Goal: Task Accomplishment & Management: Manage account settings

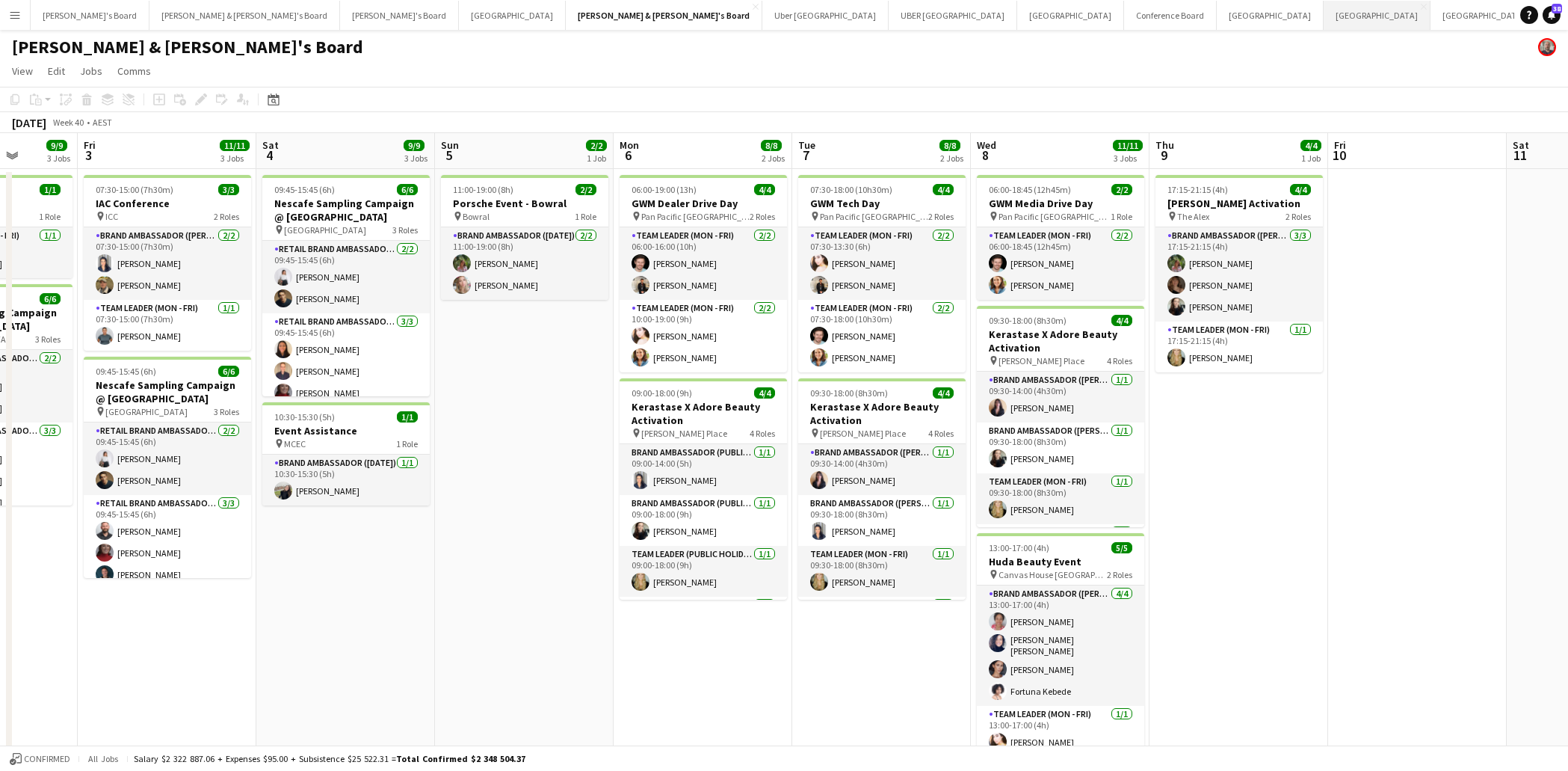
click at [1323, 21] on button "Melbourne Close" at bounding box center [1376, 15] width 107 height 30
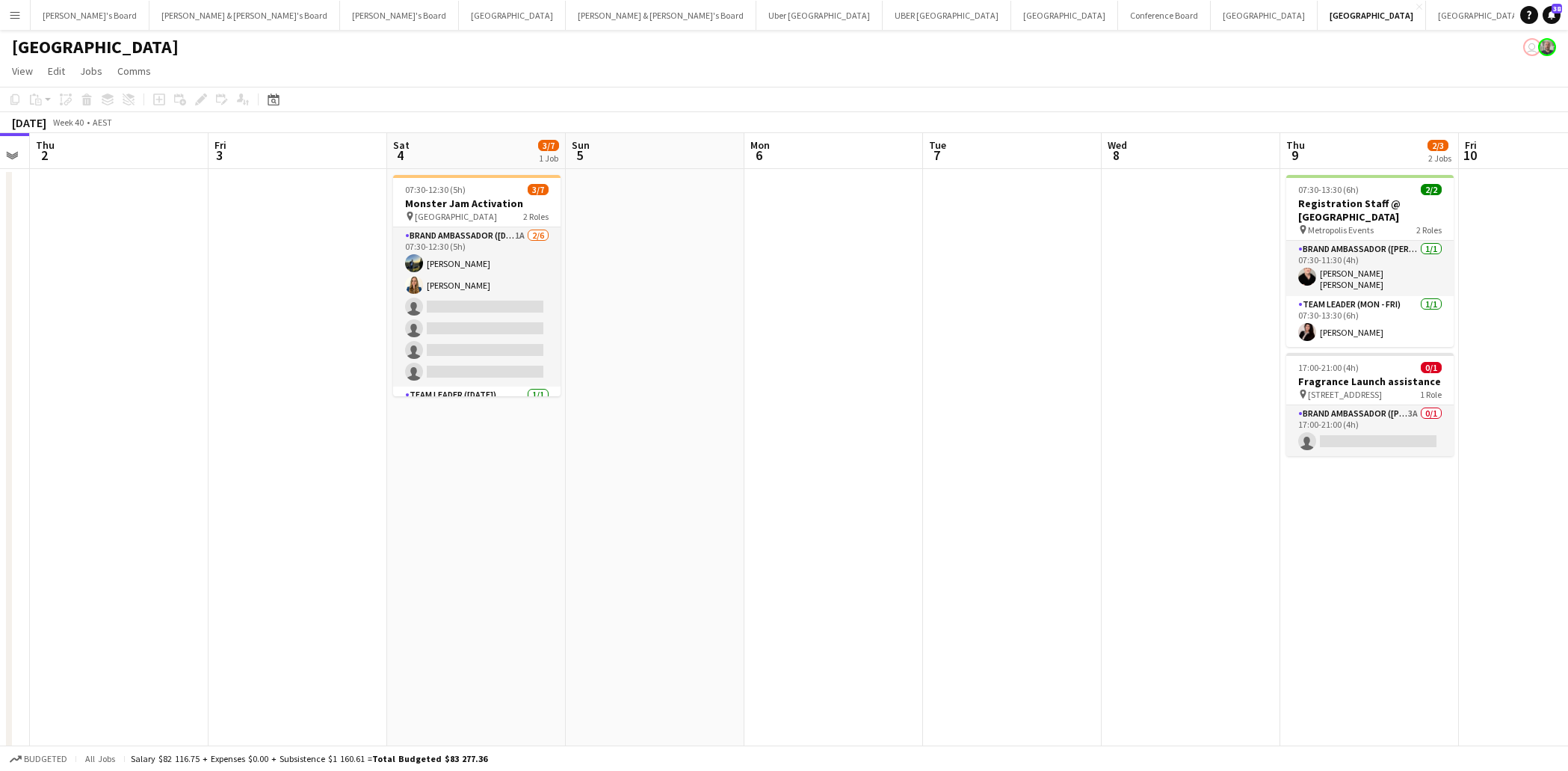
scroll to position [0, 517]
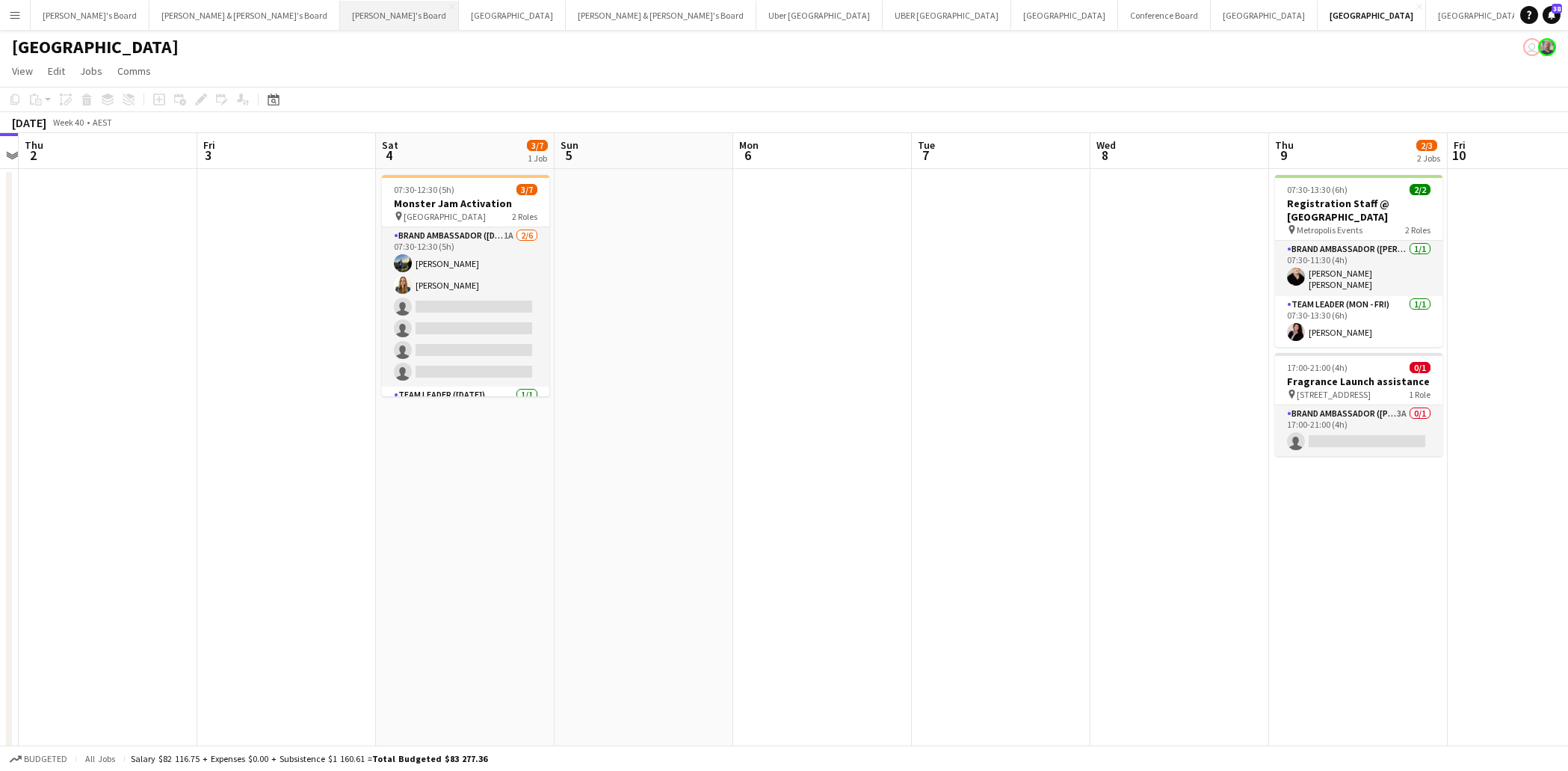
click at [340, 12] on button "[PERSON_NAME]'s Board Close" at bounding box center [400, 15] width 119 height 30
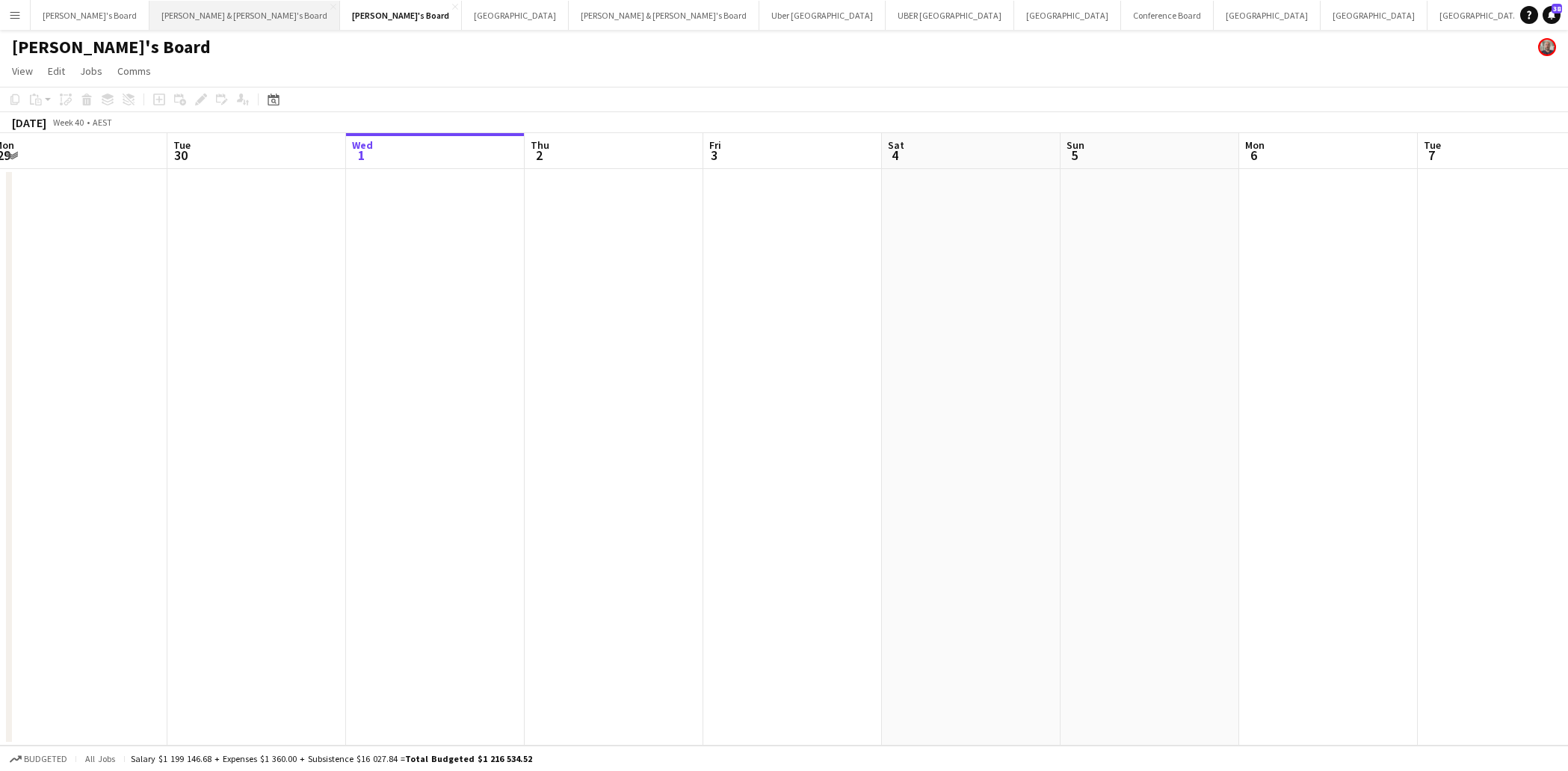
scroll to position [0, 363]
click at [191, 17] on button "[PERSON_NAME] & [PERSON_NAME]'s Board Close" at bounding box center [245, 15] width 191 height 30
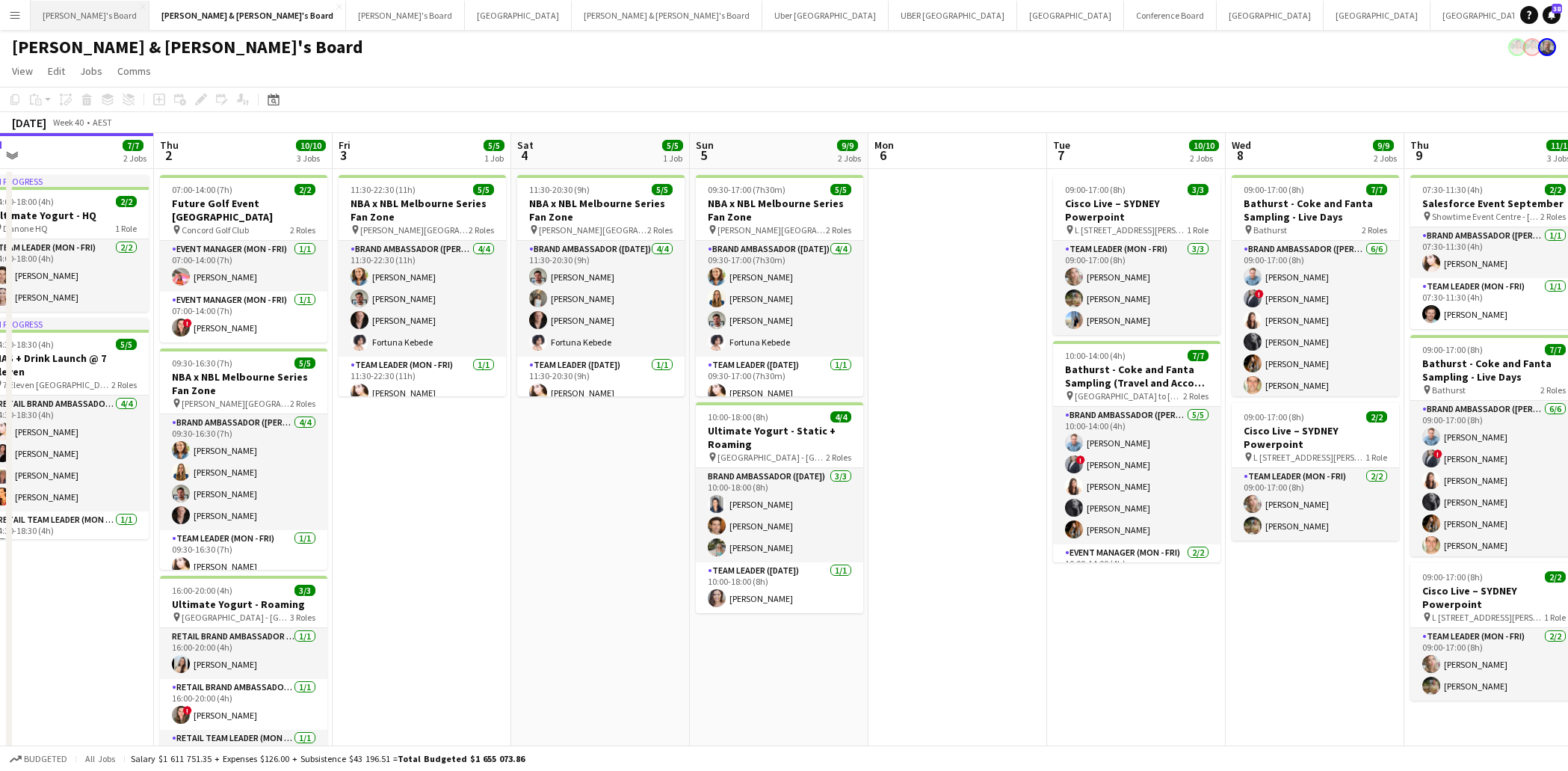
click at [50, 13] on button "Tennille's Board Close" at bounding box center [90, 15] width 119 height 30
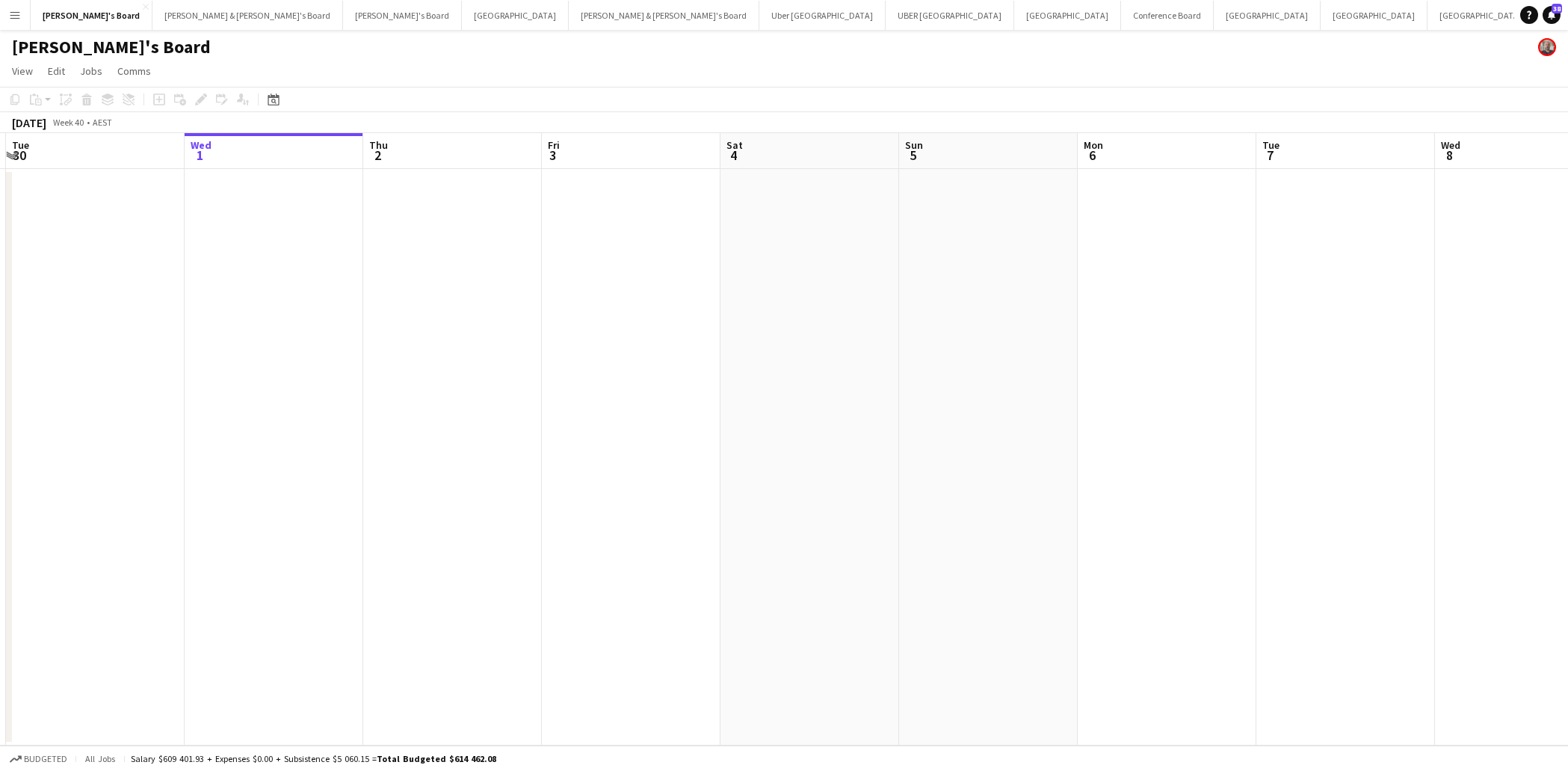
scroll to position [0, 356]
click at [569, 16] on button "[PERSON_NAME] & [PERSON_NAME]'s Board Close" at bounding box center [664, 15] width 191 height 30
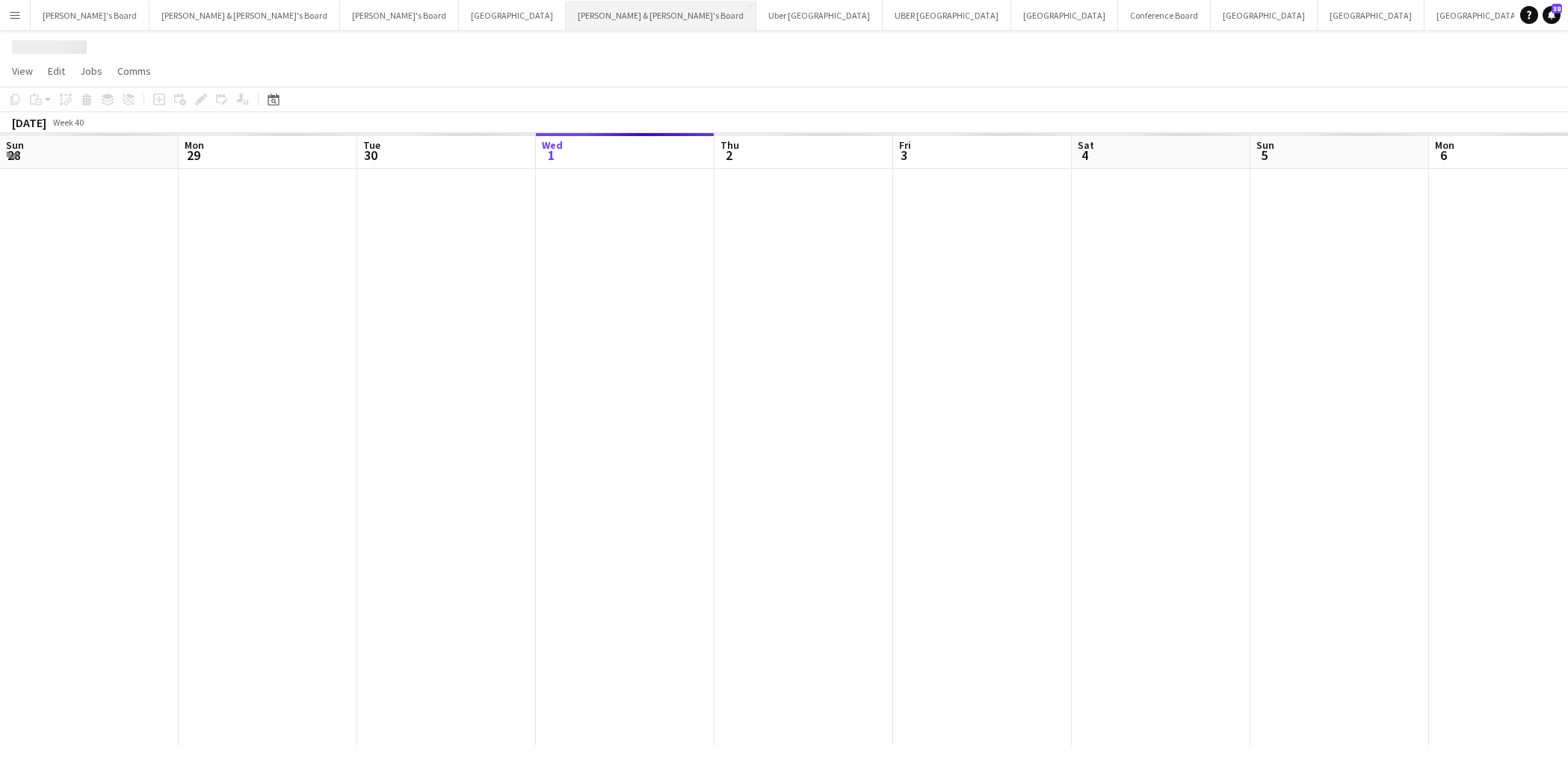
scroll to position [0, 358]
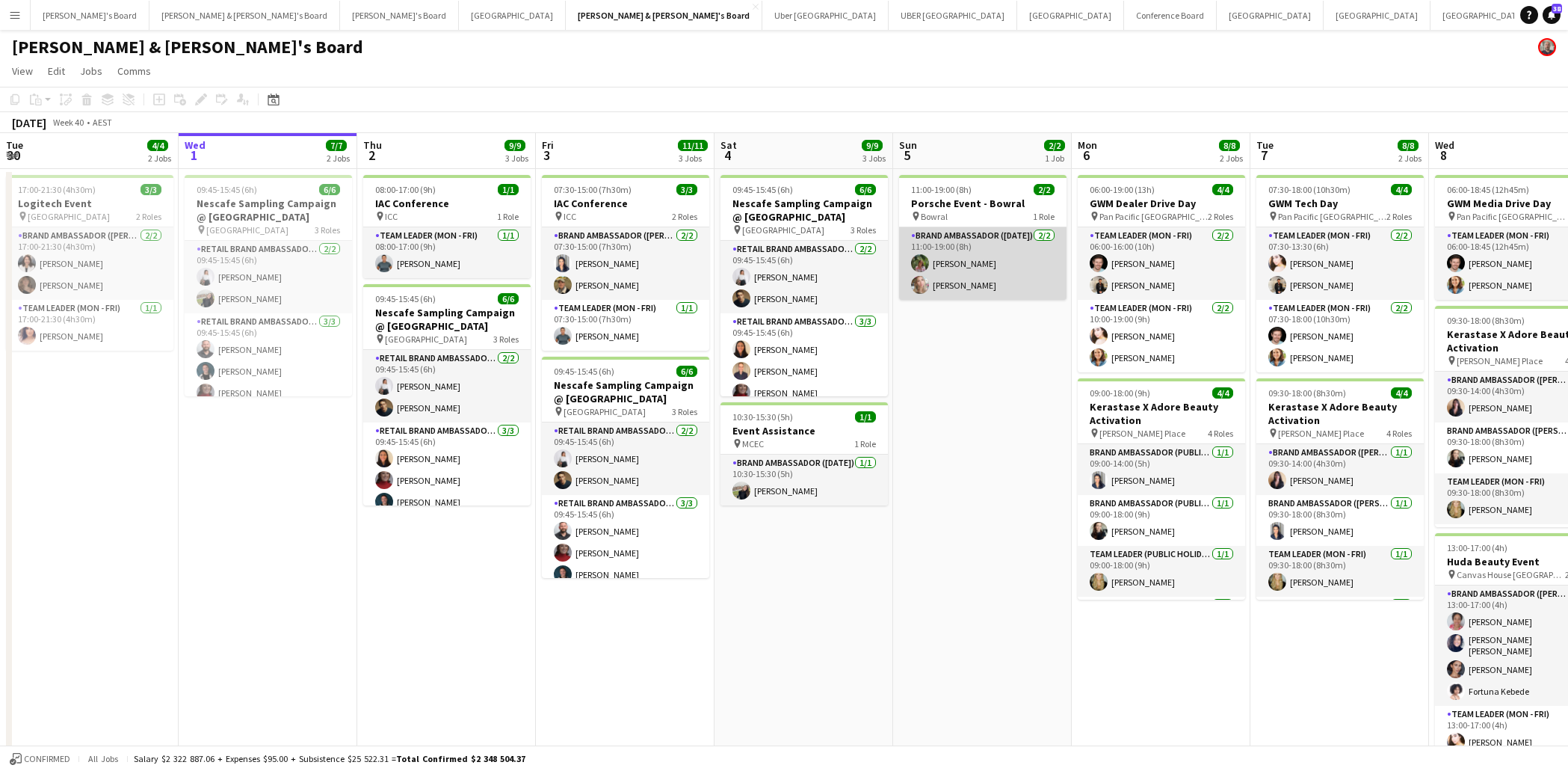
click at [1007, 264] on app-card-role "Brand Ambassador ([DATE]) [DATE] 11:00-19:00 (8h) [PERSON_NAME] [PERSON_NAME]" at bounding box center [983, 264] width 168 height 73
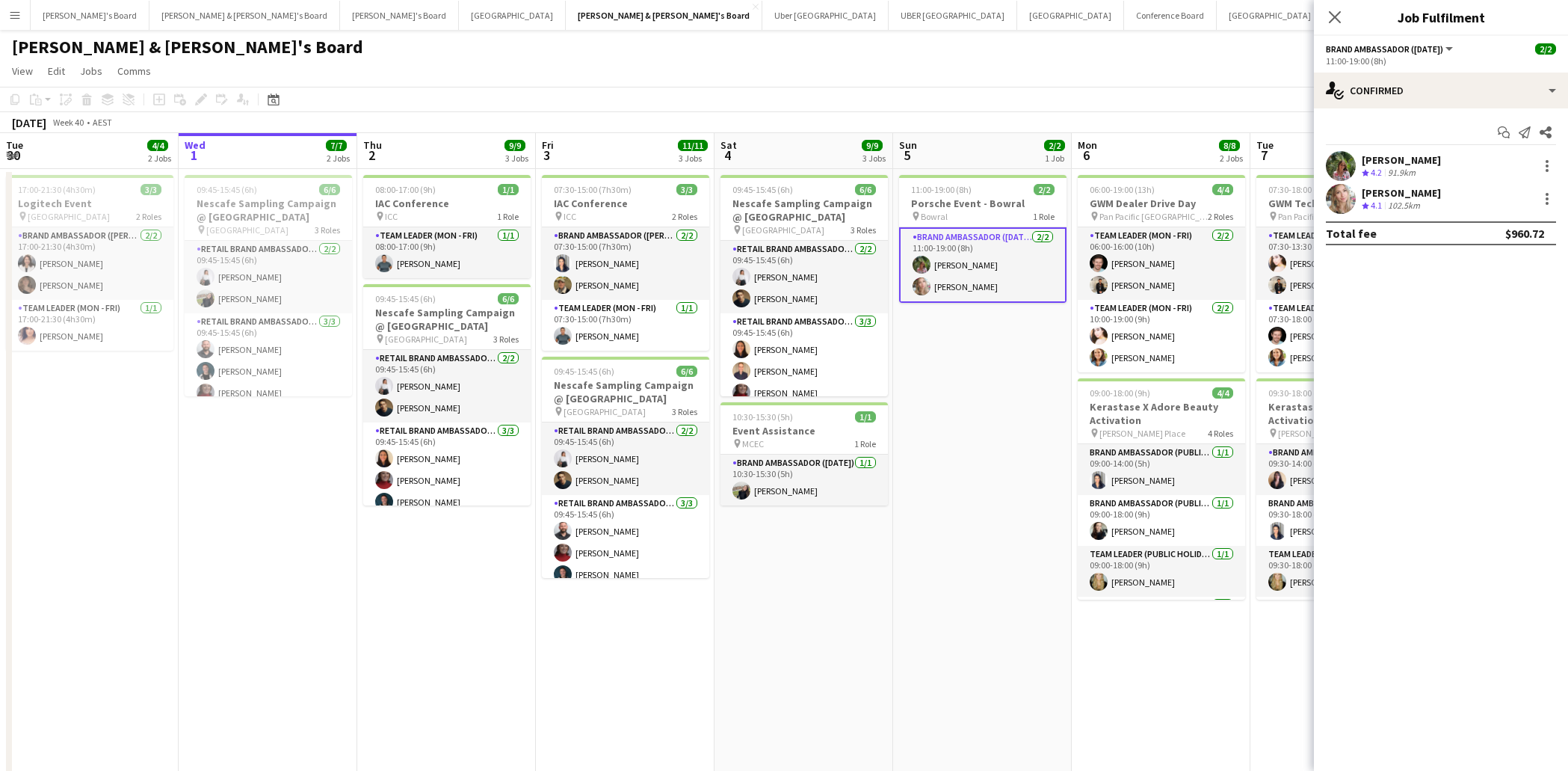
click at [1441, 161] on div "[PERSON_NAME]" at bounding box center [1401, 160] width 79 height 13
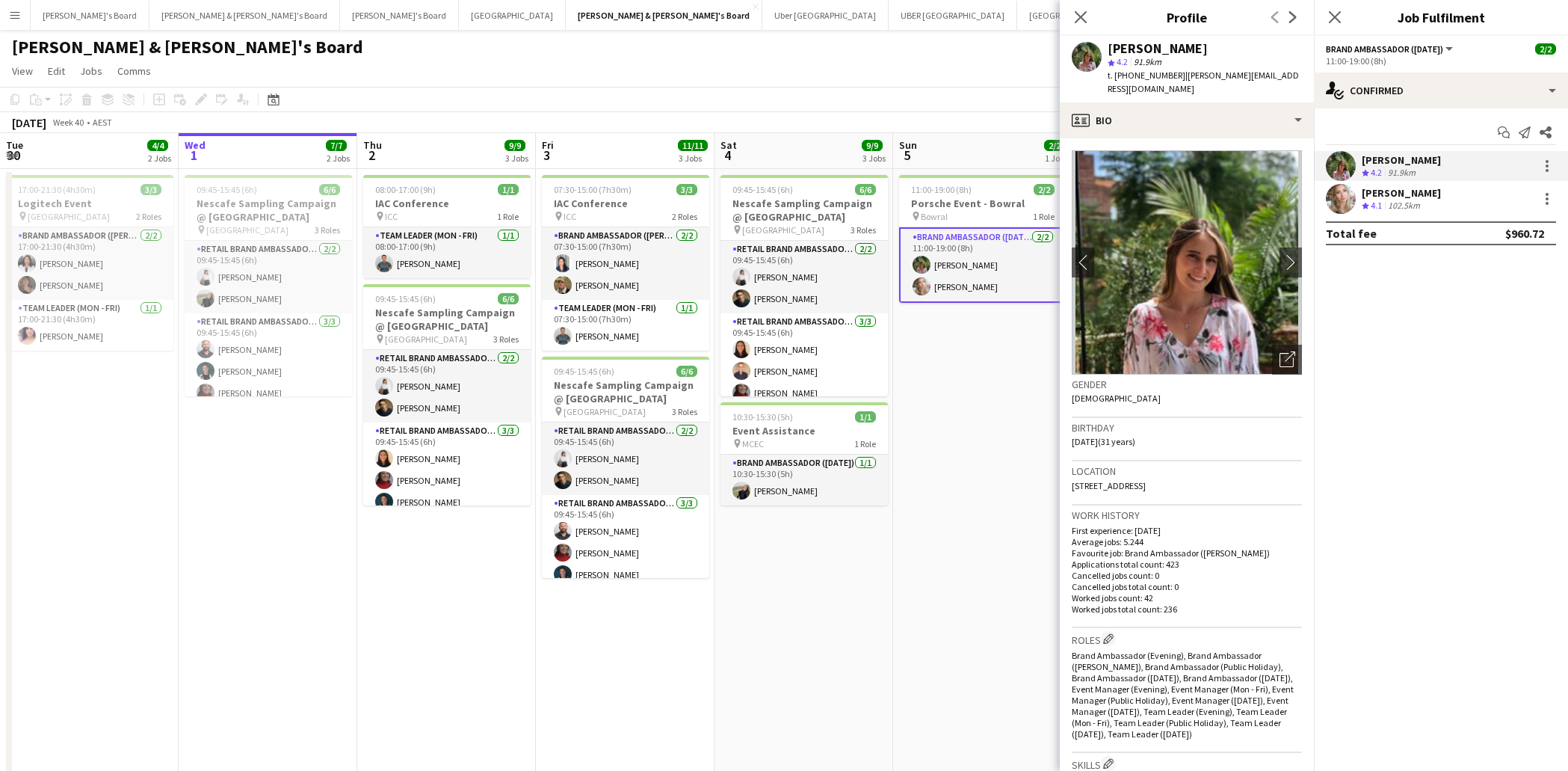
drag, startPoint x: 1299, startPoint y: 74, endPoint x: 1175, endPoint y: 75, distance: 124.0
click at [1175, 75] on span "| [PERSON_NAME][EMAIL_ADDRESS][DOMAIN_NAME]" at bounding box center [1203, 82] width 192 height 25
copy span "[PERSON_NAME][EMAIL_ADDRESS][DOMAIN_NAME]"
click at [1413, 195] on div "[PERSON_NAME]" at bounding box center [1401, 193] width 79 height 13
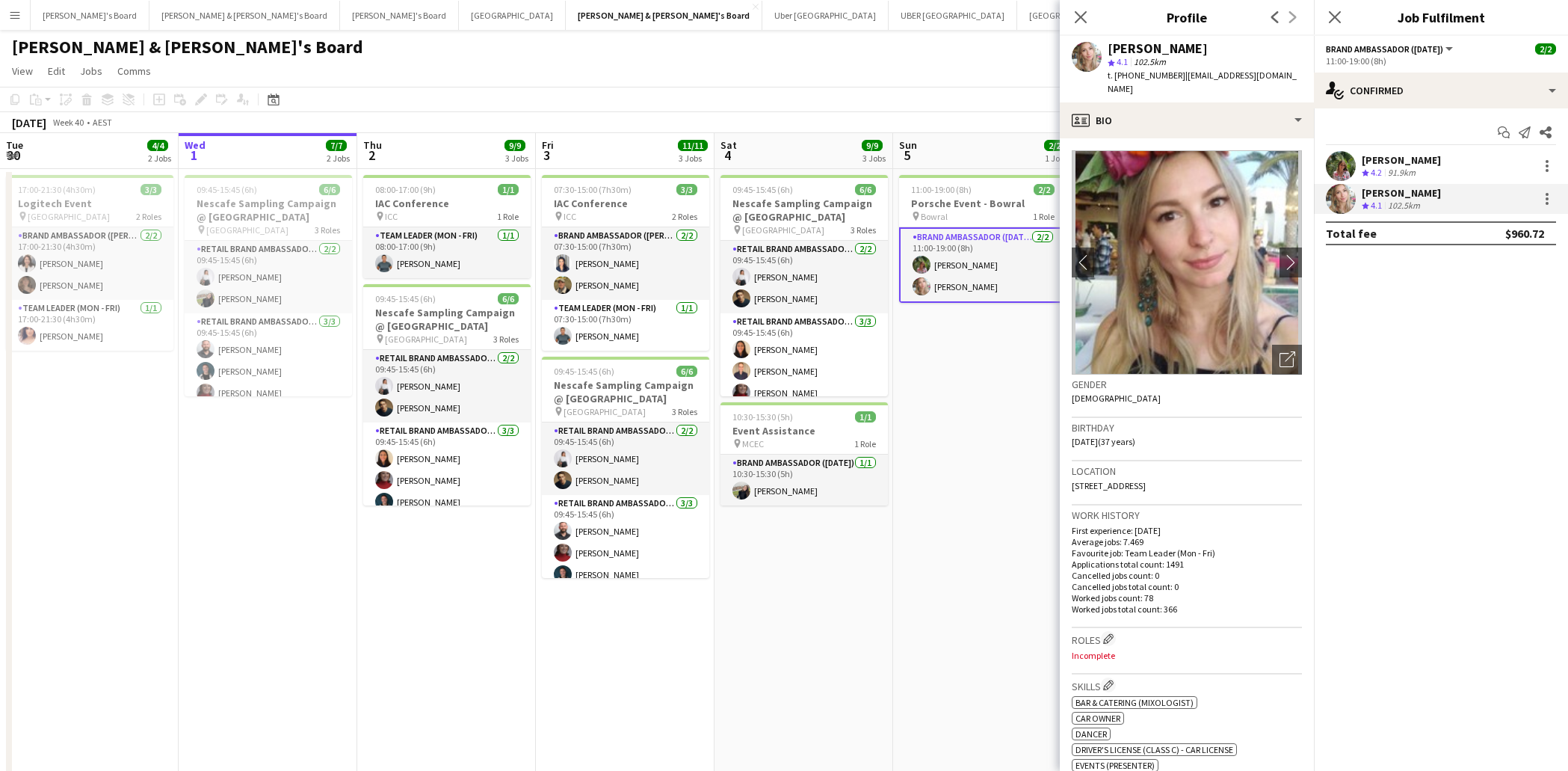
drag, startPoint x: 1281, startPoint y: 75, endPoint x: 1231, endPoint y: 86, distance: 51.2
click at [1175, 74] on div "[PERSON_NAME] star 4.1 102.5km t. [PHONE_NUMBER] | [EMAIL_ADDRESS][DOMAIN_NAME]" at bounding box center [1187, 69] width 254 height 66
copy span "[EMAIL_ADDRESS][DOMAIN_NAME]"
click at [1084, 16] on icon "Close pop-in" at bounding box center [1081, 17] width 14 height 14
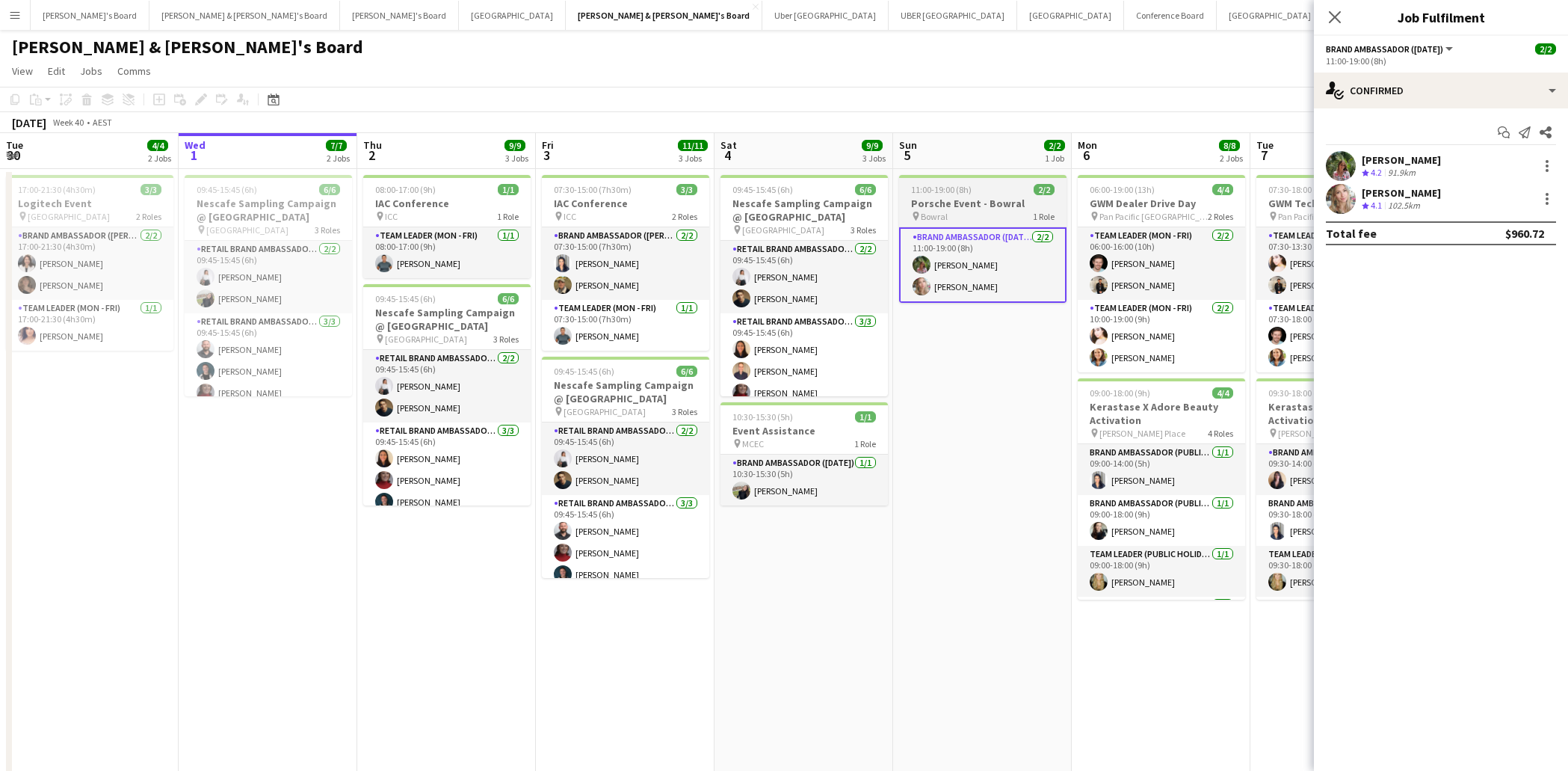
click at [992, 212] on div "pin Bowral 1 Role" at bounding box center [983, 215] width 168 height 12
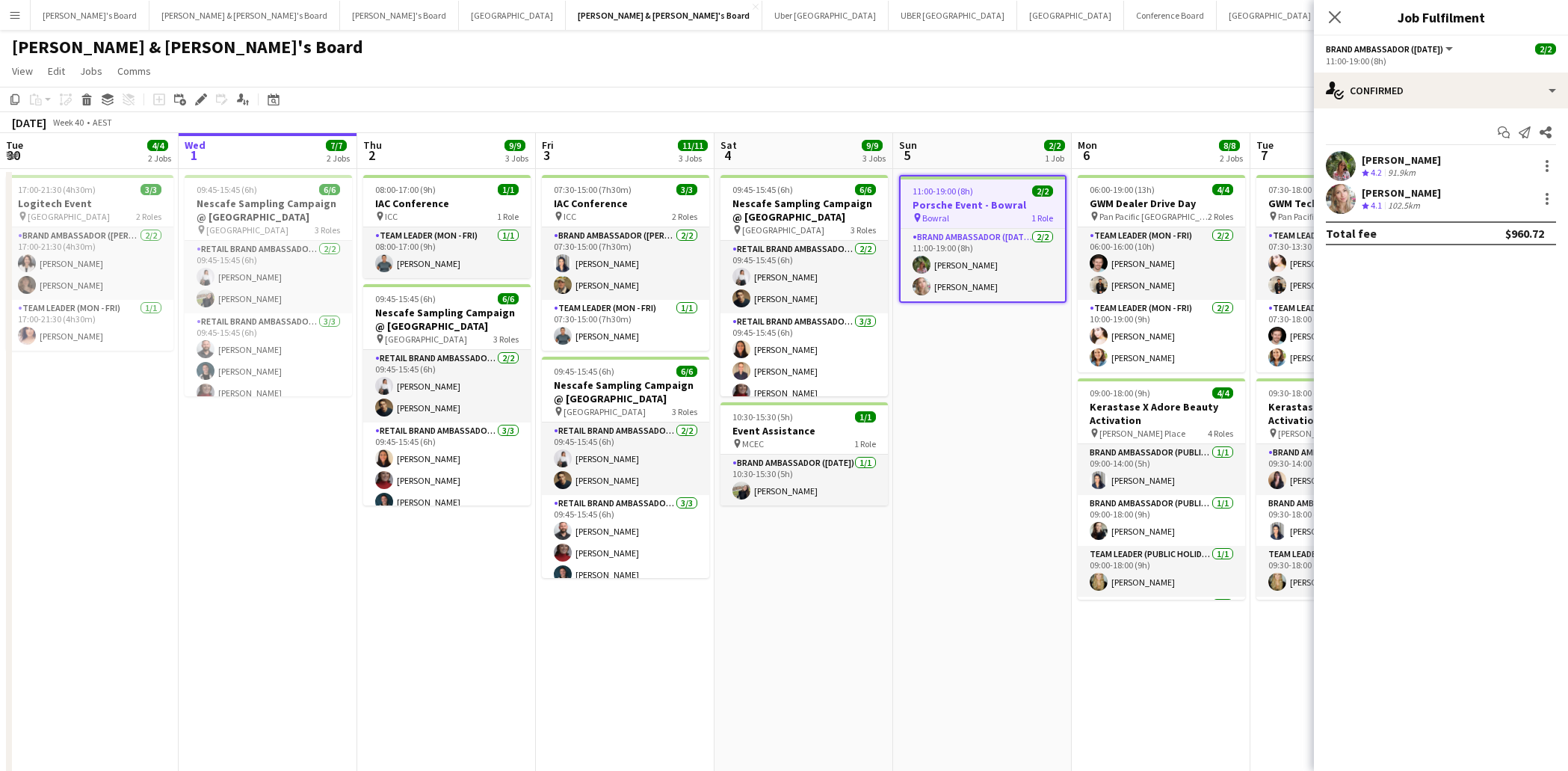
click at [464, 553] on app-date-cell "08:00-17:00 (9h) 1/1 IAC Conference pin ICC 1 Role Team Leader (Mon - Fri) [DAT…" at bounding box center [446, 477] width 178 height 616
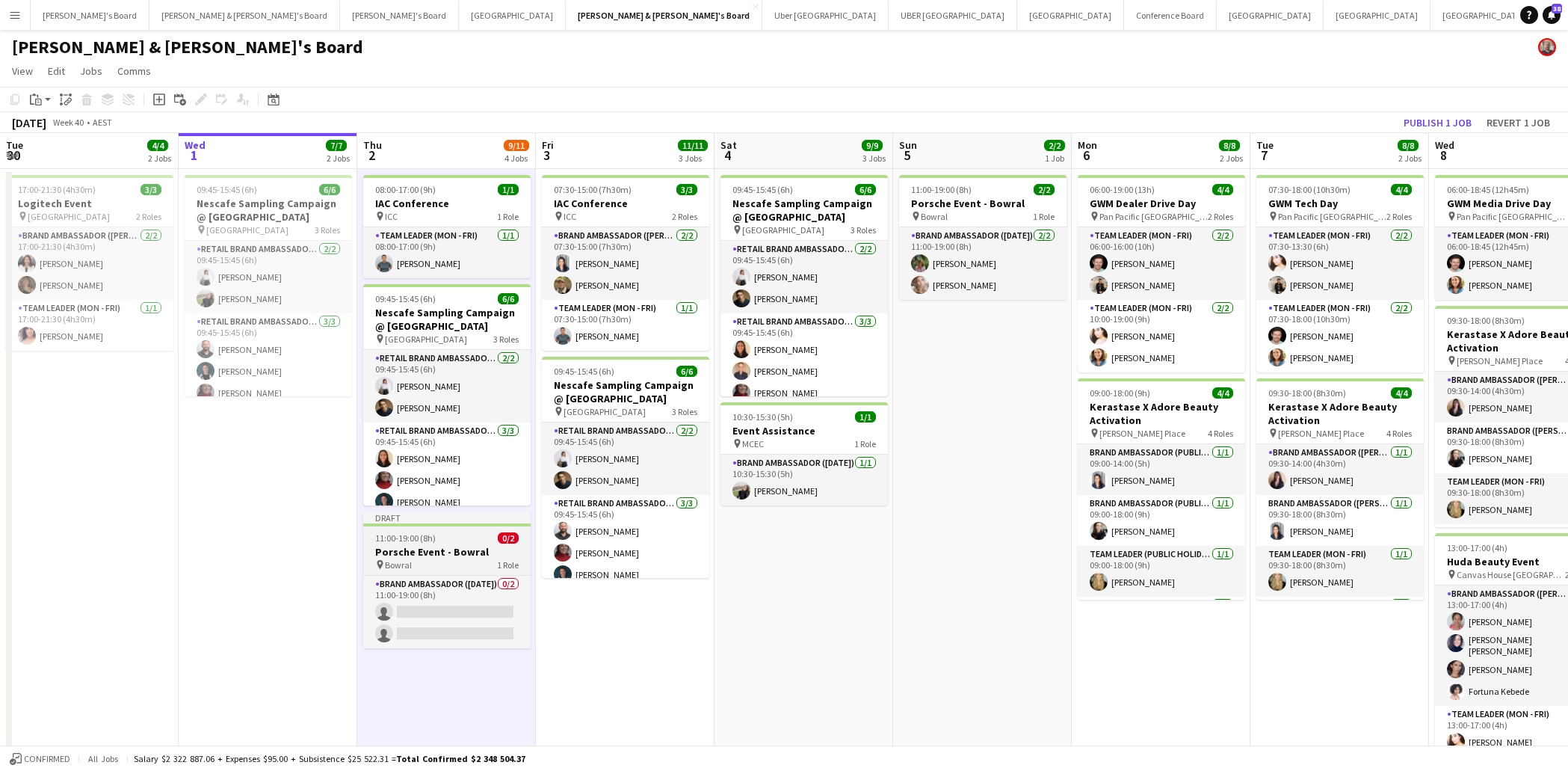
click at [466, 548] on h3 "Porsche Event - Bowral" at bounding box center [446, 551] width 168 height 13
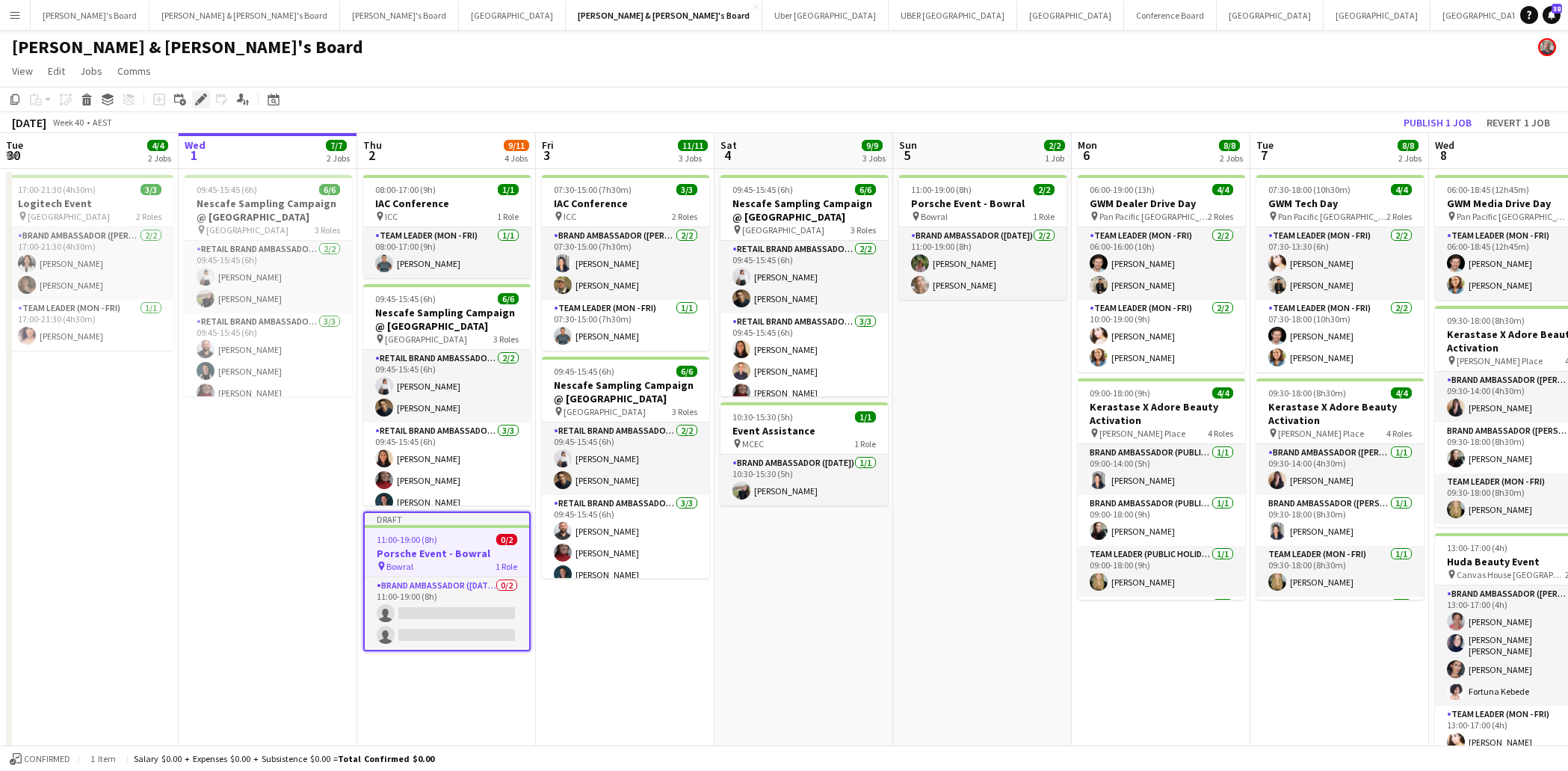
click at [202, 97] on icon at bounding box center [200, 100] width 8 height 8
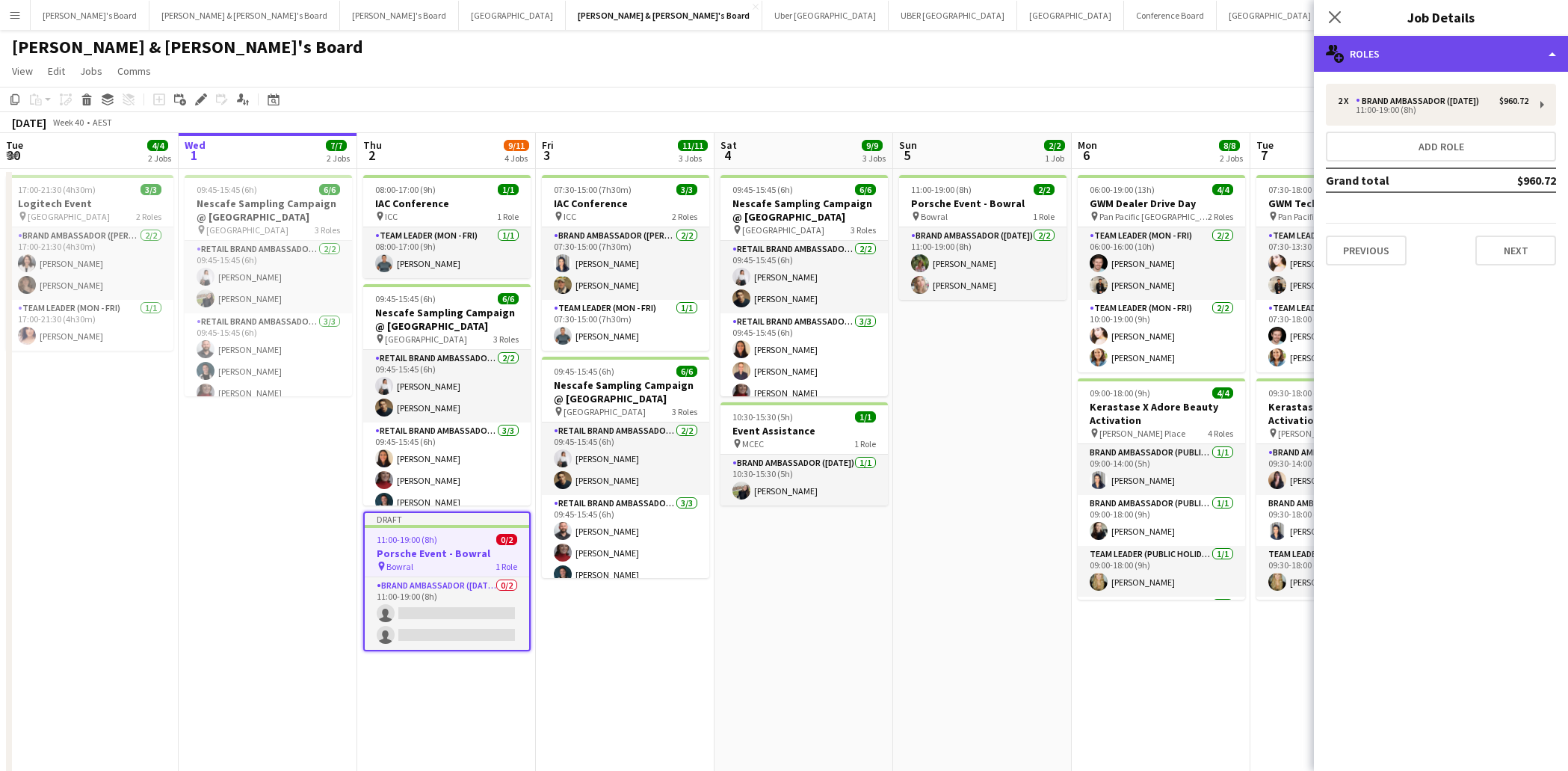
click at [1458, 57] on div "multiple-users-add Roles" at bounding box center [1442, 54] width 254 height 36
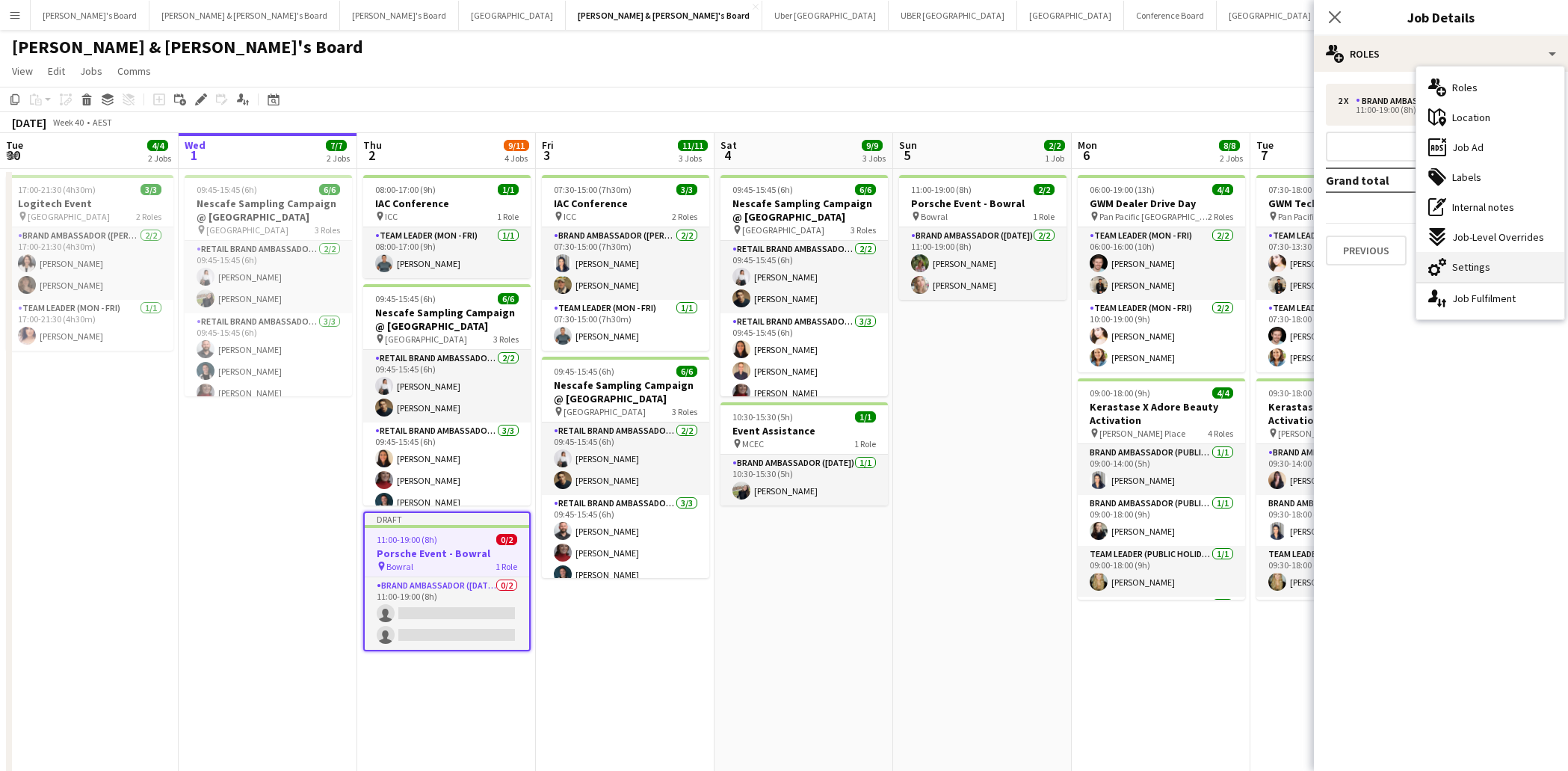
click at [1492, 268] on div "cog-double-3 Settings" at bounding box center [1490, 266] width 148 height 30
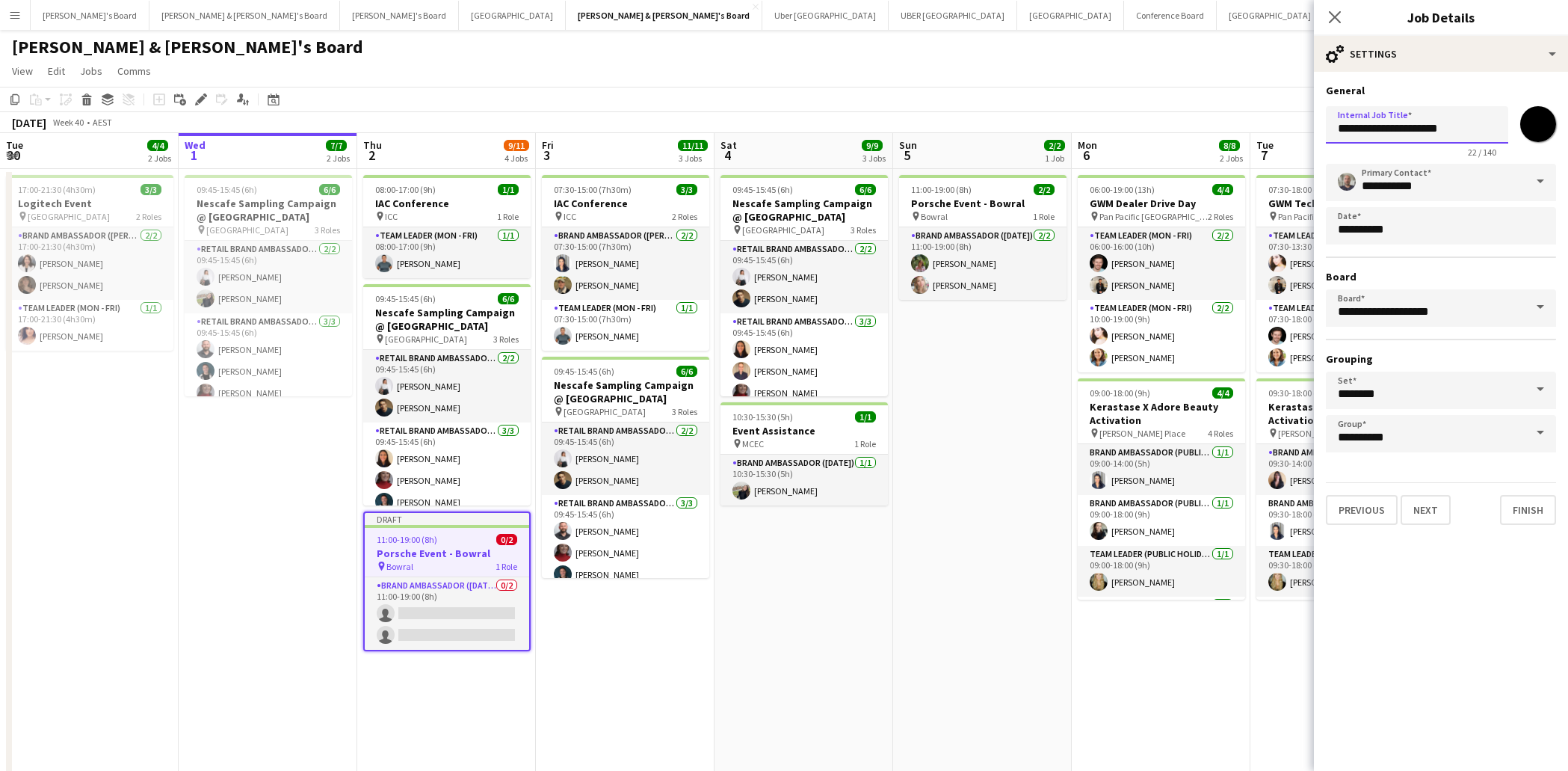
click at [1457, 133] on input "**********" at bounding box center [1417, 125] width 183 height 38
type input "**********"
click at [1546, 60] on div "cog-double-3 Settings" at bounding box center [1442, 54] width 254 height 36
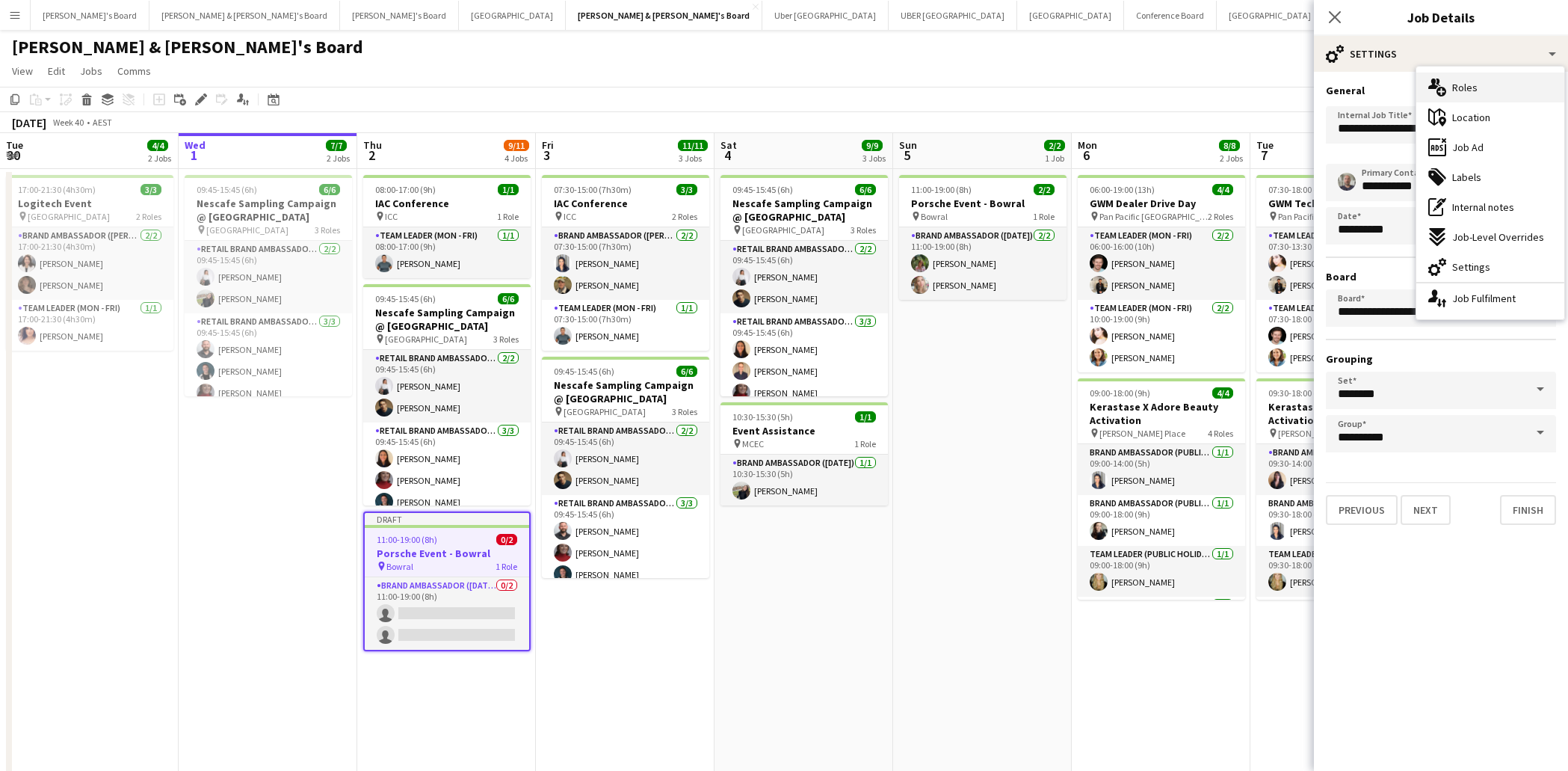
click at [1472, 89] on span "Roles" at bounding box center [1465, 87] width 25 height 13
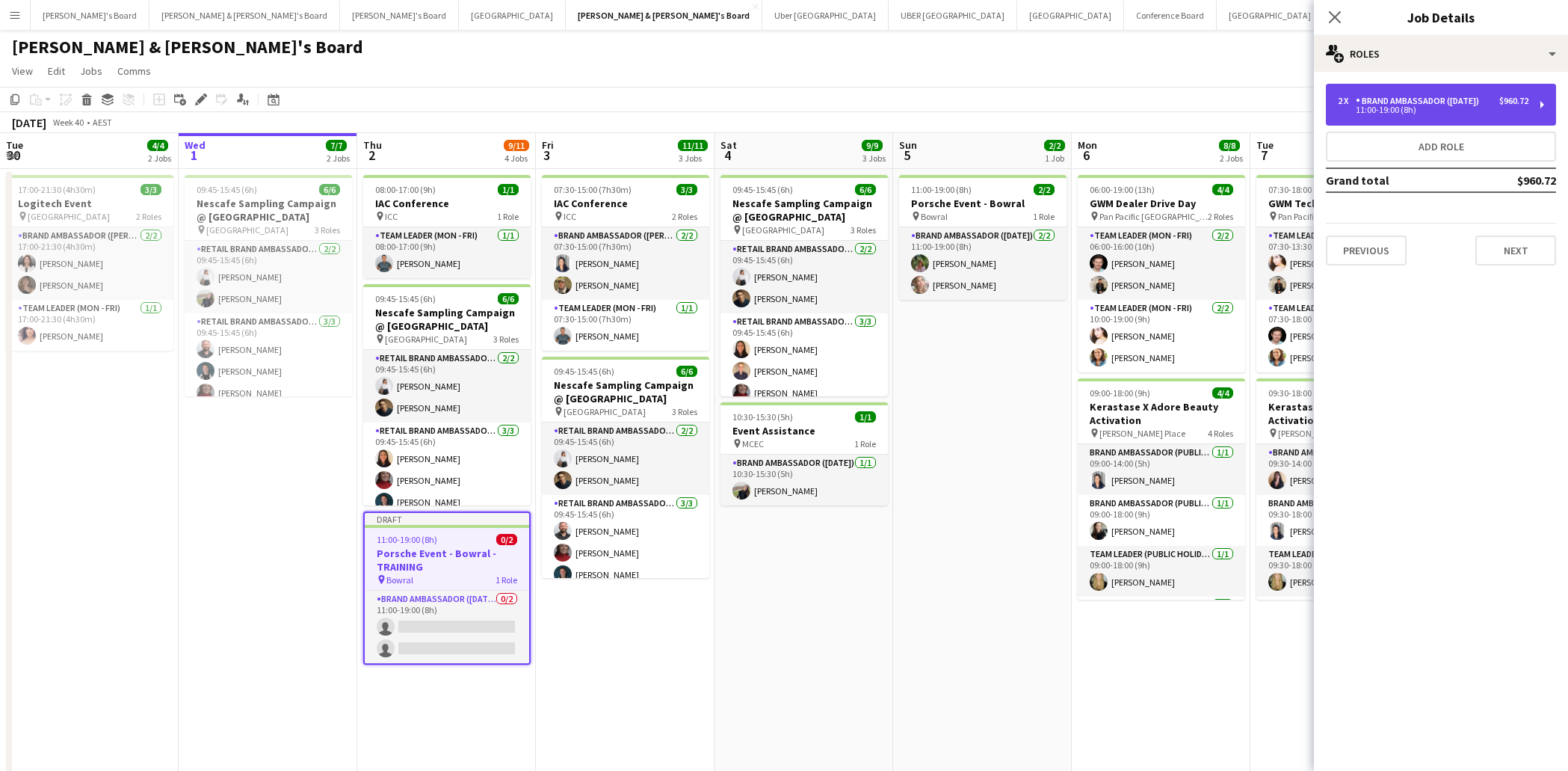
click at [1469, 103] on div "Brand Ambassador ([DATE])" at bounding box center [1420, 101] width 129 height 11
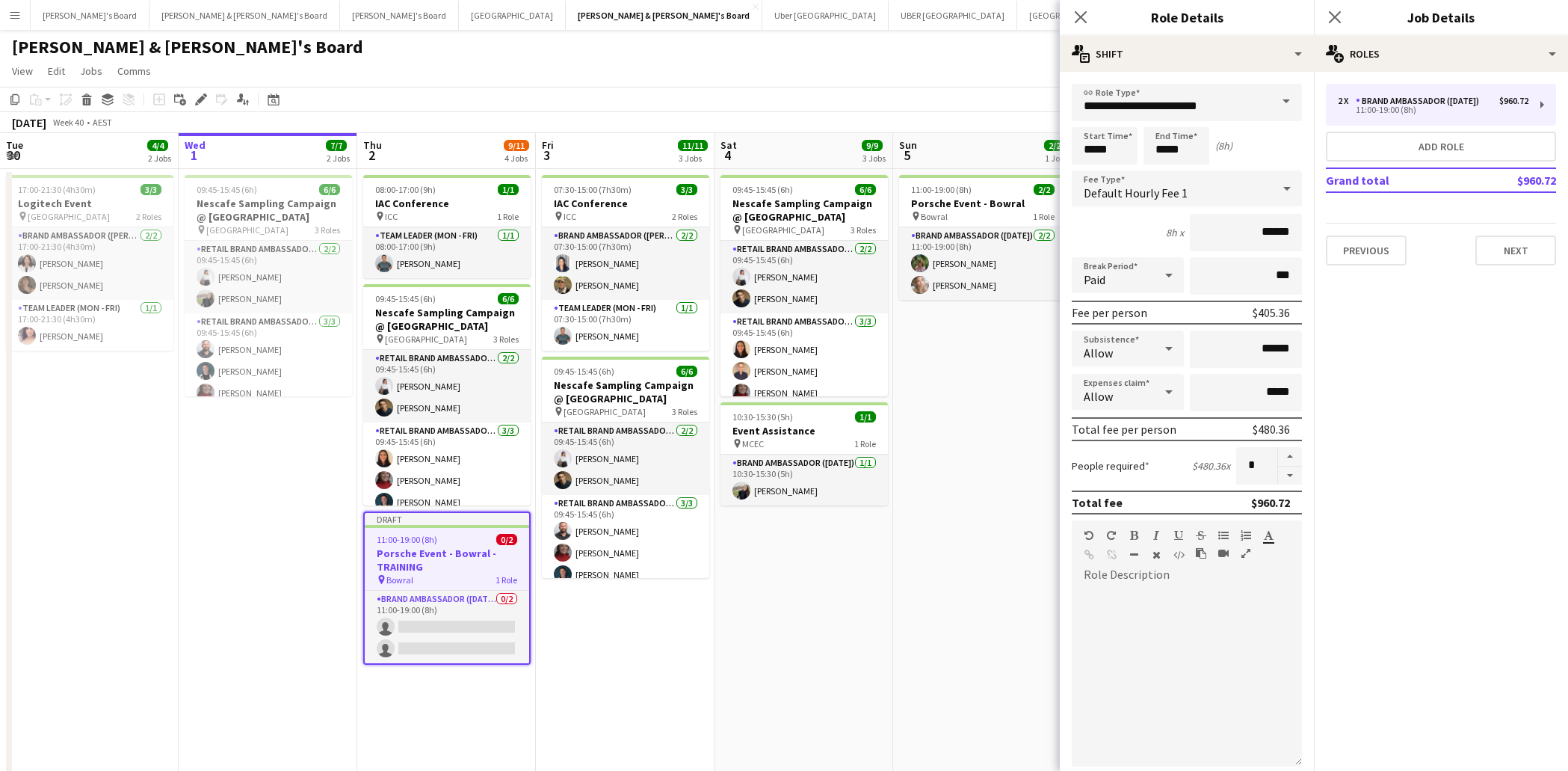
click at [1284, 101] on span at bounding box center [1286, 101] width 31 height 36
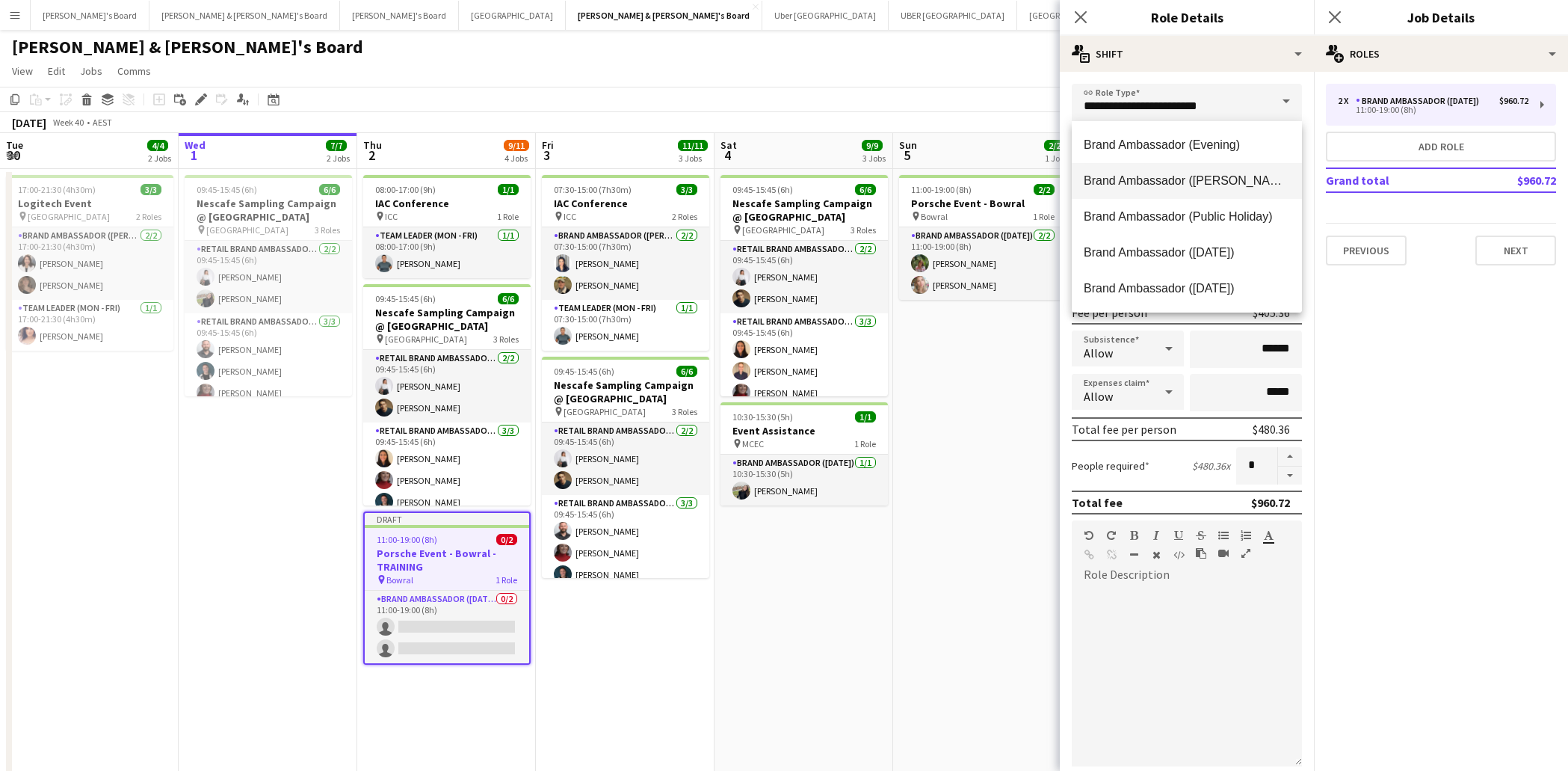
click at [1212, 178] on span "Brand Ambassador ([PERSON_NAME])" at bounding box center [1187, 181] width 206 height 14
type input "**********"
type input "******"
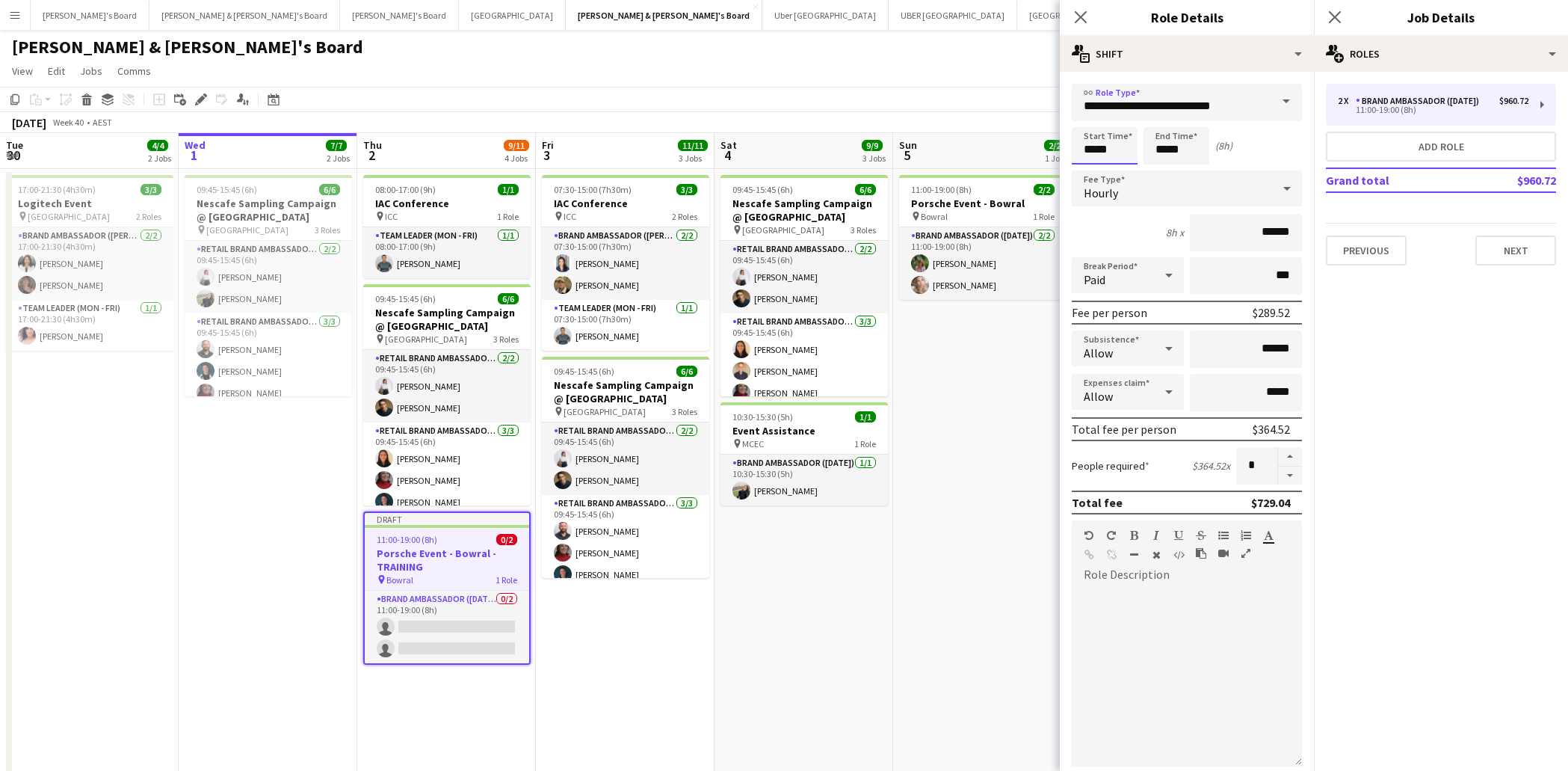
click at [1098, 152] on input "*****" at bounding box center [1104, 146] width 65 height 38
click at [1089, 172] on div at bounding box center [1090, 172] width 30 height 15
type input "*****"
click at [1089, 172] on div at bounding box center [1090, 172] width 30 height 15
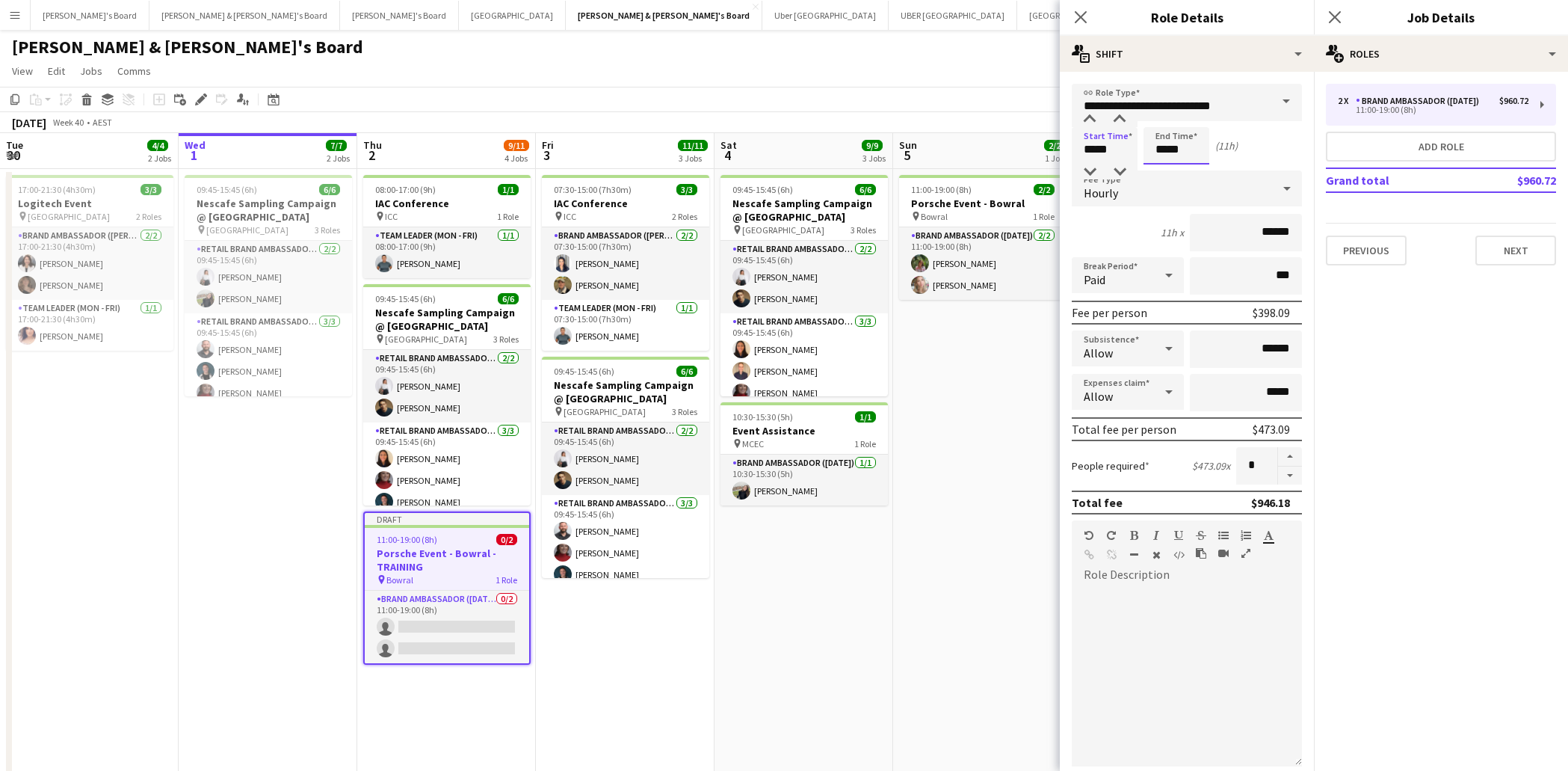
click at [1157, 153] on input "*****" at bounding box center [1176, 146] width 65 height 38
click at [1164, 173] on div at bounding box center [1161, 172] width 30 height 15
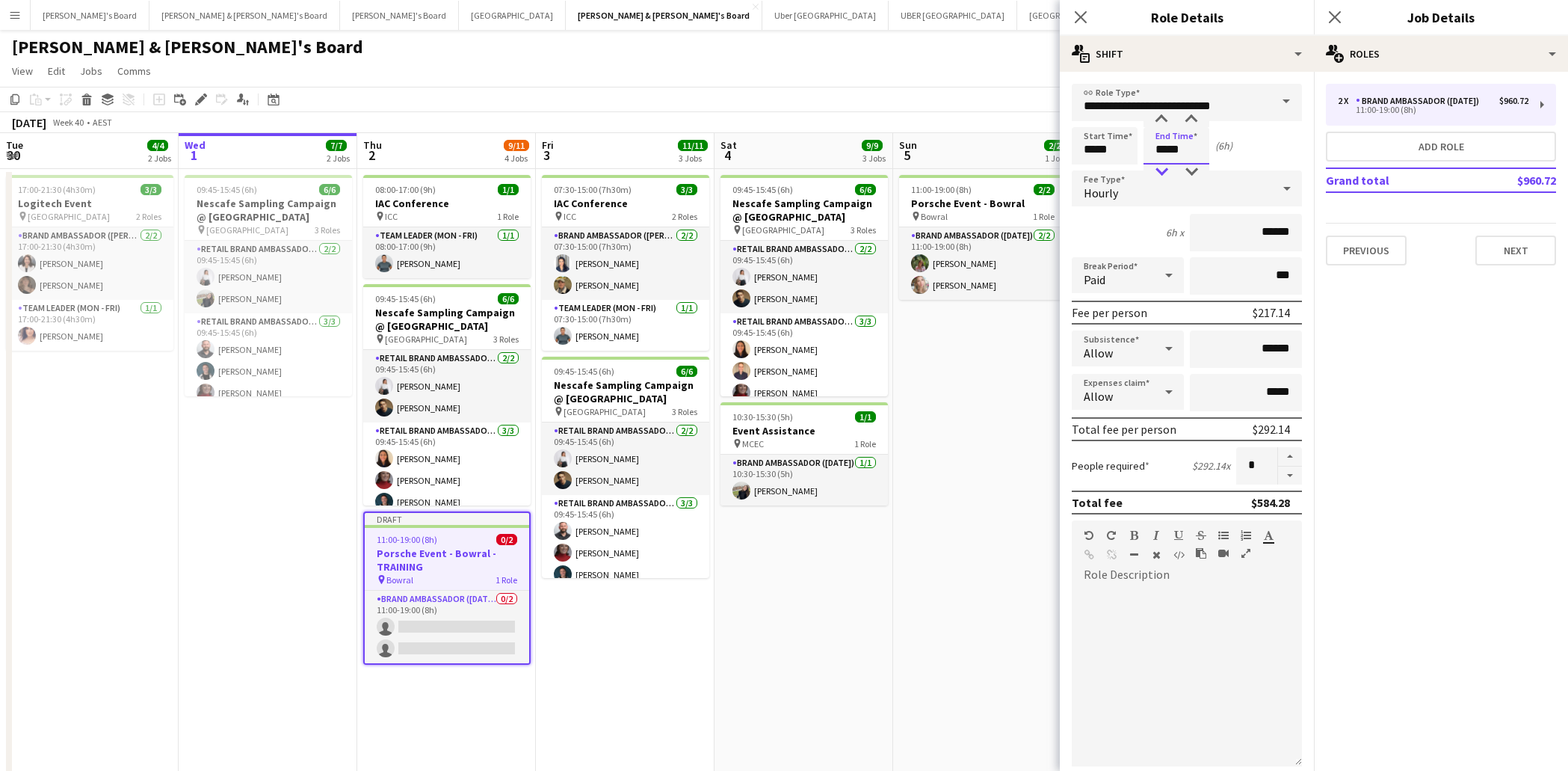
click at [1164, 173] on div at bounding box center [1161, 172] width 30 height 15
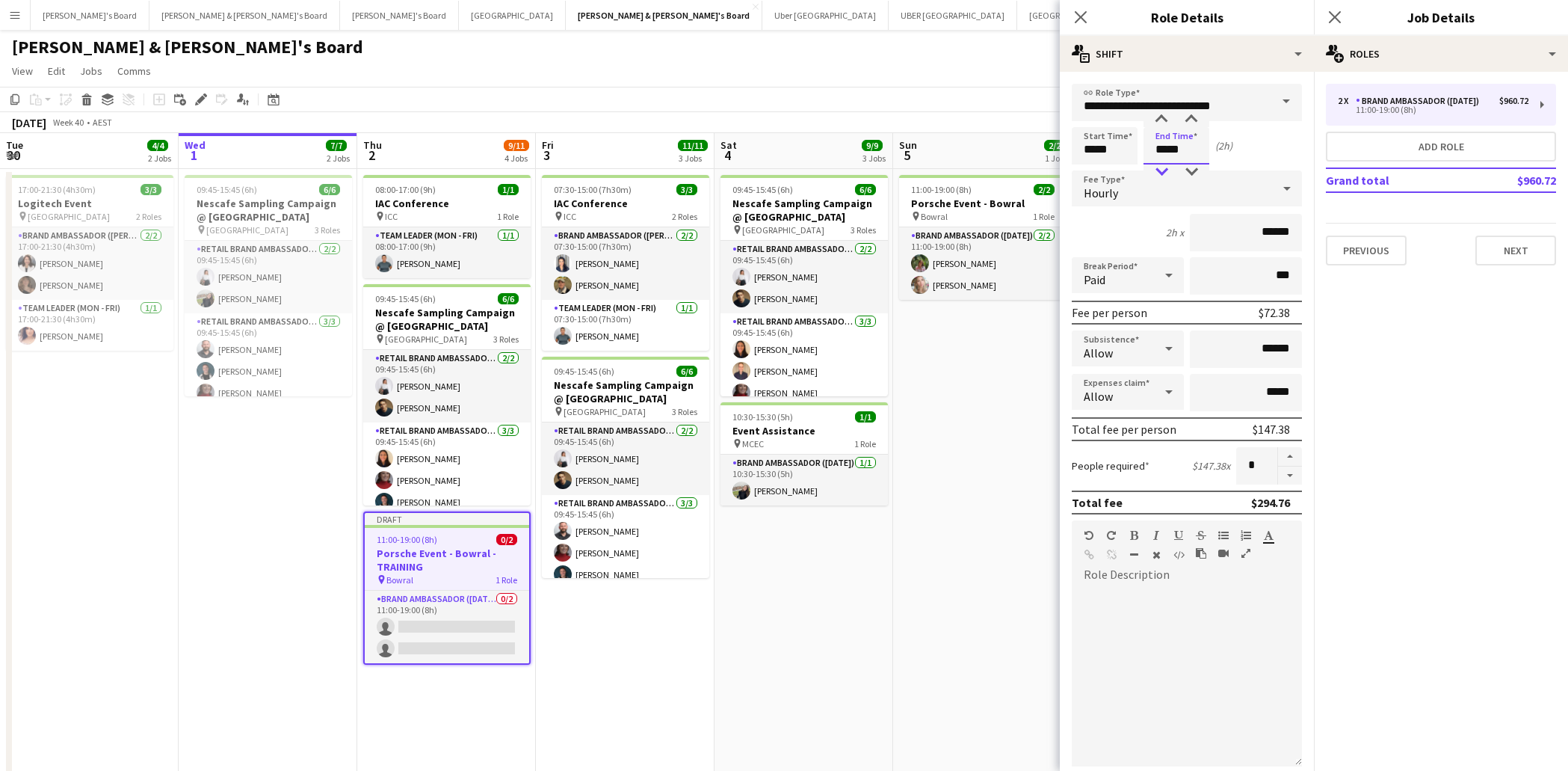
type input "*****"
click at [1164, 173] on div at bounding box center [1161, 172] width 30 height 15
click at [1080, 12] on icon "Close pop-in" at bounding box center [1081, 17] width 14 height 14
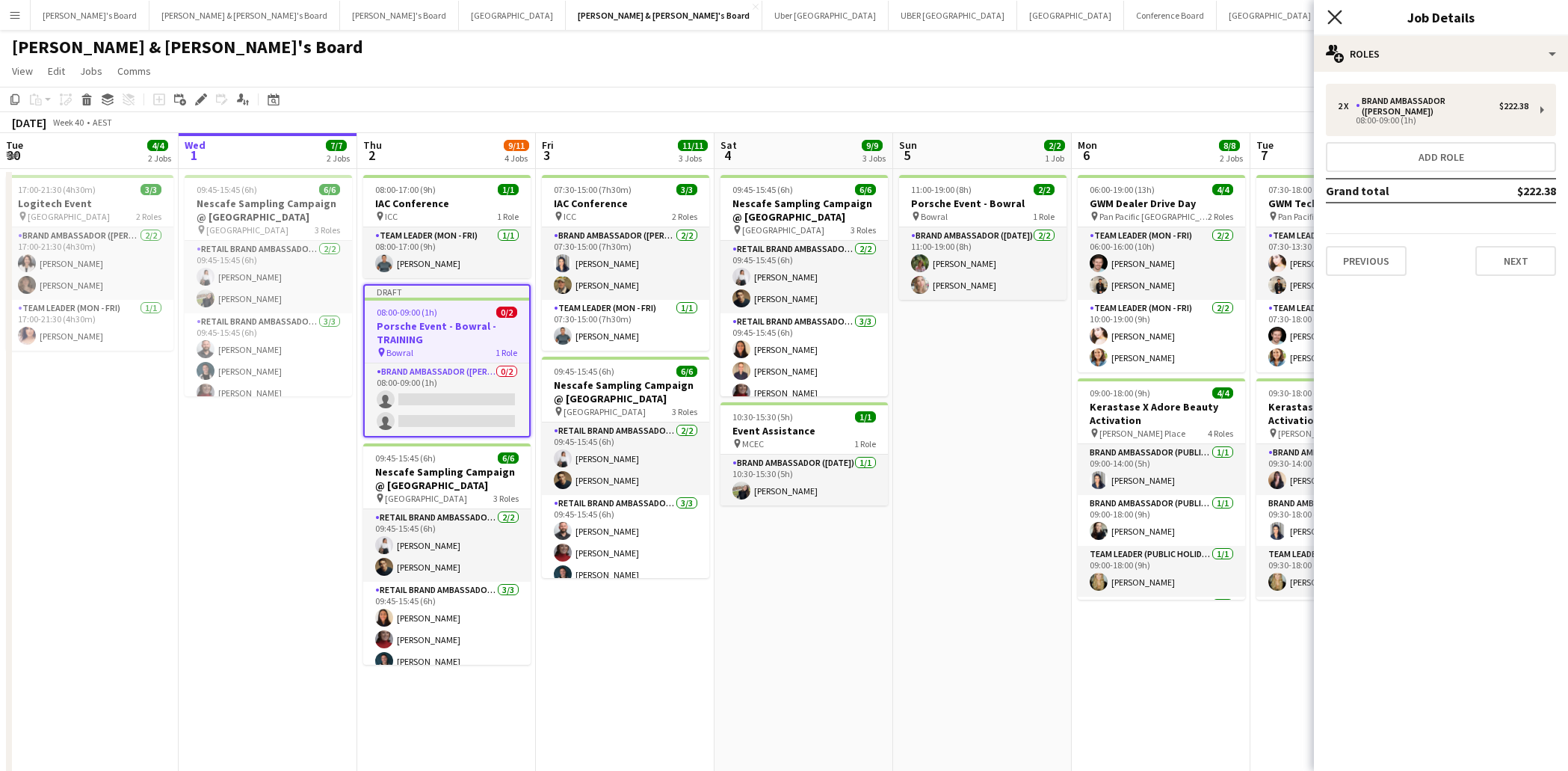
click at [1332, 14] on icon at bounding box center [1335, 17] width 14 height 14
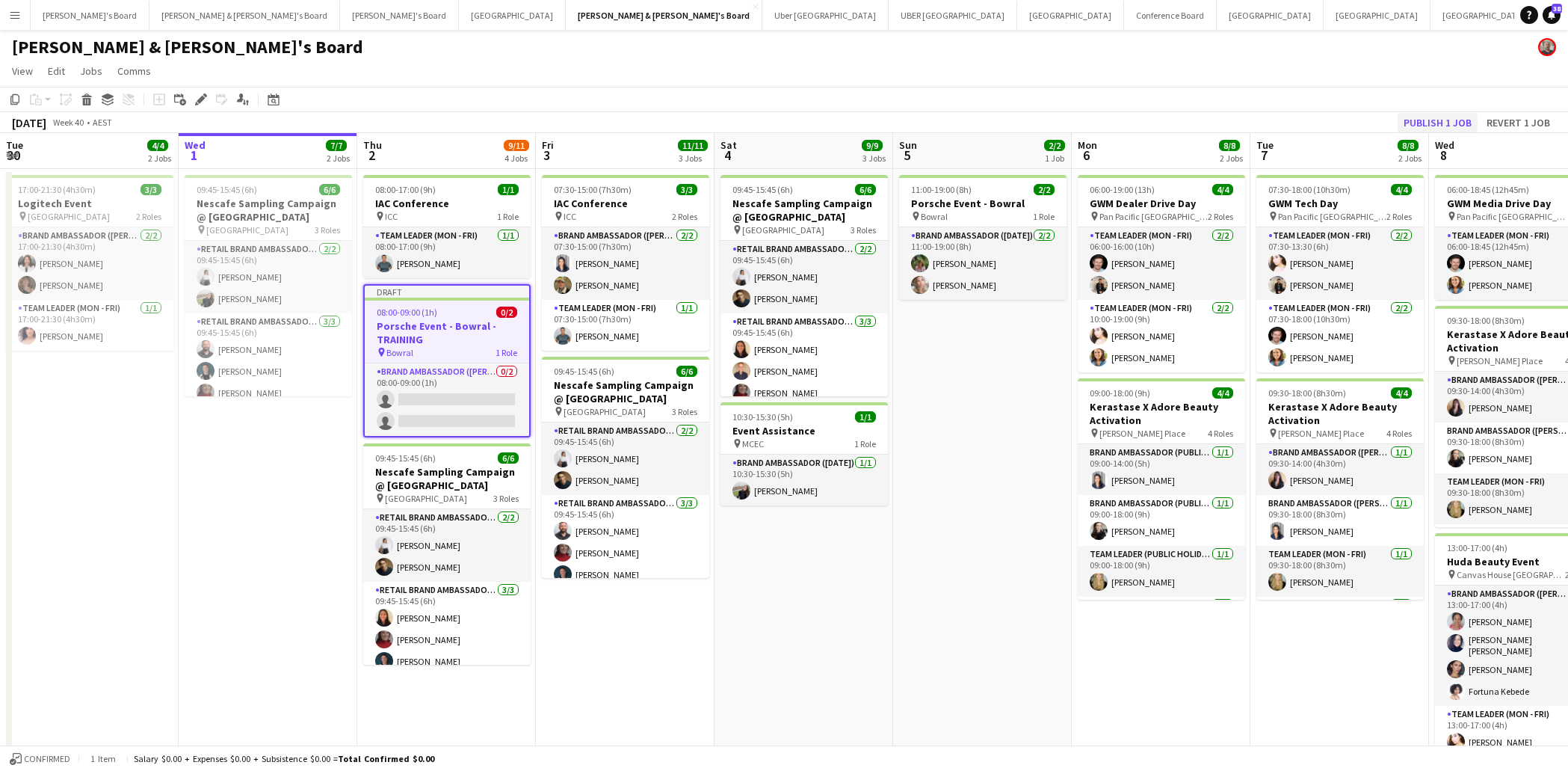
click at [1416, 117] on button "Publish 1 job" at bounding box center [1437, 123] width 80 height 20
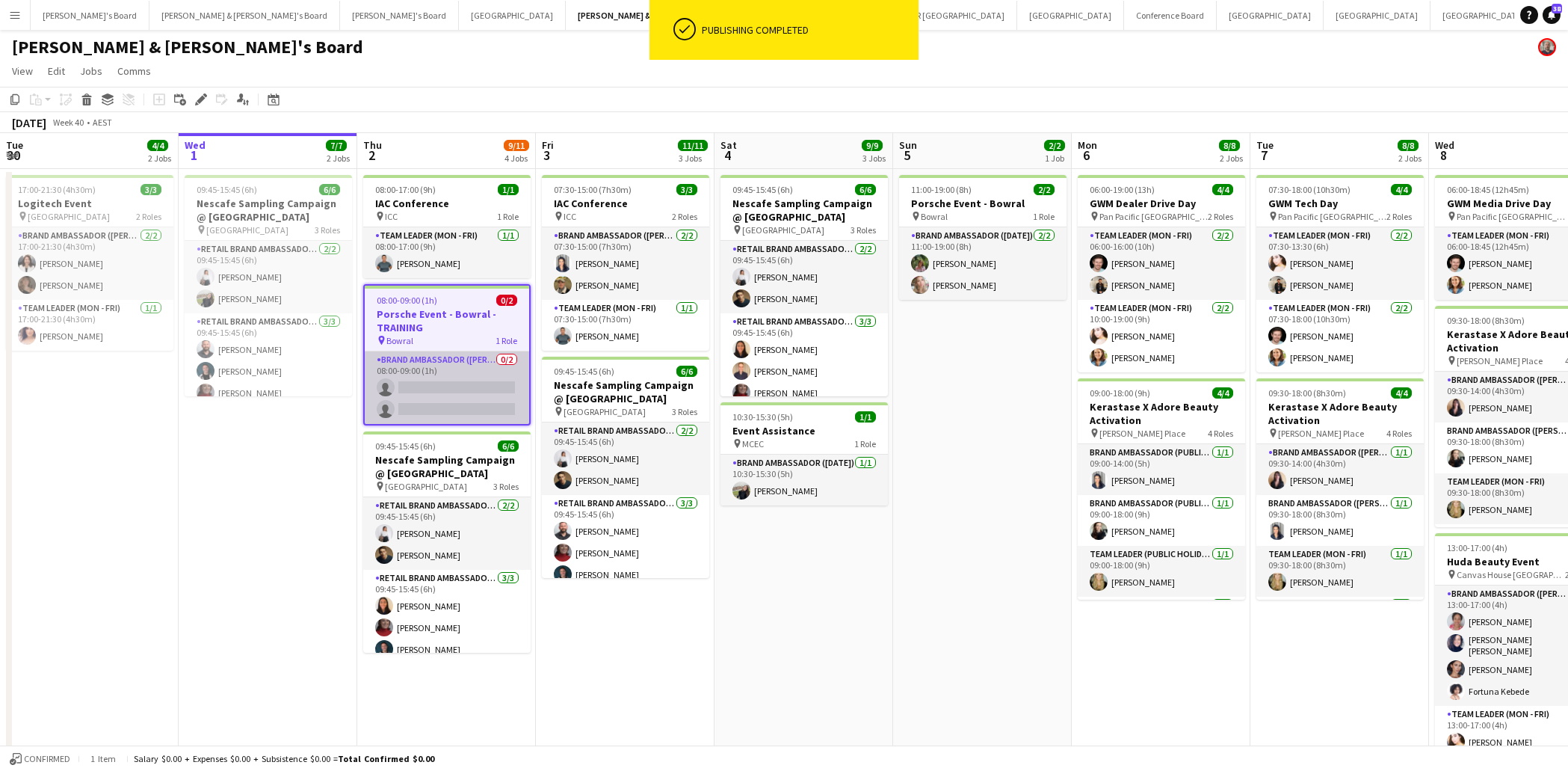
click at [426, 387] on app-card-role "Brand Ambassador (Mon - Fri) 0/2 08:00-09:00 (1h) single-neutral-actions single…" at bounding box center [447, 387] width 165 height 73
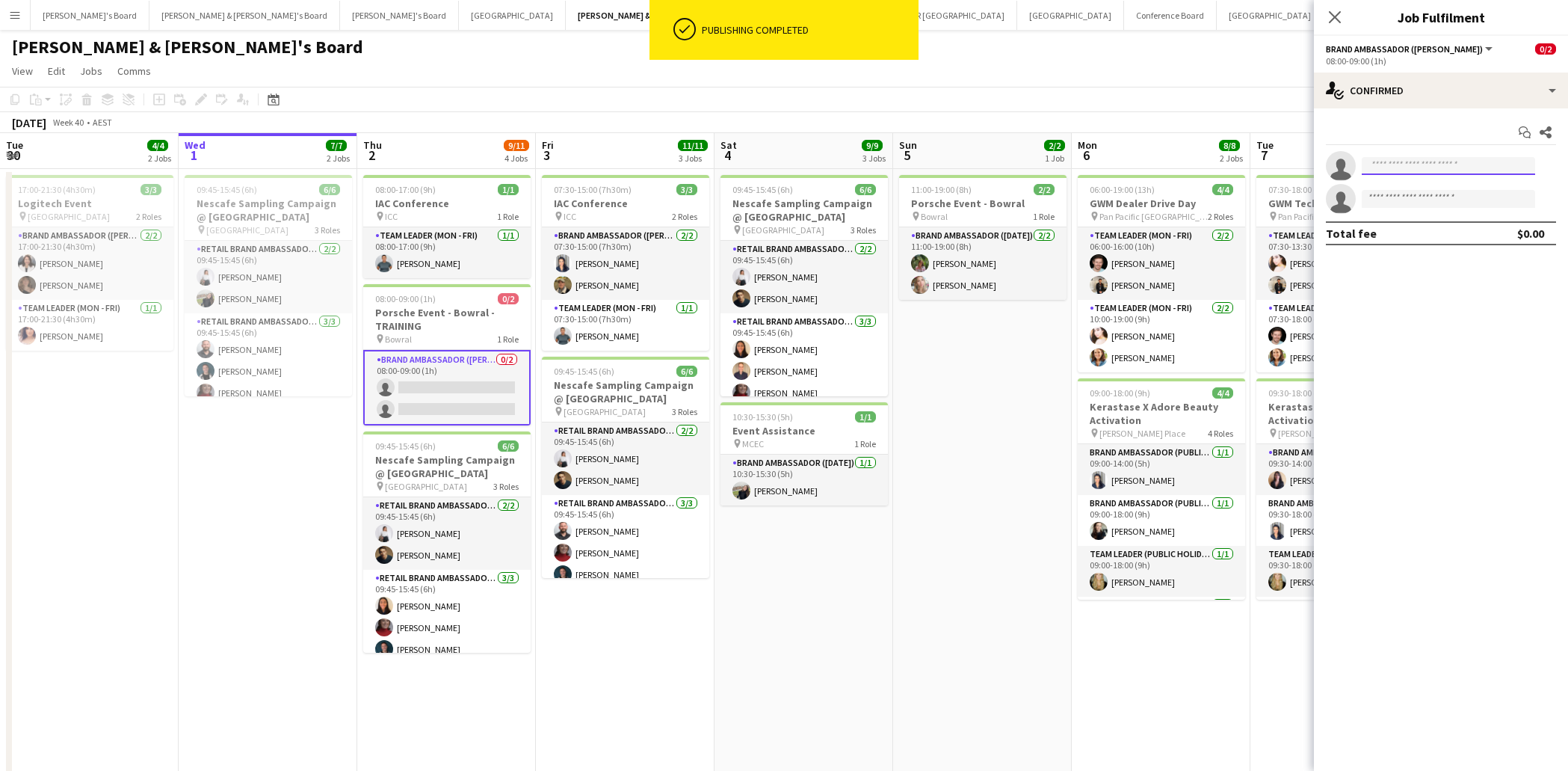
click at [1417, 167] on input at bounding box center [1449, 166] width 174 height 18
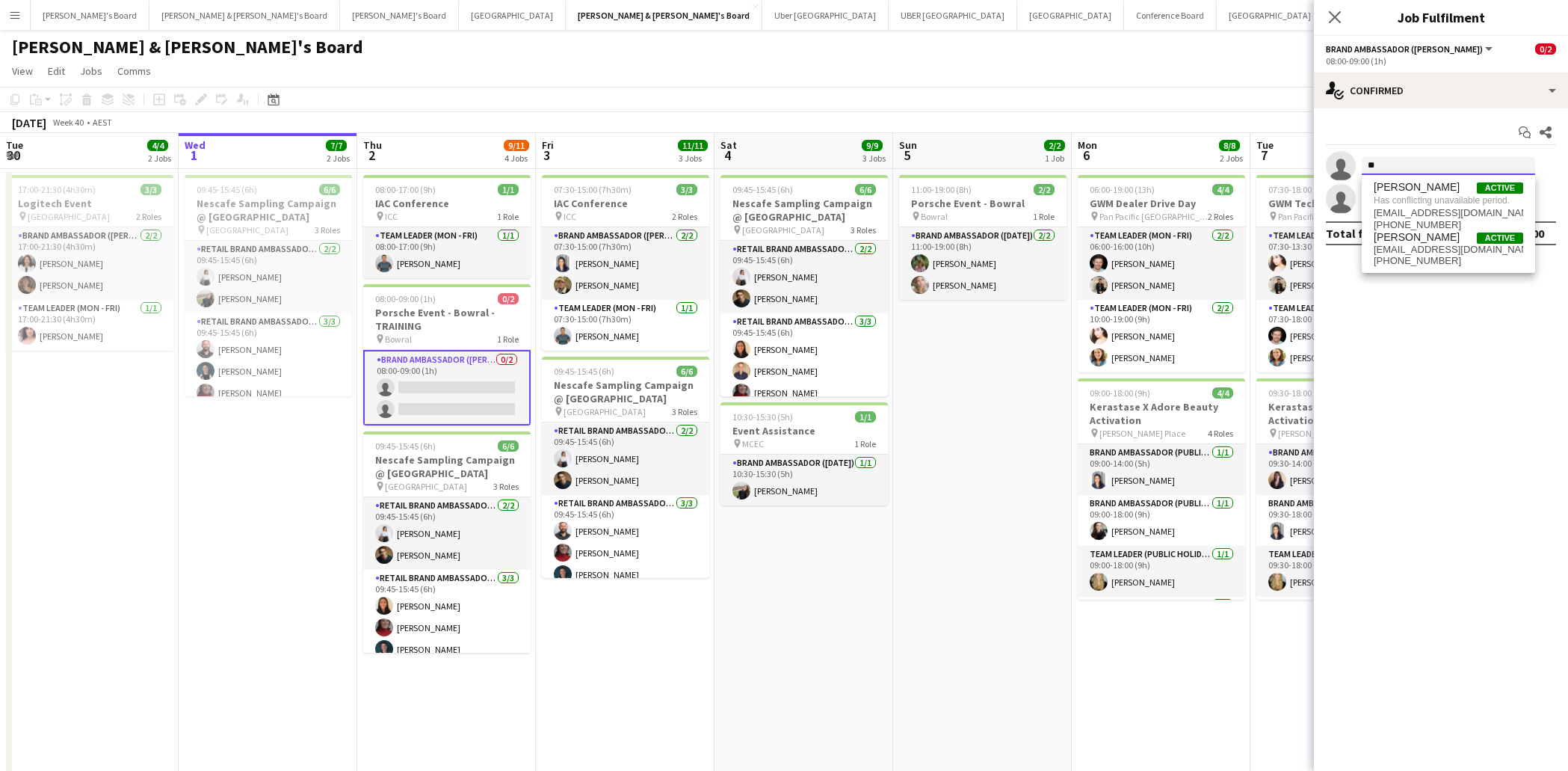
type input "*"
type input "********"
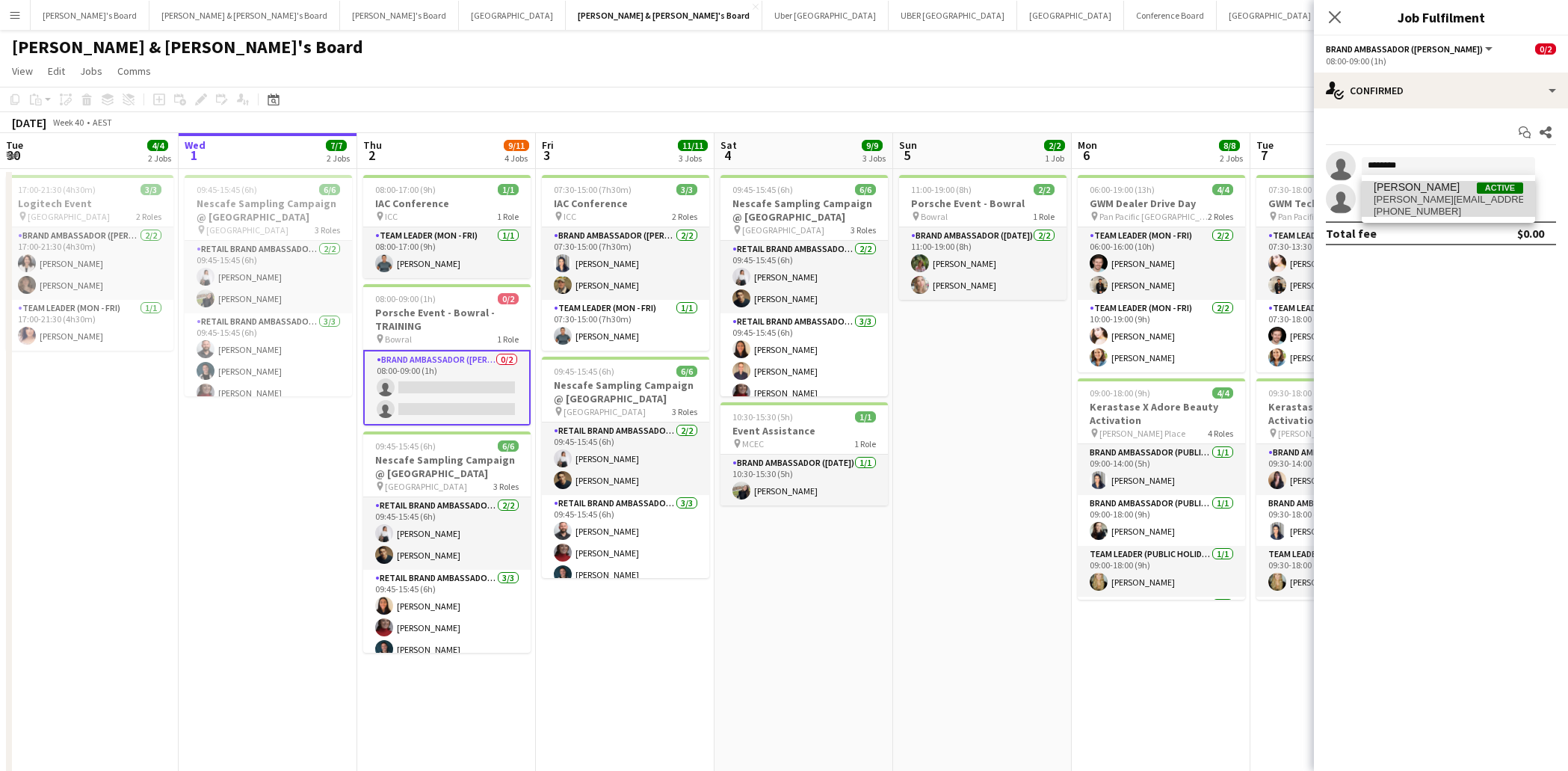
click at [1457, 200] on span "[PERSON_NAME][EMAIL_ADDRESS][DOMAIN_NAME]" at bounding box center [1448, 199] width 150 height 12
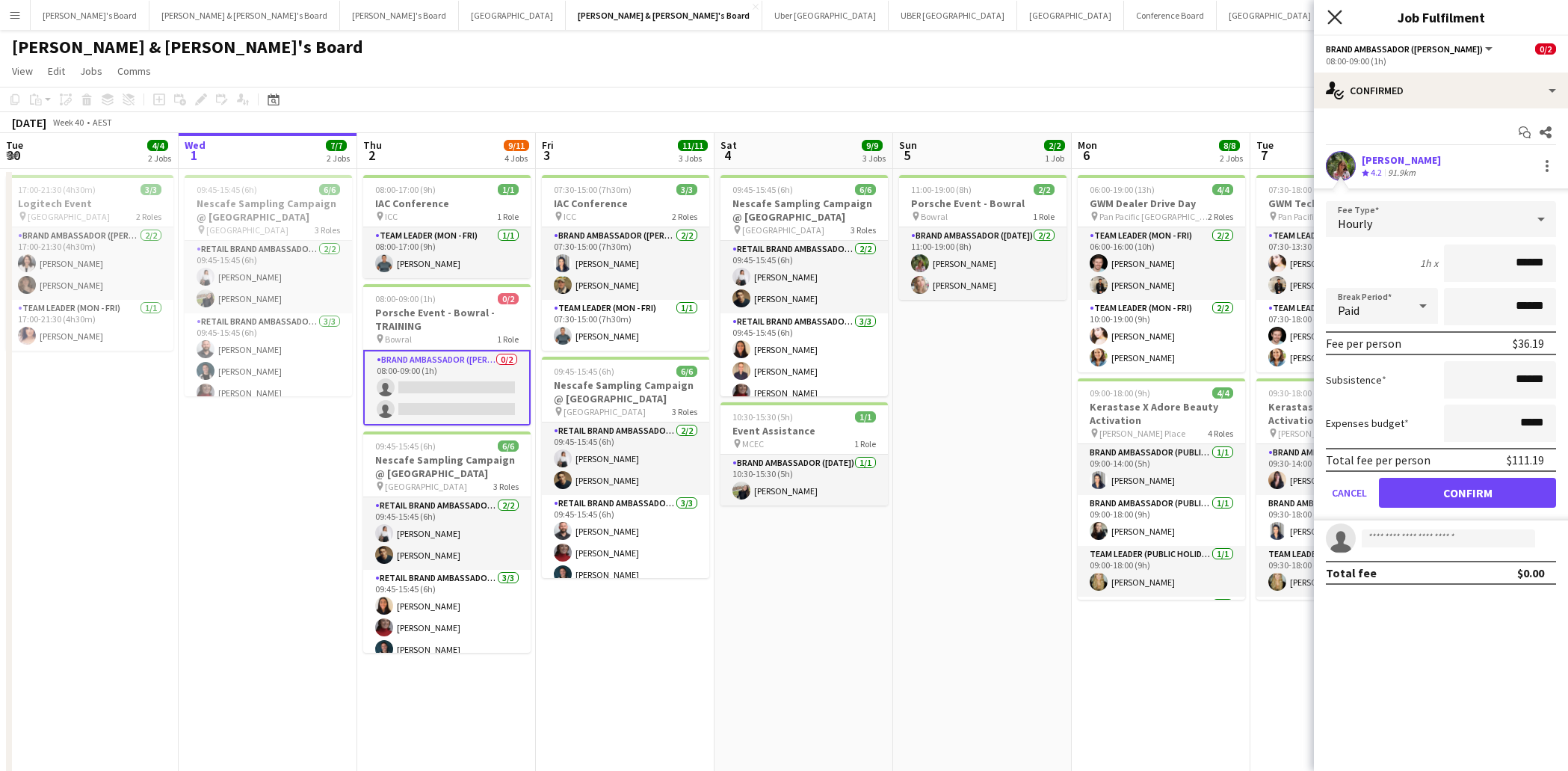
click at [1333, 20] on icon at bounding box center [1335, 17] width 14 height 14
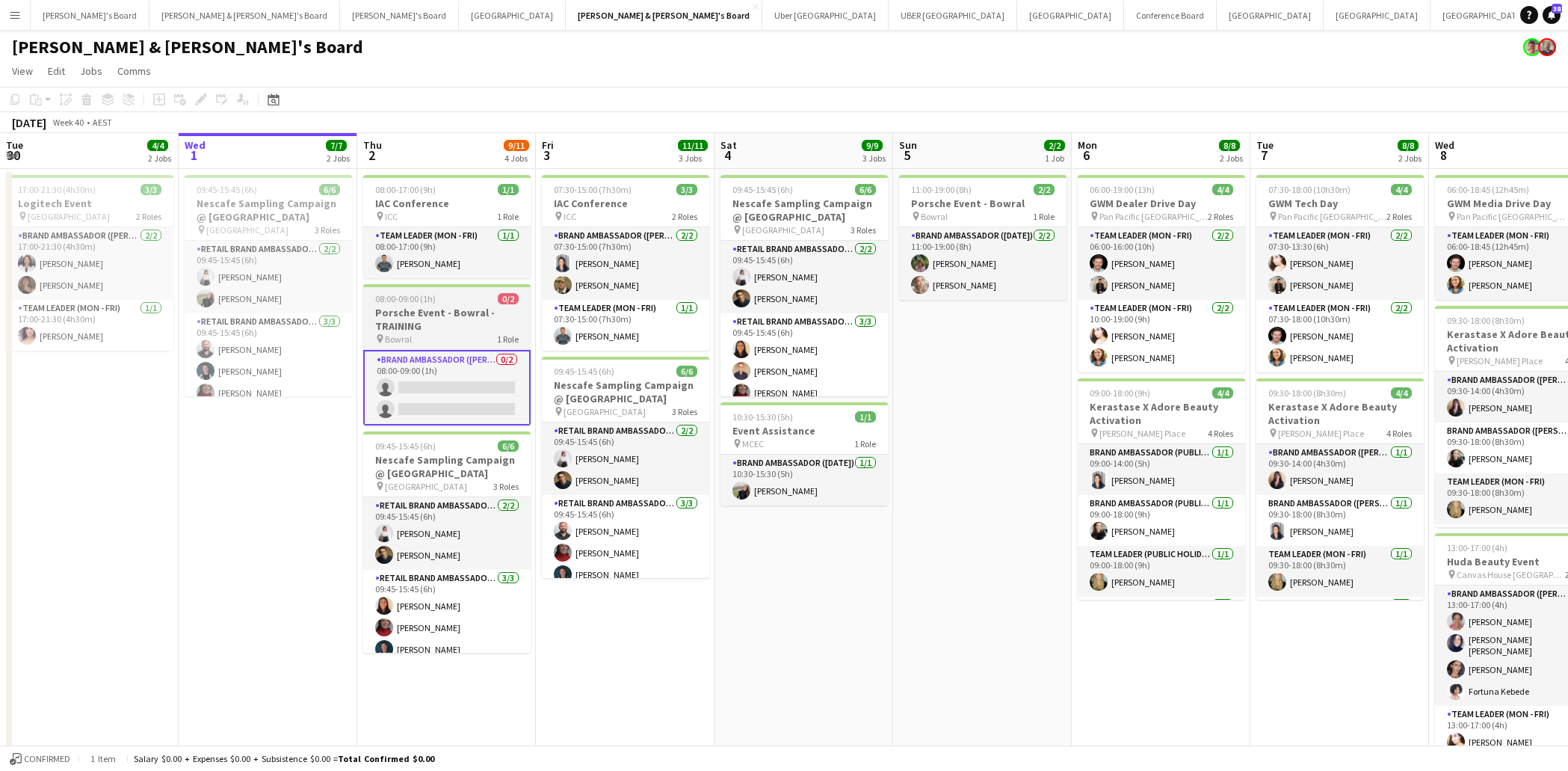
click at [441, 326] on h3 "Porsche Event - Bowral - TRAINING" at bounding box center [446, 319] width 168 height 27
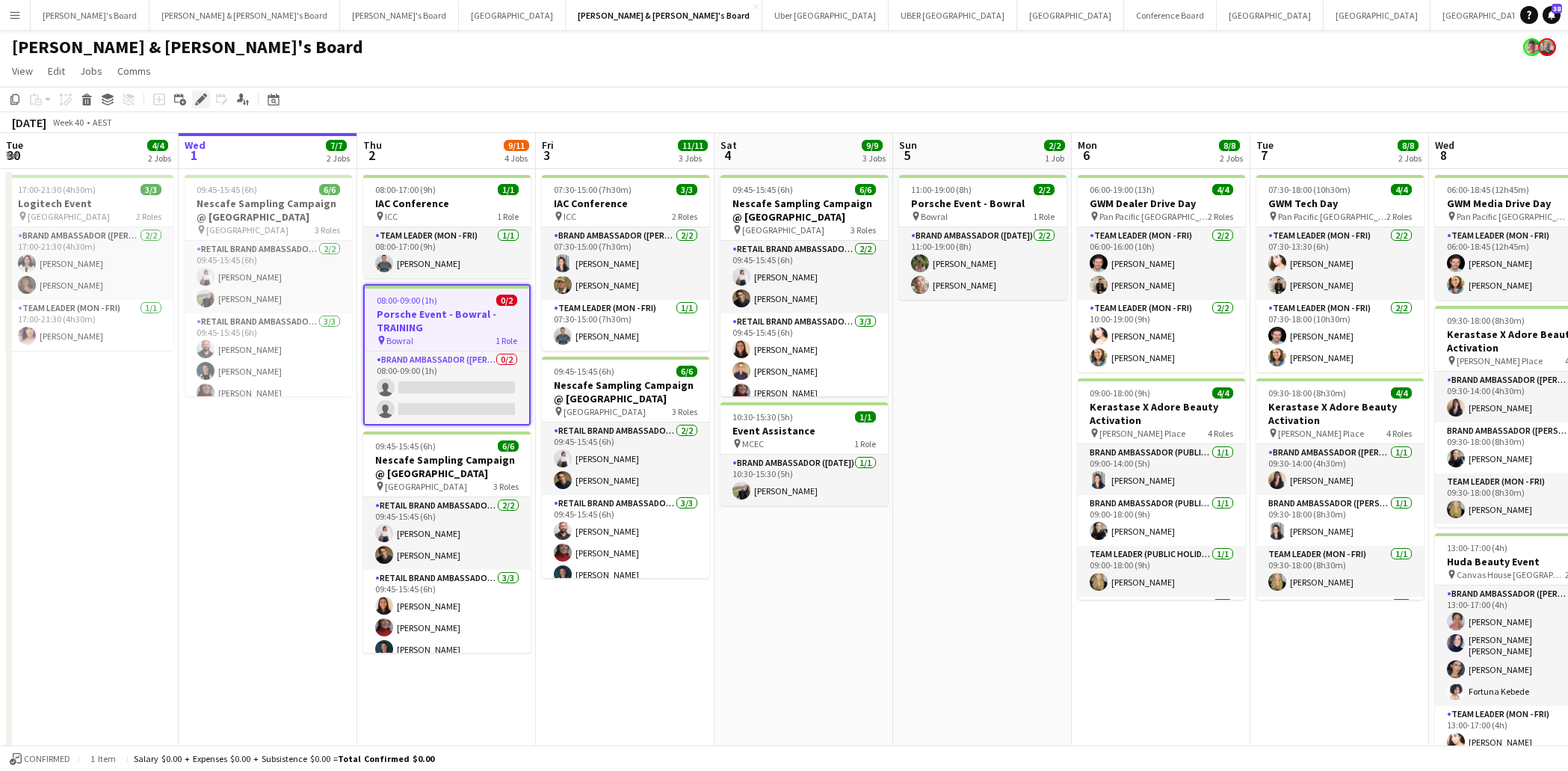
click at [202, 101] on icon "Edit" at bounding box center [201, 99] width 12 height 12
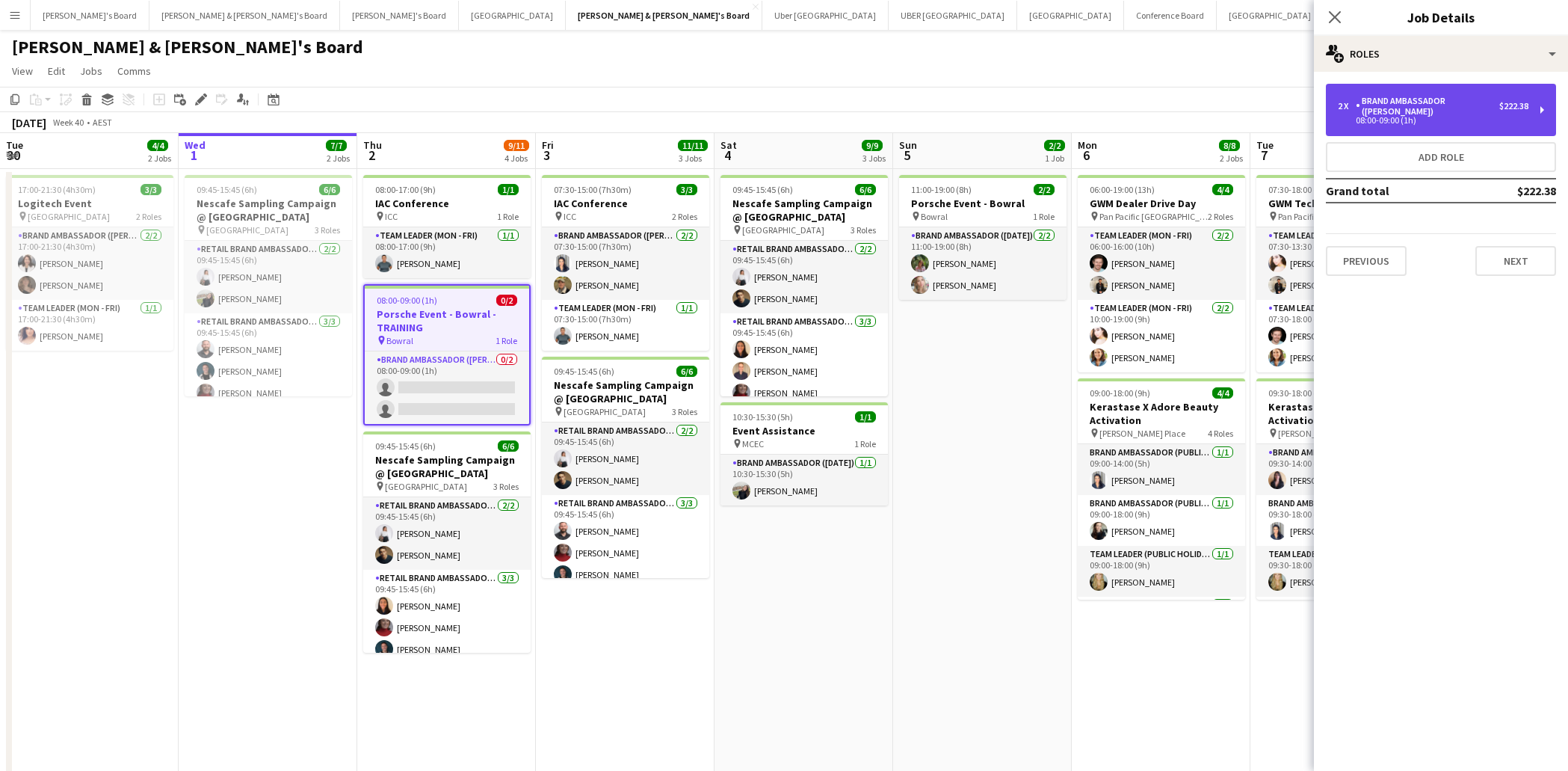
click at [1435, 117] on div "08:00-09:00 (1h)" at bounding box center [1433, 120] width 191 height 7
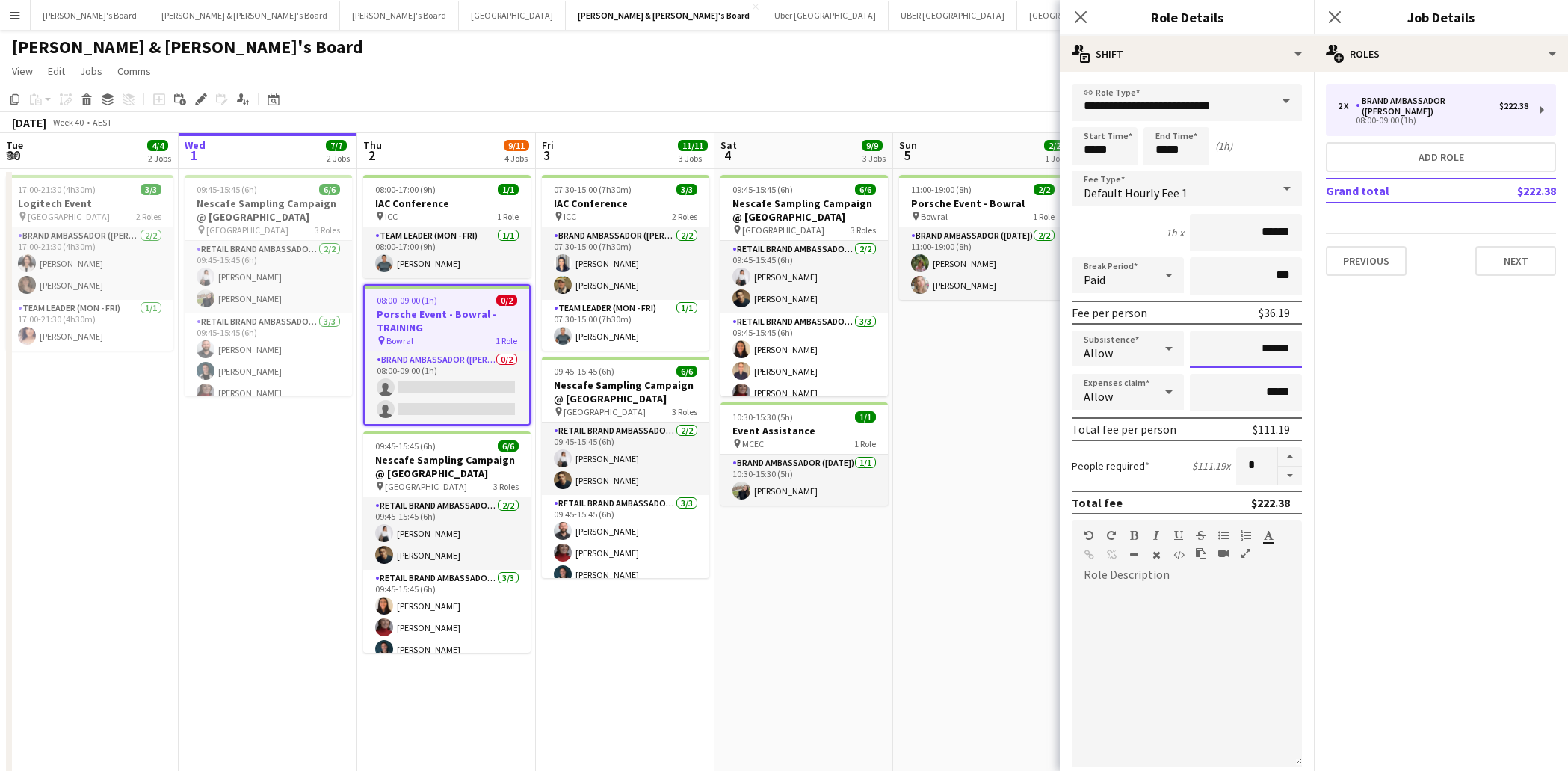
drag, startPoint x: 1276, startPoint y: 351, endPoint x: 1351, endPoint y: 364, distance: 76.1
click at [1278, 350] on input "******" at bounding box center [1245, 350] width 112 height 38
type input "**"
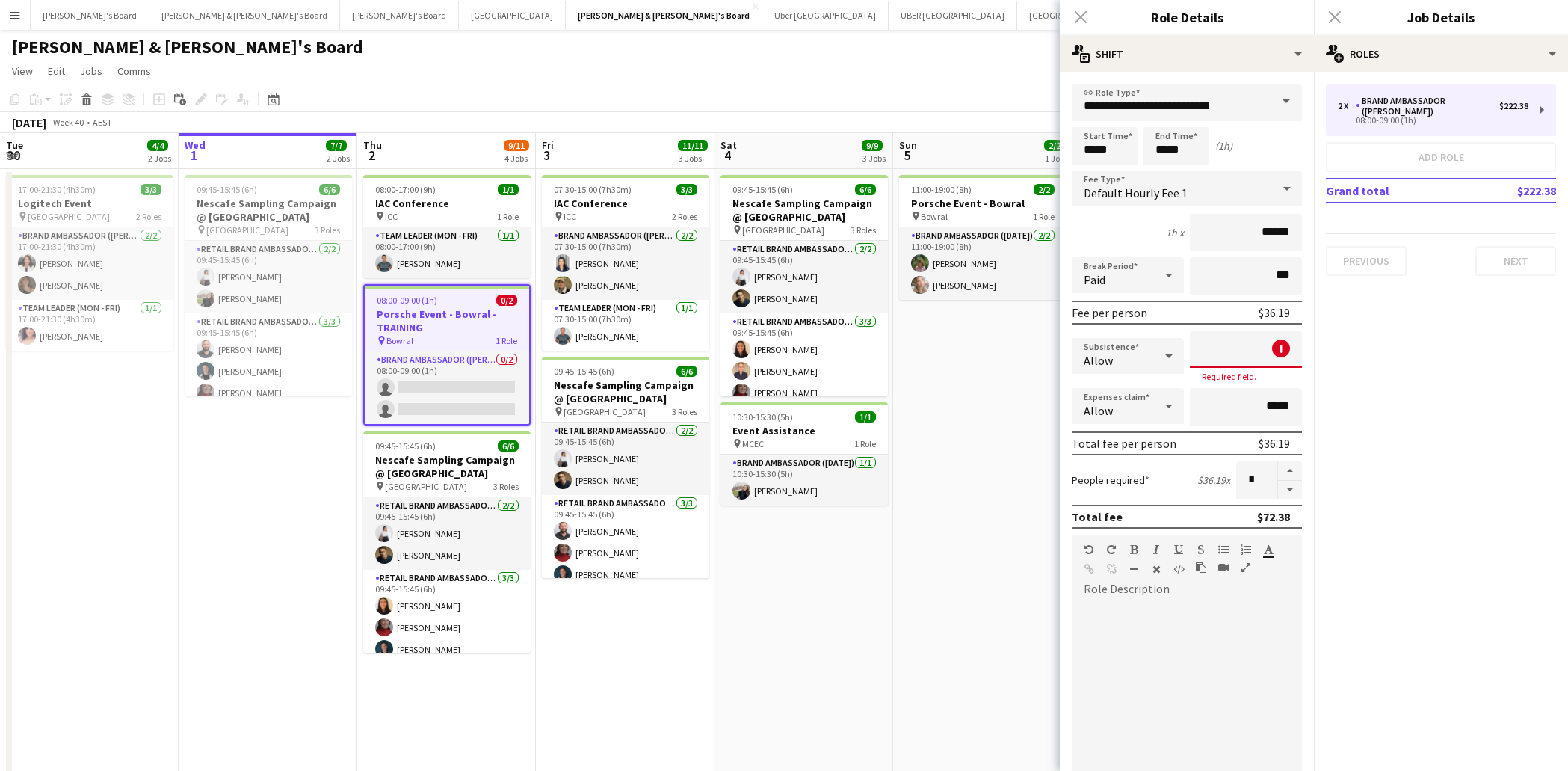
type input "**"
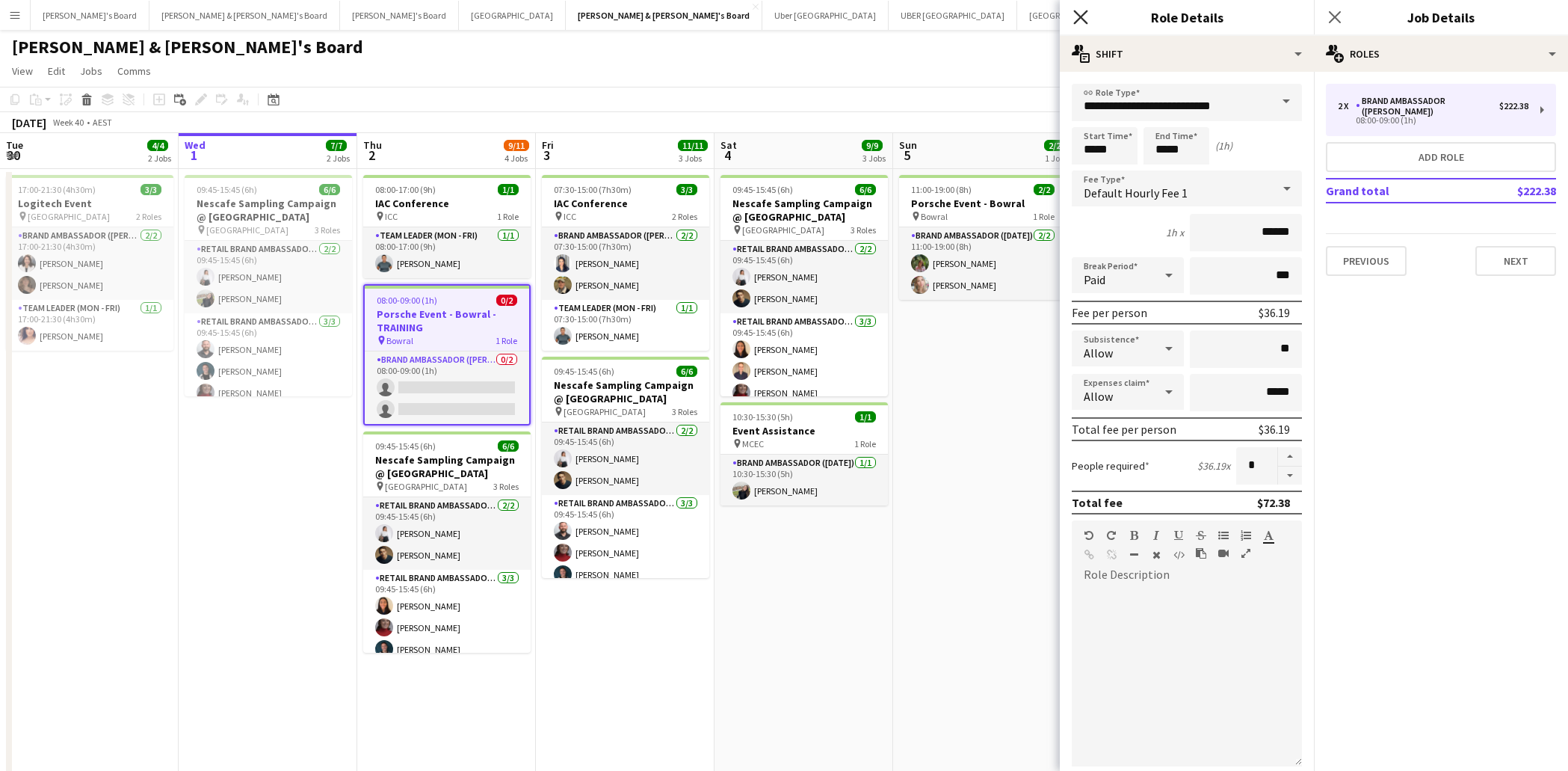
click at [1082, 16] on icon at bounding box center [1081, 17] width 14 height 14
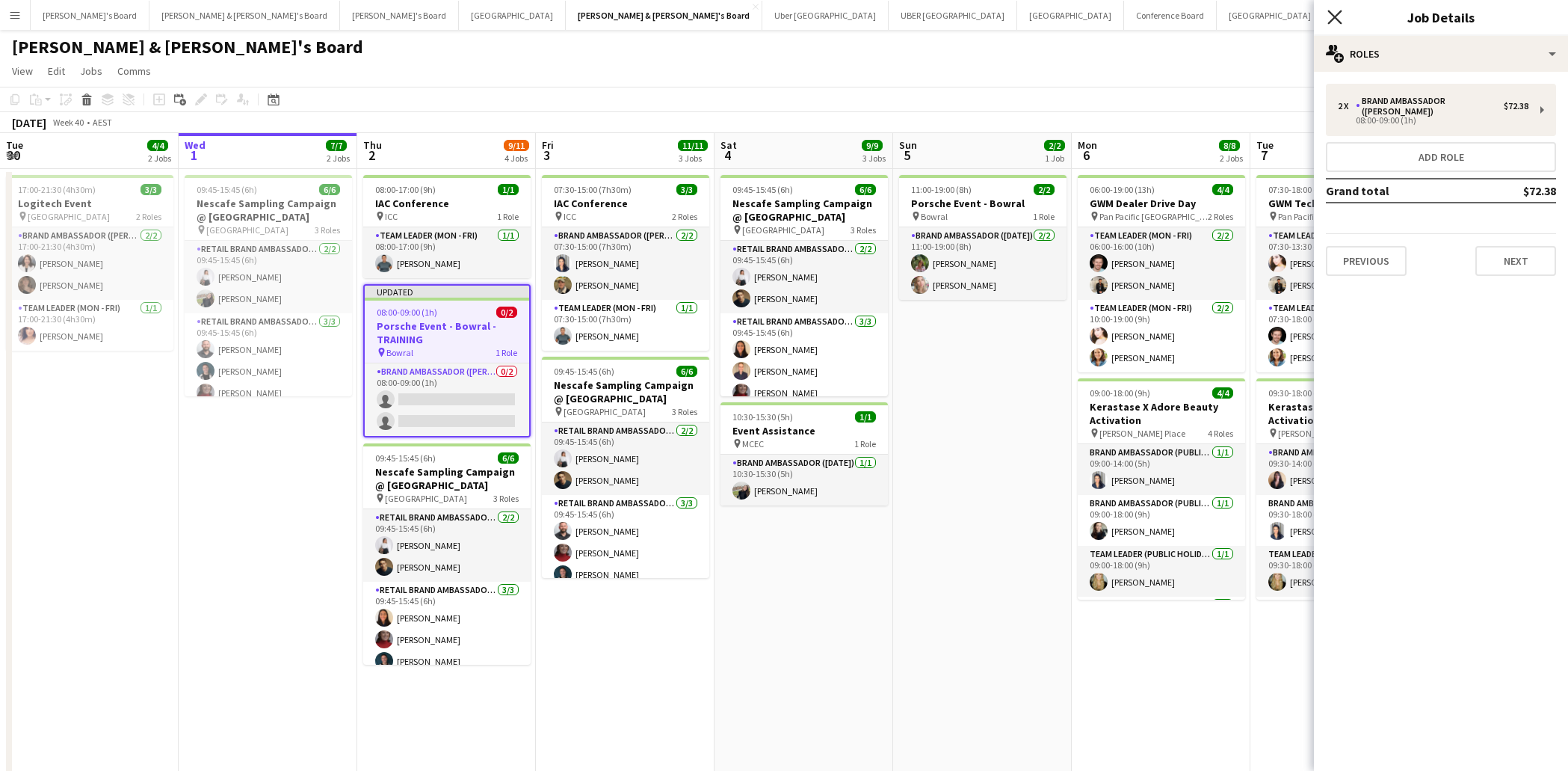
click at [1330, 21] on icon "Close pop-in" at bounding box center [1335, 17] width 14 height 14
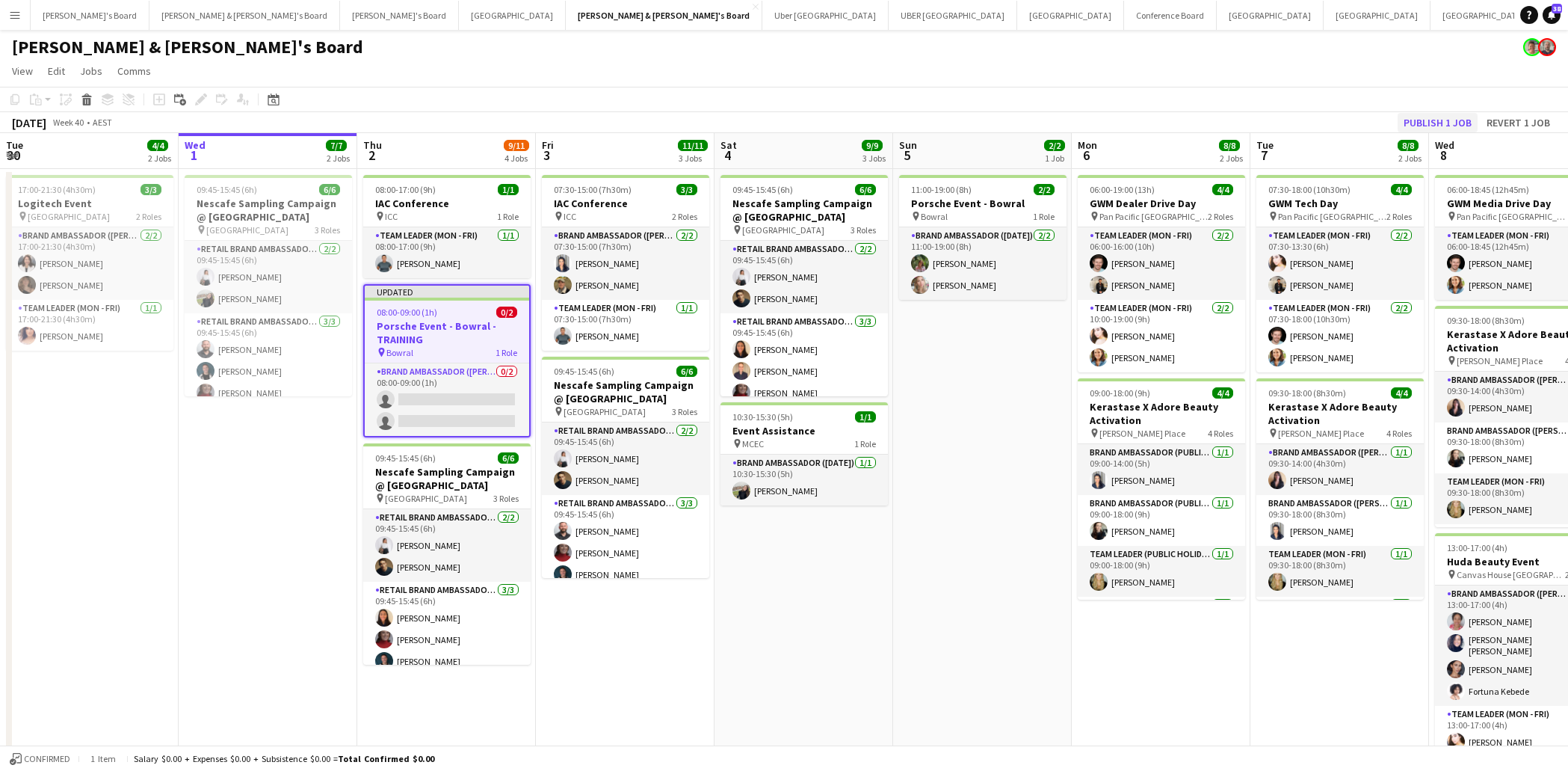
click at [1440, 118] on button "Publish 1 job" at bounding box center [1437, 123] width 80 height 20
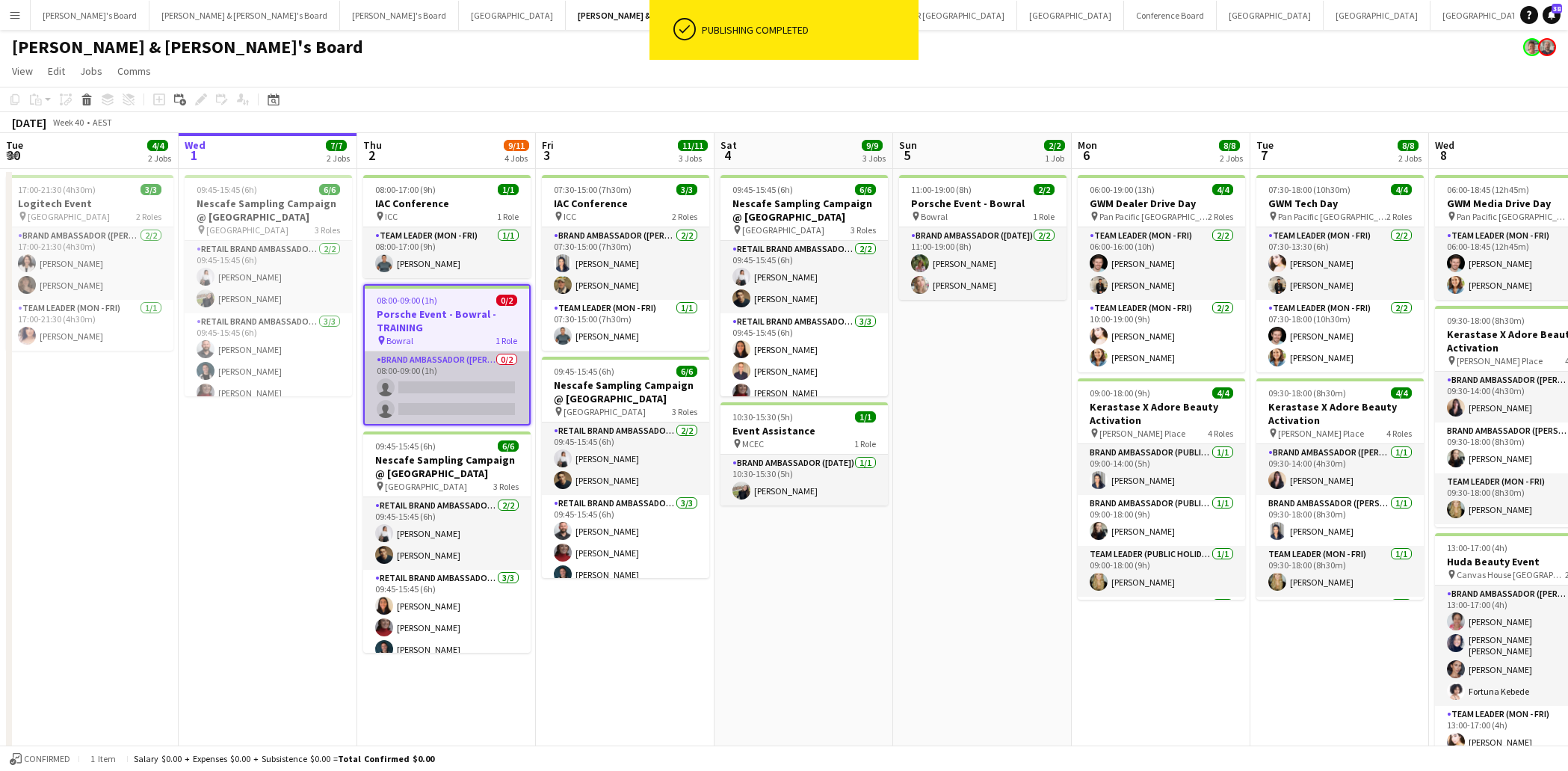
click at [453, 400] on app-card-role "Brand Ambassador (Mon - Fri) 0/2 08:00-09:00 (1h) single-neutral-actions single…" at bounding box center [447, 387] width 165 height 73
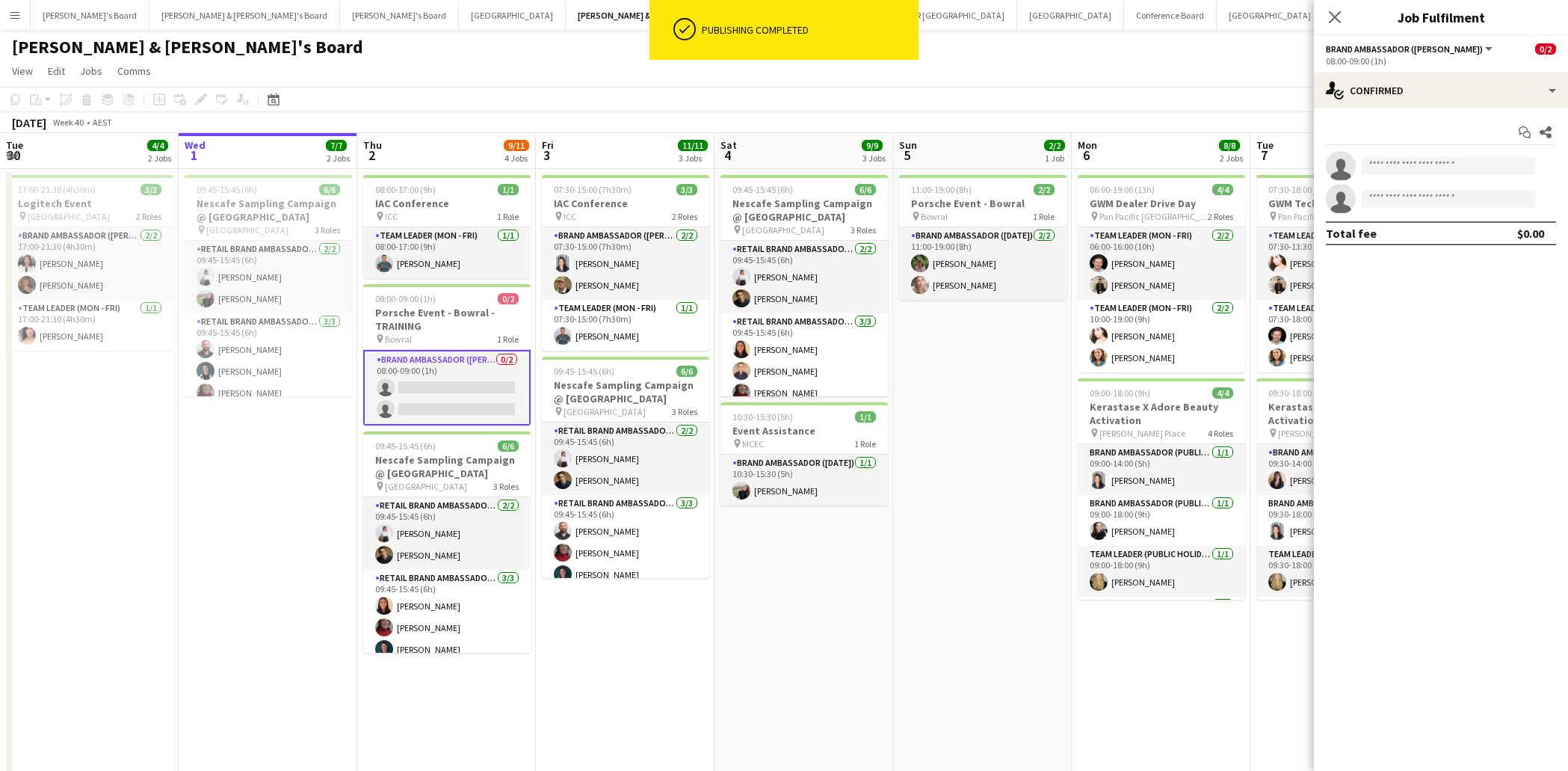
click at [1421, 175] on app-invite-slot "single-neutral-actions" at bounding box center [1442, 166] width 254 height 30
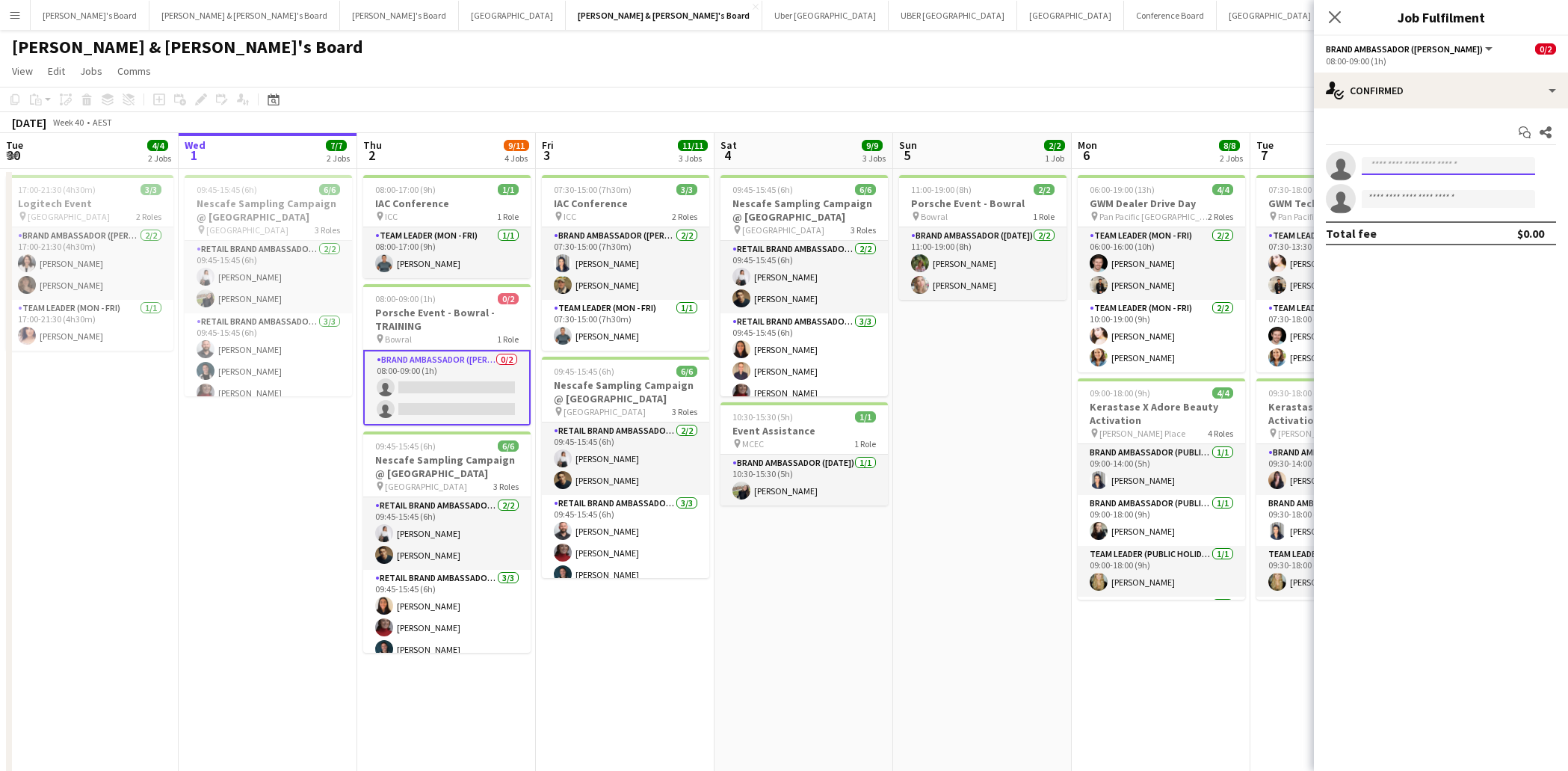
click at [1427, 169] on input at bounding box center [1449, 166] width 174 height 18
type input "*********"
click at [1425, 211] on span "[PHONE_NUMBER]" at bounding box center [1448, 211] width 150 height 12
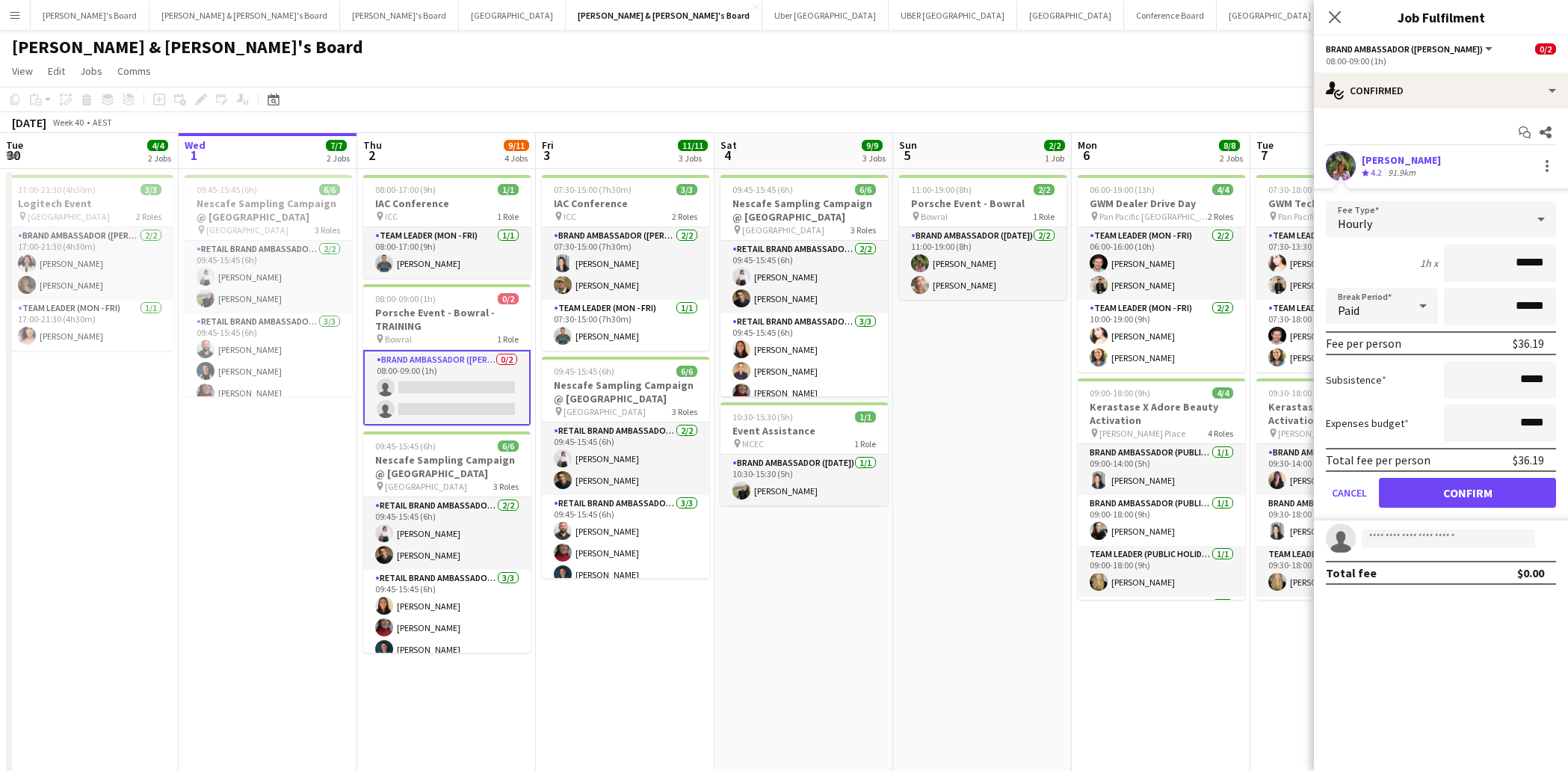
click at [1498, 494] on button "Confirm" at bounding box center [1468, 492] width 177 height 30
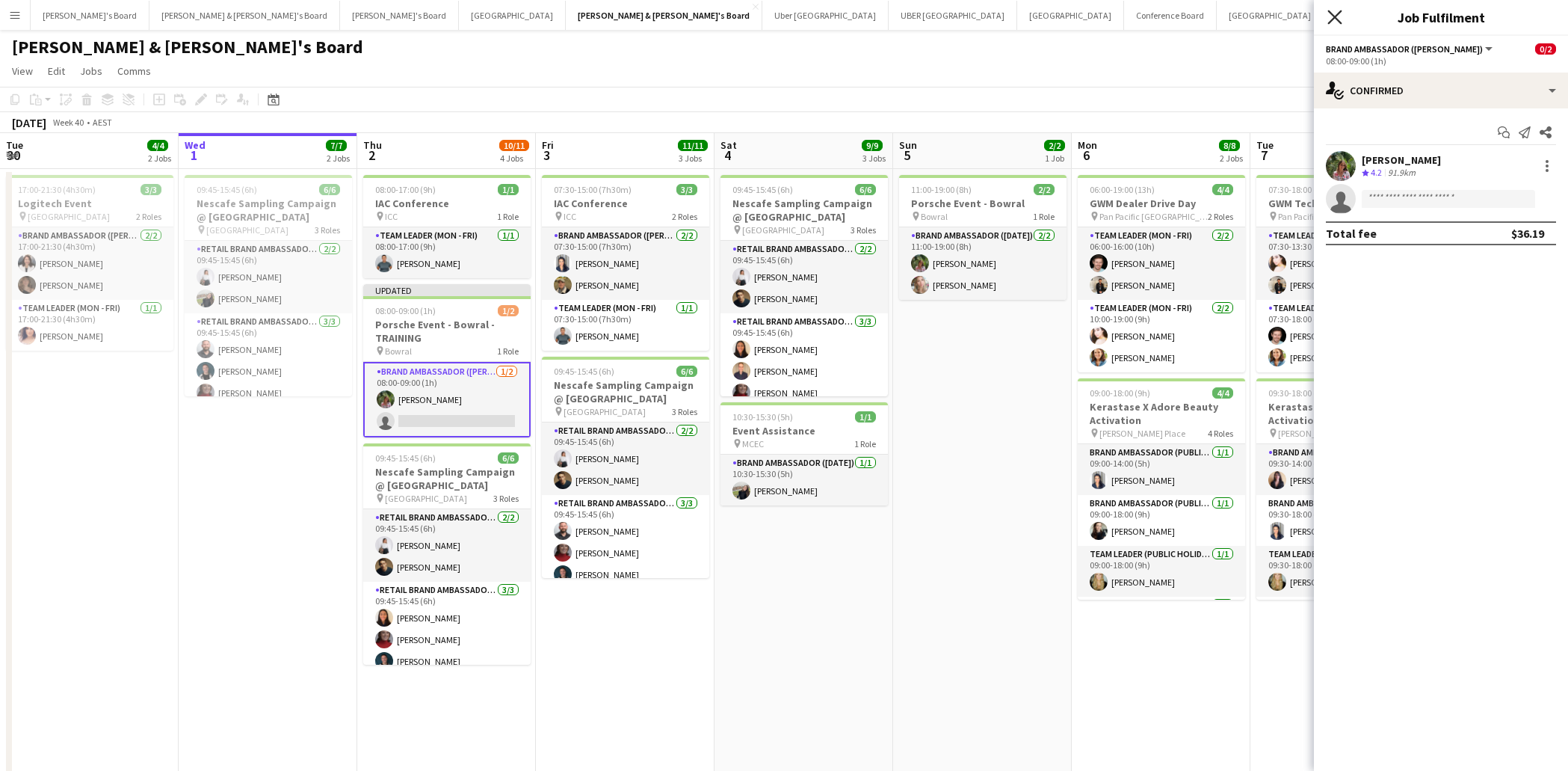
click at [1332, 15] on icon at bounding box center [1335, 17] width 14 height 14
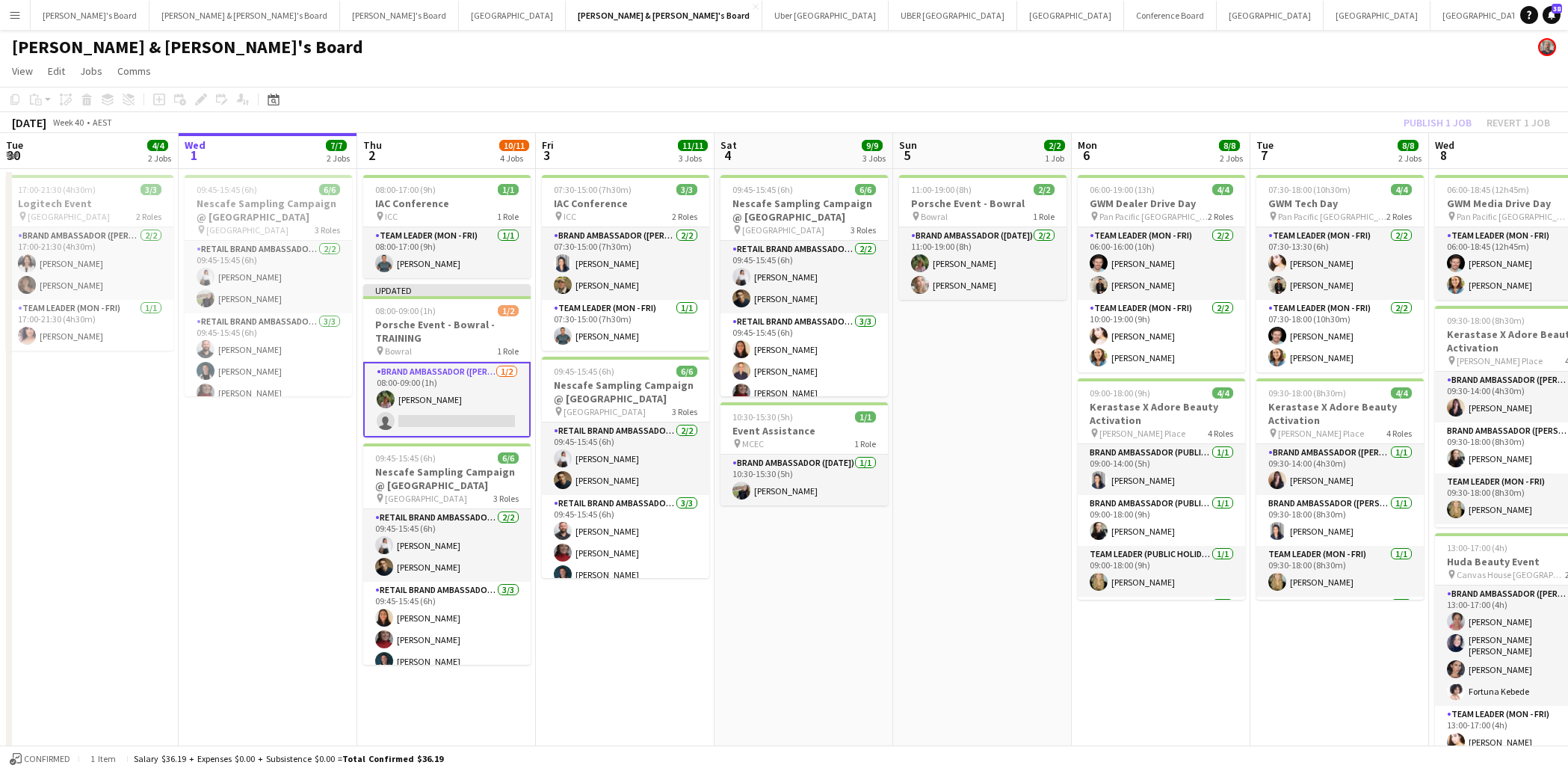
click at [1414, 122] on div "Publish 1 job Revert 1 job" at bounding box center [1478, 123] width 183 height 20
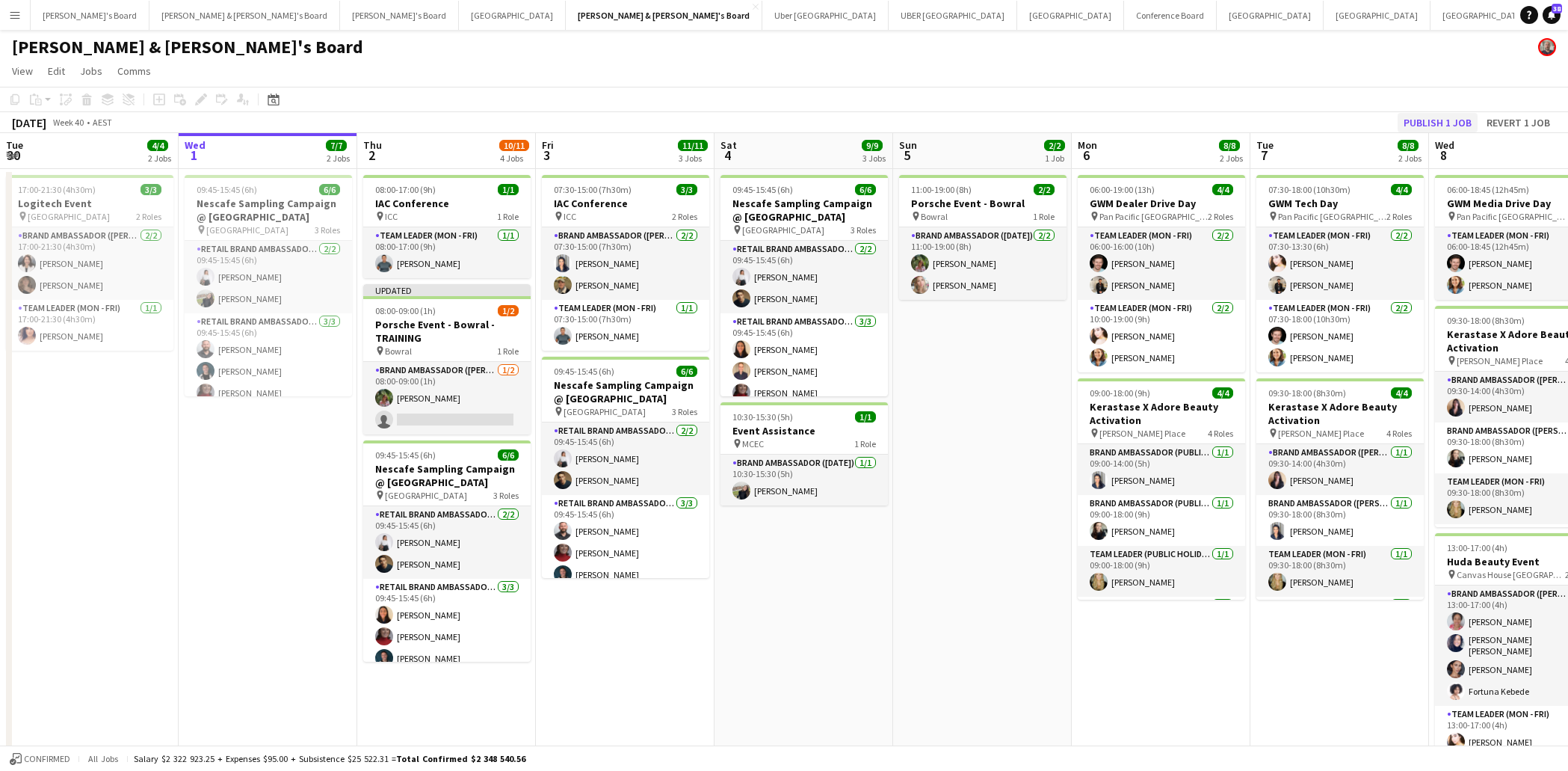
click at [1422, 122] on button "Publish 1 job" at bounding box center [1437, 123] width 80 height 20
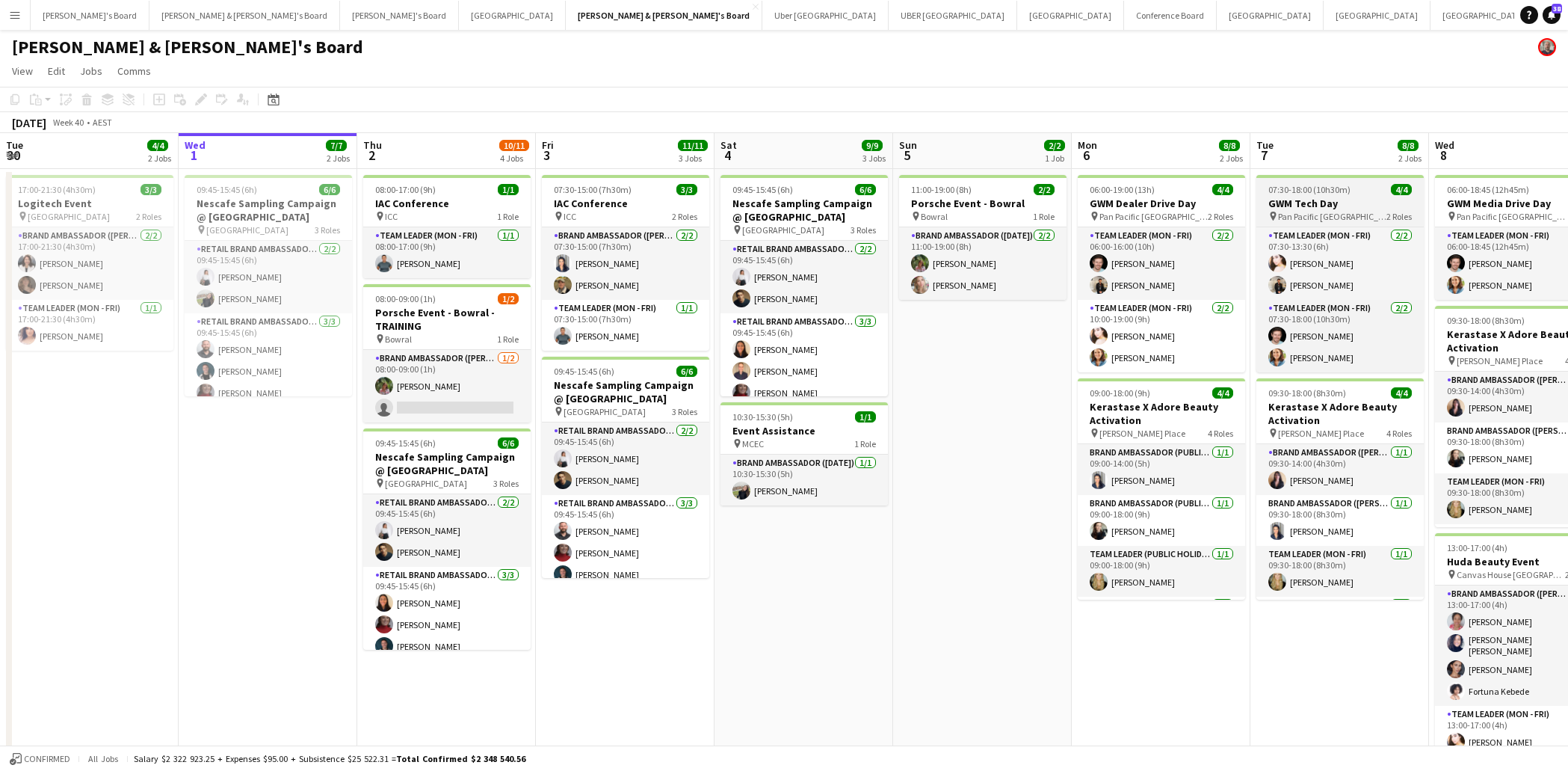
click at [1328, 201] on h3 "GWM Tech Day" at bounding box center [1340, 203] width 168 height 13
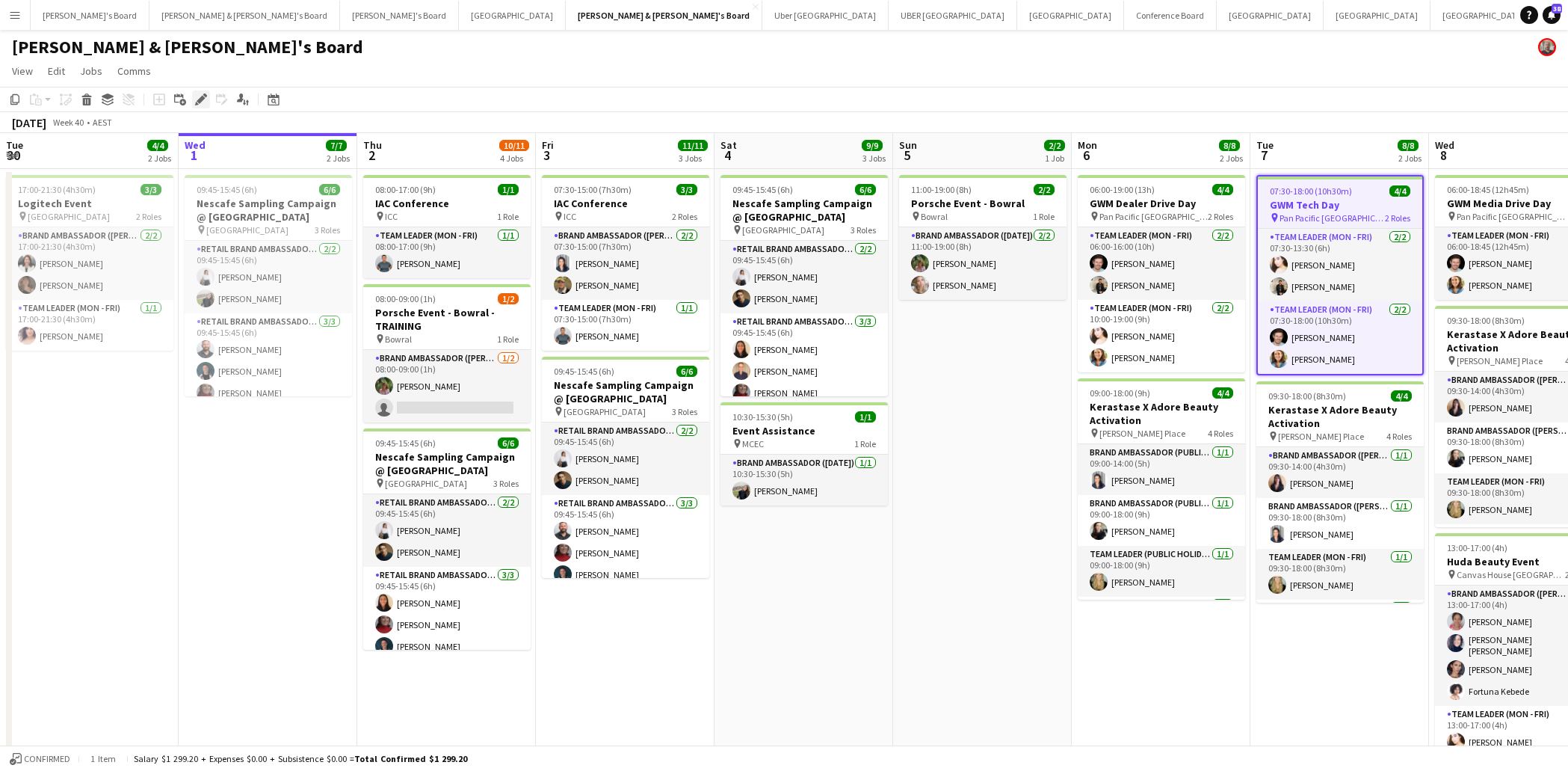
click at [203, 97] on icon at bounding box center [200, 100] width 8 height 8
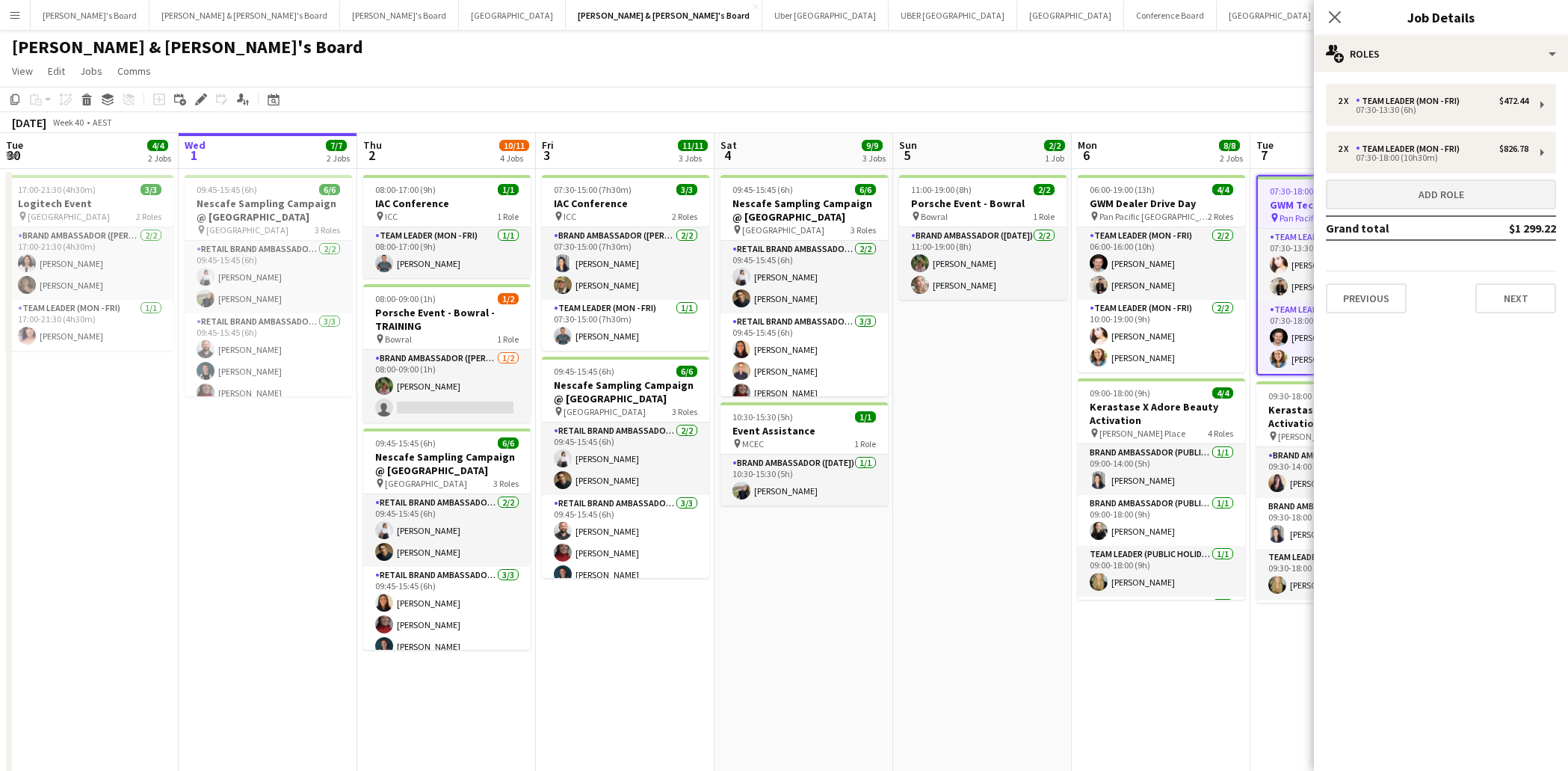
click at [1405, 186] on button "Add role" at bounding box center [1441, 194] width 230 height 30
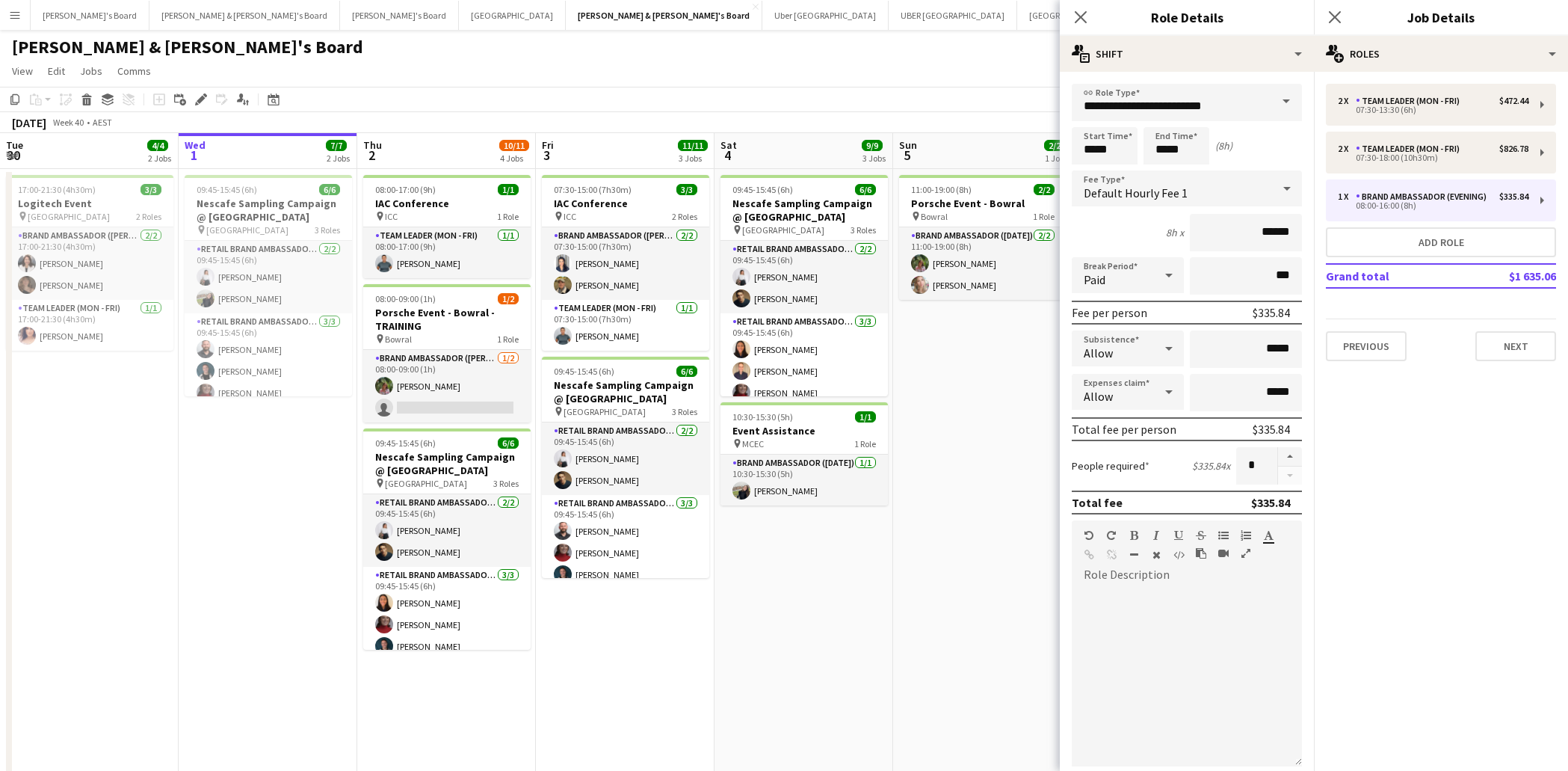
click at [1288, 105] on span at bounding box center [1286, 101] width 31 height 36
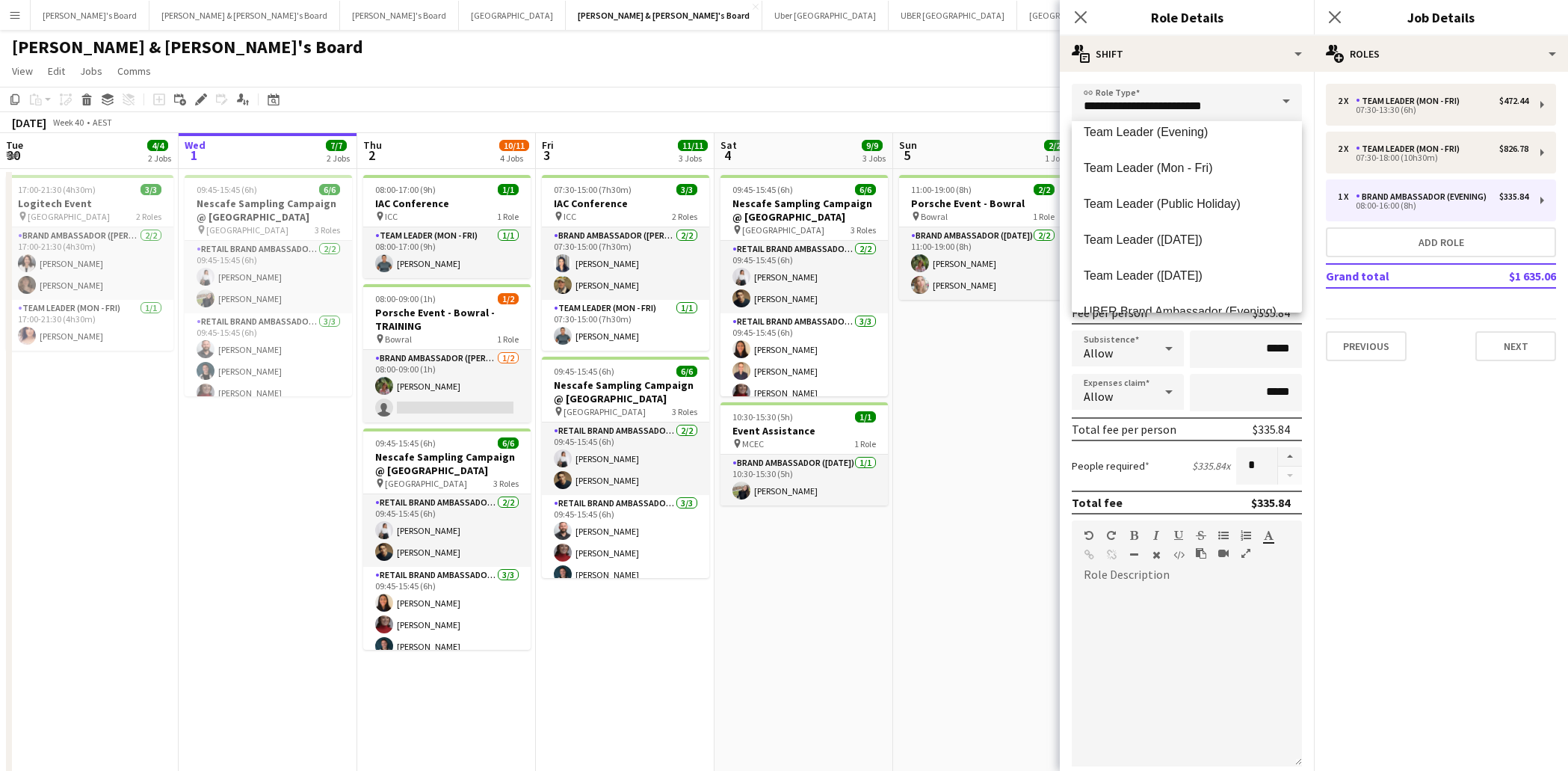
scroll to position [1481, 0]
click at [1179, 165] on span "Team Leader (Mon - Fri)" at bounding box center [1187, 172] width 206 height 14
type input "**********"
type input "******"
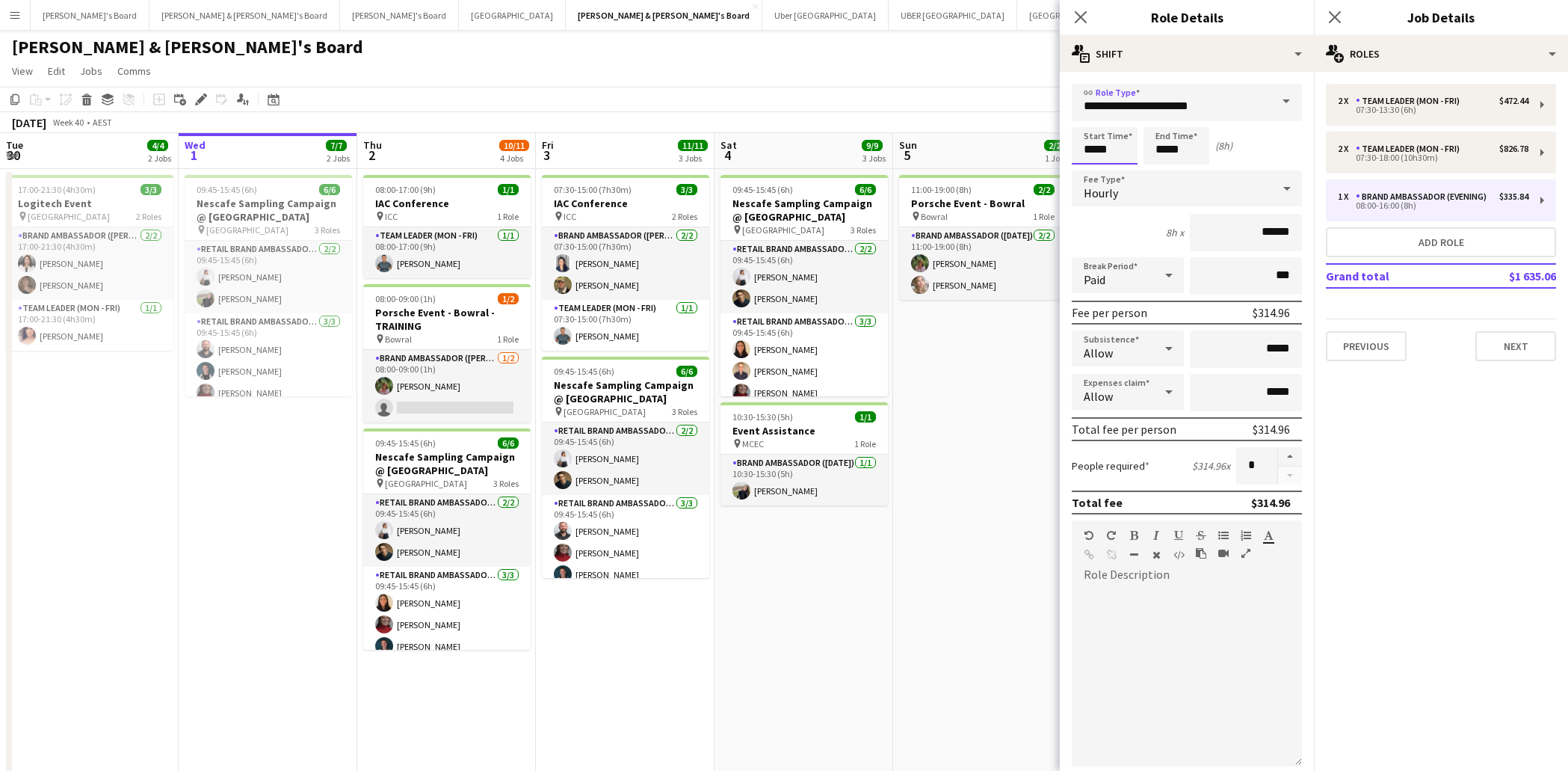
click at [1096, 157] on input "*****" at bounding box center [1104, 146] width 65 height 38
click at [1094, 168] on div at bounding box center [1090, 172] width 30 height 15
click at [1122, 117] on div at bounding box center [1119, 119] width 30 height 15
type input "*****"
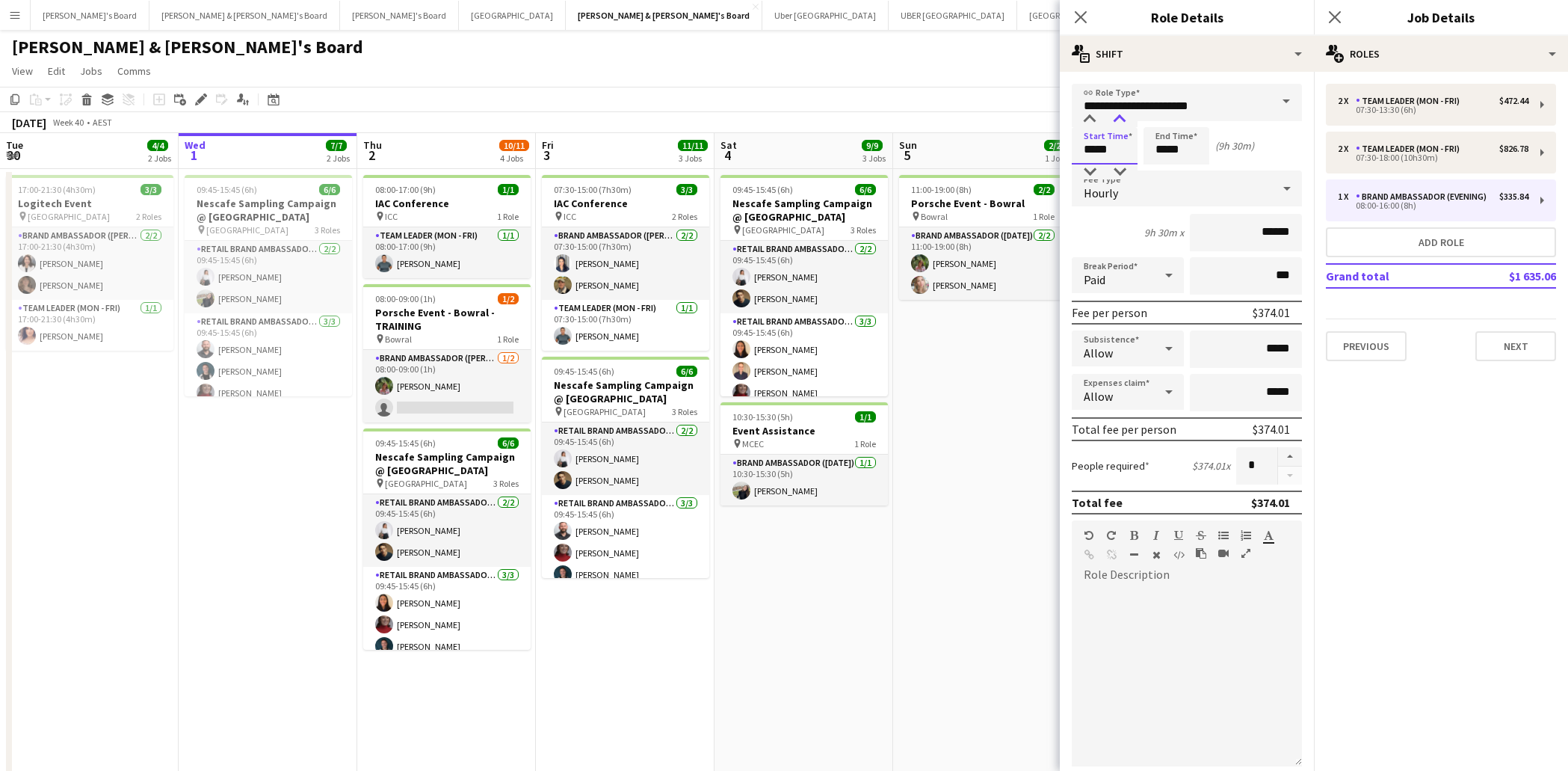
click at [1122, 117] on div at bounding box center [1119, 119] width 30 height 15
click at [1160, 143] on input "*****" at bounding box center [1176, 146] width 65 height 38
click at [1166, 171] on div at bounding box center [1161, 172] width 30 height 15
type input "*****"
click at [1166, 171] on div at bounding box center [1161, 172] width 30 height 15
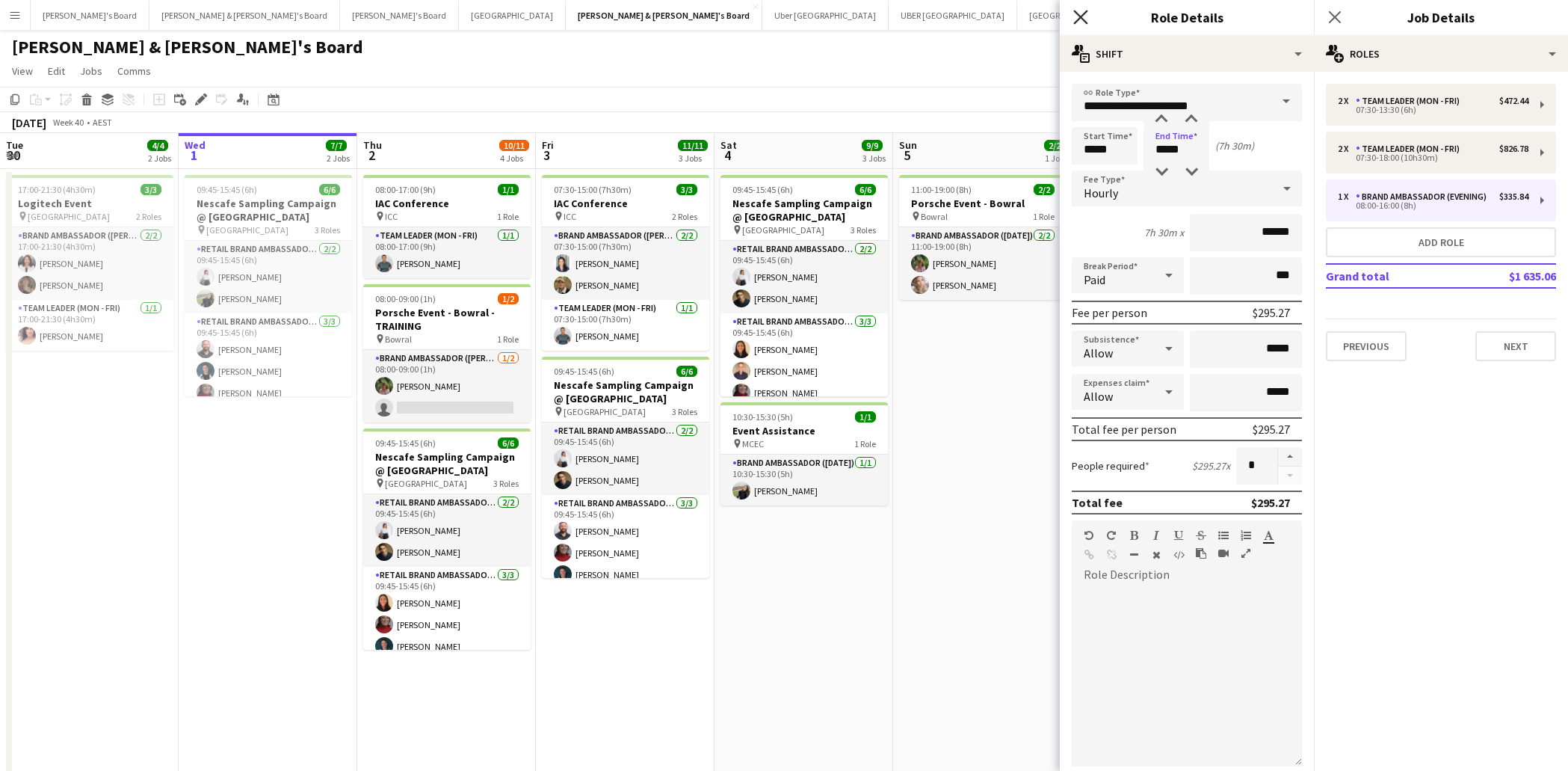
click at [1077, 16] on icon "Close pop-in" at bounding box center [1081, 17] width 14 height 14
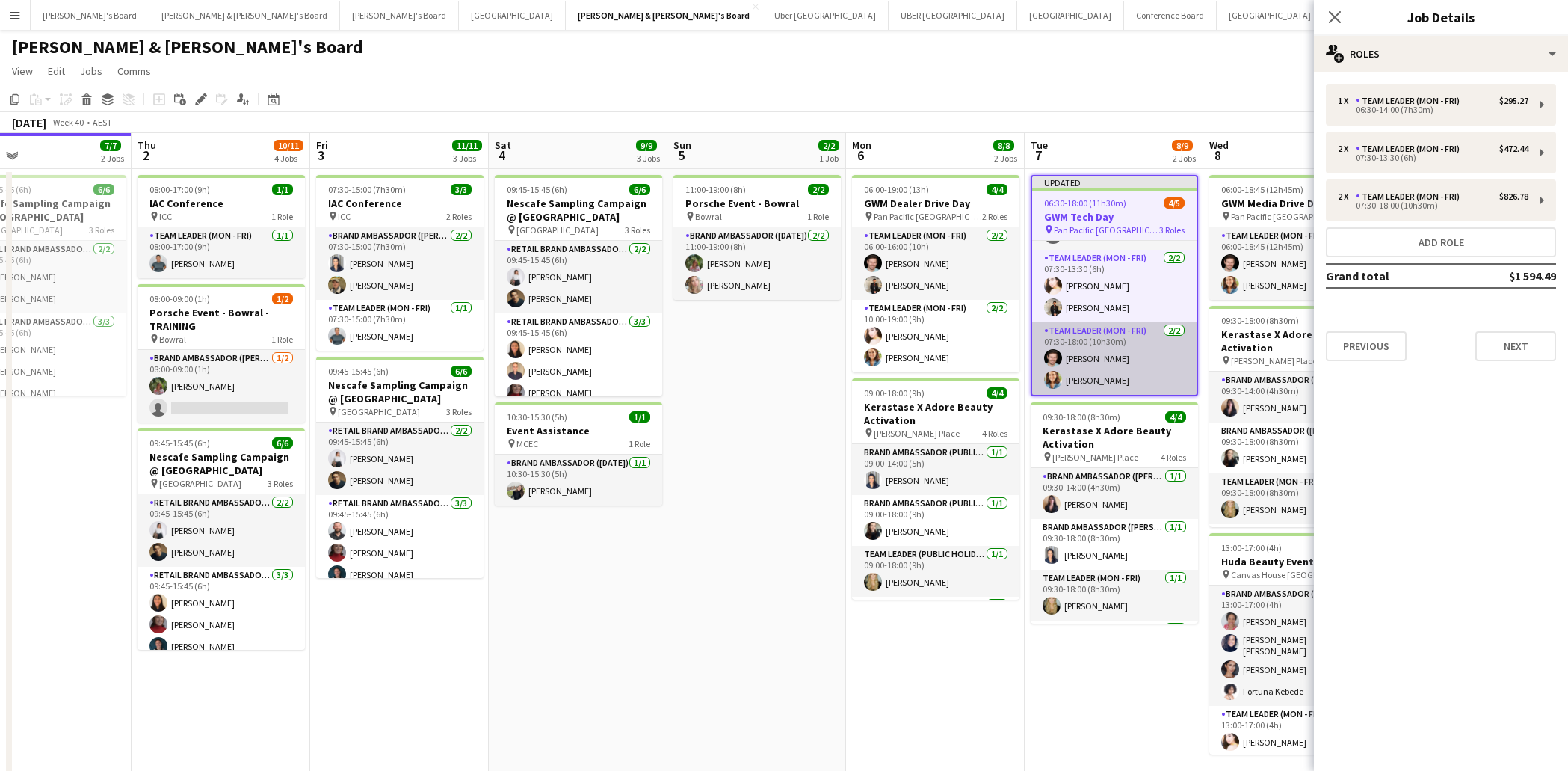
scroll to position [42, 0]
click at [1107, 382] on app-card-role "Team Leader (Mon - Fri) [DATE] 07:30-18:00 (10h30m) [PERSON_NAME] [PERSON_NAME]" at bounding box center [1115, 359] width 165 height 73
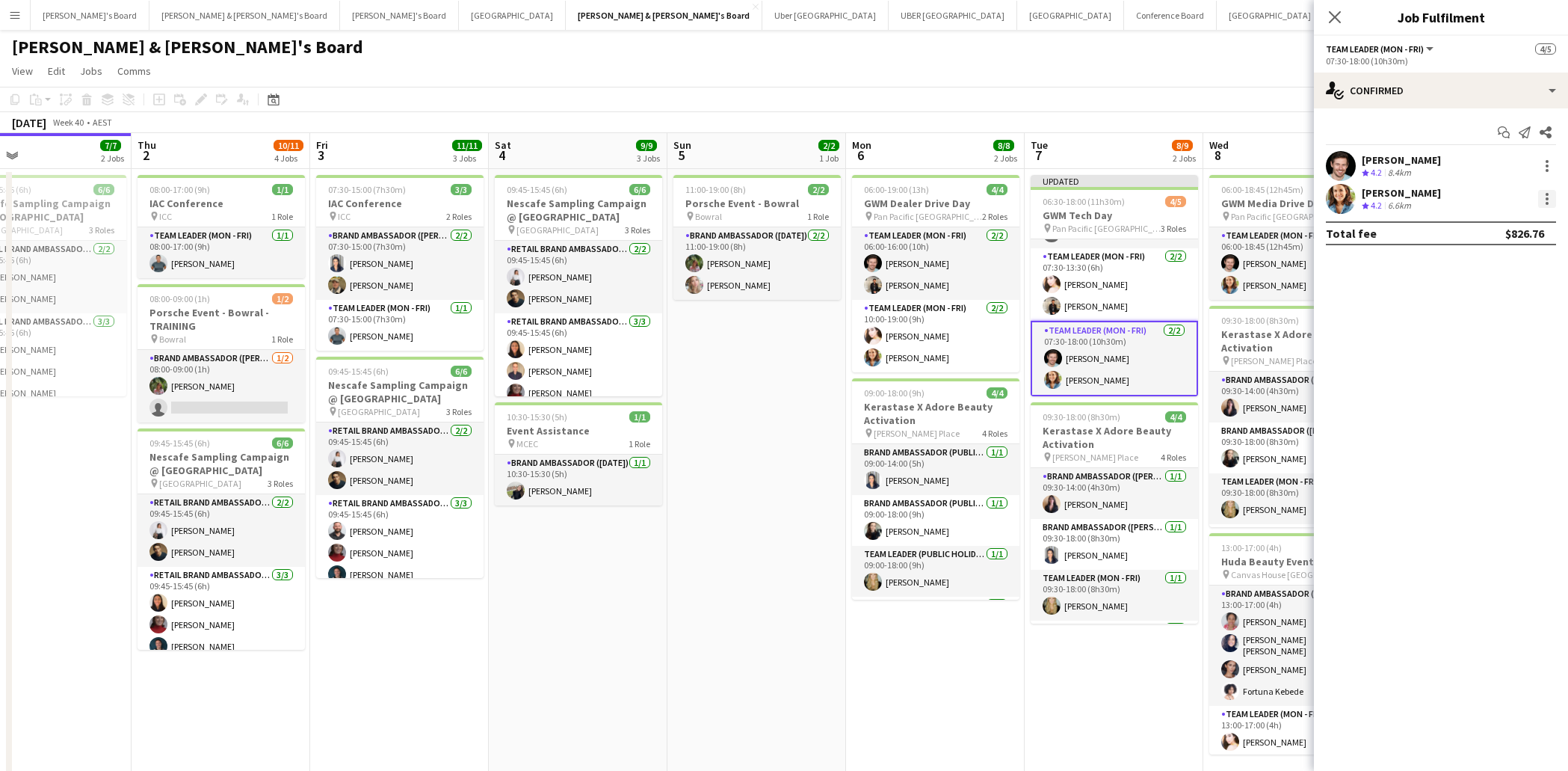
click at [1550, 201] on div at bounding box center [1547, 199] width 18 height 18
click at [1495, 262] on span "Switch crew" at bounding box center [1483, 262] width 64 height 13
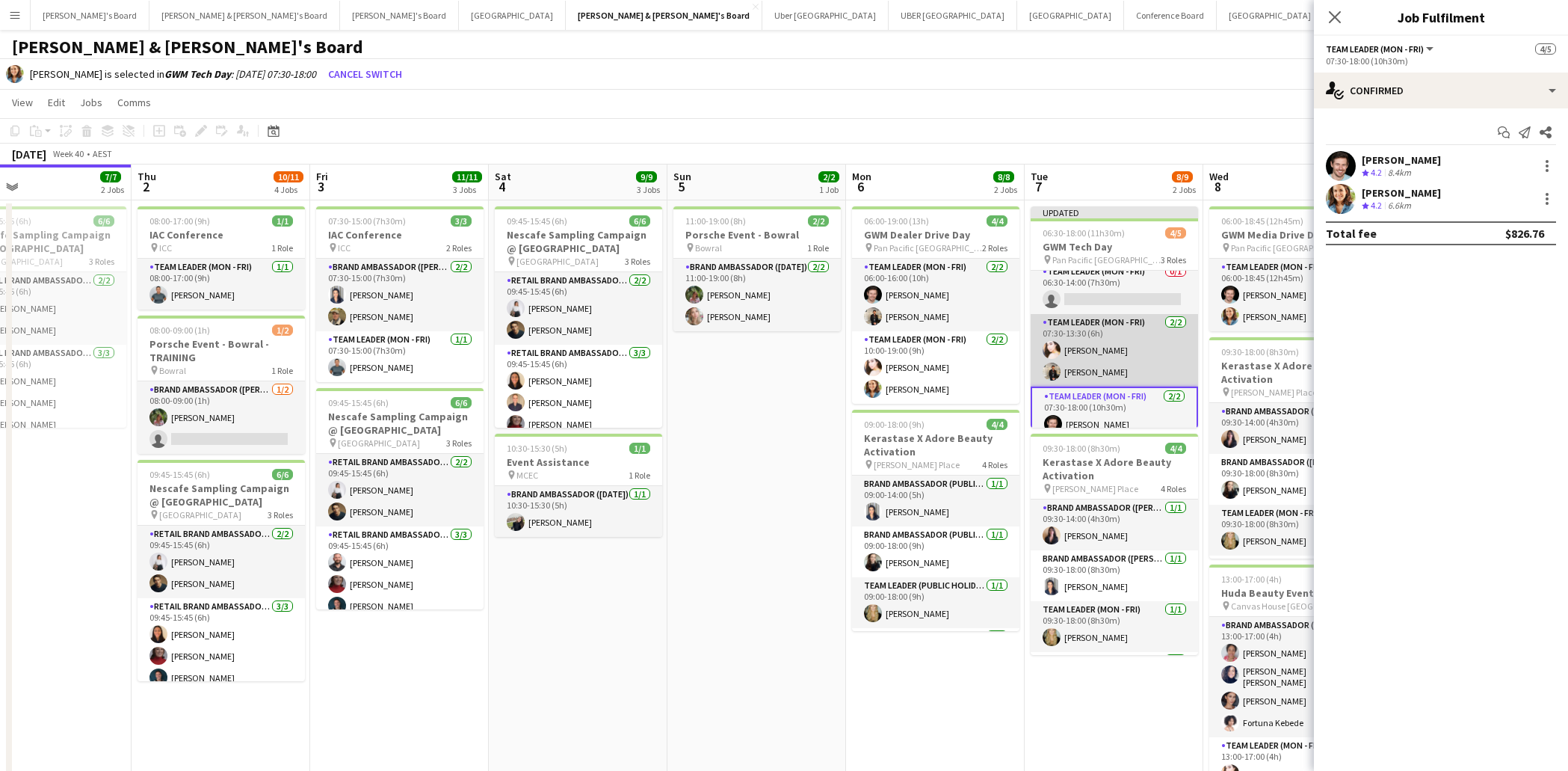
scroll to position [17, 0]
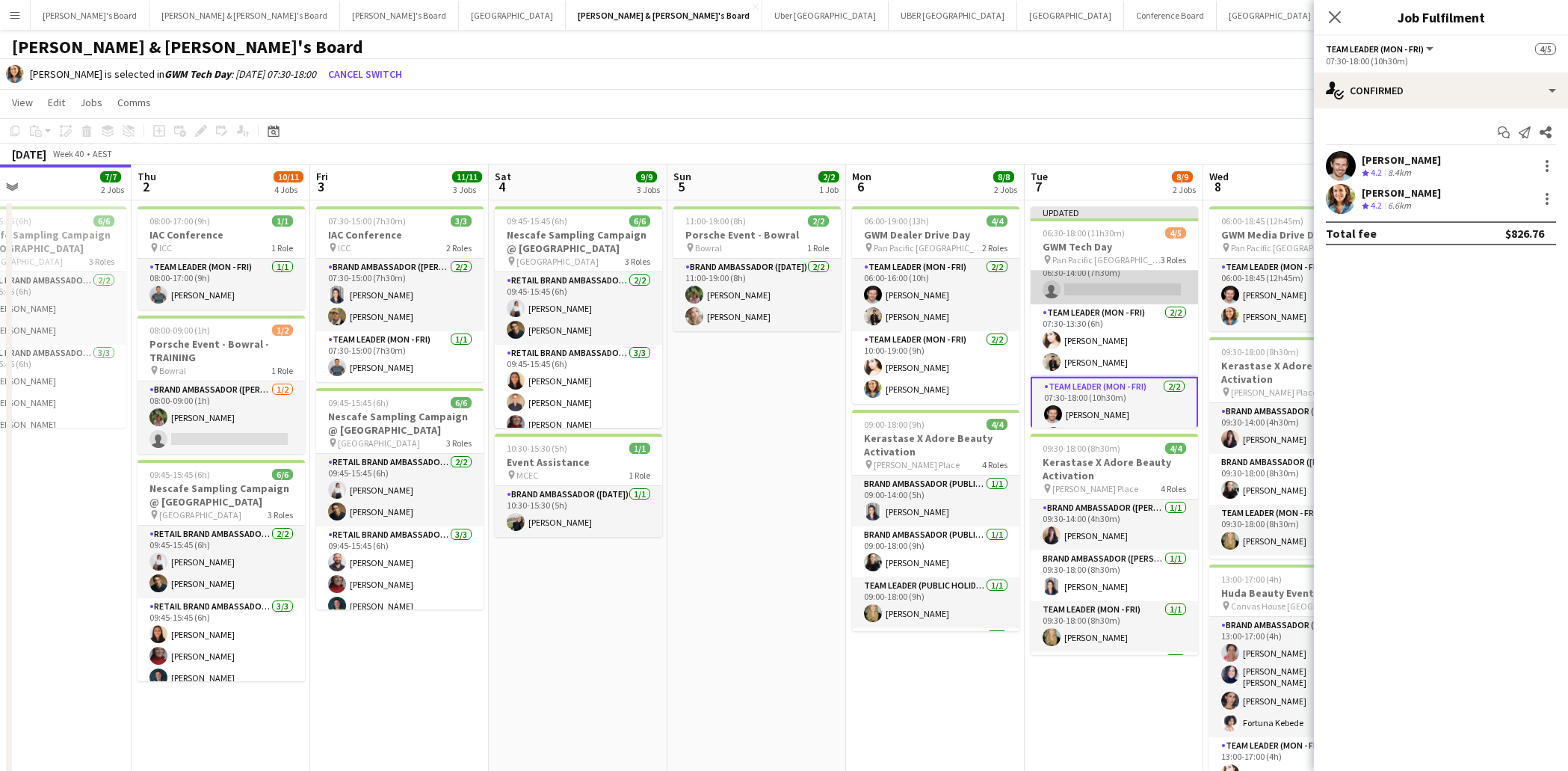
click at [1093, 286] on app-card-role "Team Leader (Mon - Fri) 0/1 06:30-14:00 (7h30m) single-neutral-actions" at bounding box center [1114, 279] width 168 height 51
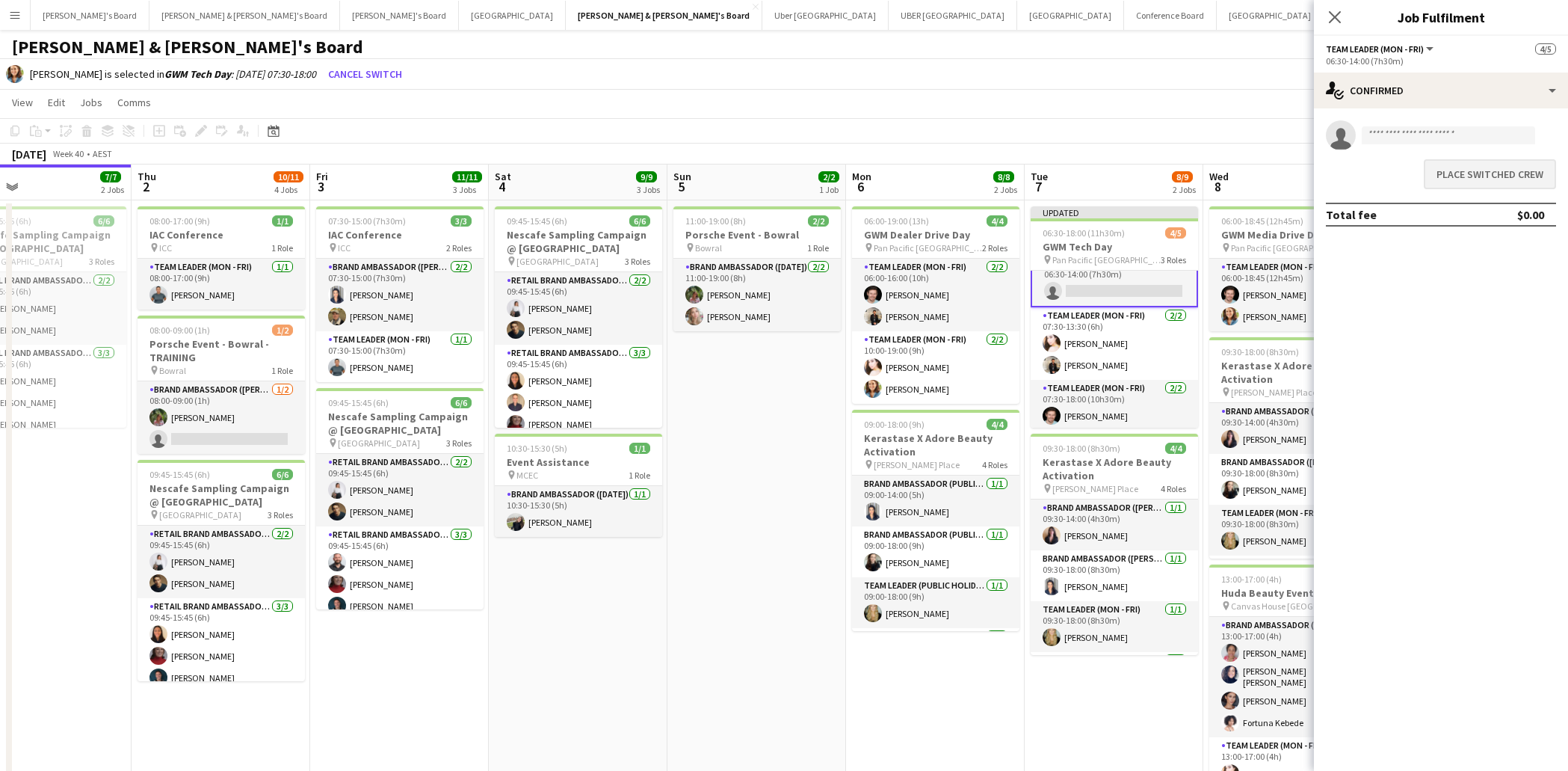
click at [1503, 174] on button "Place switched crew" at bounding box center [1490, 174] width 133 height 30
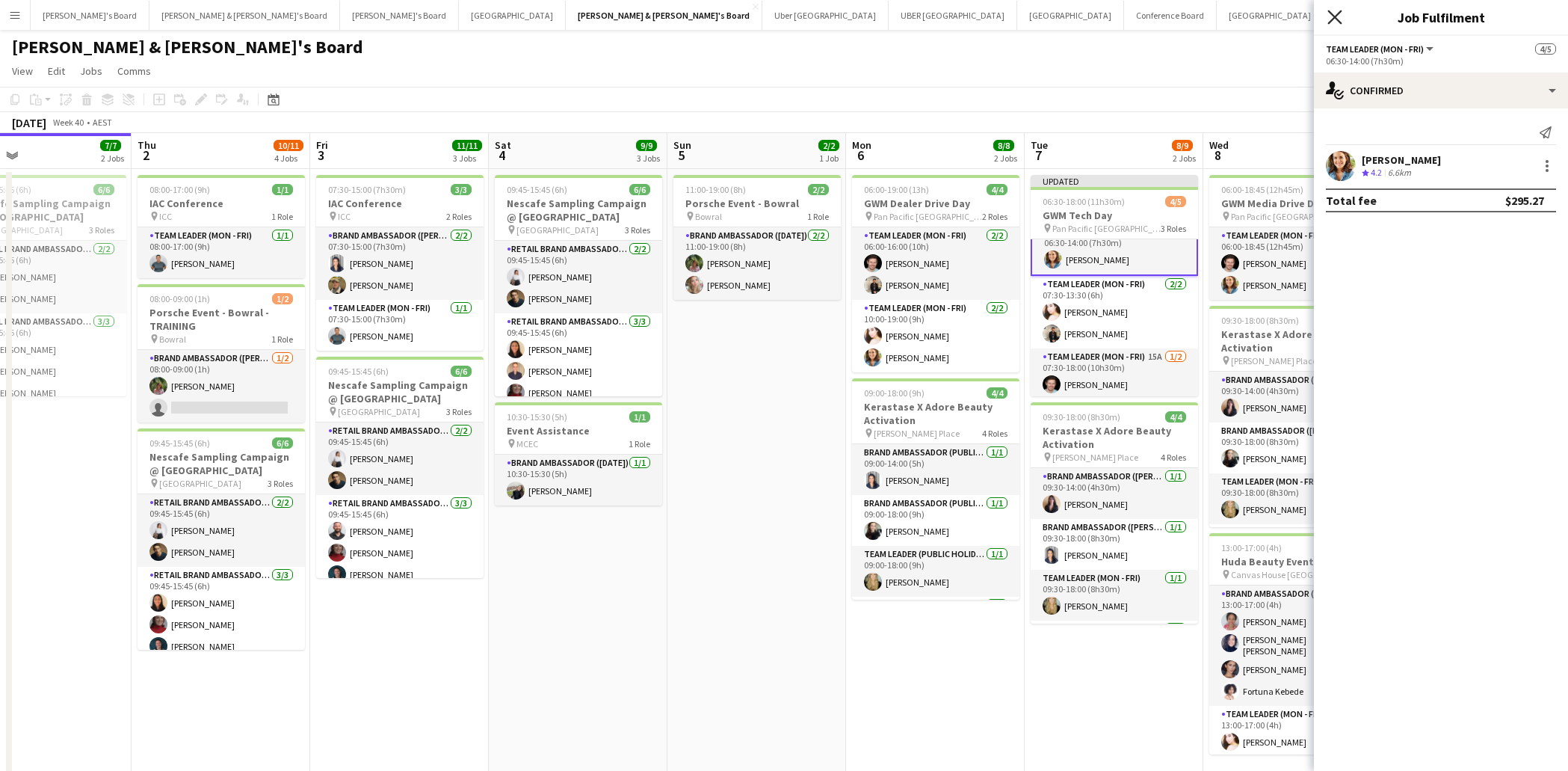
click at [1337, 16] on icon at bounding box center [1335, 17] width 14 height 14
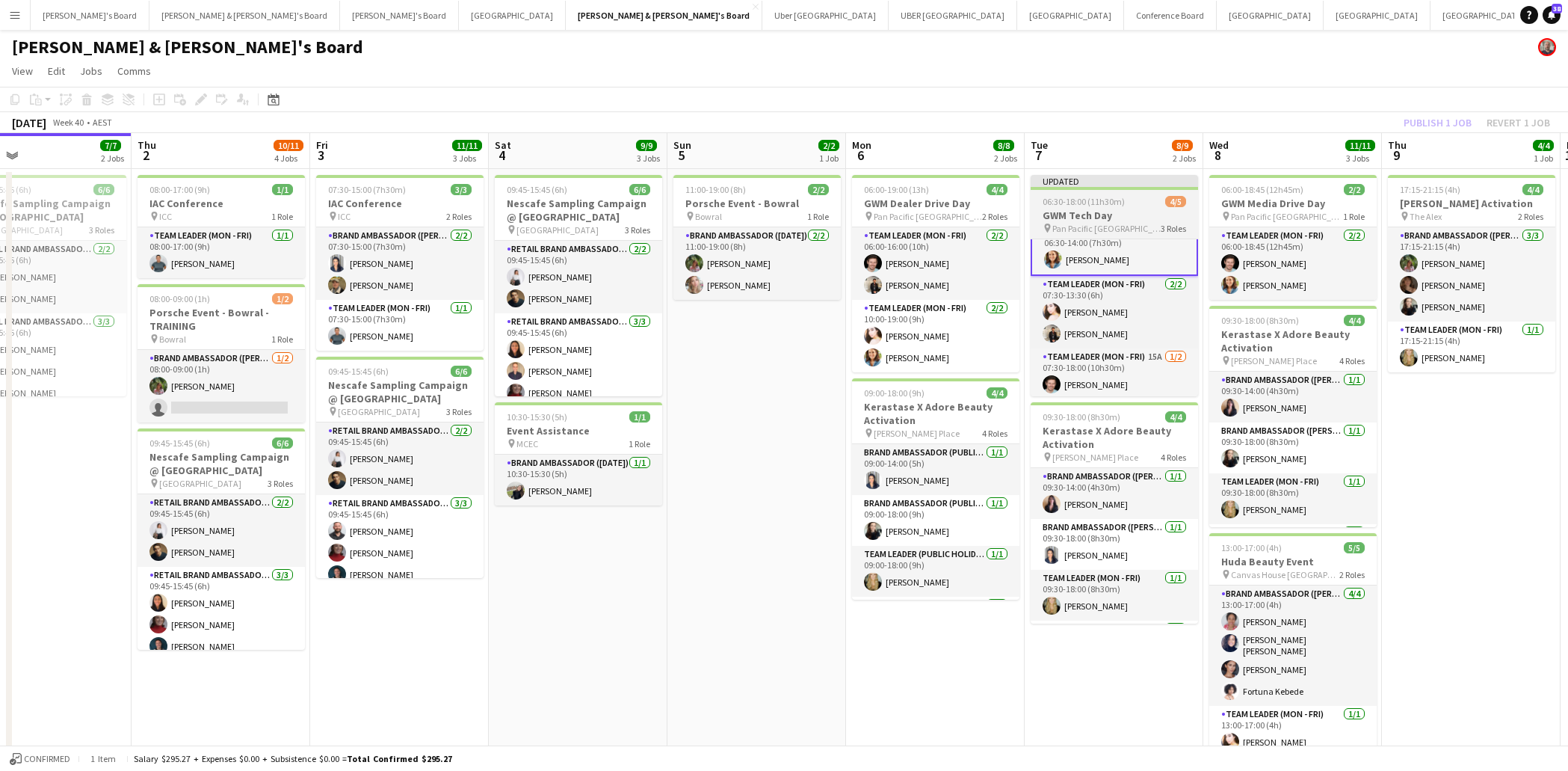
click at [1116, 210] on h3 "GWM Tech Day" at bounding box center [1114, 215] width 168 height 13
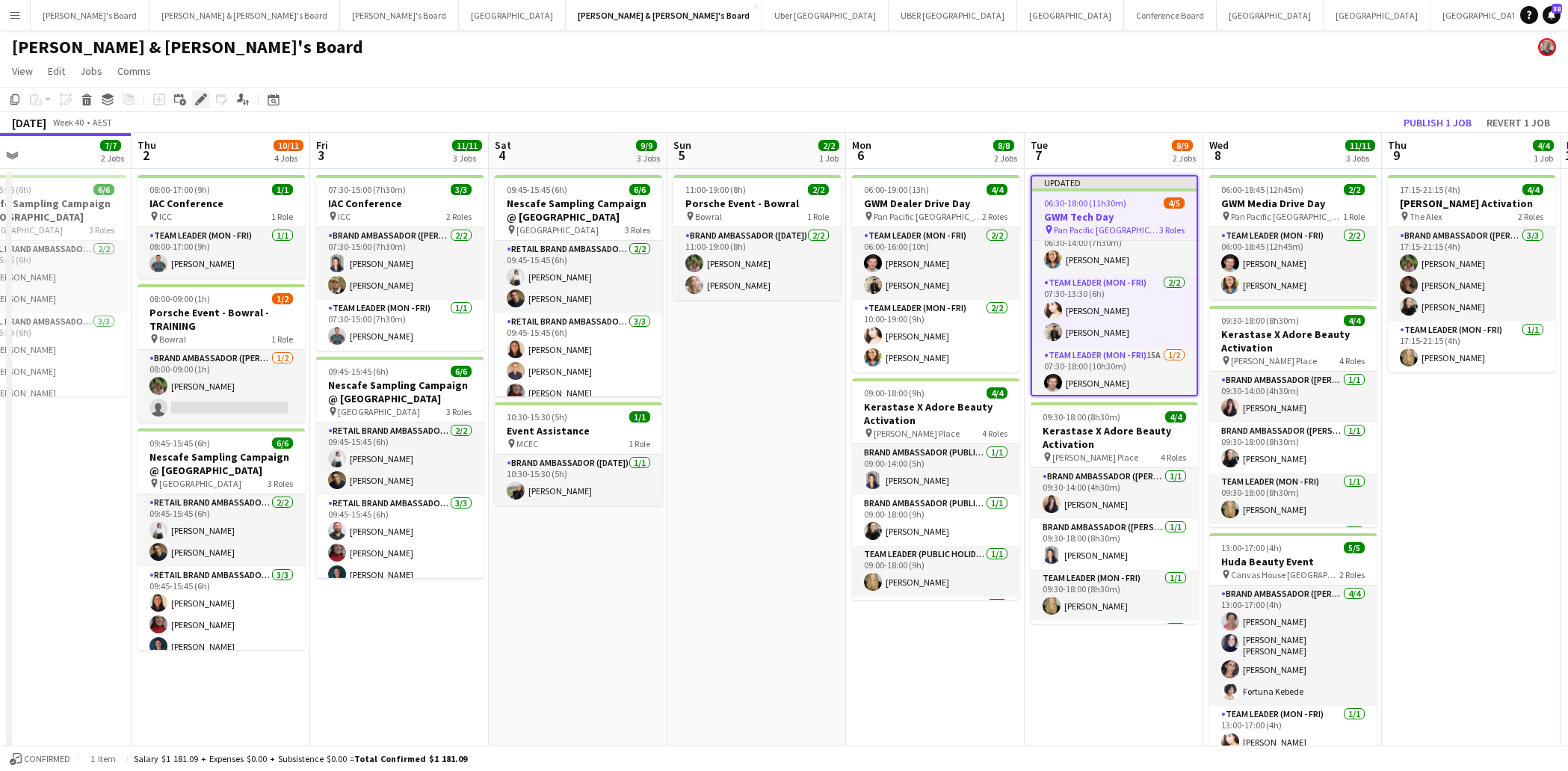
click at [201, 97] on icon at bounding box center [200, 100] width 8 height 8
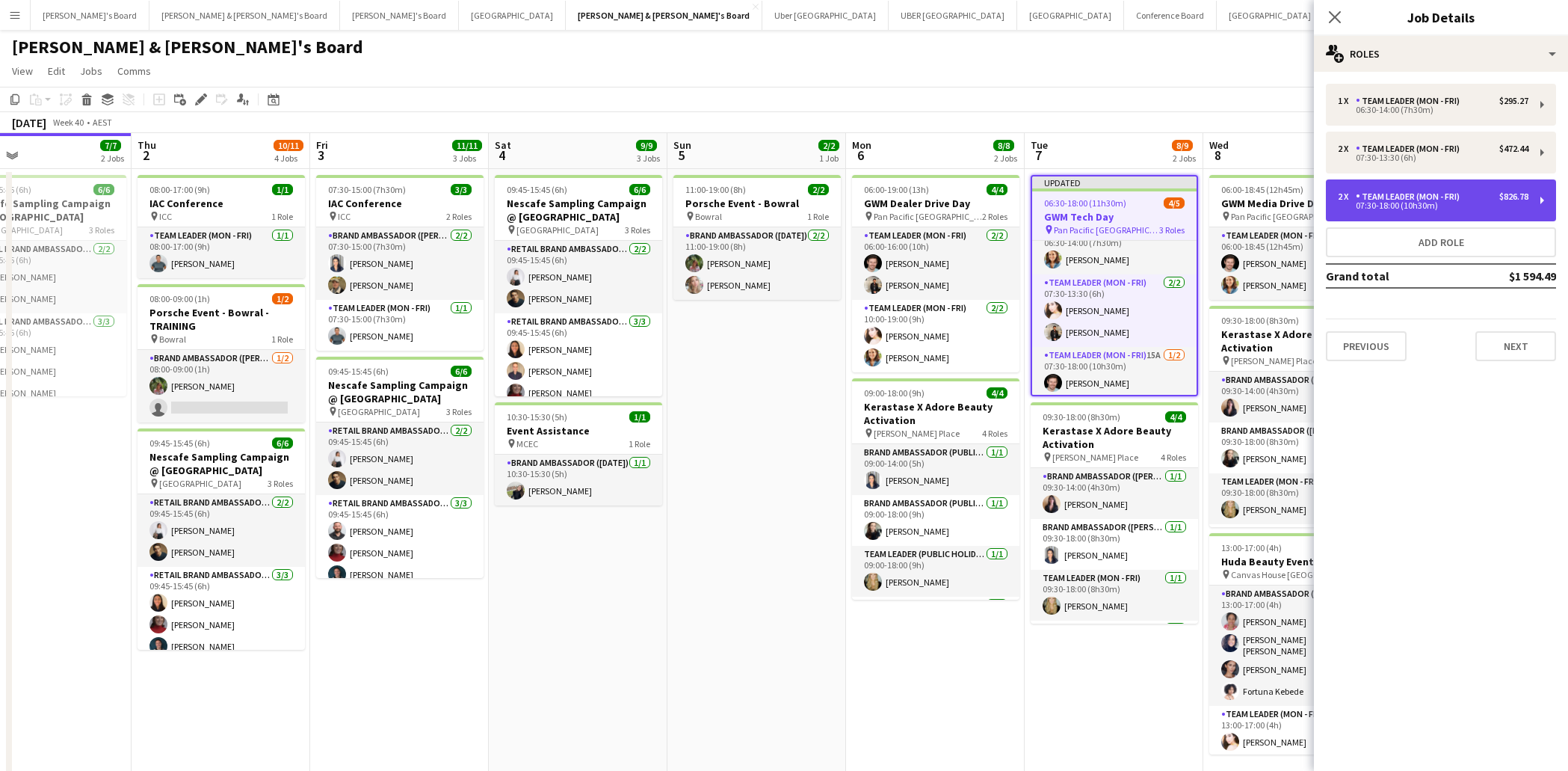
click at [1401, 198] on div "Team Leader (Mon - Fri)" at bounding box center [1410, 197] width 110 height 11
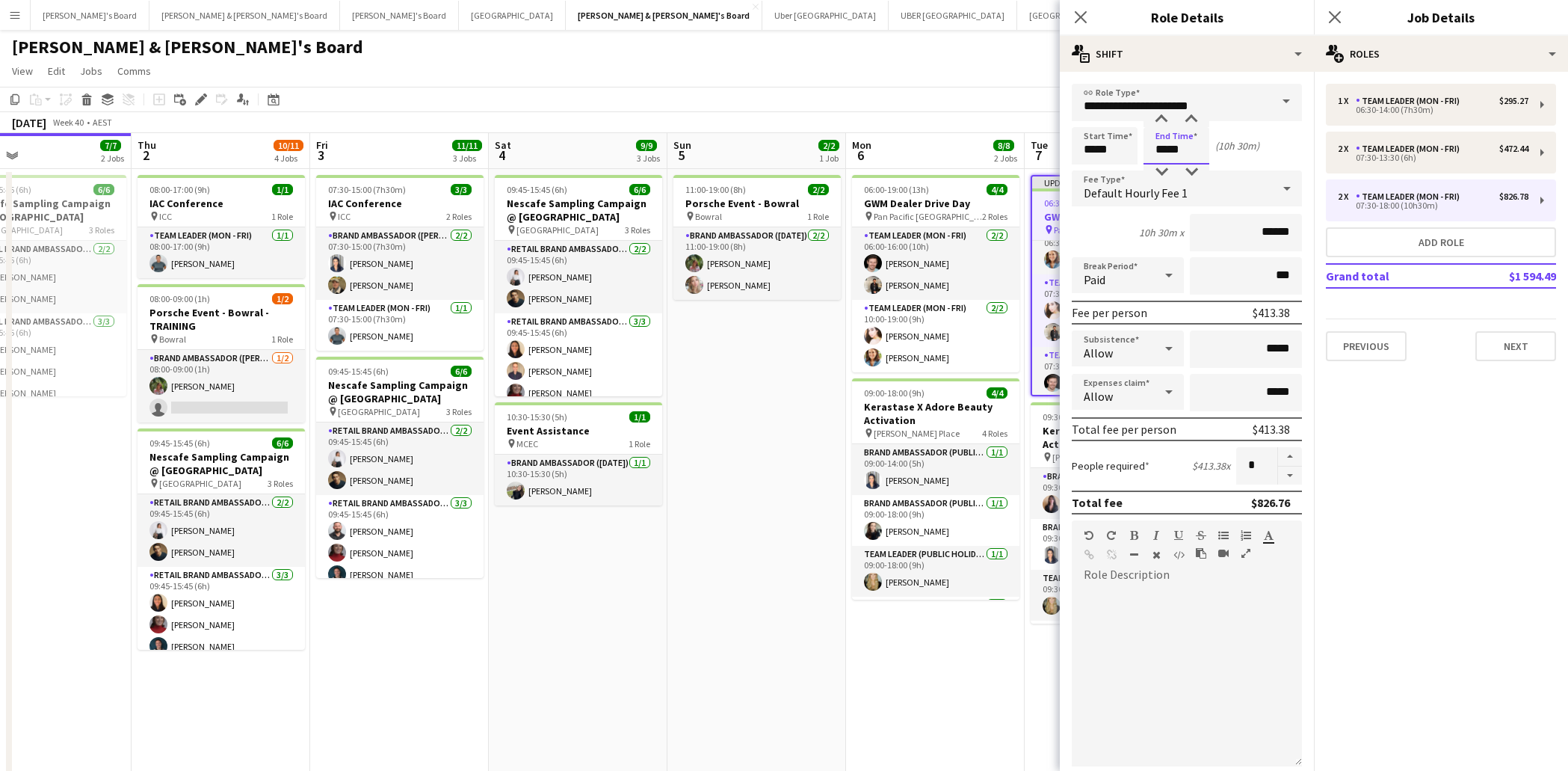
click at [1165, 150] on input "*****" at bounding box center [1176, 146] width 65 height 38
click at [1083, 157] on input "*****" at bounding box center [1104, 146] width 65 height 38
type input "*****"
click at [1094, 170] on div at bounding box center [1090, 172] width 30 height 15
click at [1290, 476] on button "button" at bounding box center [1290, 476] width 24 height 19
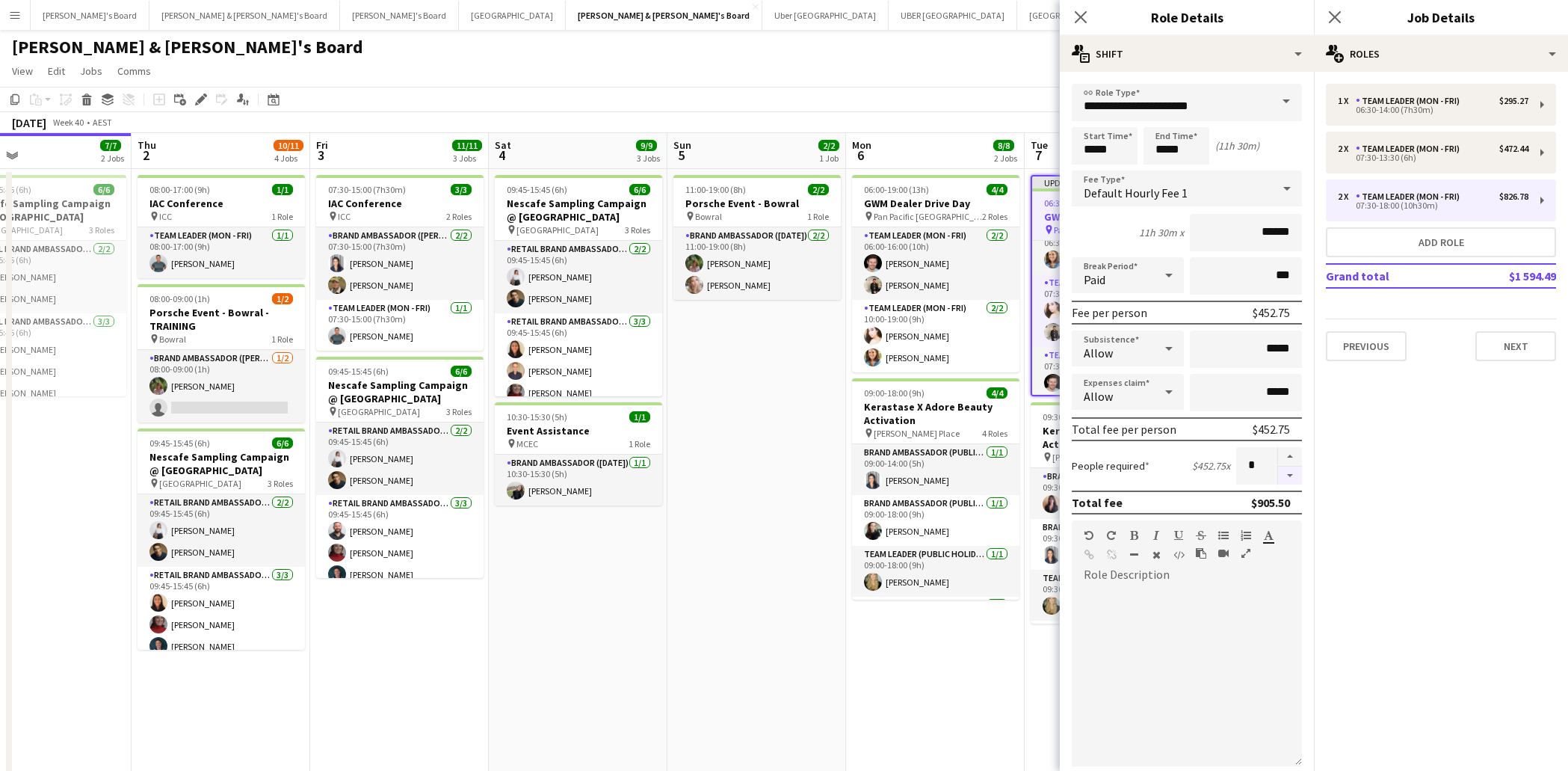
type input "*"
click at [1080, 15] on icon "Close pop-in" at bounding box center [1081, 17] width 14 height 14
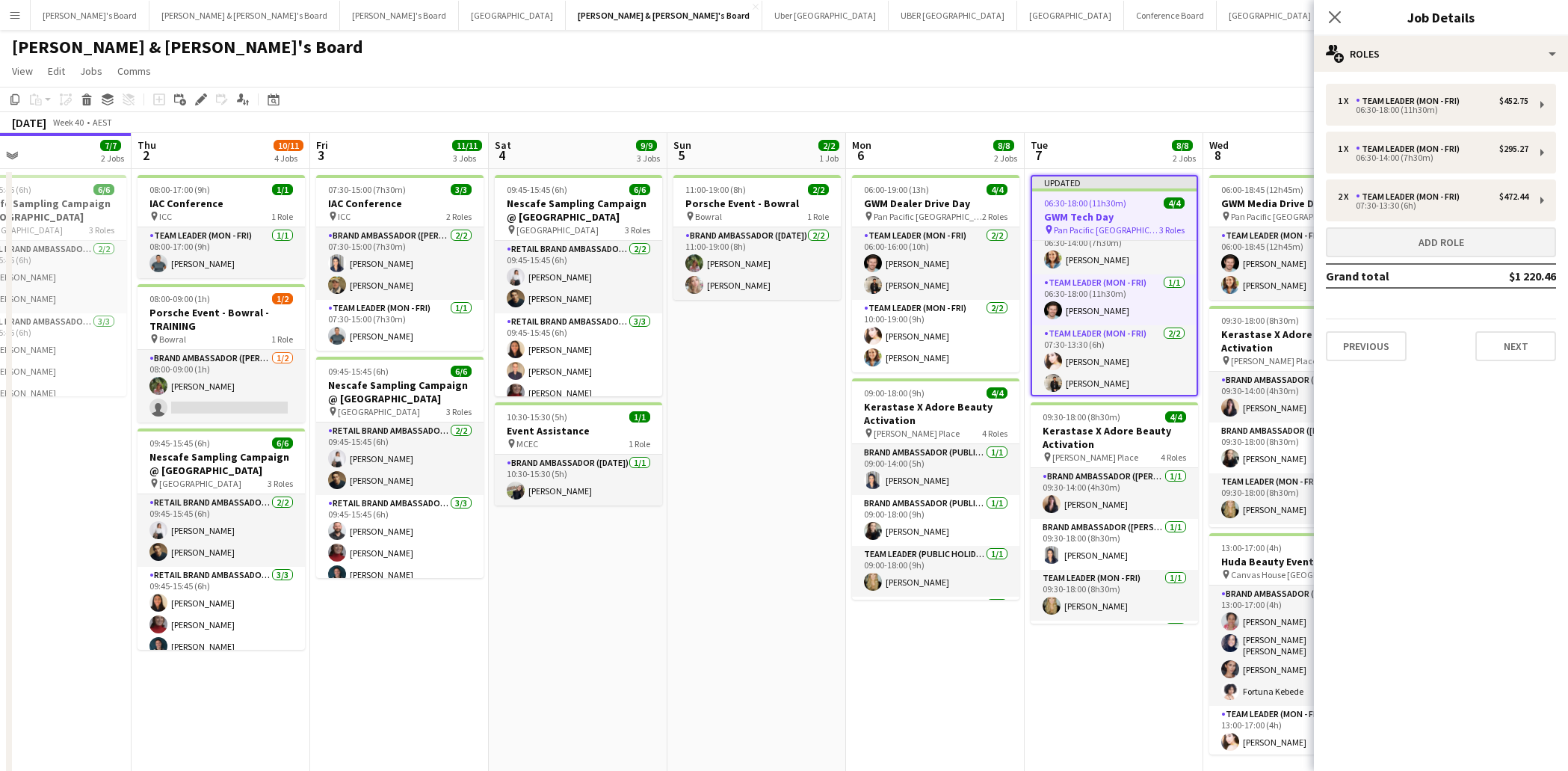
click at [1420, 241] on button "Add role" at bounding box center [1441, 242] width 230 height 30
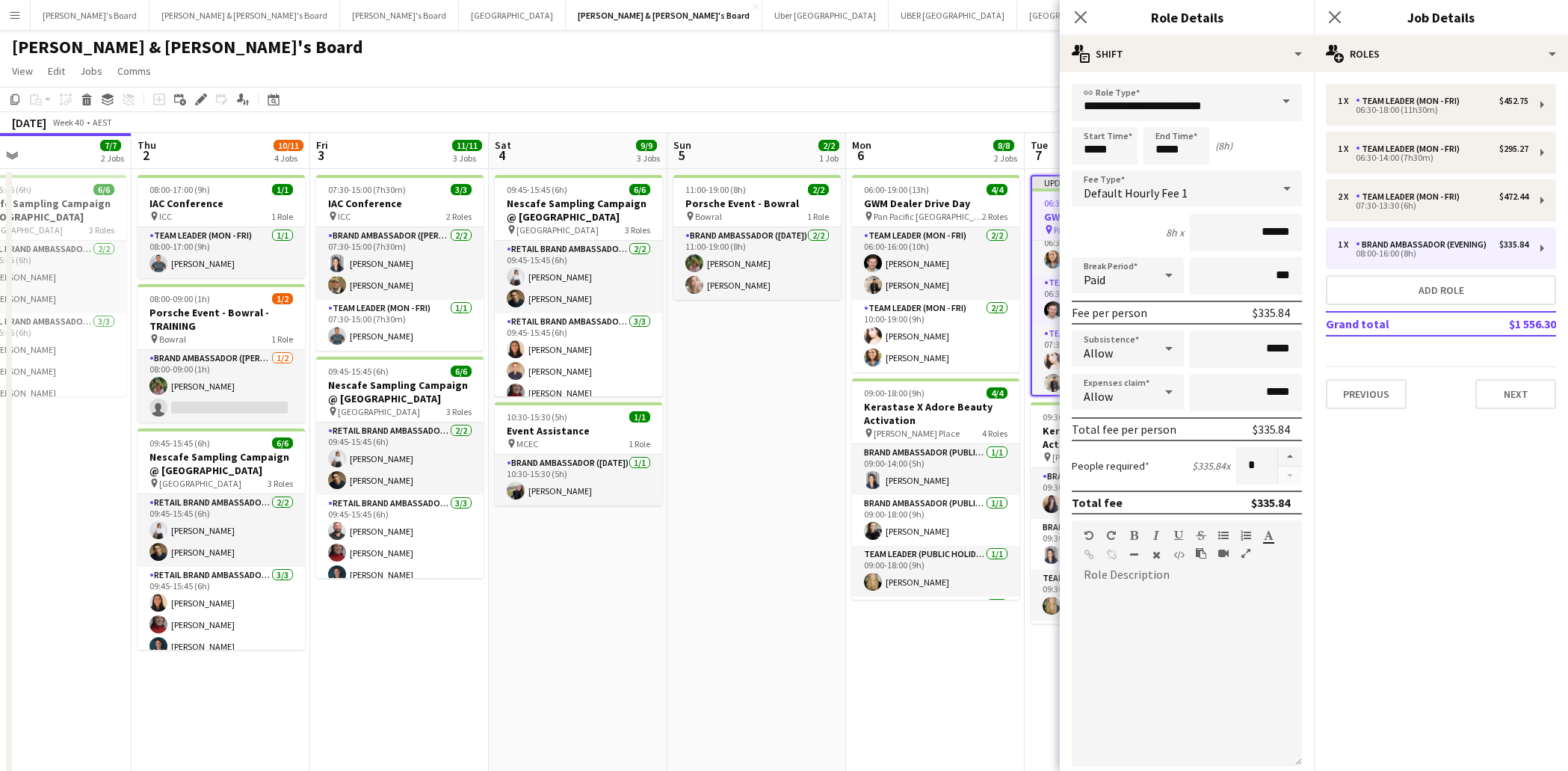
click at [1287, 100] on span at bounding box center [1286, 101] width 31 height 36
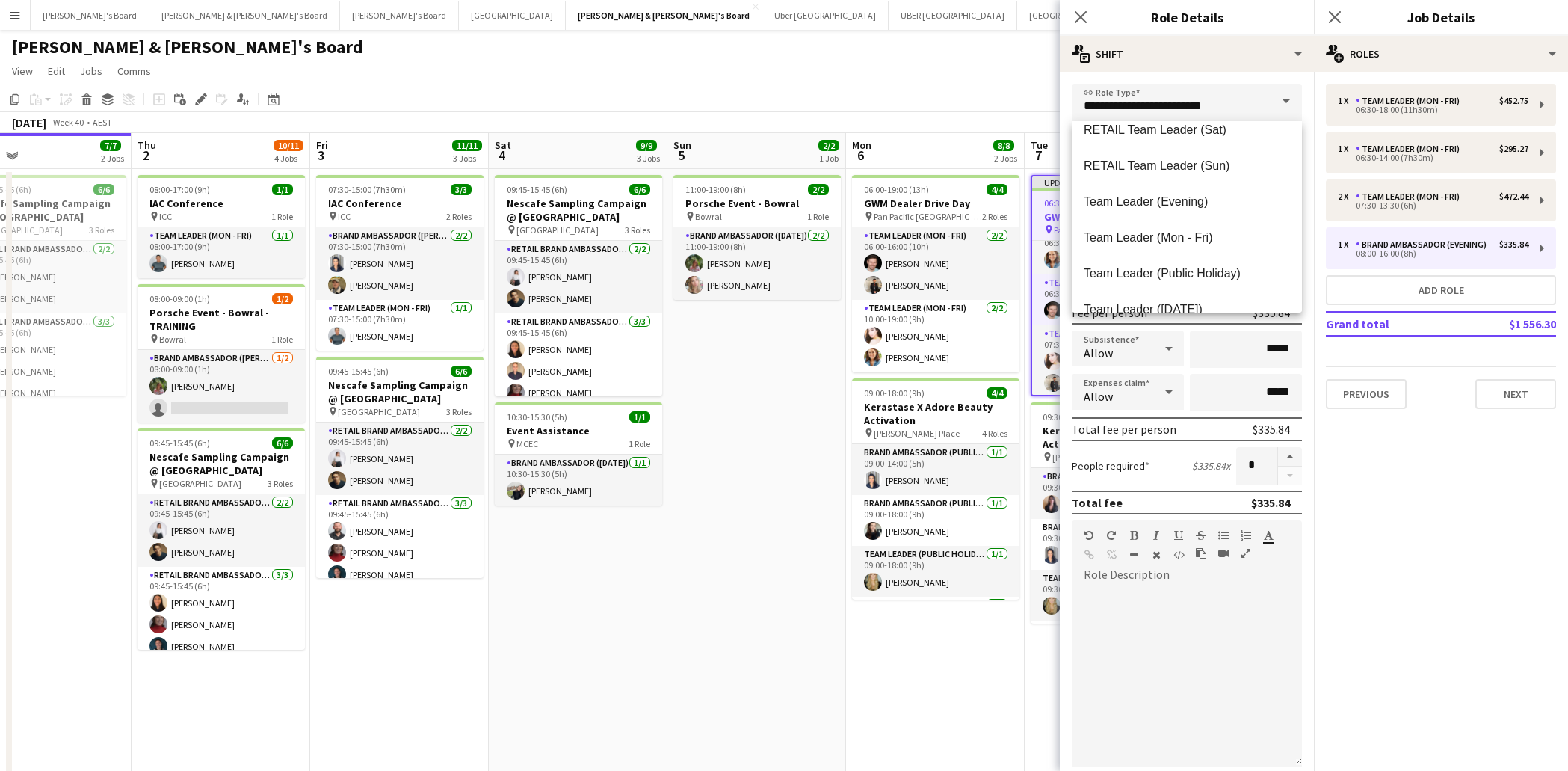
scroll to position [1417, 0]
click at [1185, 238] on span "Team Leader (Mon - Fri)" at bounding box center [1187, 235] width 206 height 14
type input "**********"
type input "******"
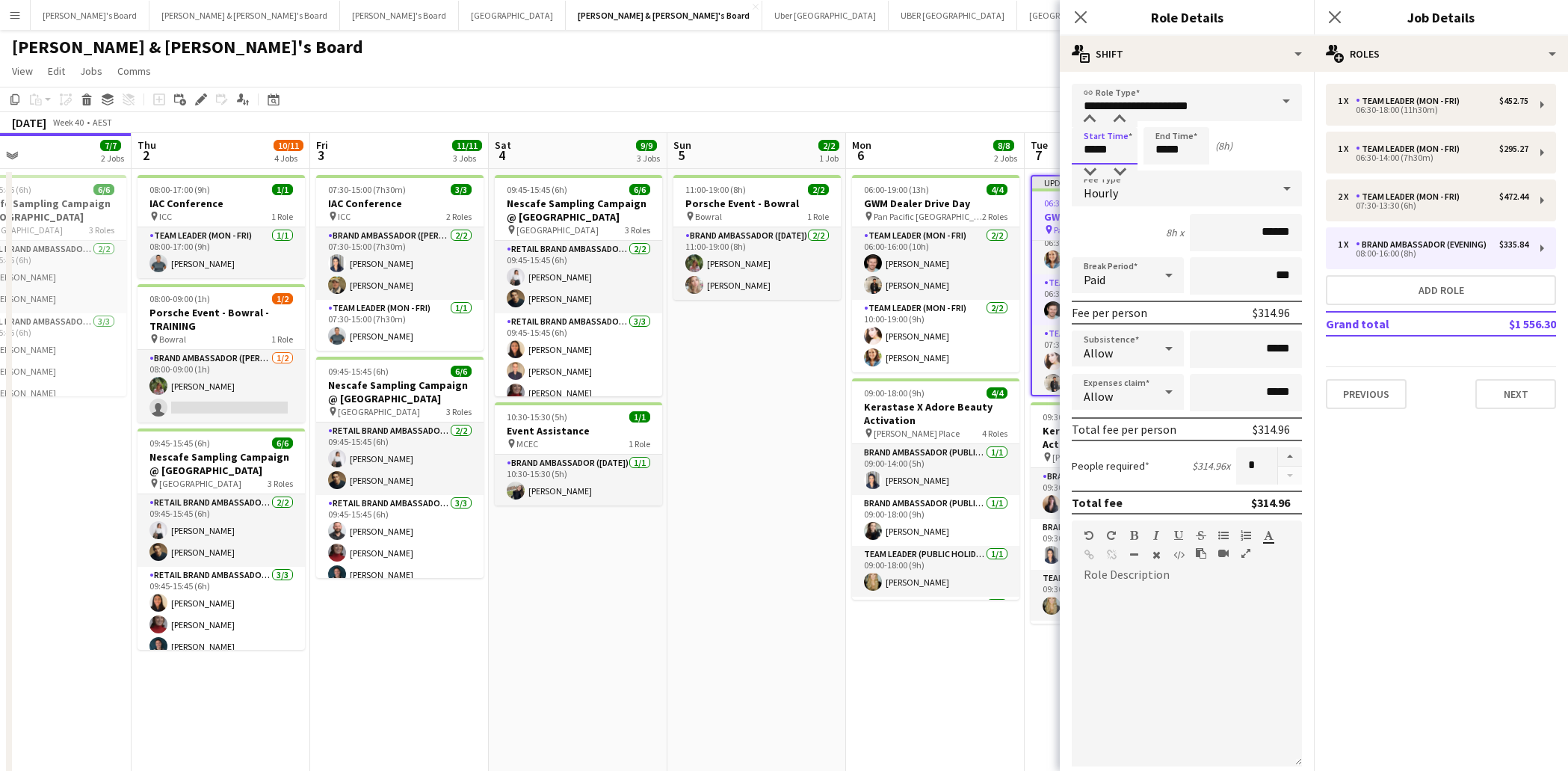
click at [1096, 150] on input "*****" at bounding box center [1104, 146] width 65 height 38
click at [1090, 169] on div at bounding box center [1090, 172] width 30 height 15
click at [1120, 117] on div at bounding box center [1119, 119] width 30 height 15
type input "*****"
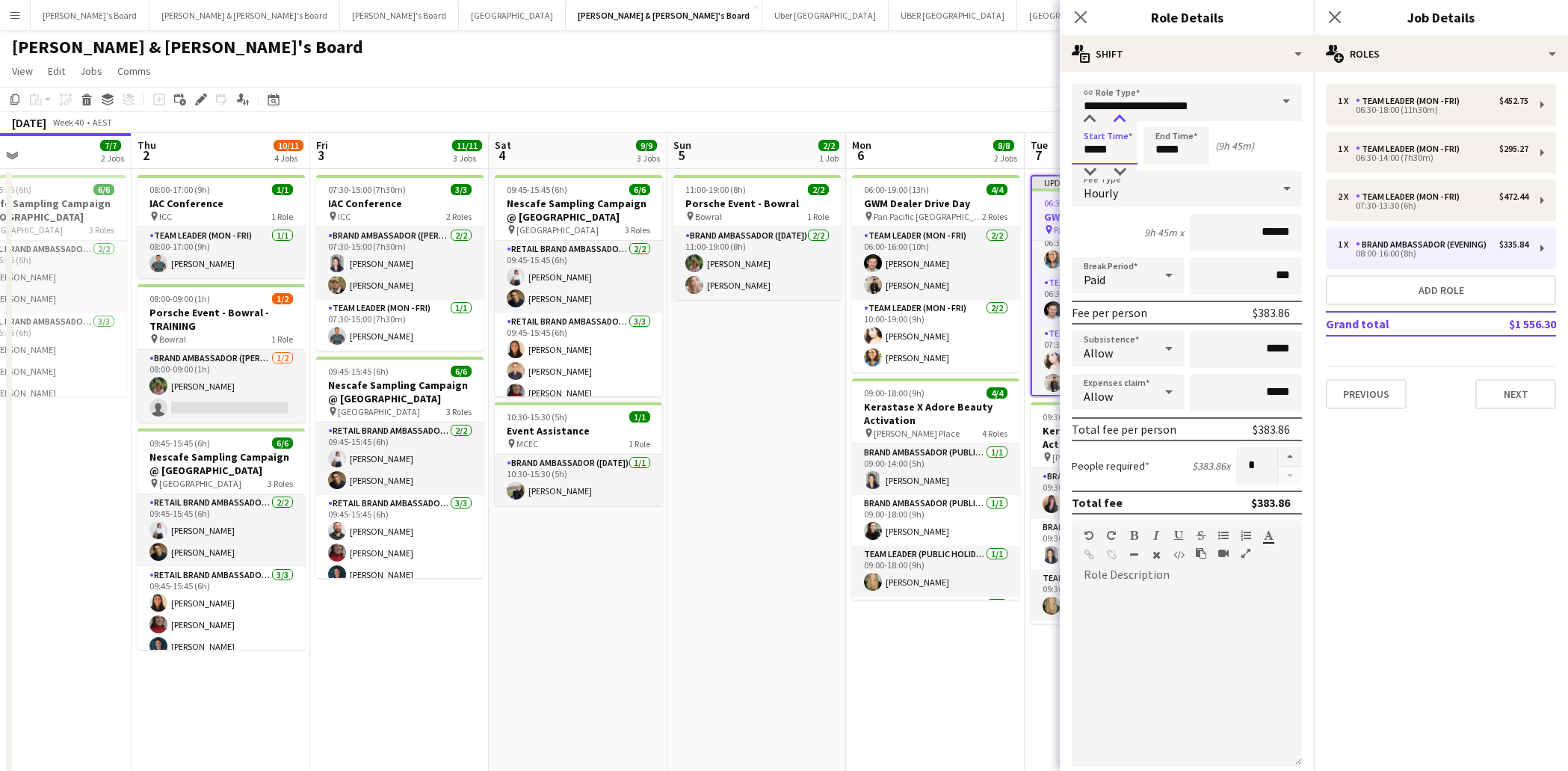
click at [1120, 117] on div at bounding box center [1119, 119] width 30 height 15
click at [1166, 152] on input "*****" at bounding box center [1176, 146] width 65 height 38
click at [1166, 174] on div at bounding box center [1161, 172] width 30 height 15
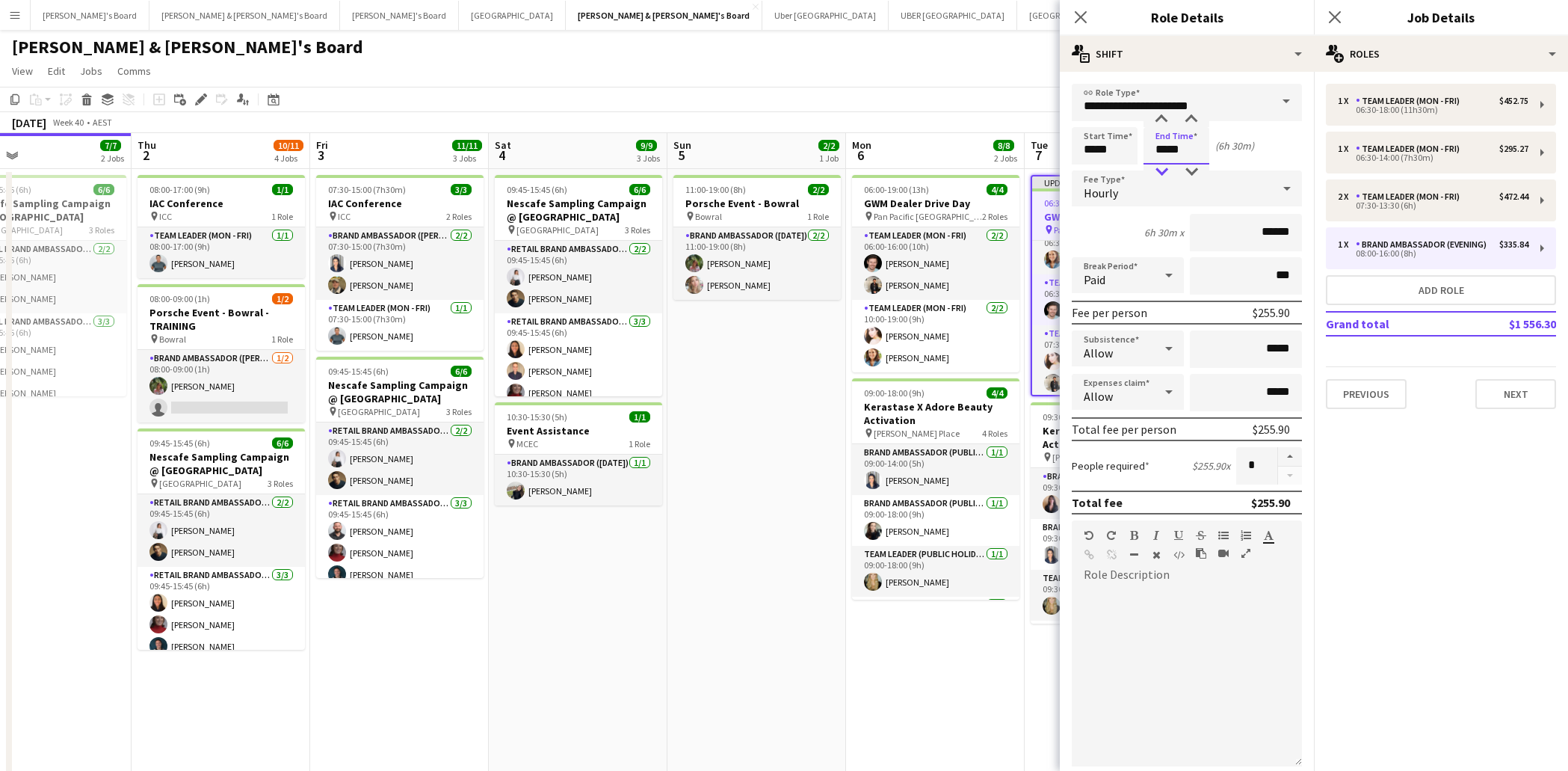
click at [1166, 174] on div at bounding box center [1161, 172] width 30 height 15
click at [1193, 117] on div at bounding box center [1191, 119] width 30 height 15
type input "*****"
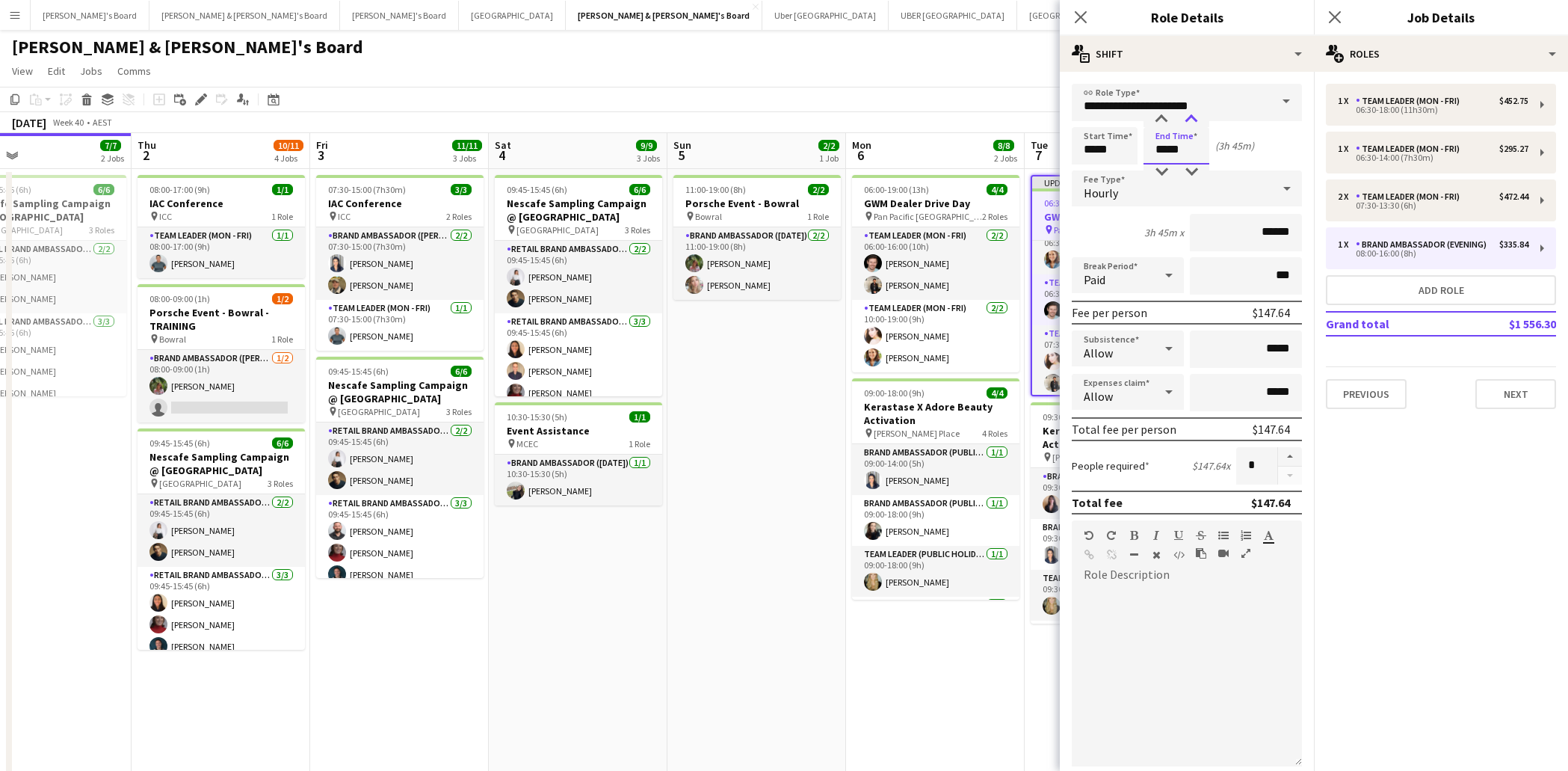
click at [1193, 117] on div at bounding box center [1191, 119] width 30 height 15
click at [1297, 459] on button "button" at bounding box center [1290, 457] width 24 height 20
type input "*"
click at [1082, 19] on icon at bounding box center [1081, 17] width 14 height 14
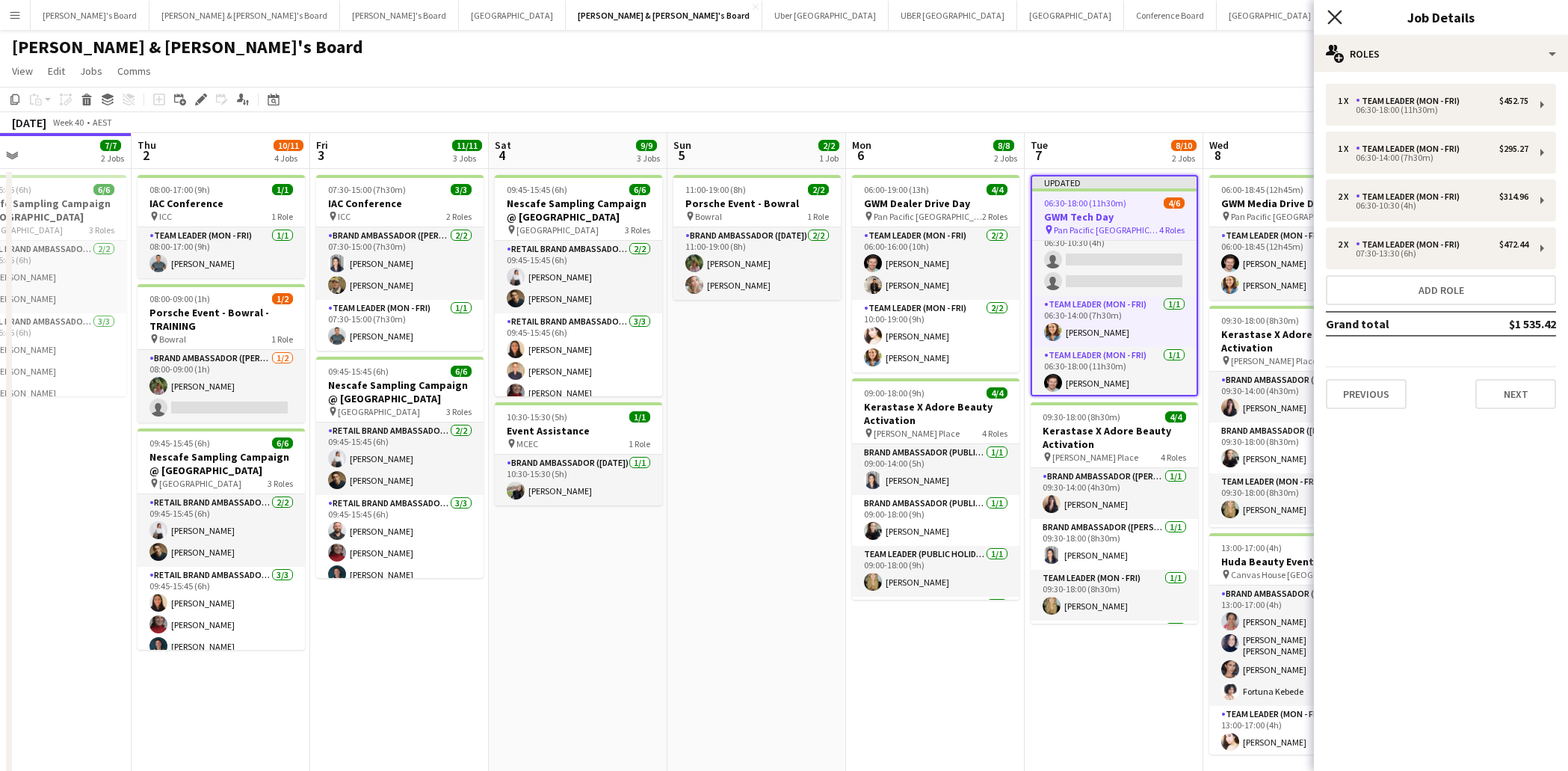
click at [1341, 20] on icon "Close pop-in" at bounding box center [1335, 17] width 14 height 14
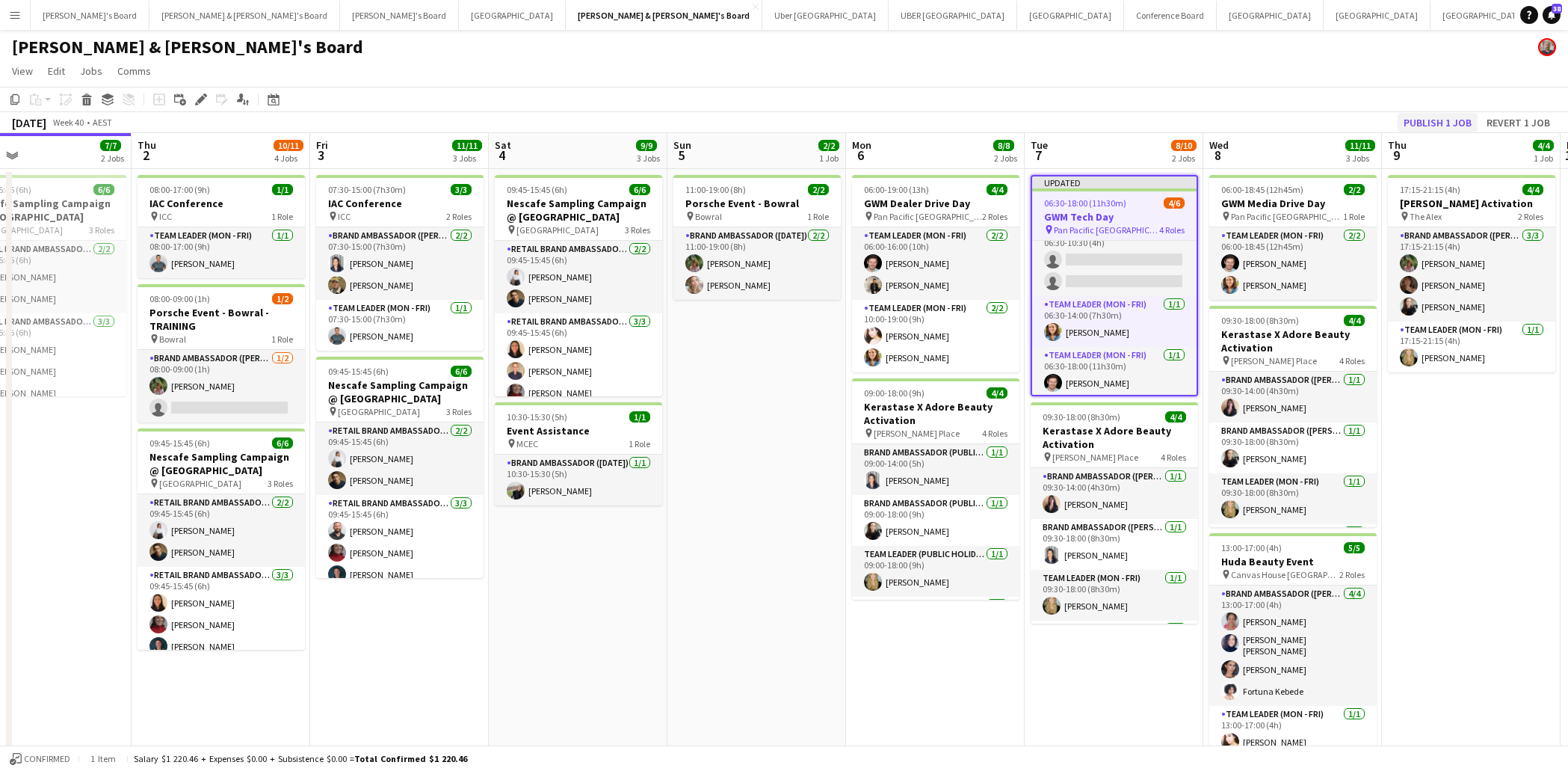
click at [1425, 119] on button "Publish 1 job" at bounding box center [1437, 123] width 80 height 20
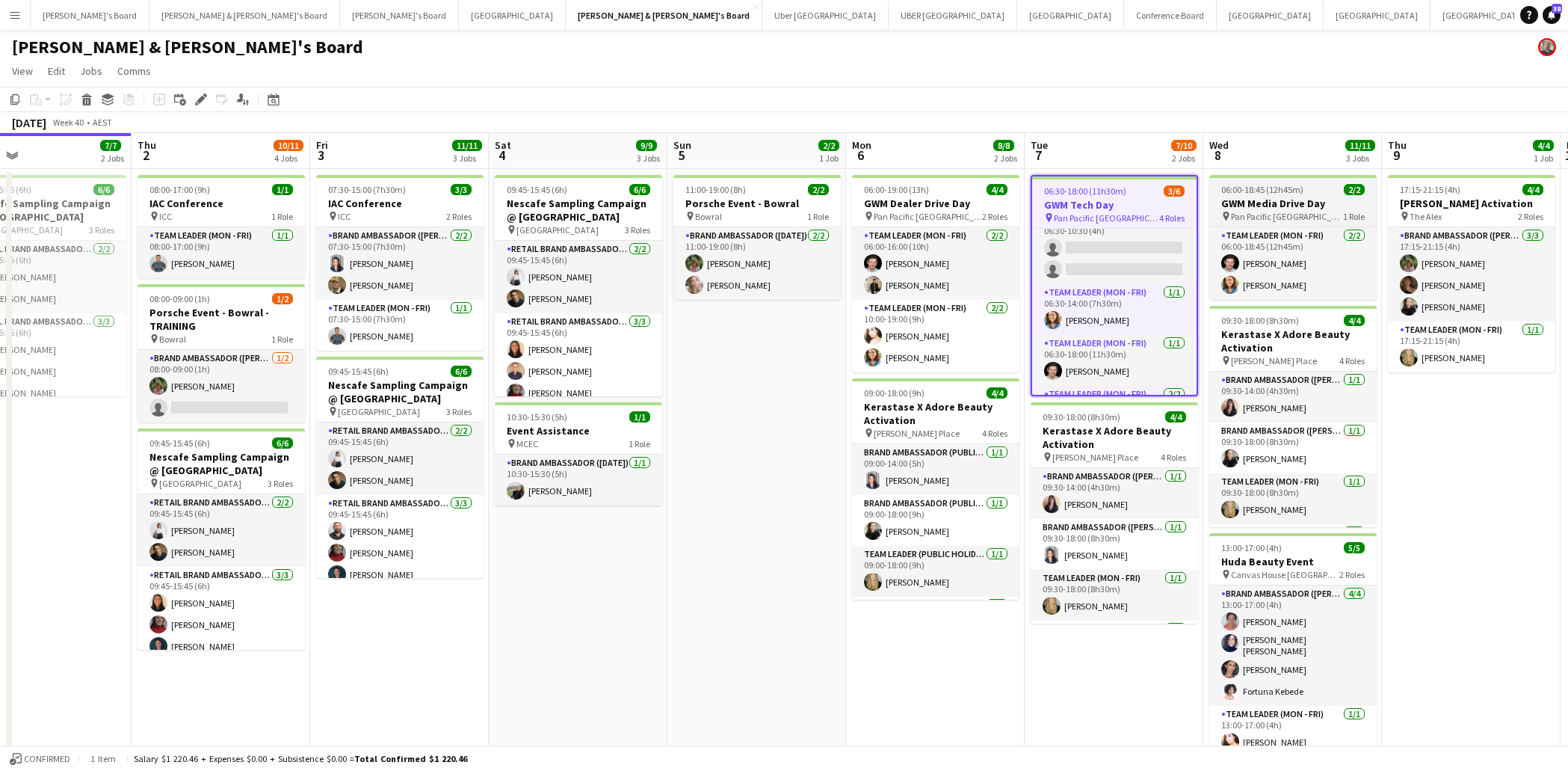
click at [1294, 202] on h3 "GWM Media Drive Day" at bounding box center [1293, 203] width 168 height 13
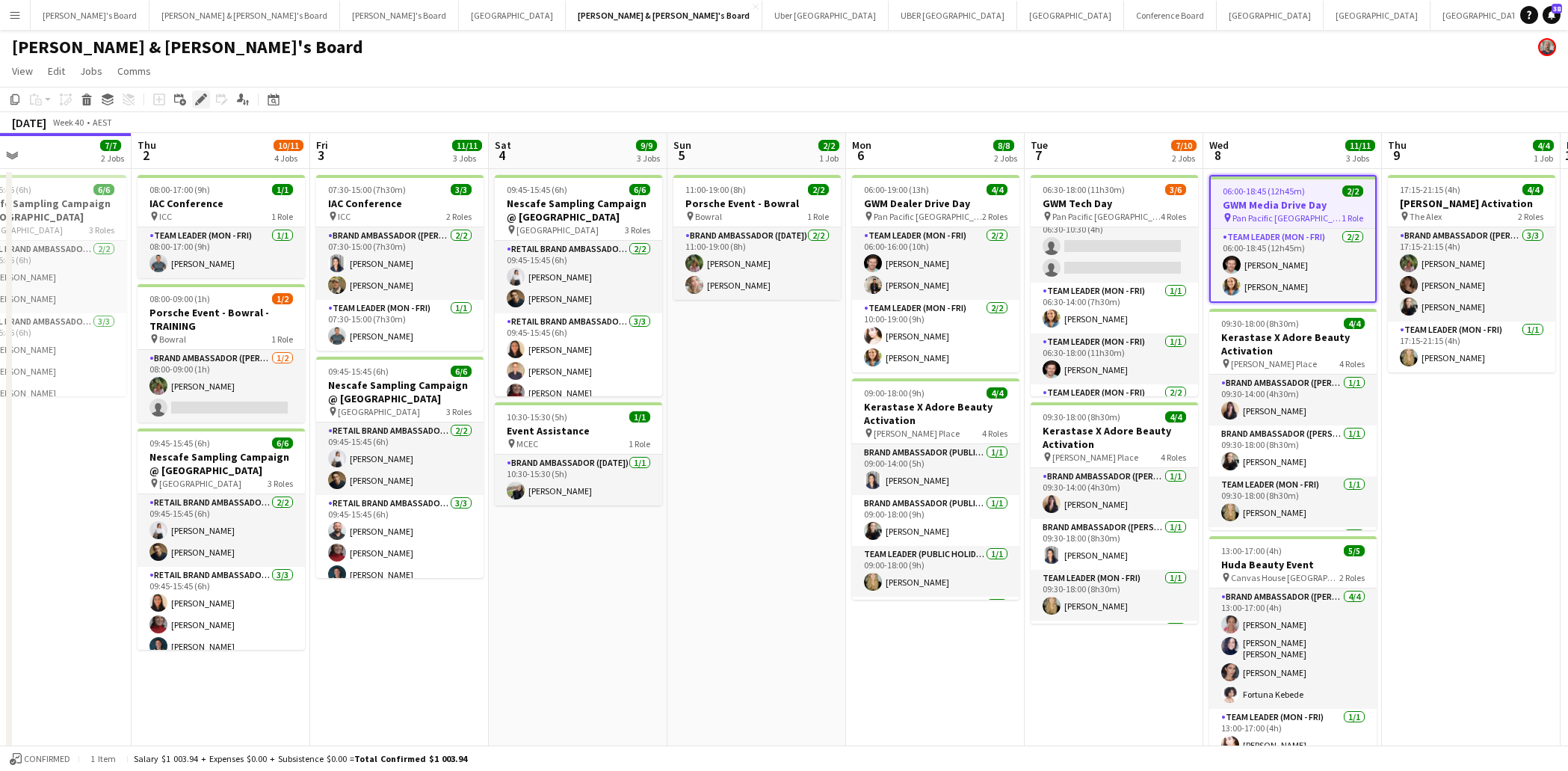
click at [201, 101] on icon at bounding box center [200, 100] width 8 height 8
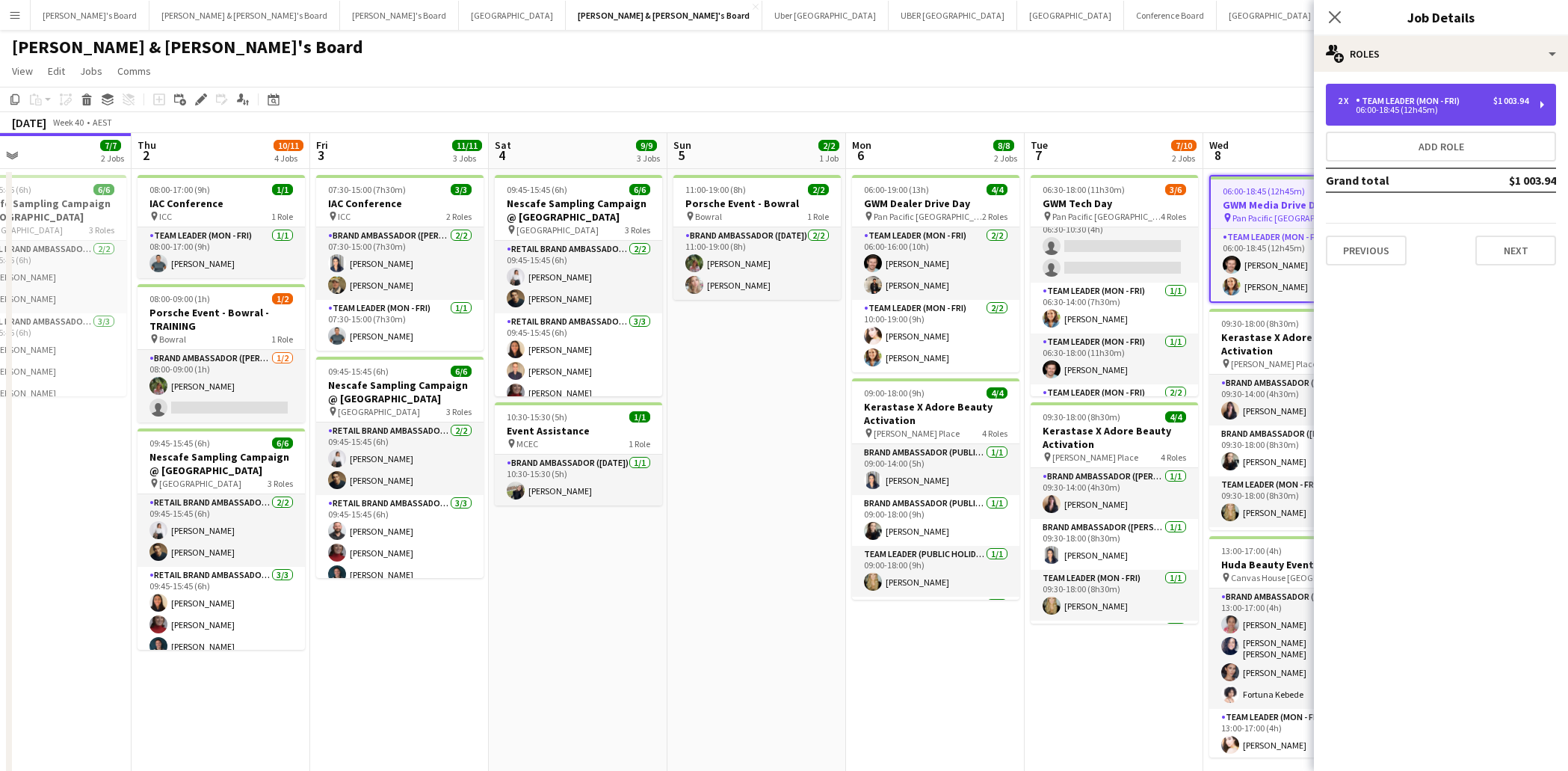
click at [1377, 108] on div "06:00-18:45 (12h45m)" at bounding box center [1433, 109] width 191 height 7
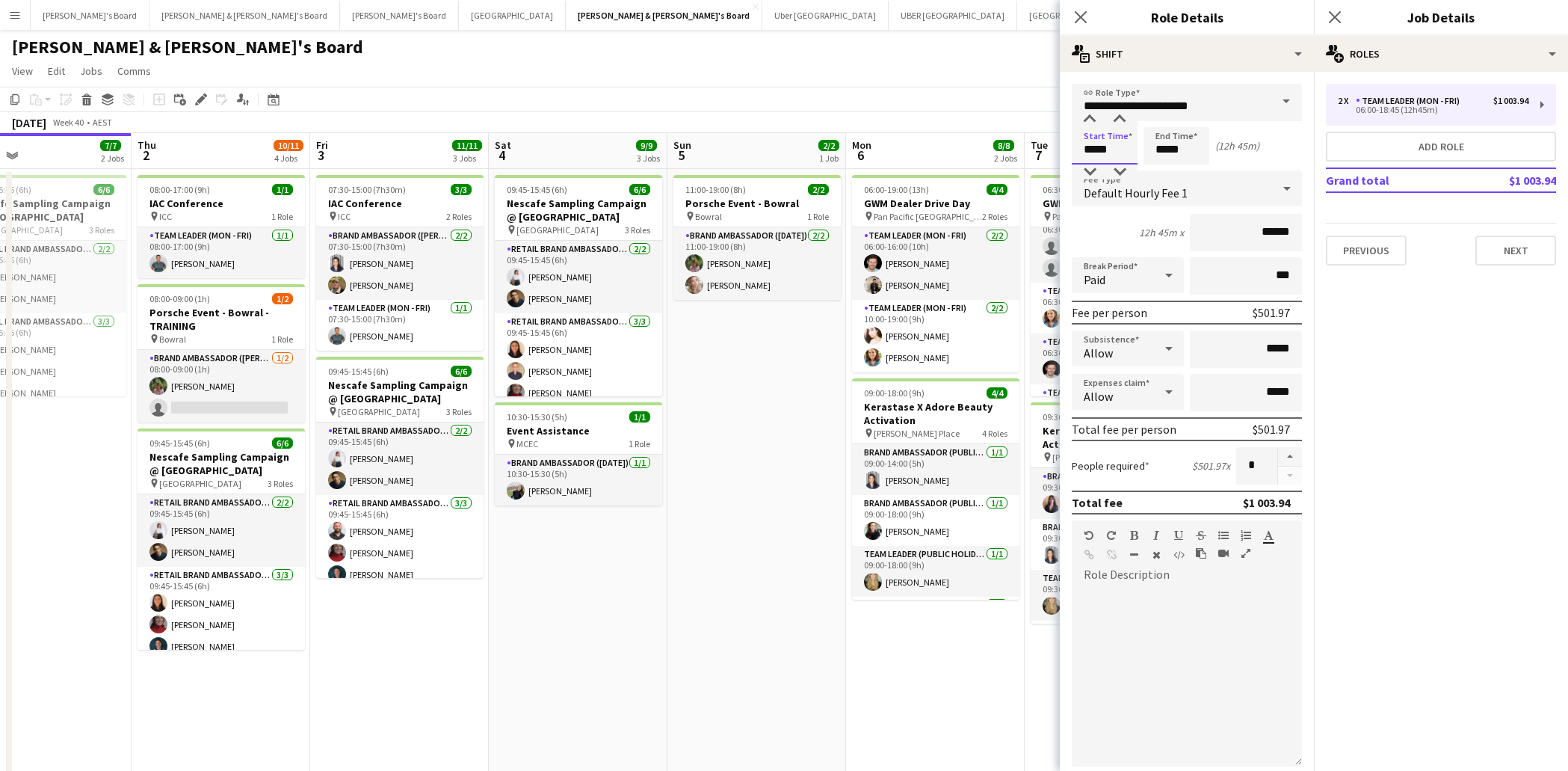
click at [1095, 154] on input "*****" at bounding box center [1104, 146] width 65 height 38
click at [1092, 169] on div at bounding box center [1090, 172] width 30 height 15
type input "*****"
click at [1117, 167] on div at bounding box center [1119, 172] width 30 height 15
click at [1174, 149] on input "*****" at bounding box center [1176, 146] width 65 height 38
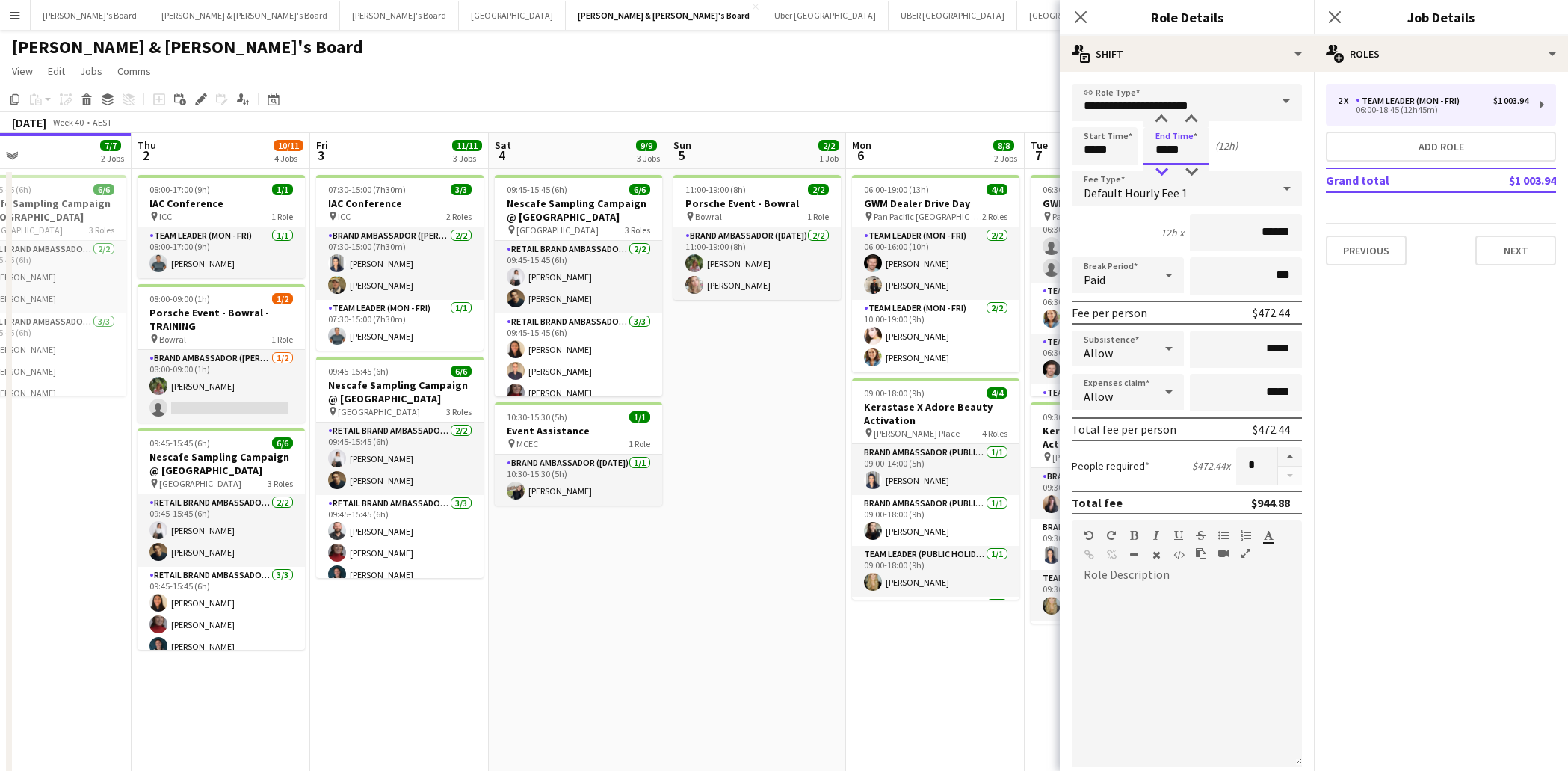
click at [1161, 174] on div at bounding box center [1161, 172] width 30 height 15
click at [1162, 174] on div at bounding box center [1161, 172] width 30 height 15
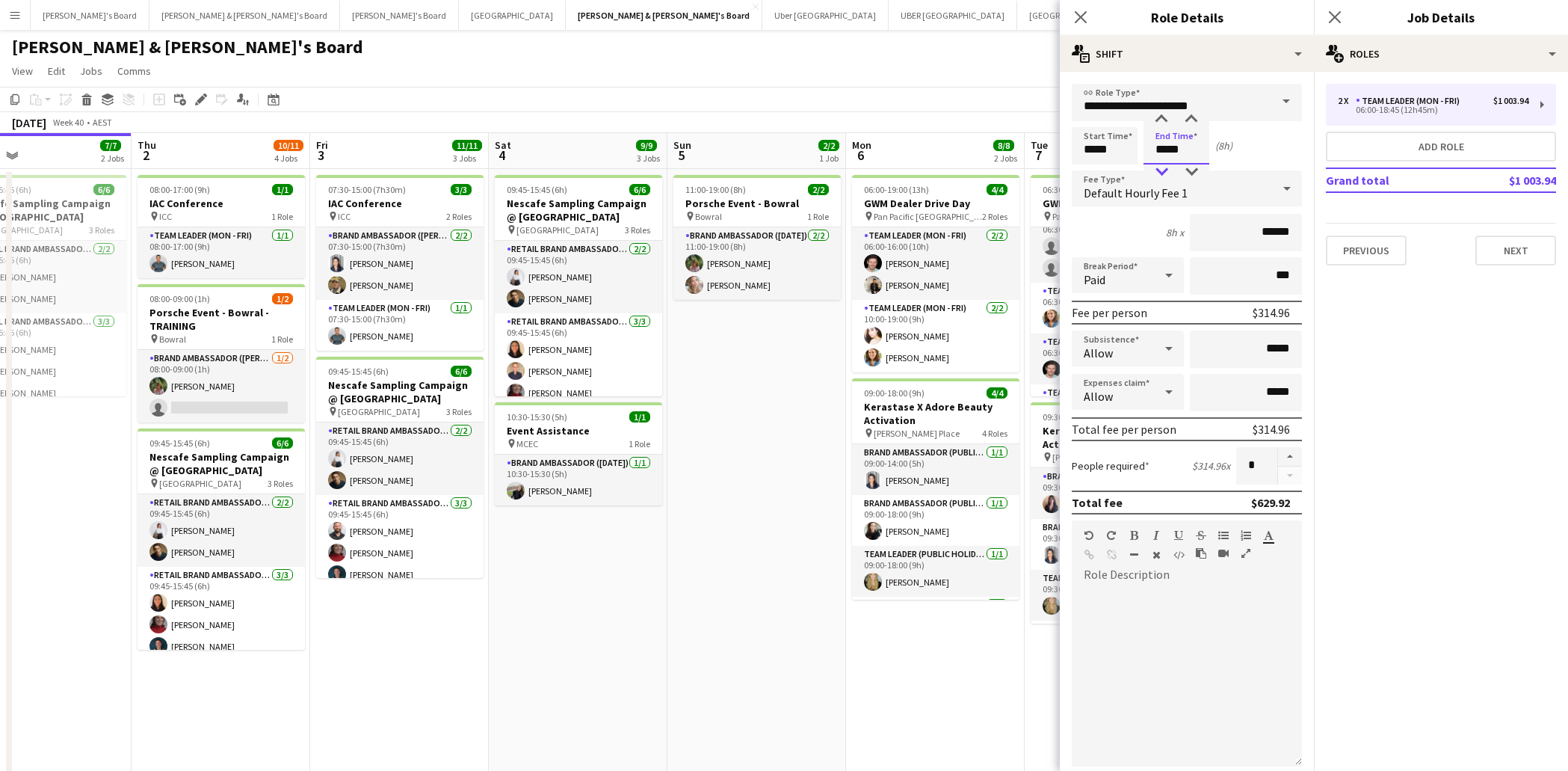
click at [1162, 174] on div at bounding box center [1161, 172] width 30 height 15
type input "*****"
click at [1193, 175] on div at bounding box center [1191, 172] width 30 height 15
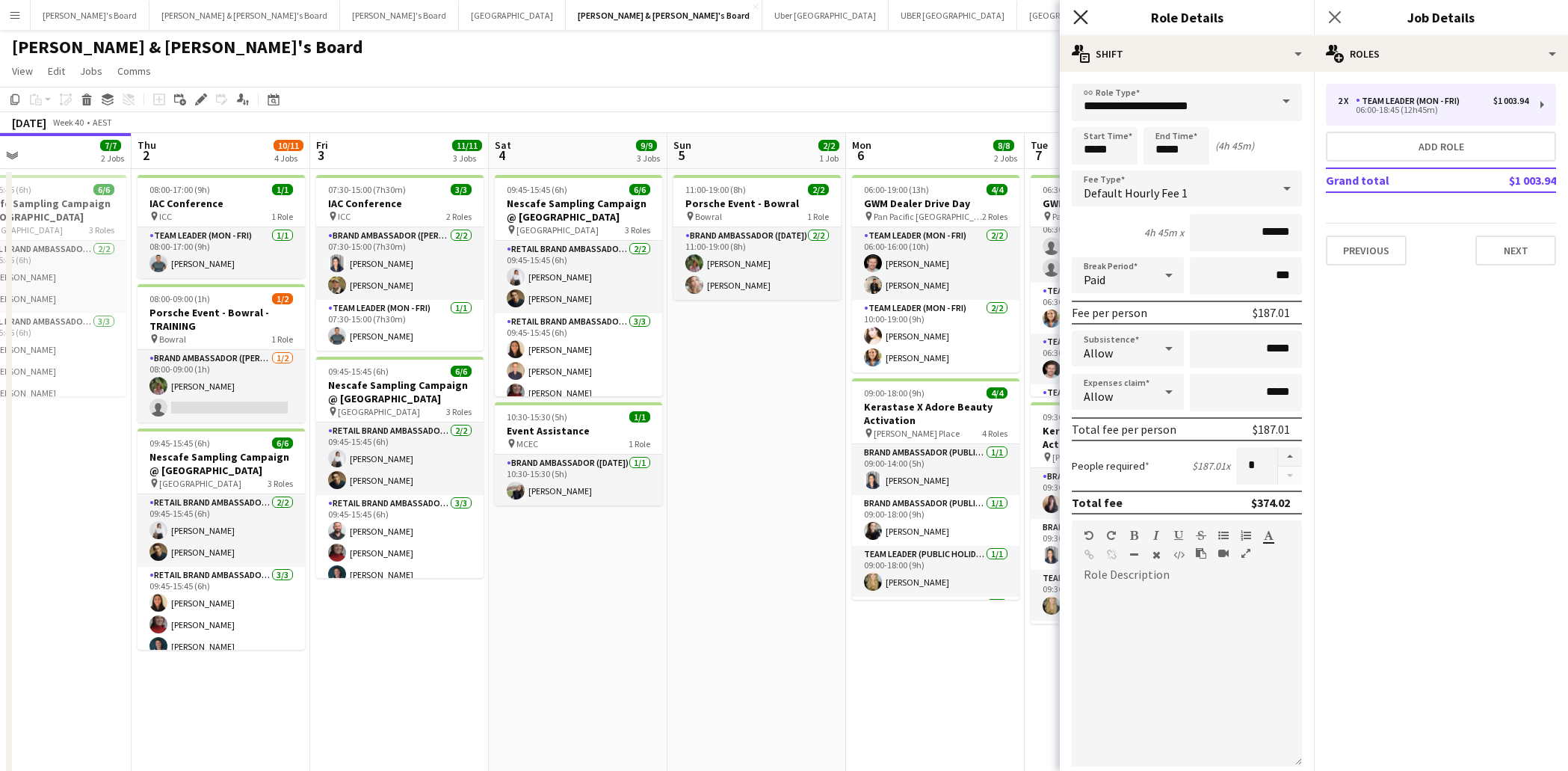
click at [1080, 13] on icon "Close pop-in" at bounding box center [1081, 17] width 14 height 14
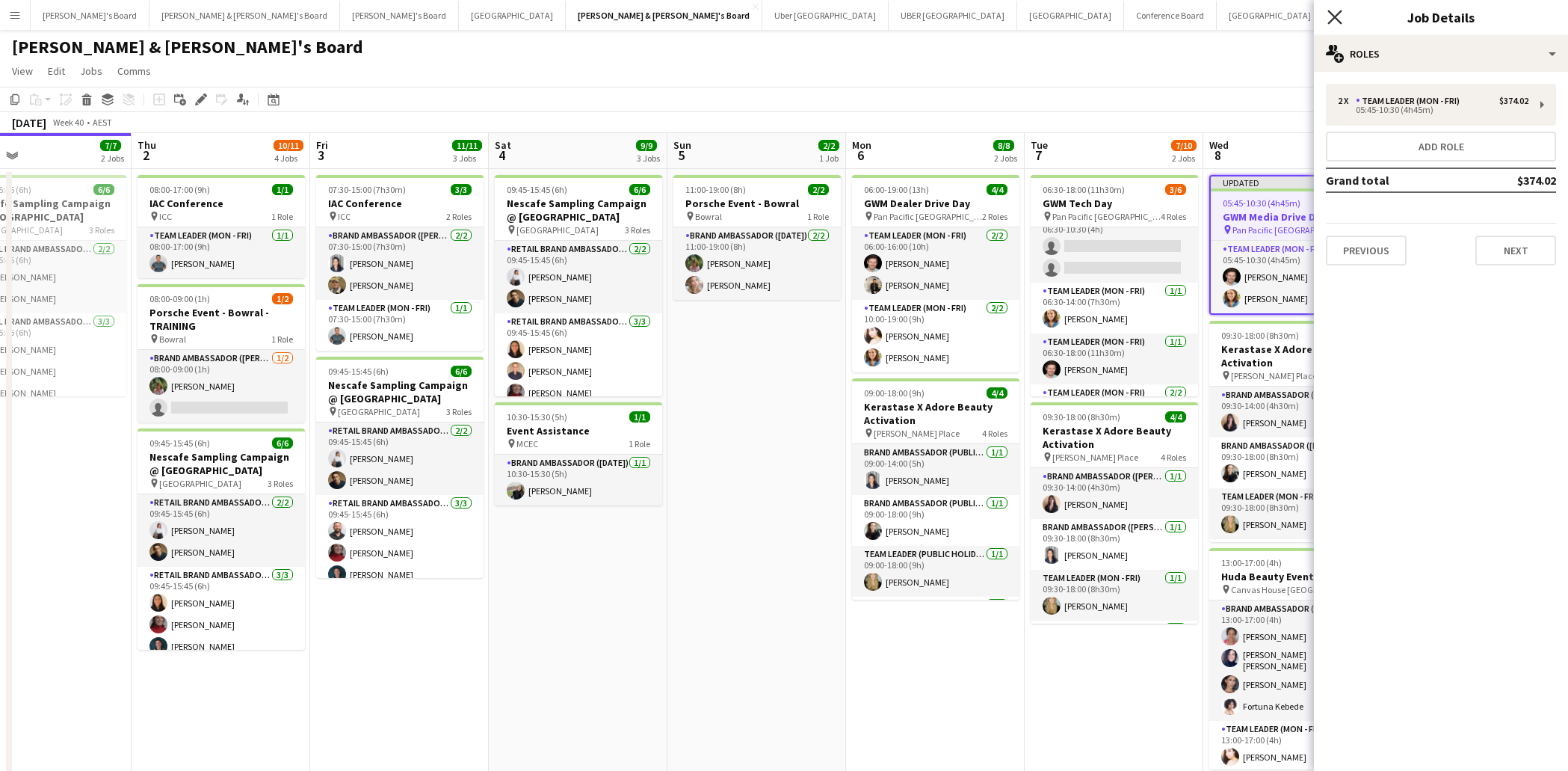
click at [1341, 16] on icon "Close pop-in" at bounding box center [1335, 17] width 14 height 14
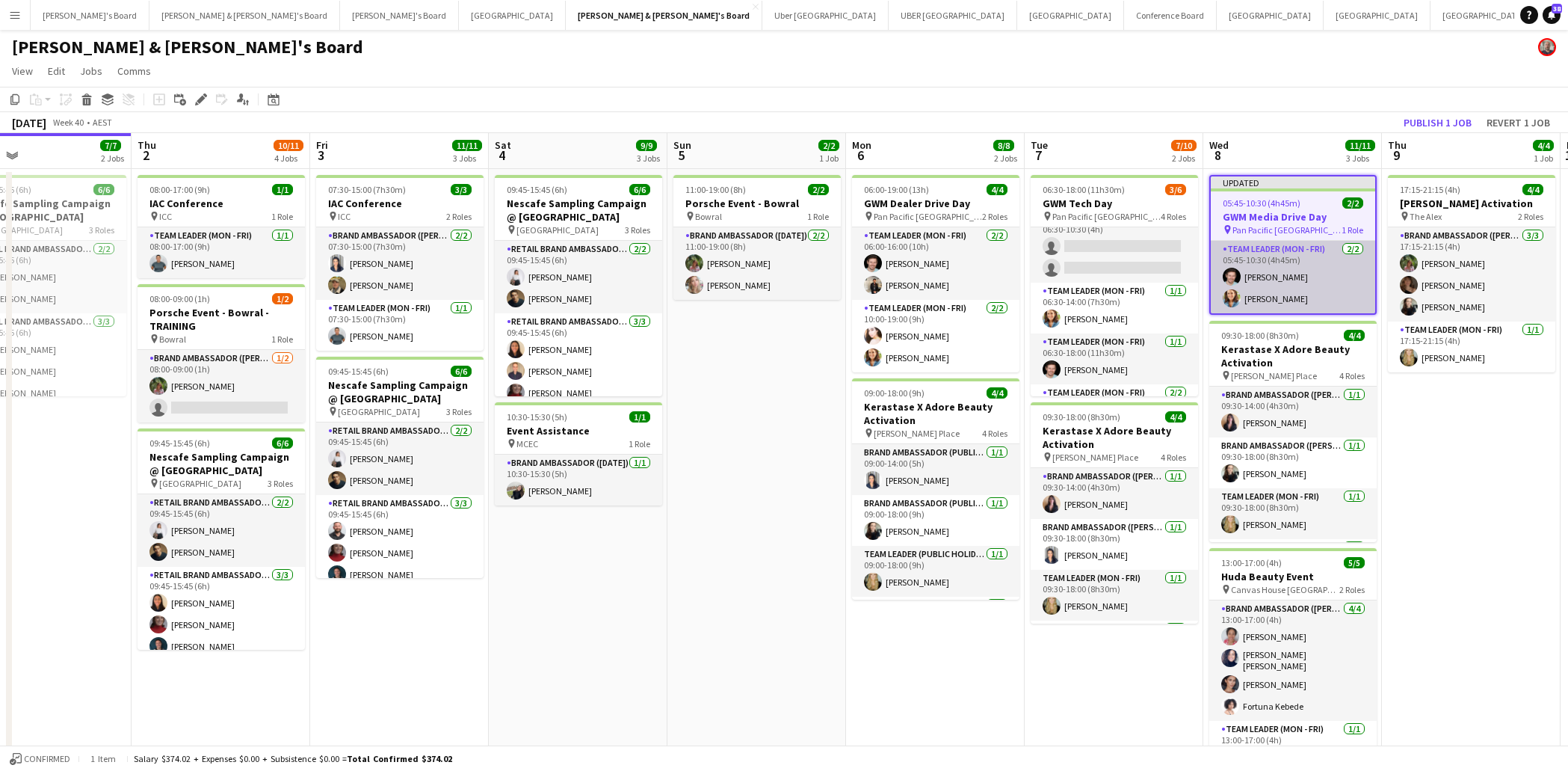
click at [1297, 279] on app-card-role "Team Leader (Mon - Fri) [DATE] 05:45-10:30 (4h45m) [PERSON_NAME] [PERSON_NAME]" at bounding box center [1293, 277] width 165 height 73
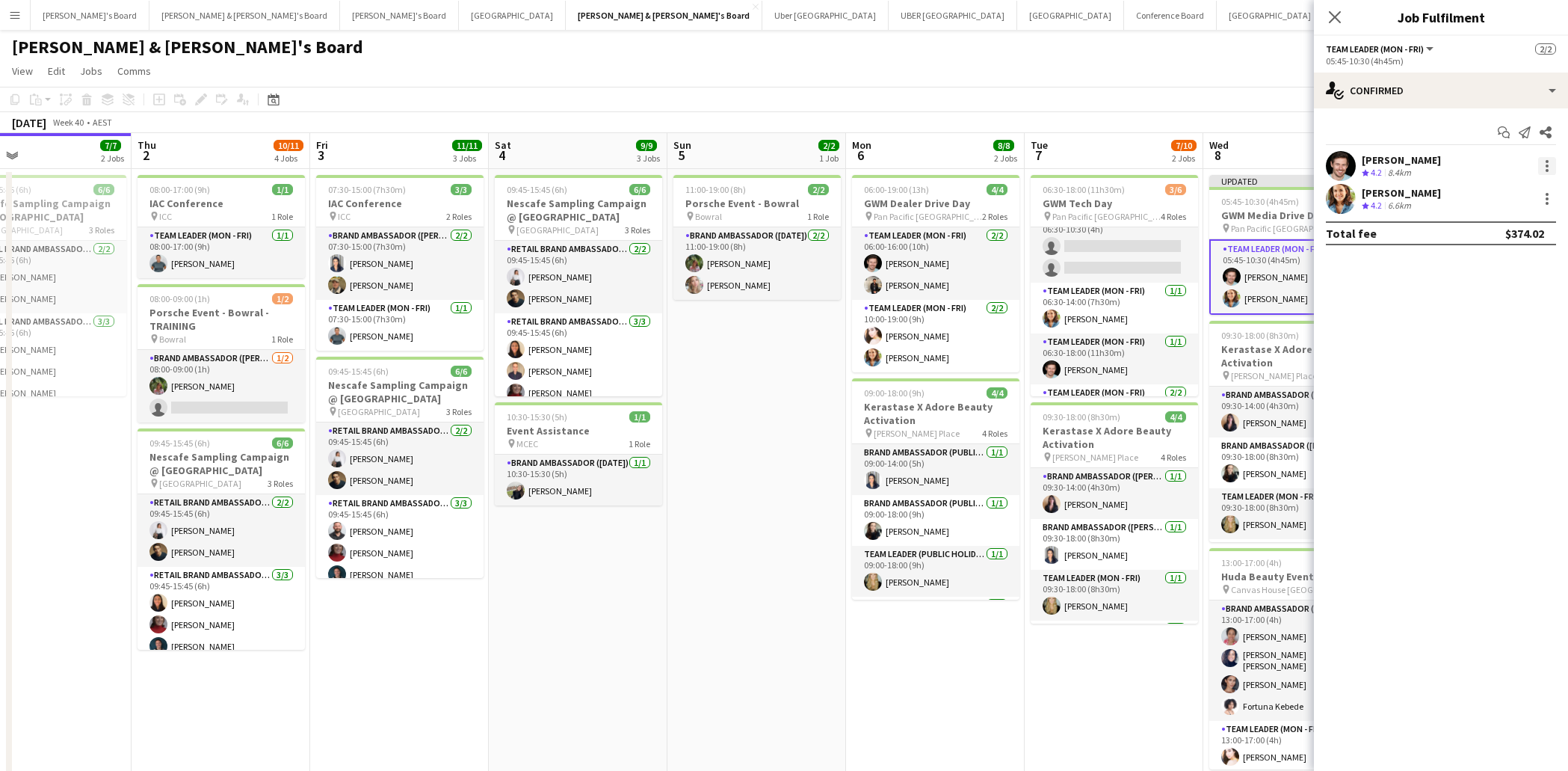
click at [1549, 169] on div at bounding box center [1547, 166] width 18 height 18
click at [1495, 336] on span "Remove" at bounding box center [1474, 337] width 45 height 13
click at [1404, 199] on input at bounding box center [1449, 199] width 174 height 18
type input "*******"
click at [1413, 232] on span "[EMAIL_ADDRESS][PERSON_NAME][DOMAIN_NAME]" at bounding box center [1448, 232] width 150 height 12
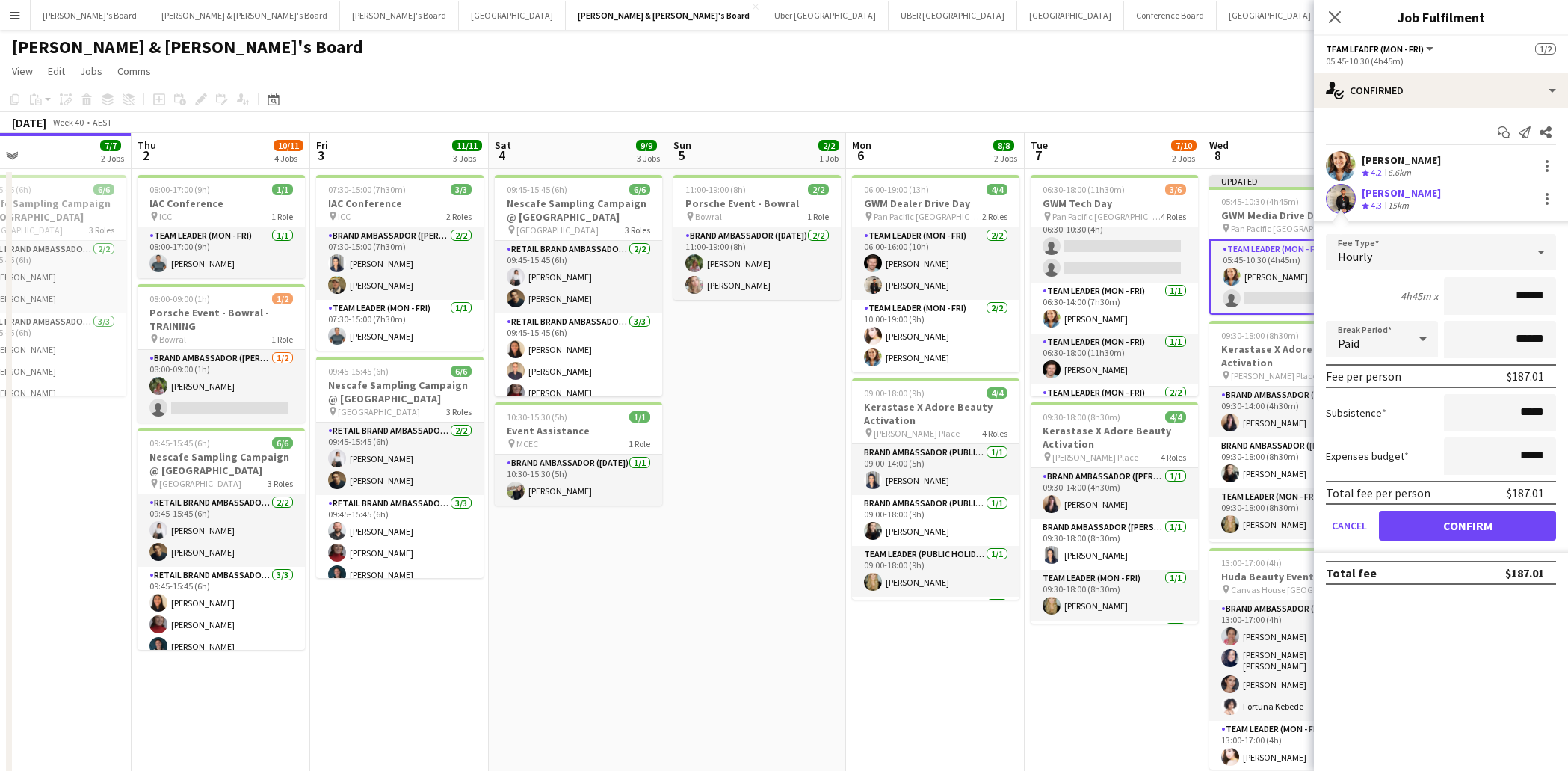
click at [1497, 530] on button "Confirm" at bounding box center [1468, 525] width 177 height 30
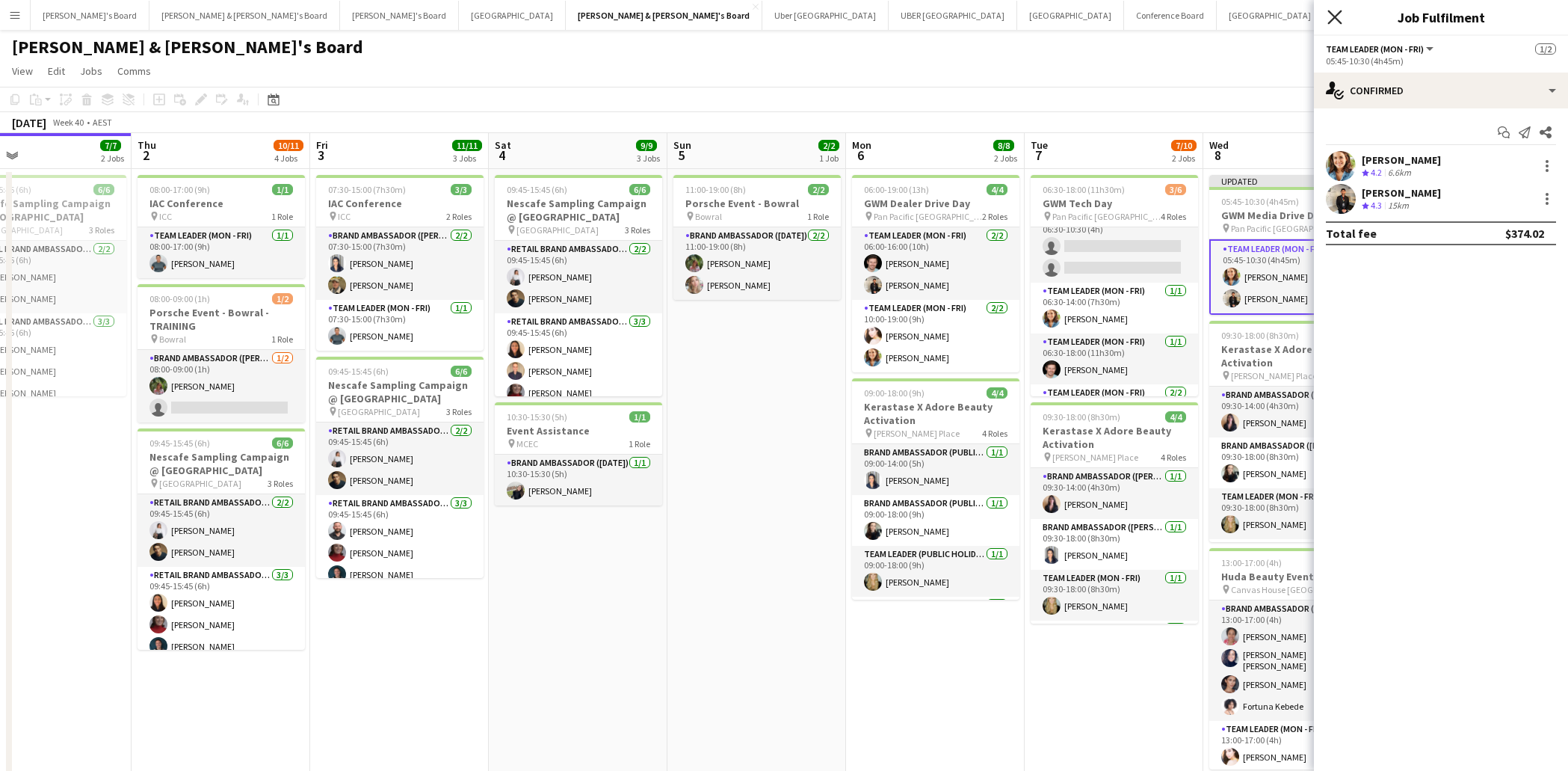
click at [1338, 13] on icon "Close pop-in" at bounding box center [1335, 17] width 14 height 14
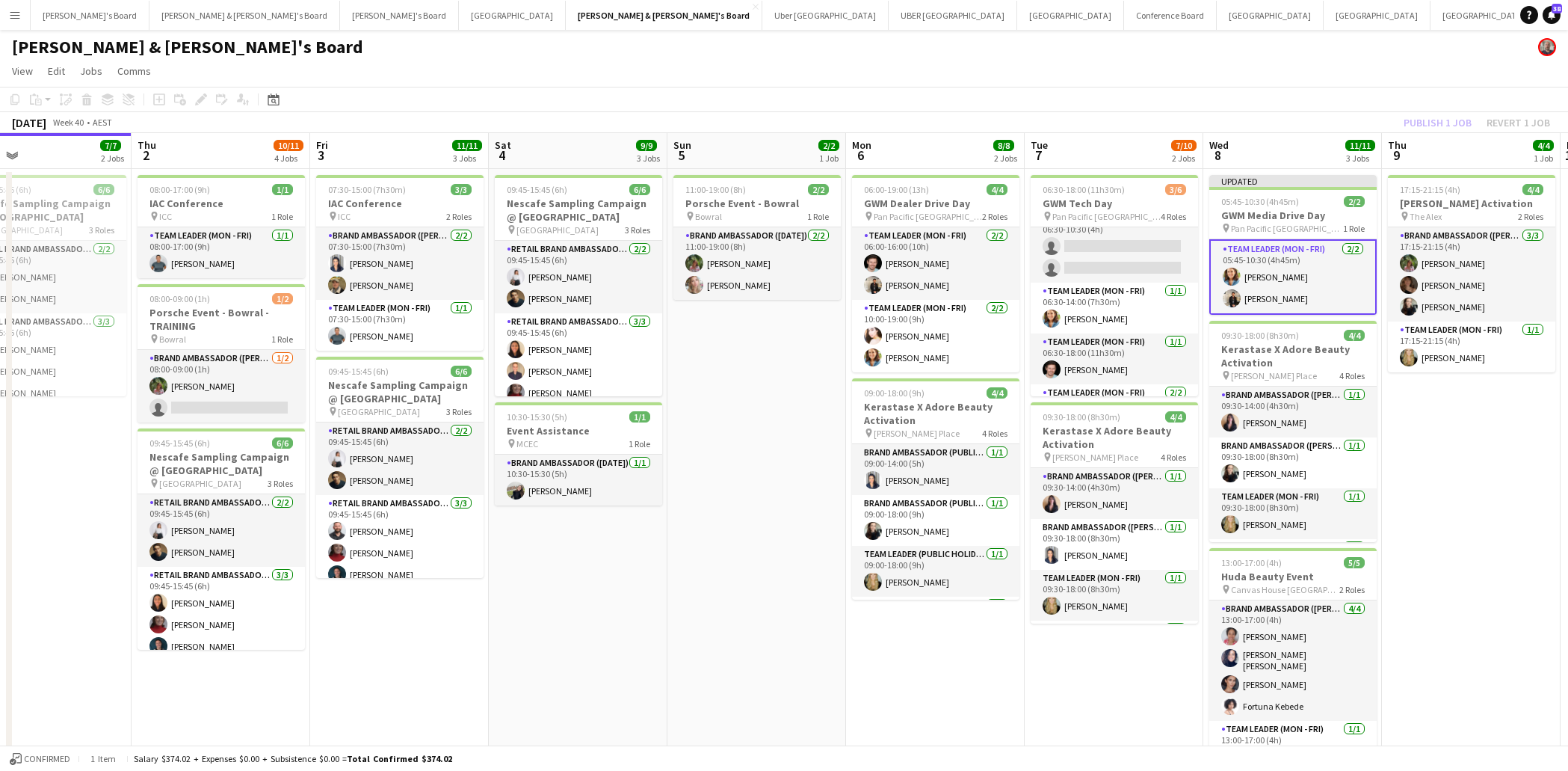
click at [1426, 117] on div "Publish 1 job Revert 1 job" at bounding box center [1478, 123] width 183 height 20
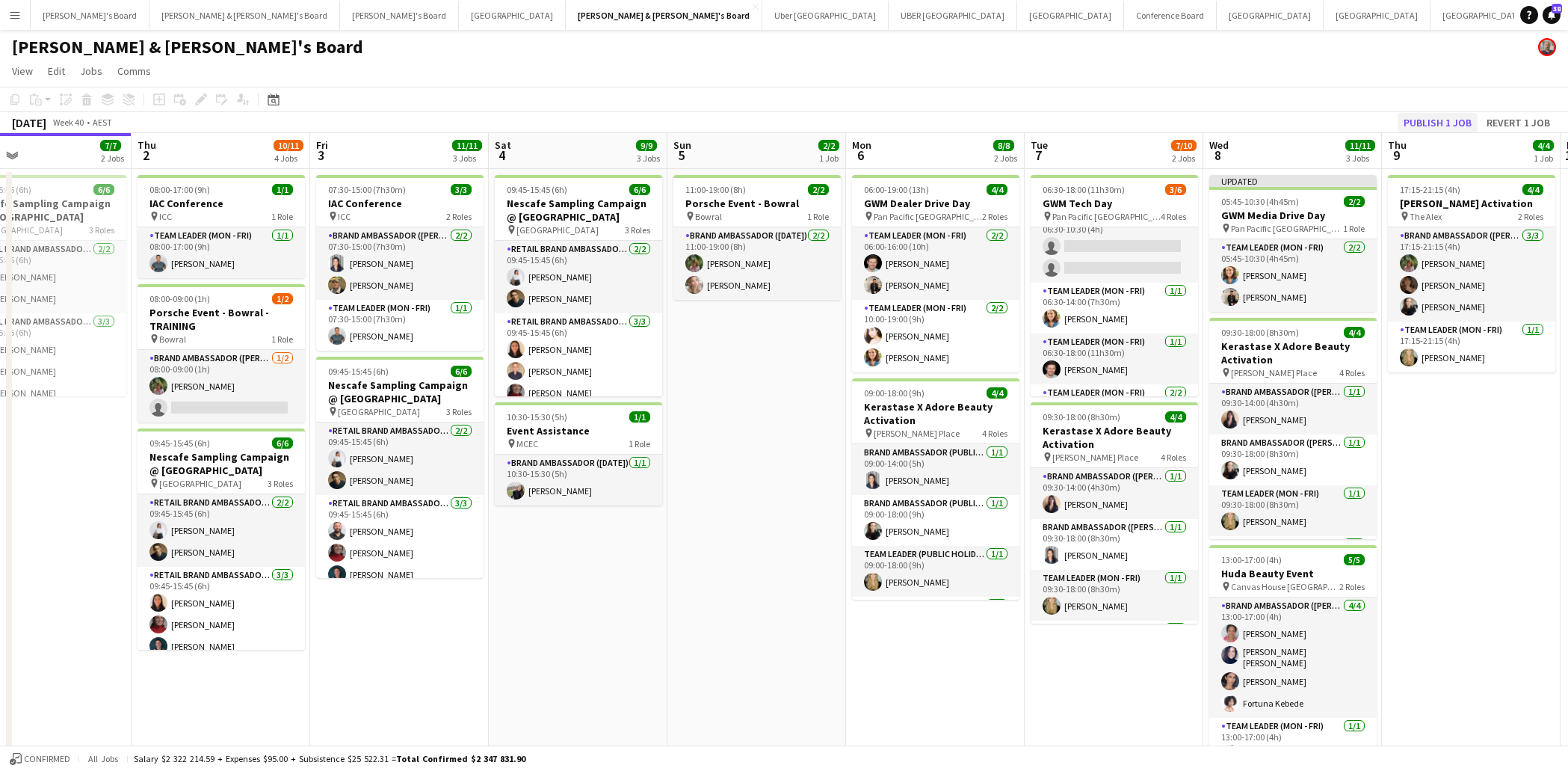
click at [1432, 120] on button "Publish 1 job" at bounding box center [1437, 123] width 80 height 20
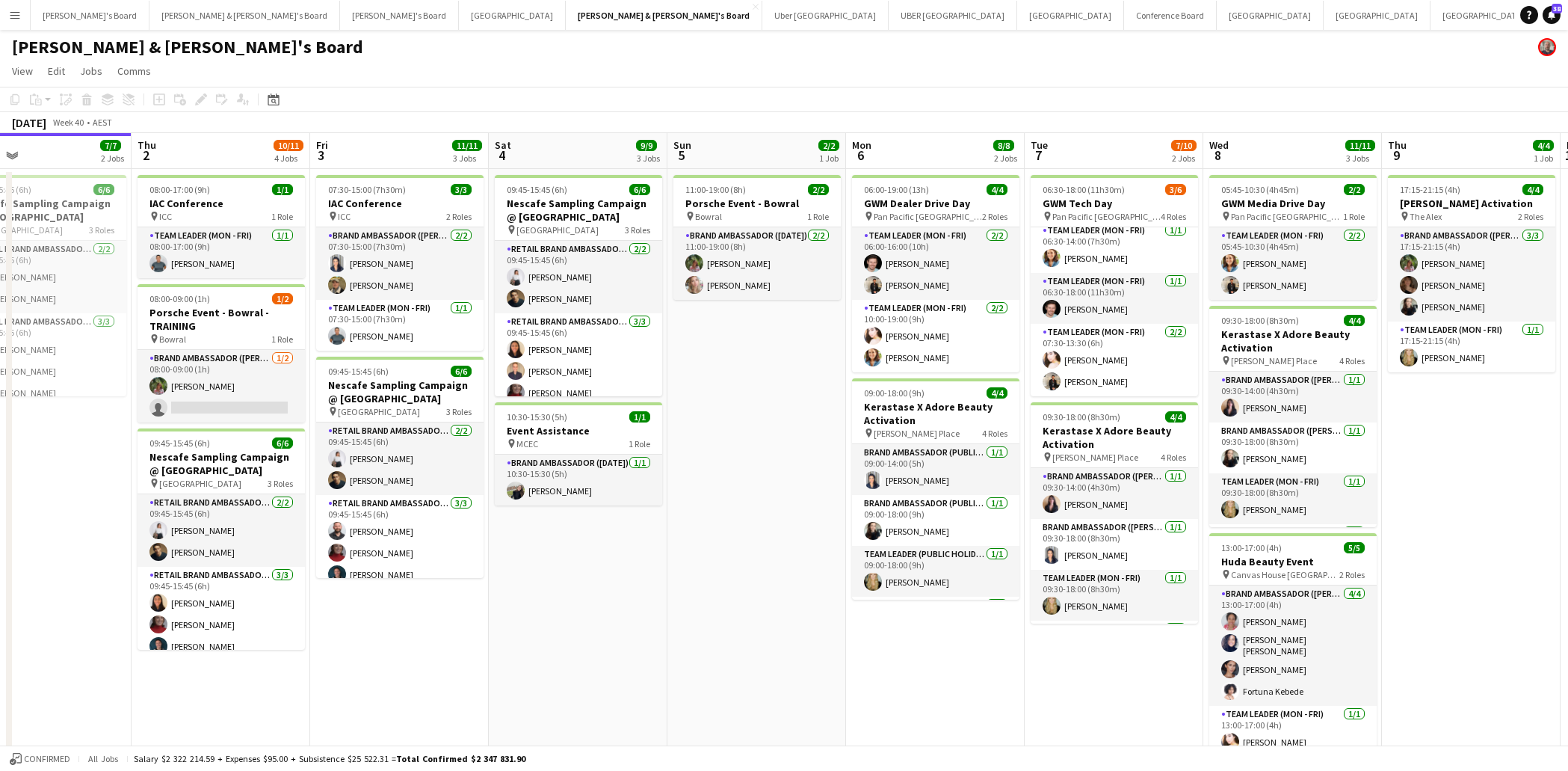
scroll to position [78, 0]
click at [1323, 18] on button "Melbourne Close" at bounding box center [1376, 15] width 107 height 30
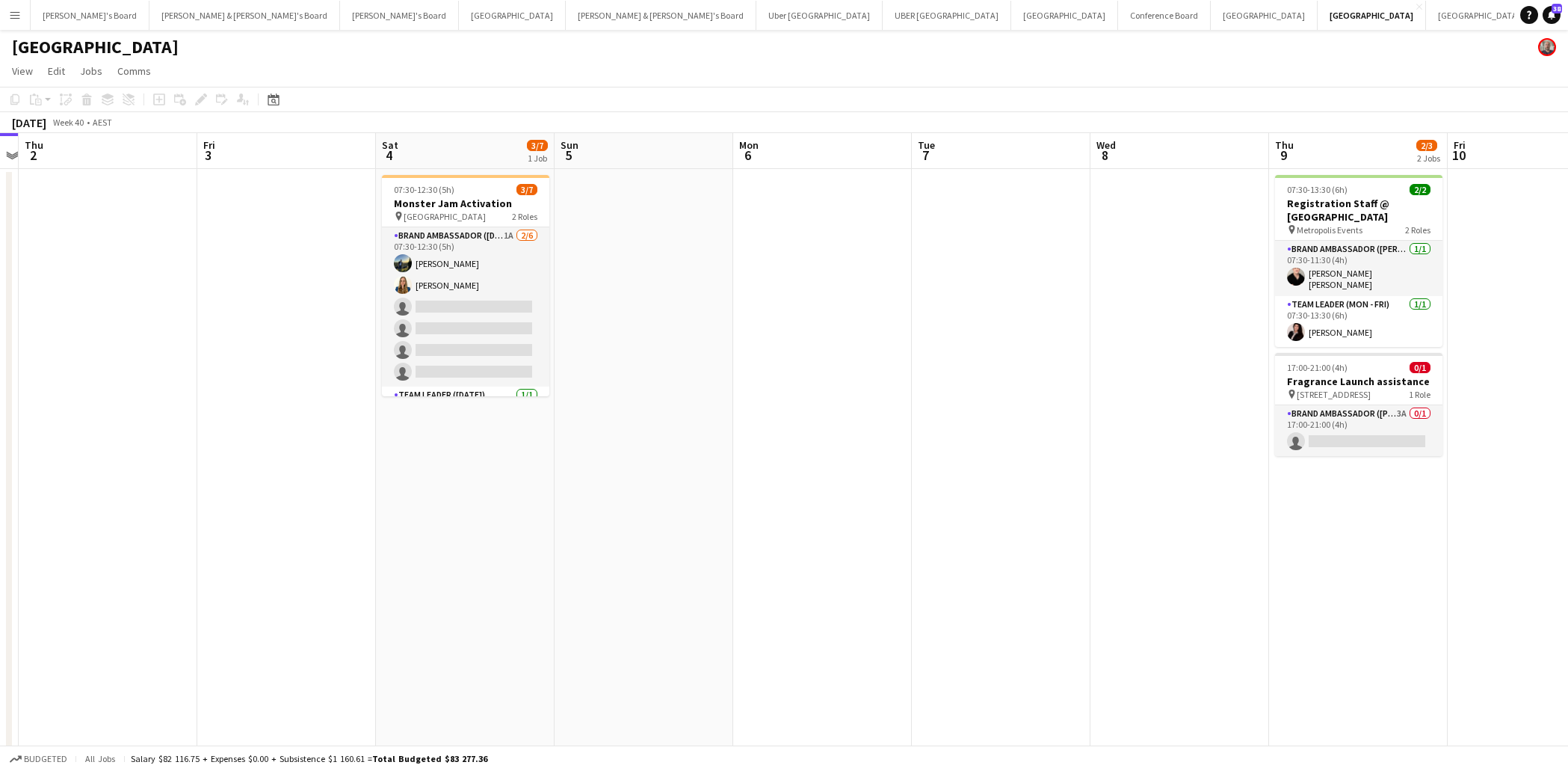
scroll to position [0, 521]
click at [751, 193] on app-date-cell at bounding box center [819, 517] width 178 height 697
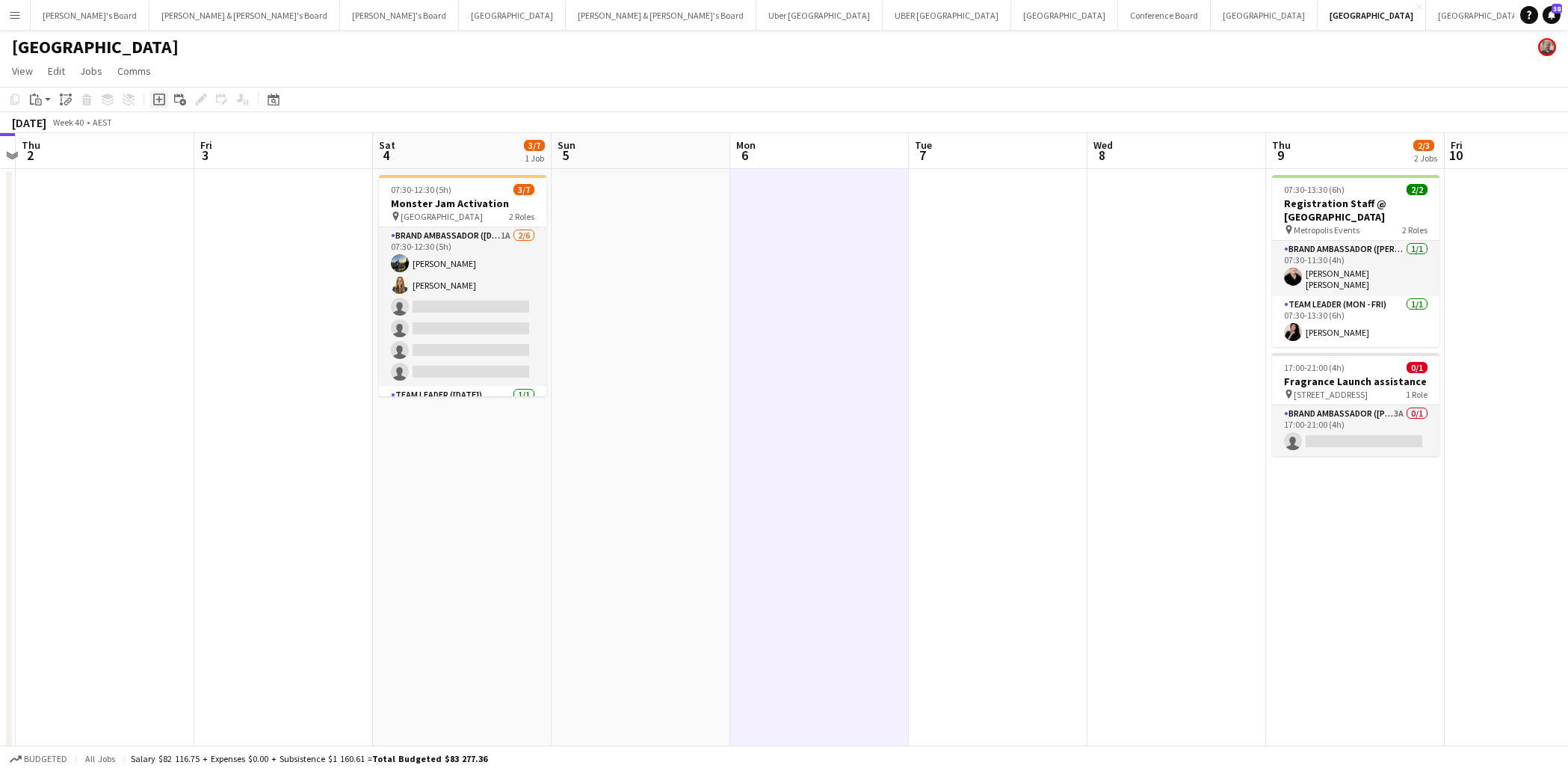
click at [157, 102] on icon "Add job" at bounding box center [159, 99] width 12 height 12
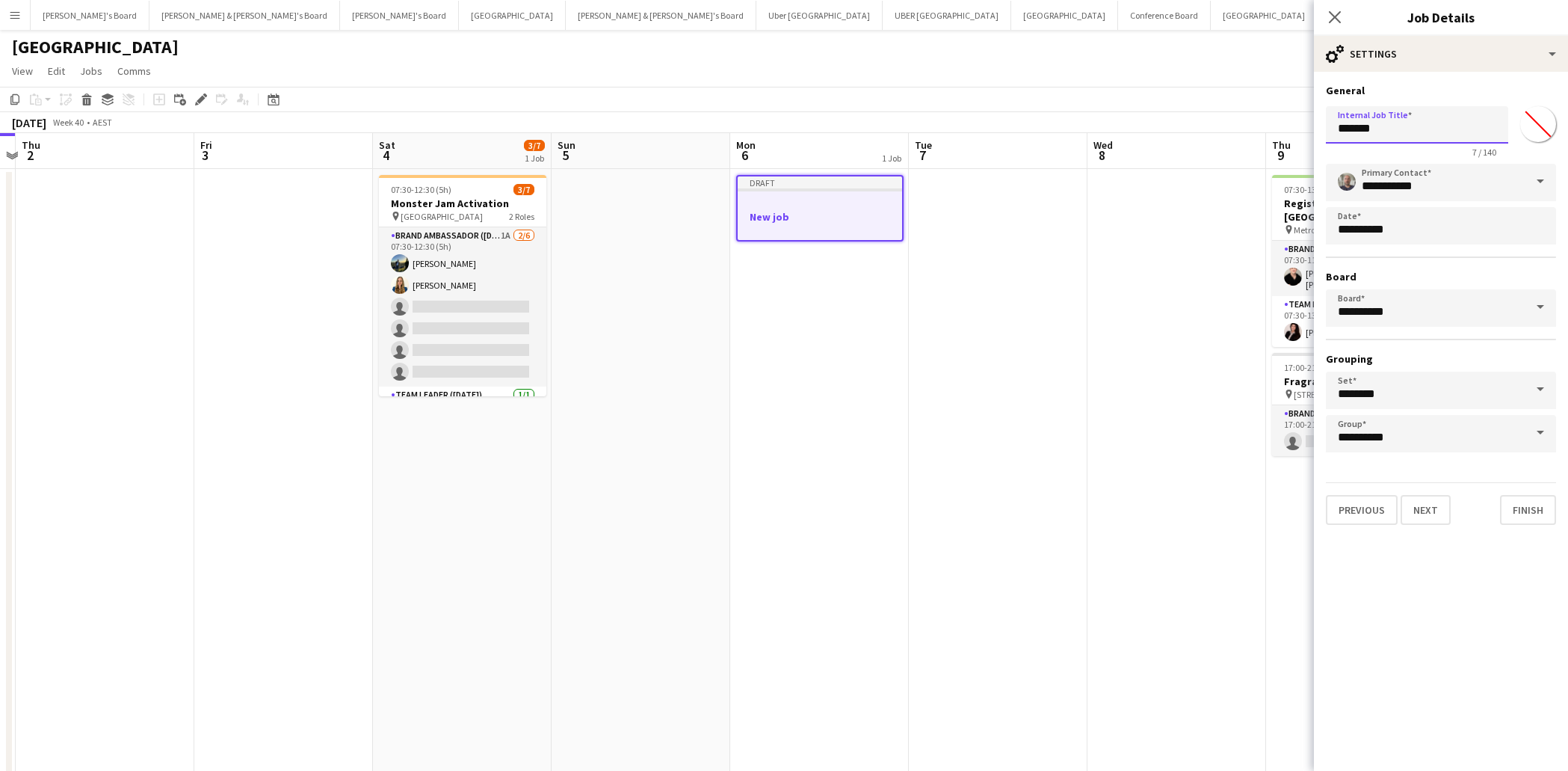
drag, startPoint x: 1386, startPoint y: 129, endPoint x: 1337, endPoint y: 130, distance: 49.0
click at [1337, 130] on input "*******" at bounding box center [1417, 125] width 183 height 38
type input "**********"
click at [1548, 55] on div "cog-double-3 Settings" at bounding box center [1442, 54] width 254 height 36
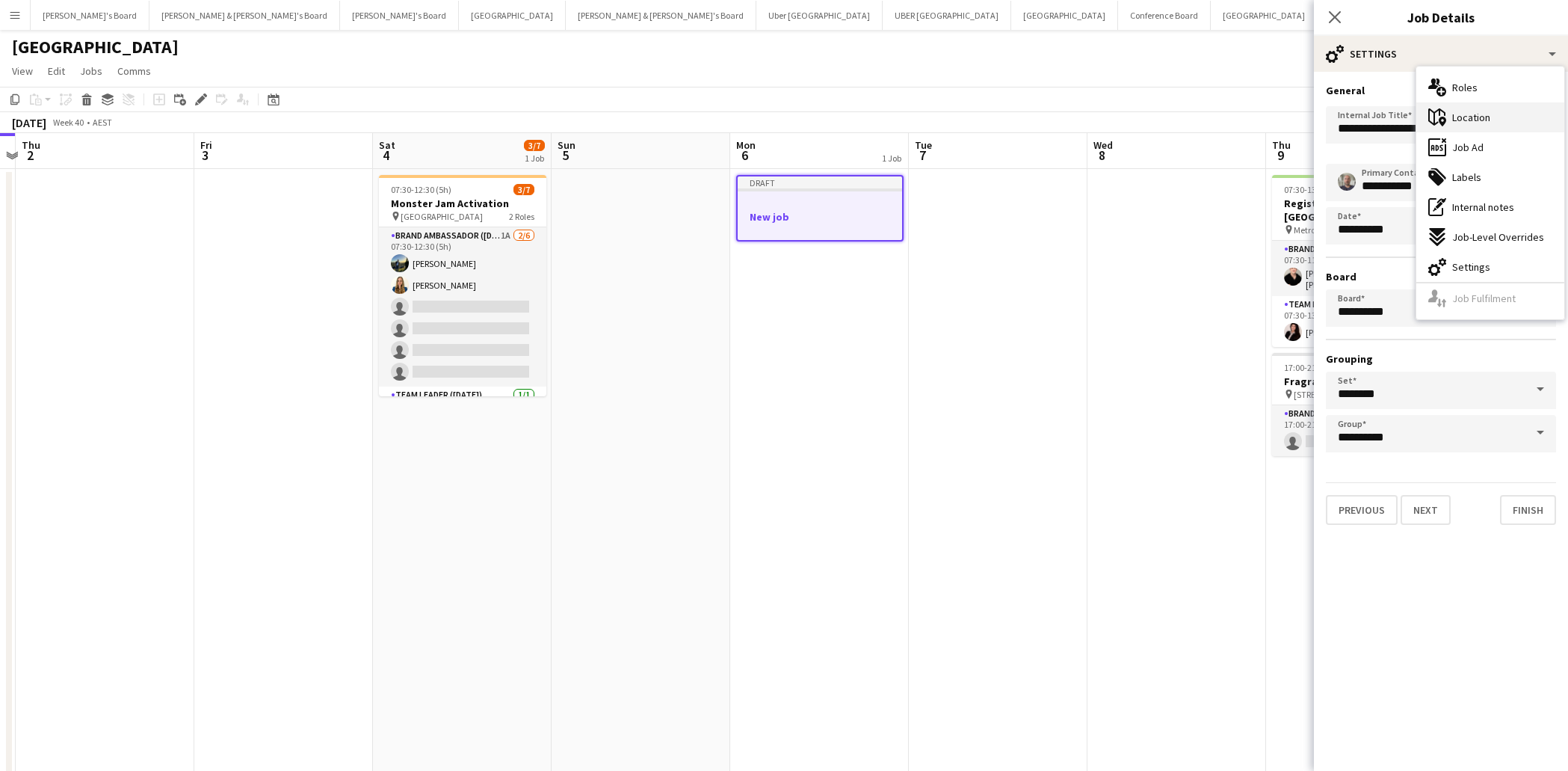
click at [1488, 115] on span "Location" at bounding box center [1471, 117] width 39 height 13
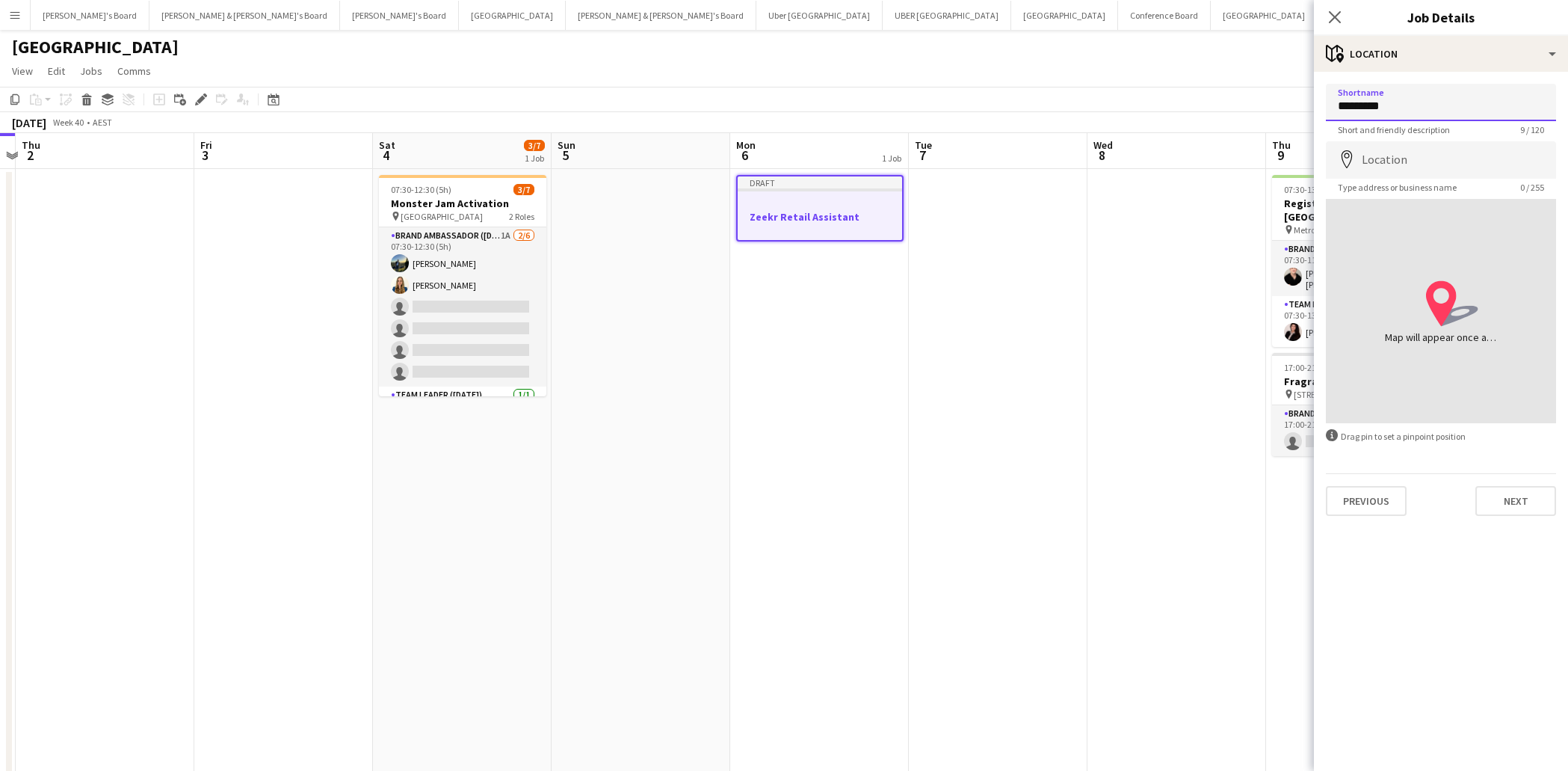
type input "*********"
type input "**********"
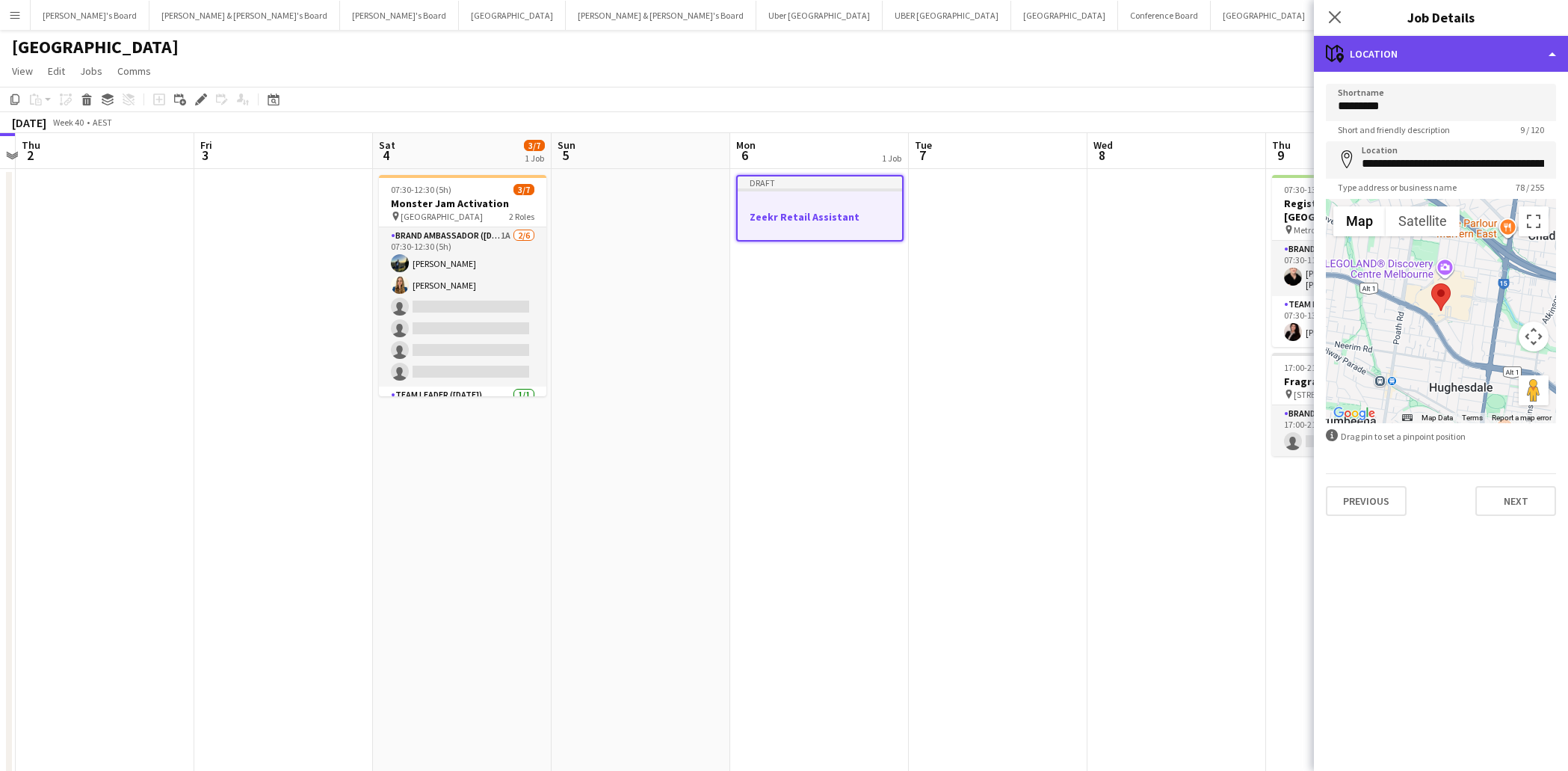
click at [1469, 55] on div "maps-pin-1 Location" at bounding box center [1442, 54] width 254 height 36
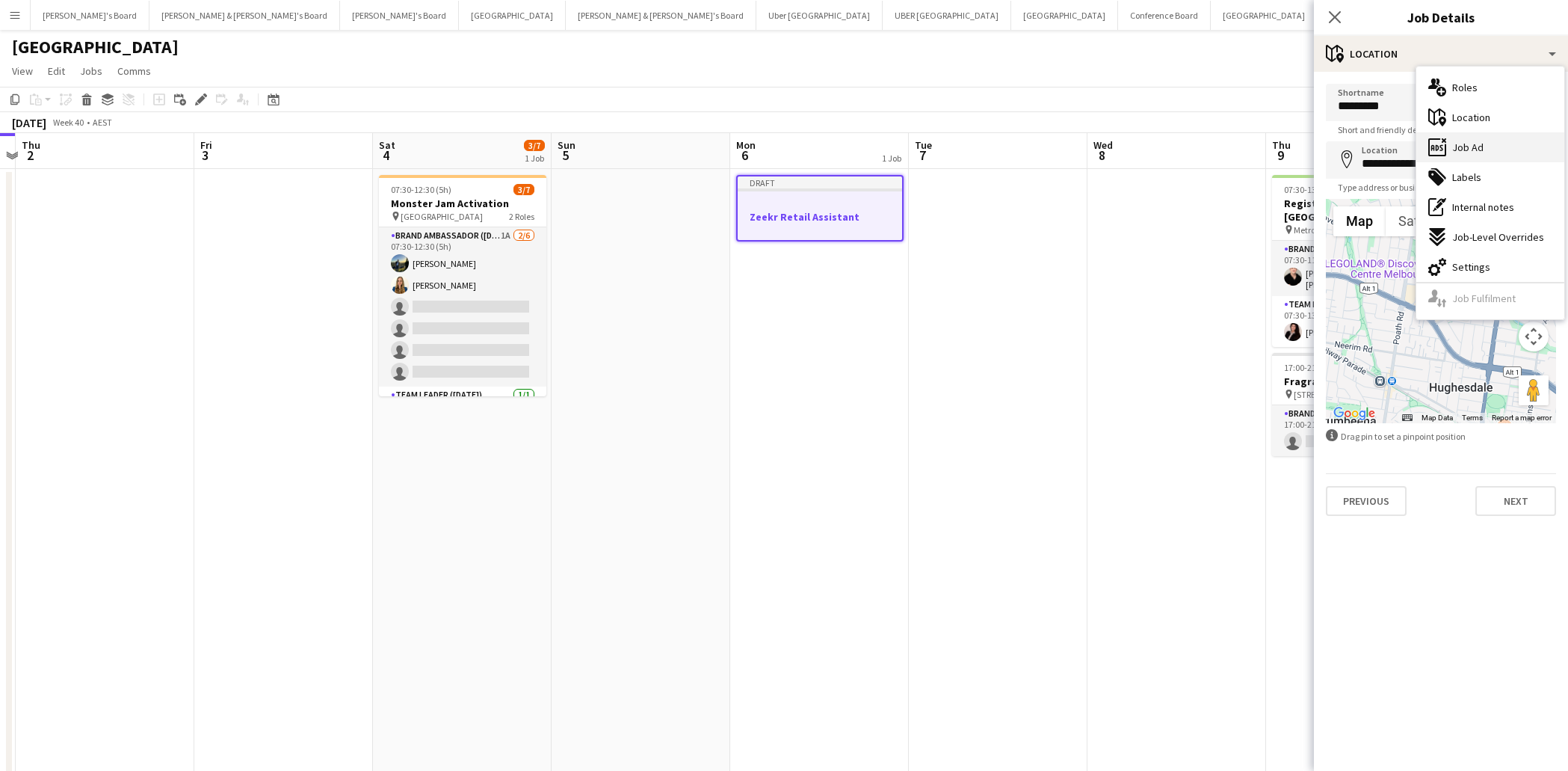
click at [1475, 147] on span "Job Ad" at bounding box center [1468, 147] width 31 height 13
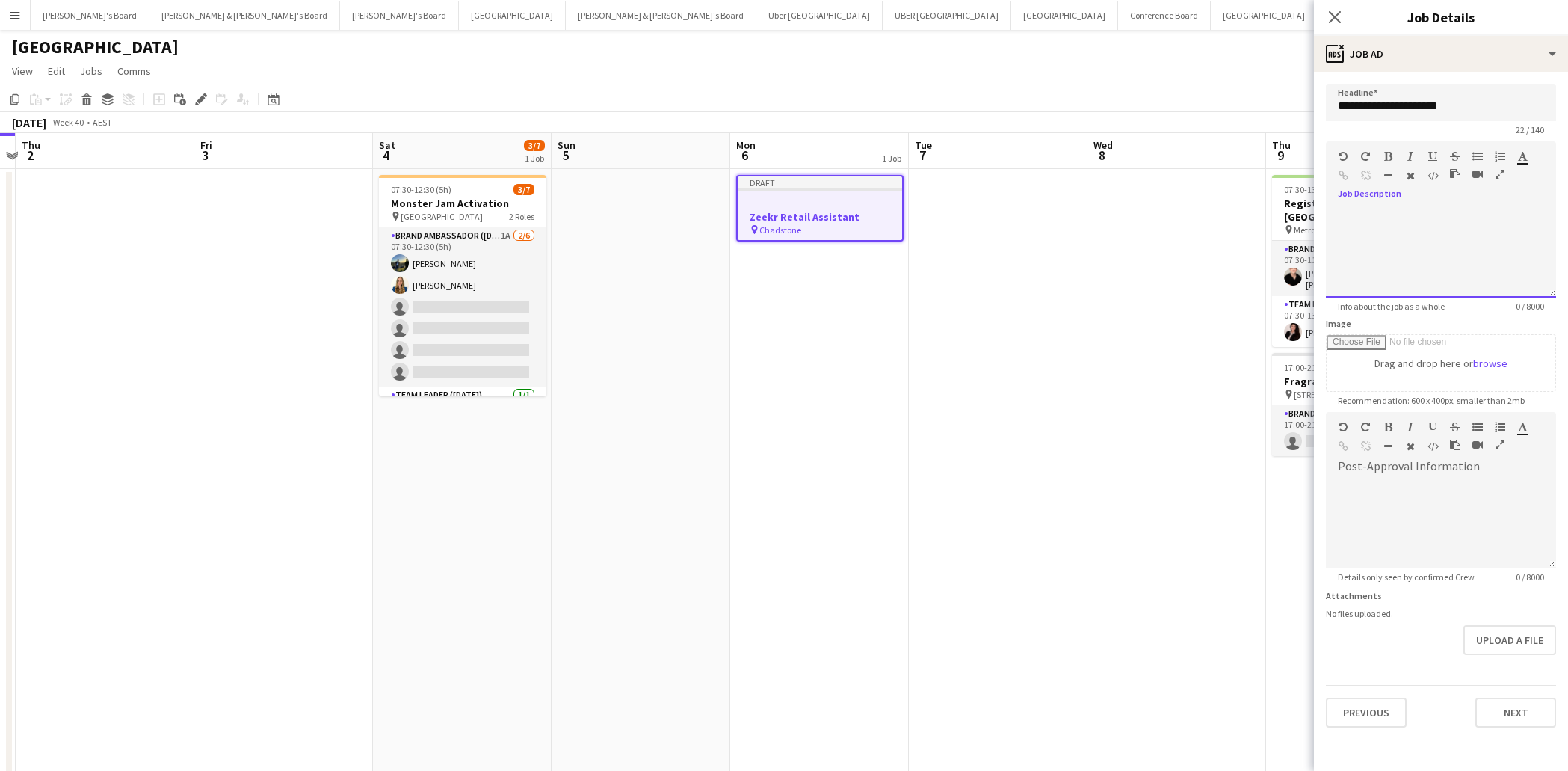
click at [1341, 197] on span at bounding box center [1338, 207] width 24 height 21
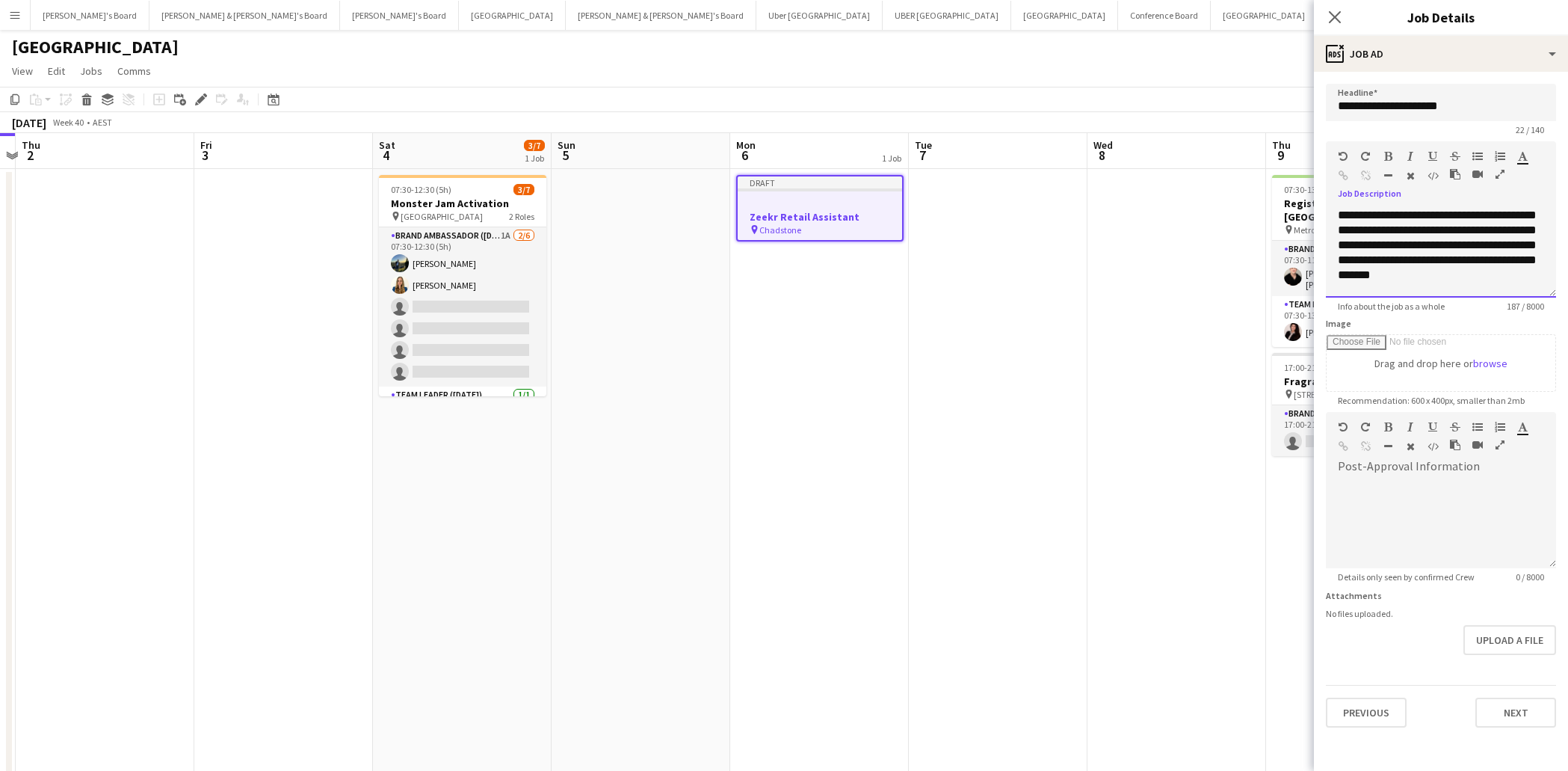
scroll to position [2, 0]
click at [1482, 61] on div "ads-window Job Ad" at bounding box center [1442, 54] width 254 height 36
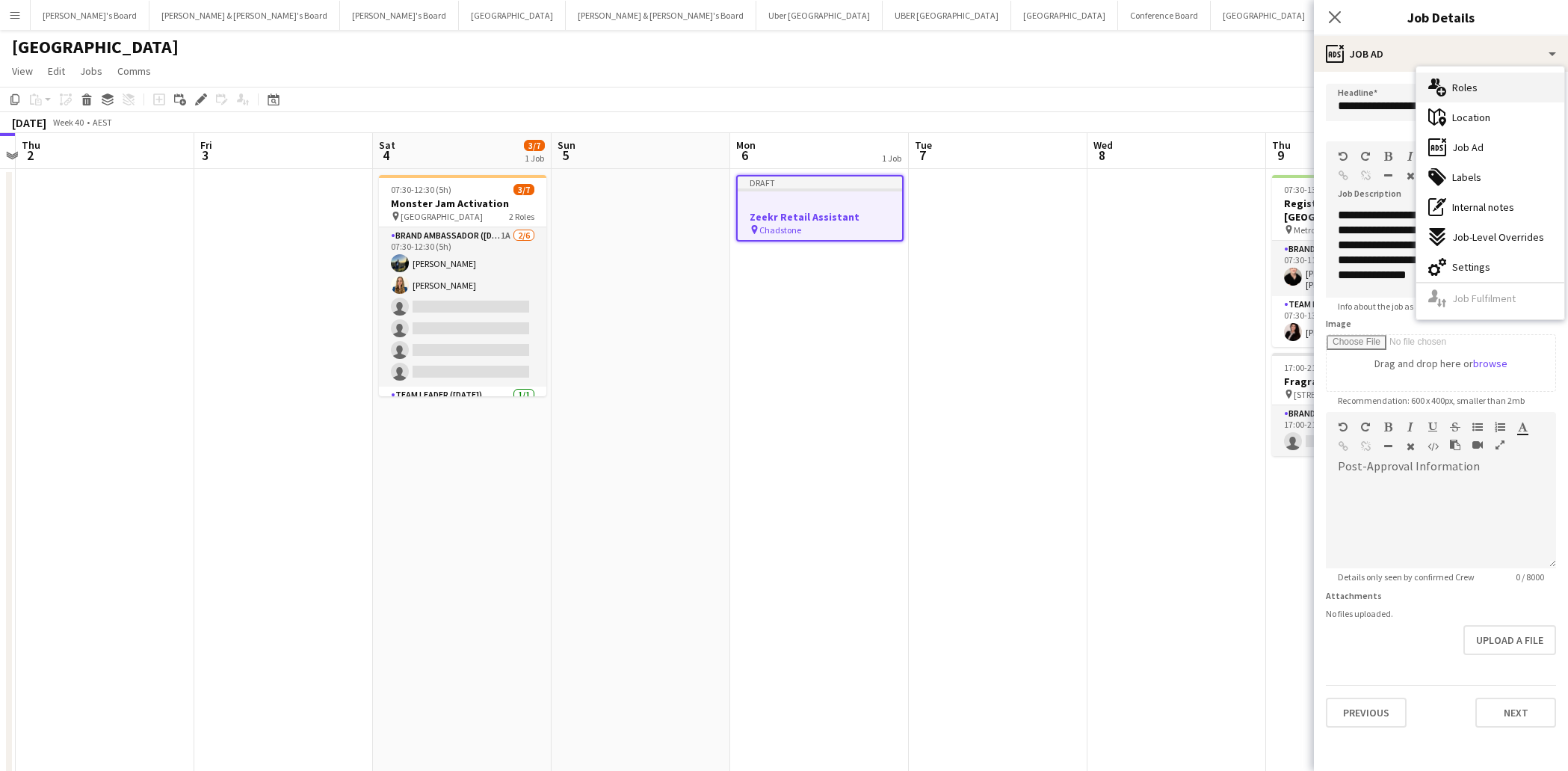
click at [1479, 86] on div "multiple-users-add Roles" at bounding box center [1490, 87] width 148 height 30
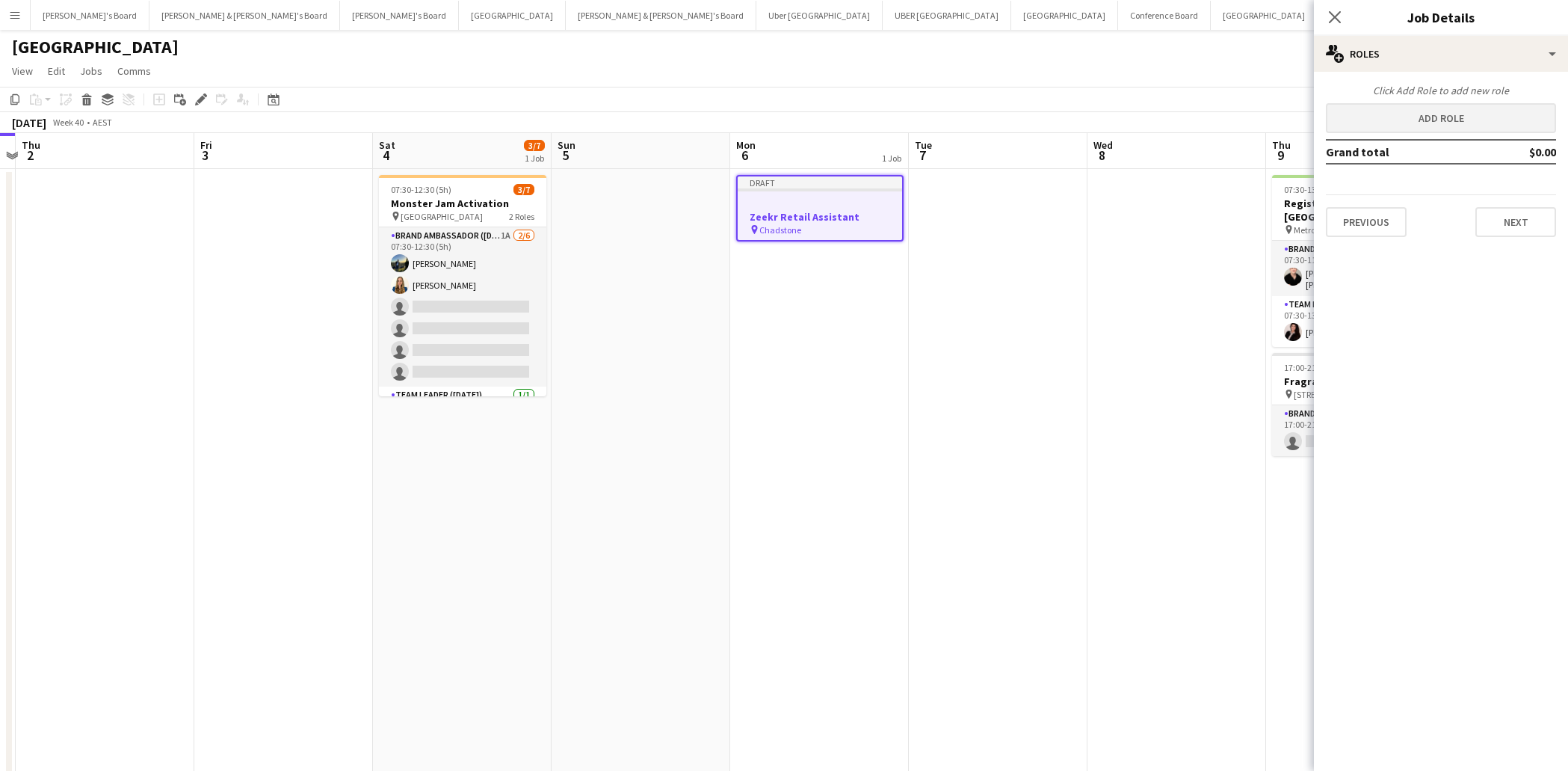
click at [1457, 113] on button "Add role" at bounding box center [1441, 117] width 230 height 30
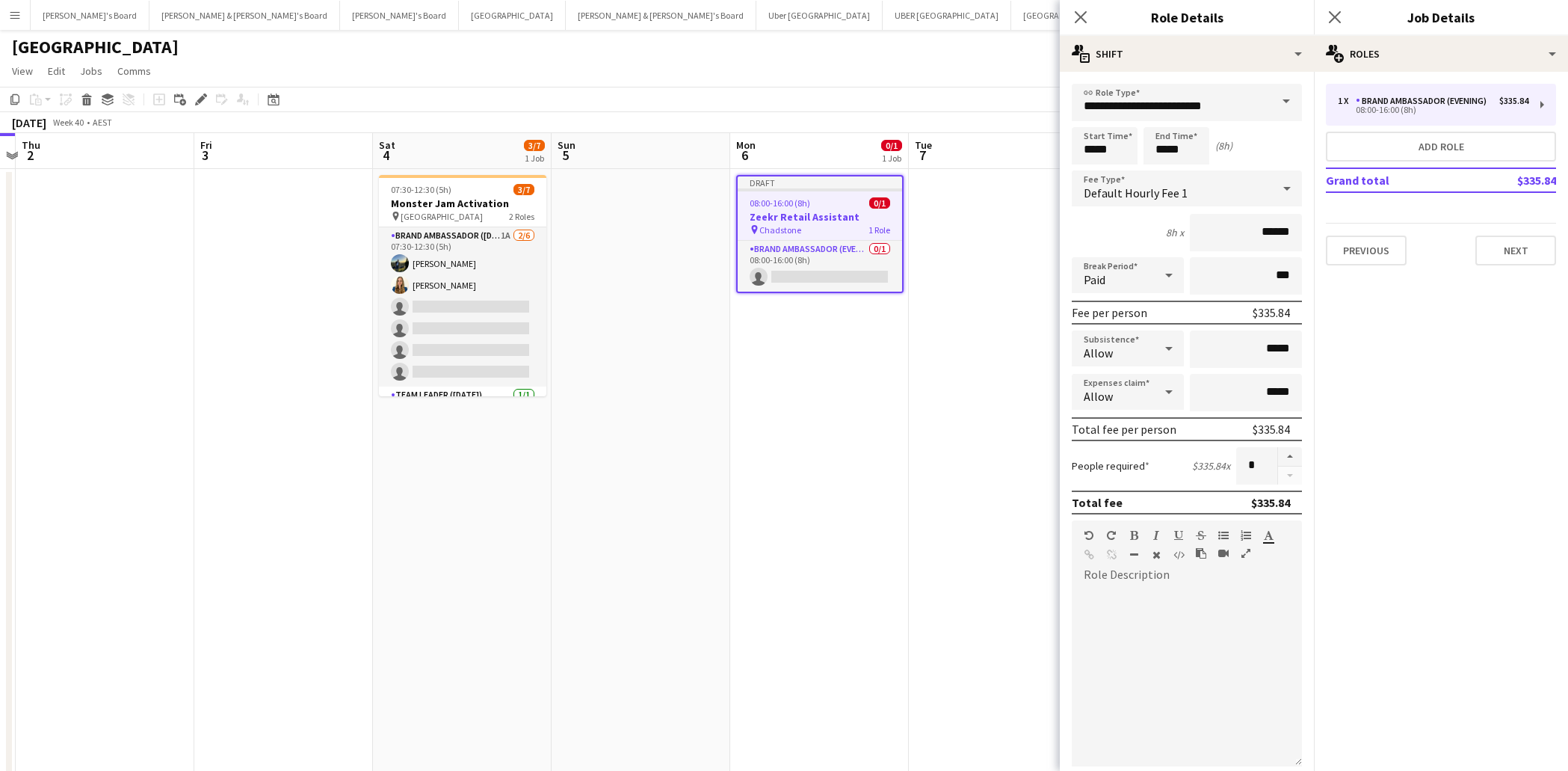
click at [1292, 100] on span at bounding box center [1286, 101] width 31 height 36
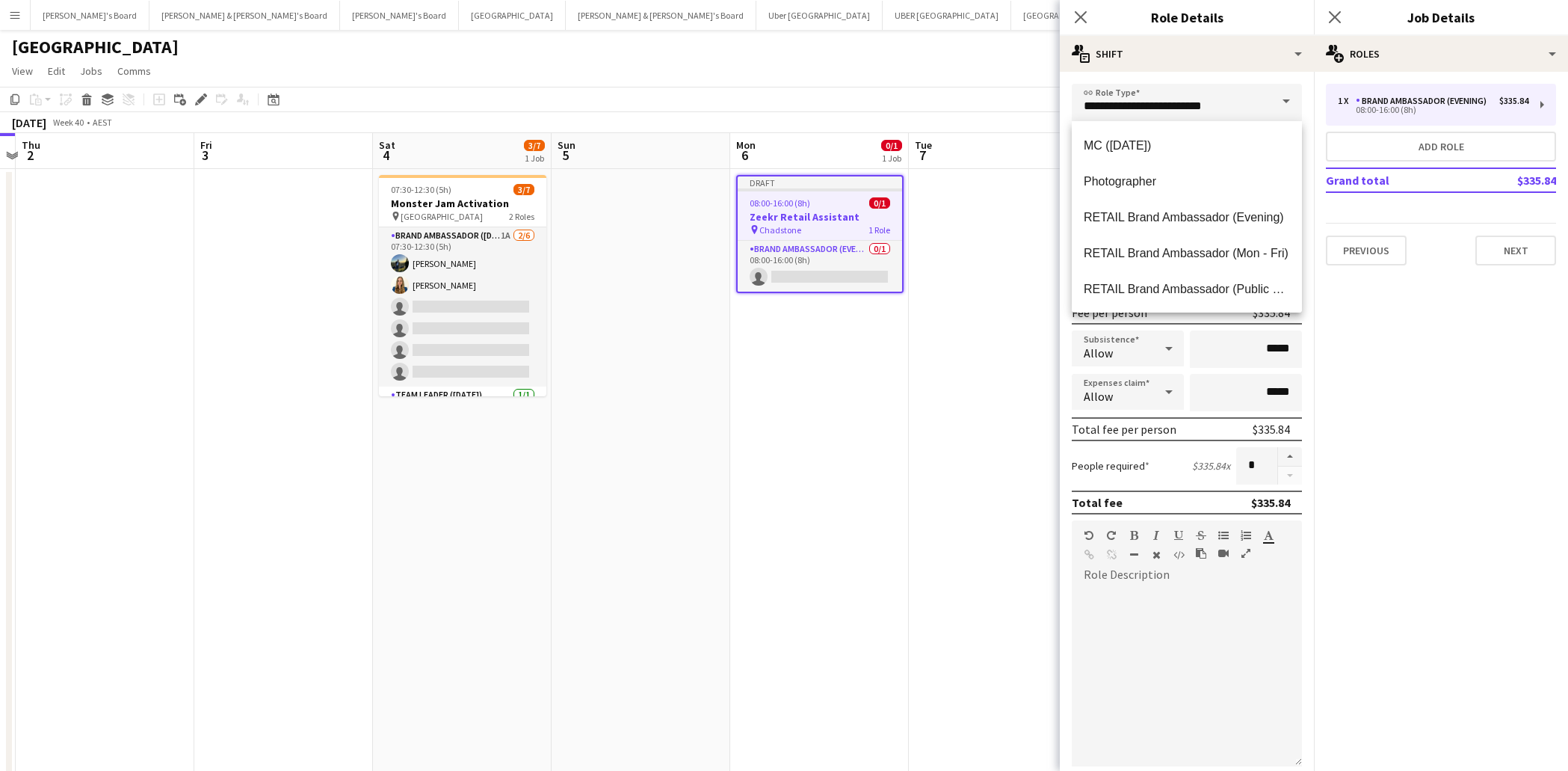
scroll to position [898, 0]
click at [1221, 220] on span "RETAIL Brand Ambassador (Mon - Fri)" at bounding box center [1187, 216] width 206 height 14
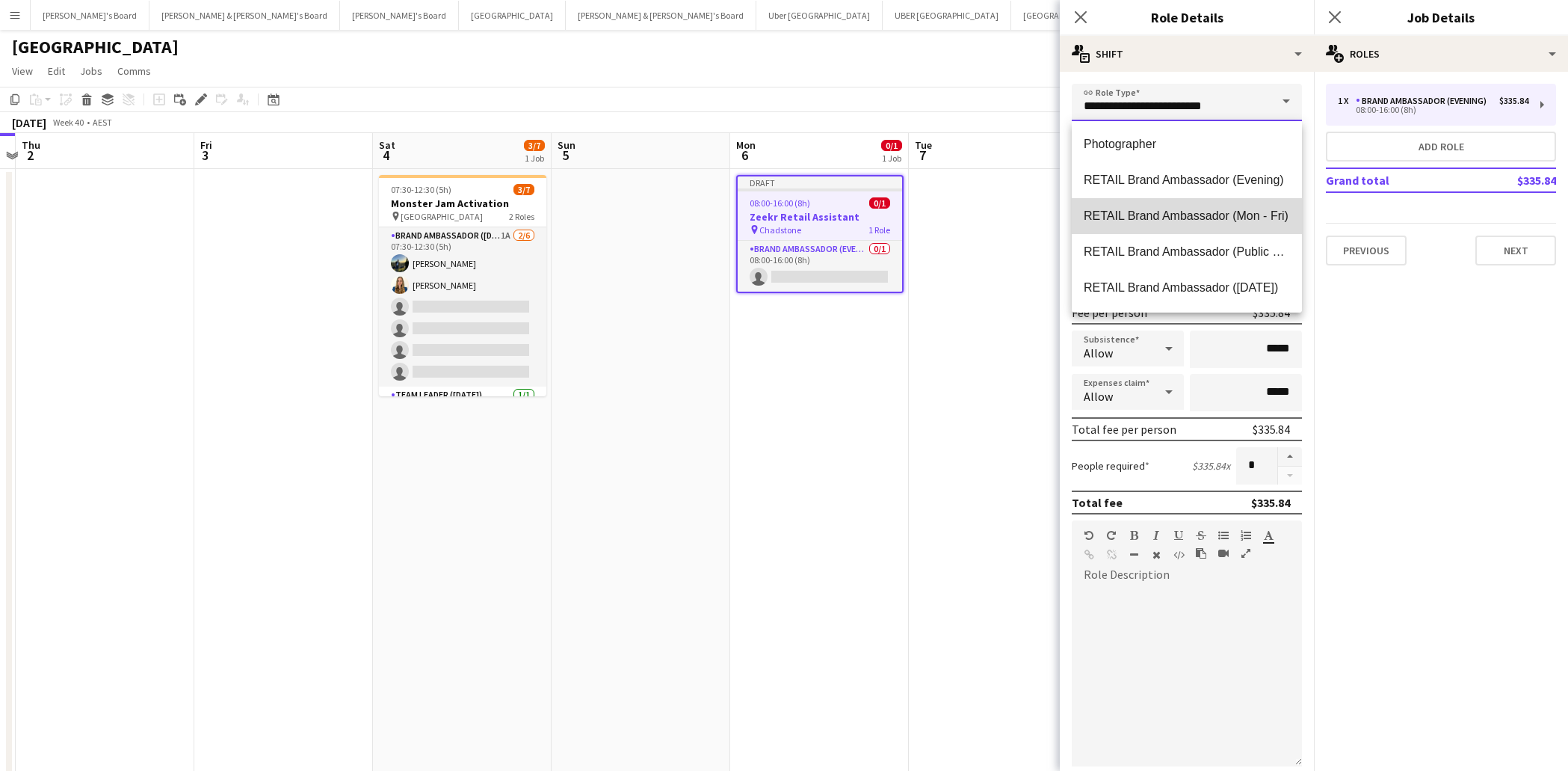
type input "**********"
type input "******"
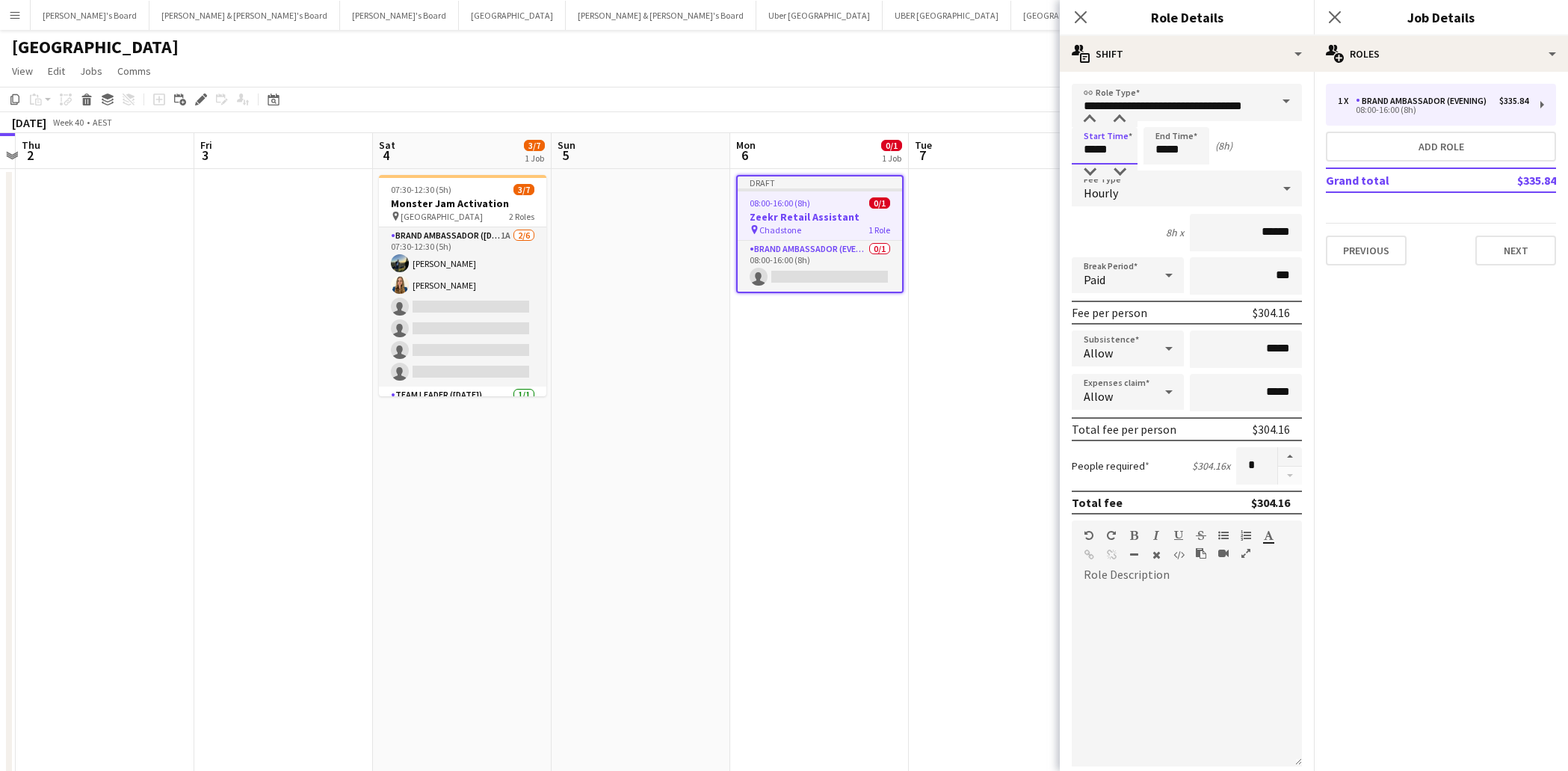
click at [1100, 147] on input "*****" at bounding box center [1104, 146] width 65 height 38
type input "*****"
click at [1091, 117] on div at bounding box center [1090, 119] width 30 height 15
click at [1166, 151] on input "*****" at bounding box center [1176, 146] width 65 height 38
type input "*****"
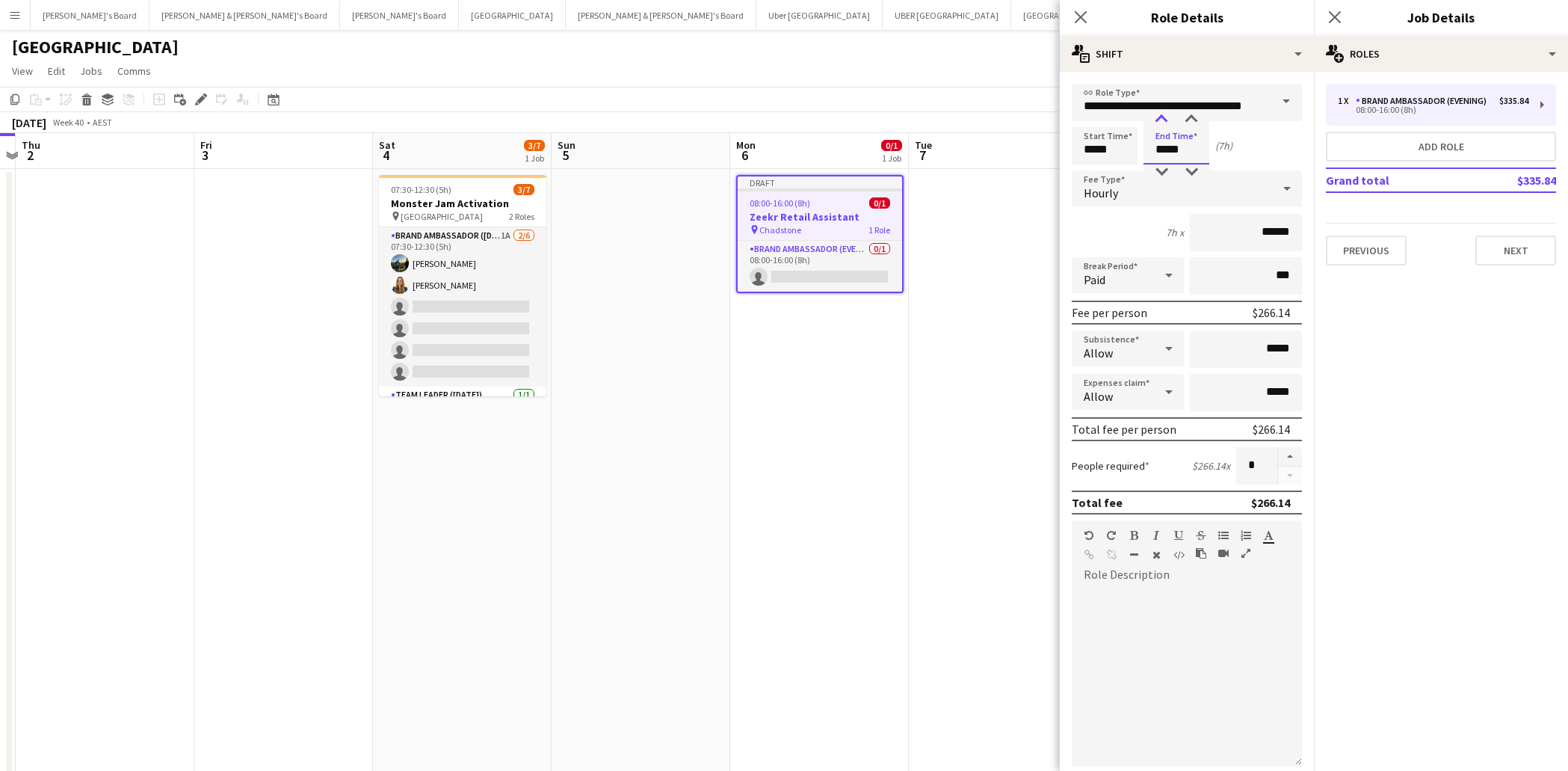
click at [1164, 120] on div at bounding box center [1161, 119] width 30 height 15
click at [1081, 14] on icon "Close pop-in" at bounding box center [1081, 17] width 14 height 14
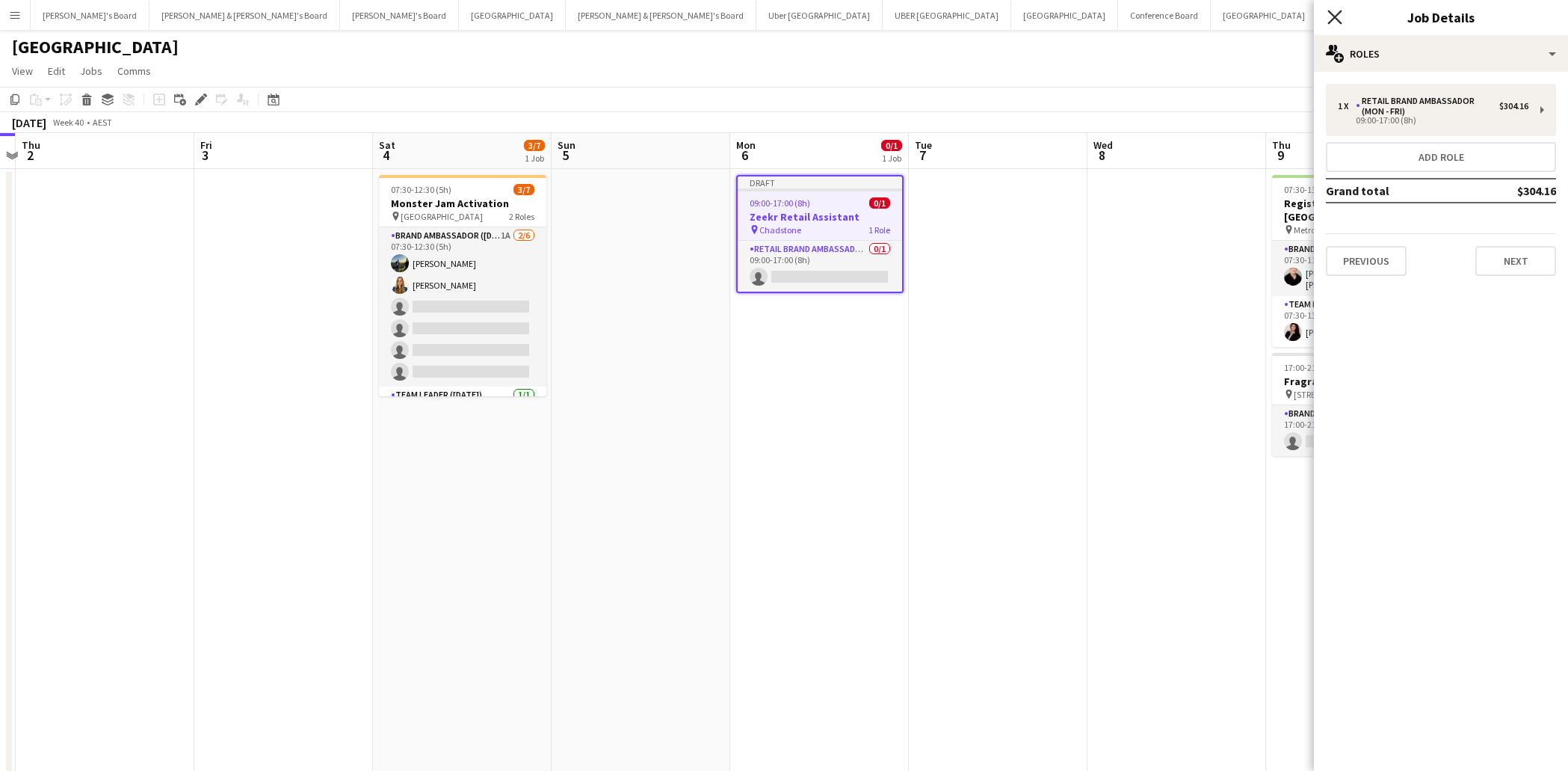
click at [1334, 12] on icon "Close pop-in" at bounding box center [1335, 17] width 14 height 14
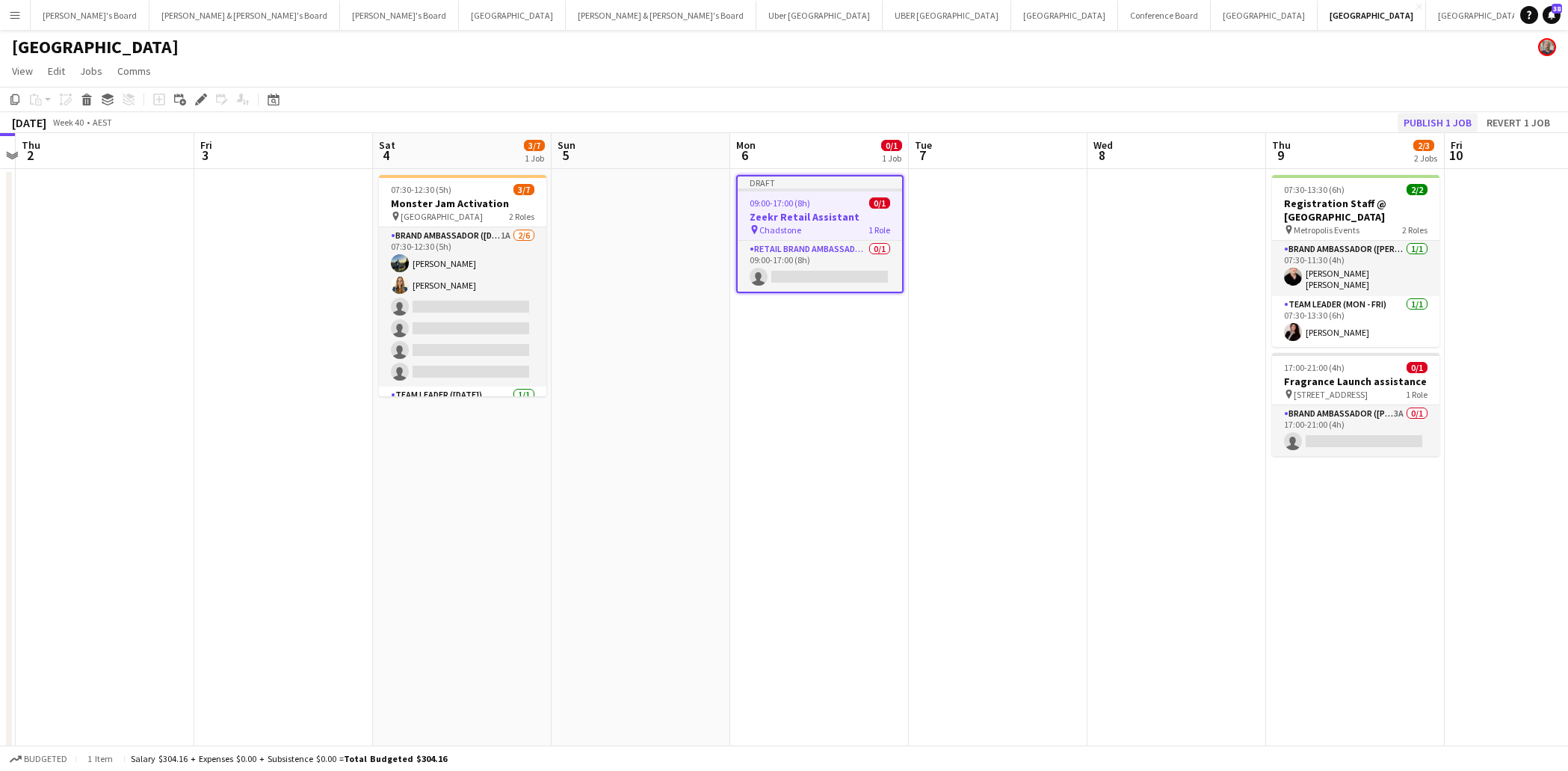
click at [1423, 119] on button "Publish 1 job" at bounding box center [1437, 123] width 80 height 20
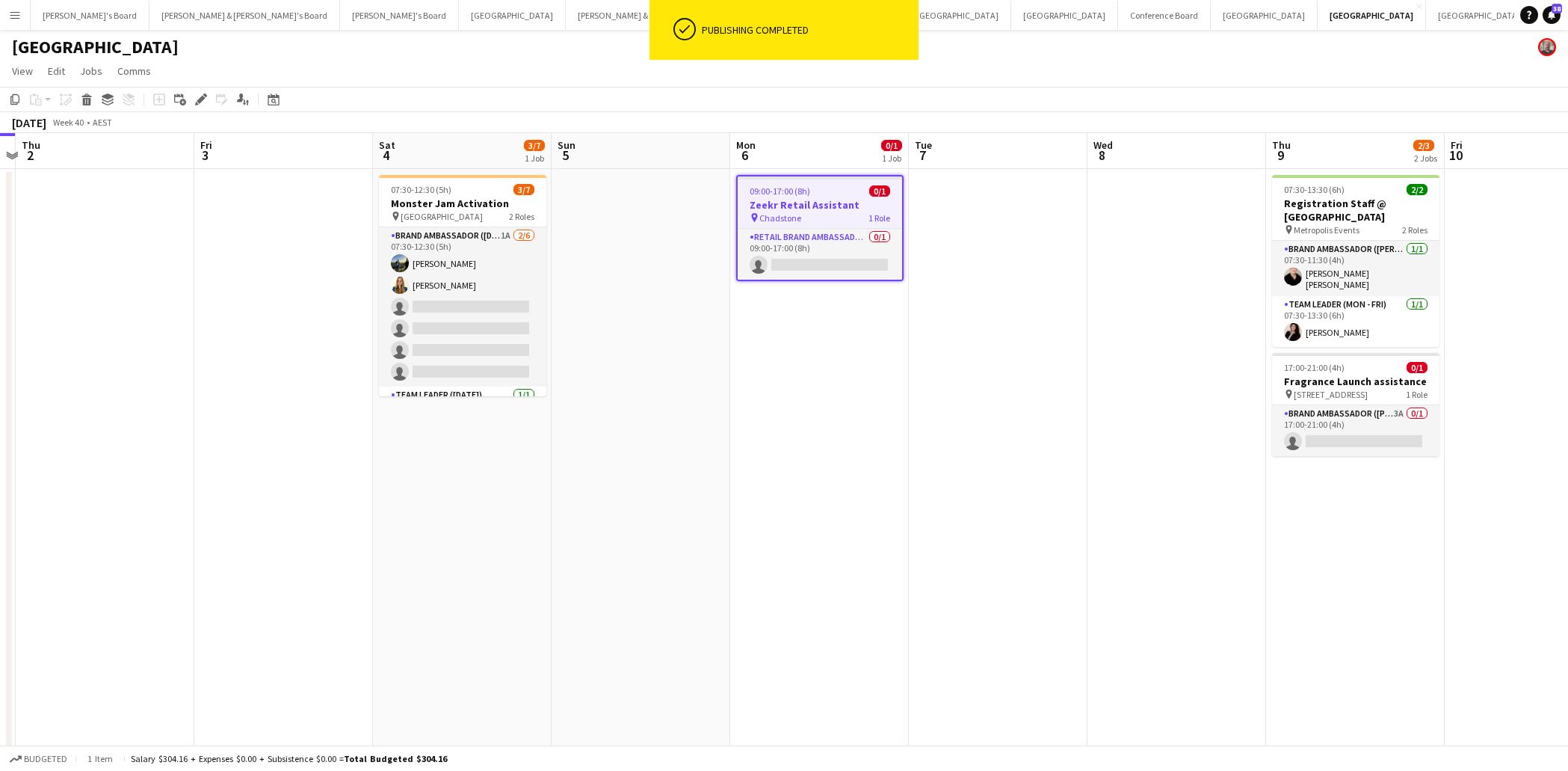
click at [831, 204] on h3 "Zeekr Retail Assistant" at bounding box center [820, 204] width 165 height 13
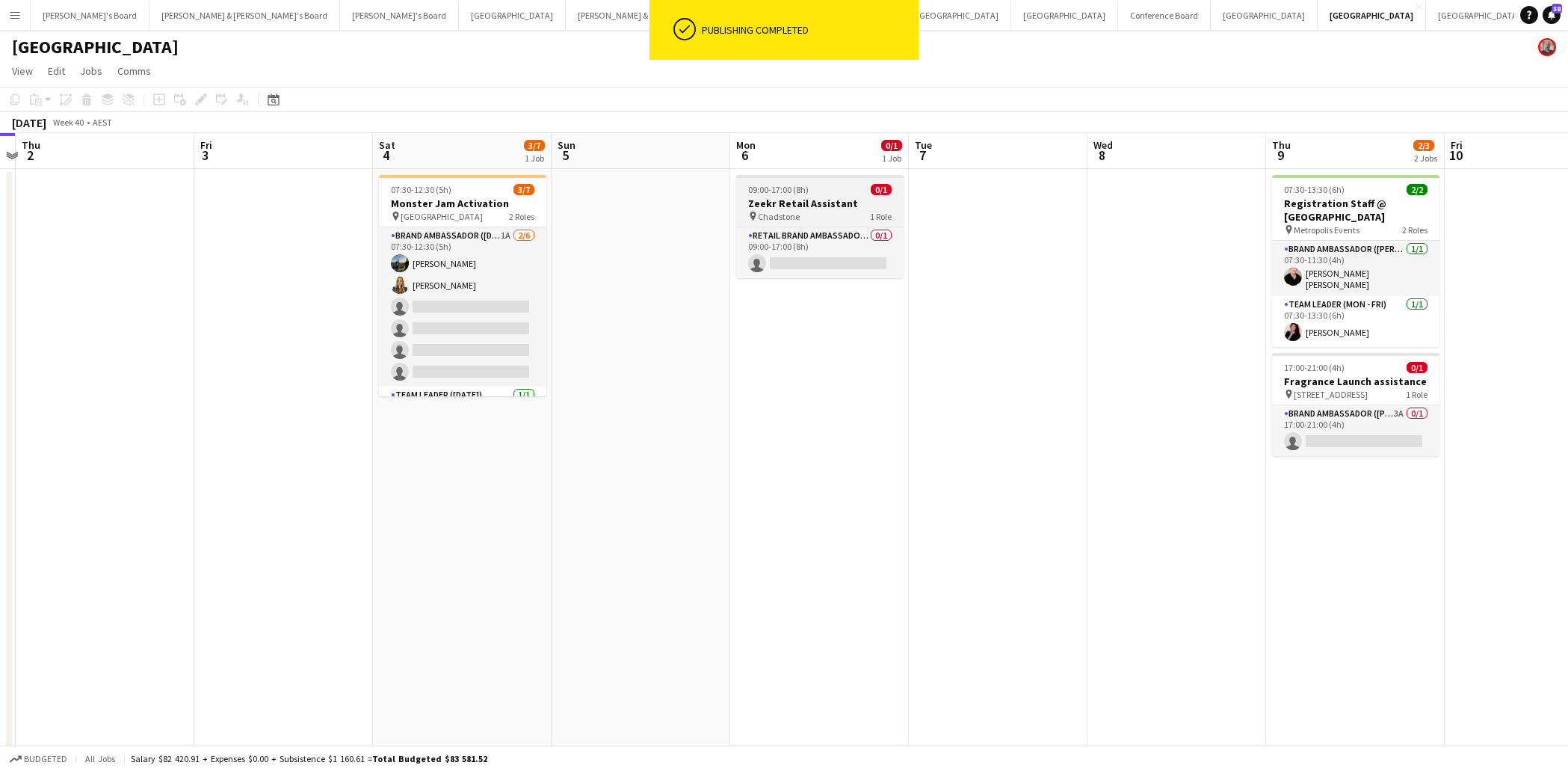
click at [831, 204] on h3 "Zeekr Retail Assistant" at bounding box center [820, 203] width 168 height 13
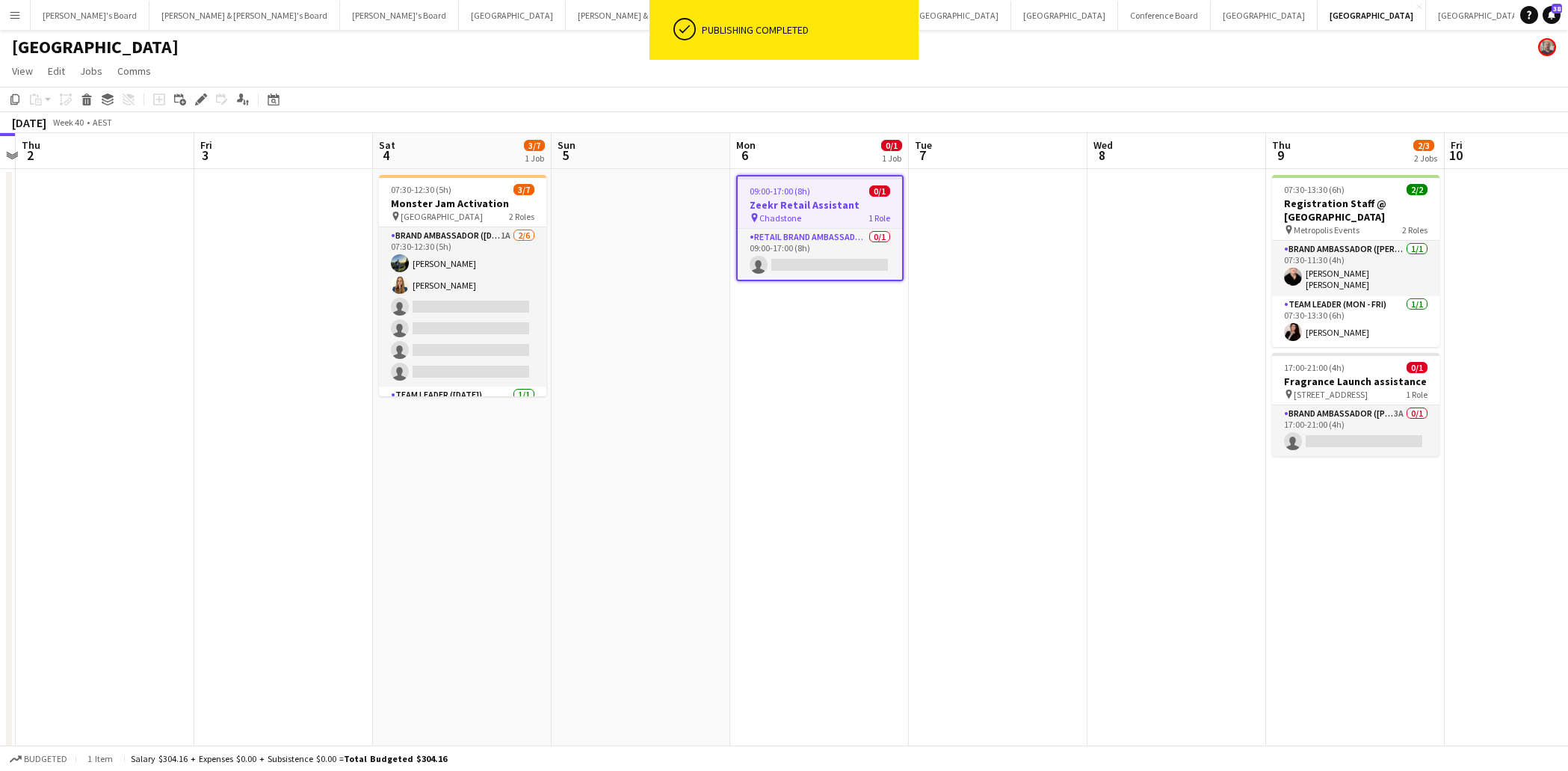
click at [996, 204] on app-date-cell at bounding box center [997, 517] width 178 height 697
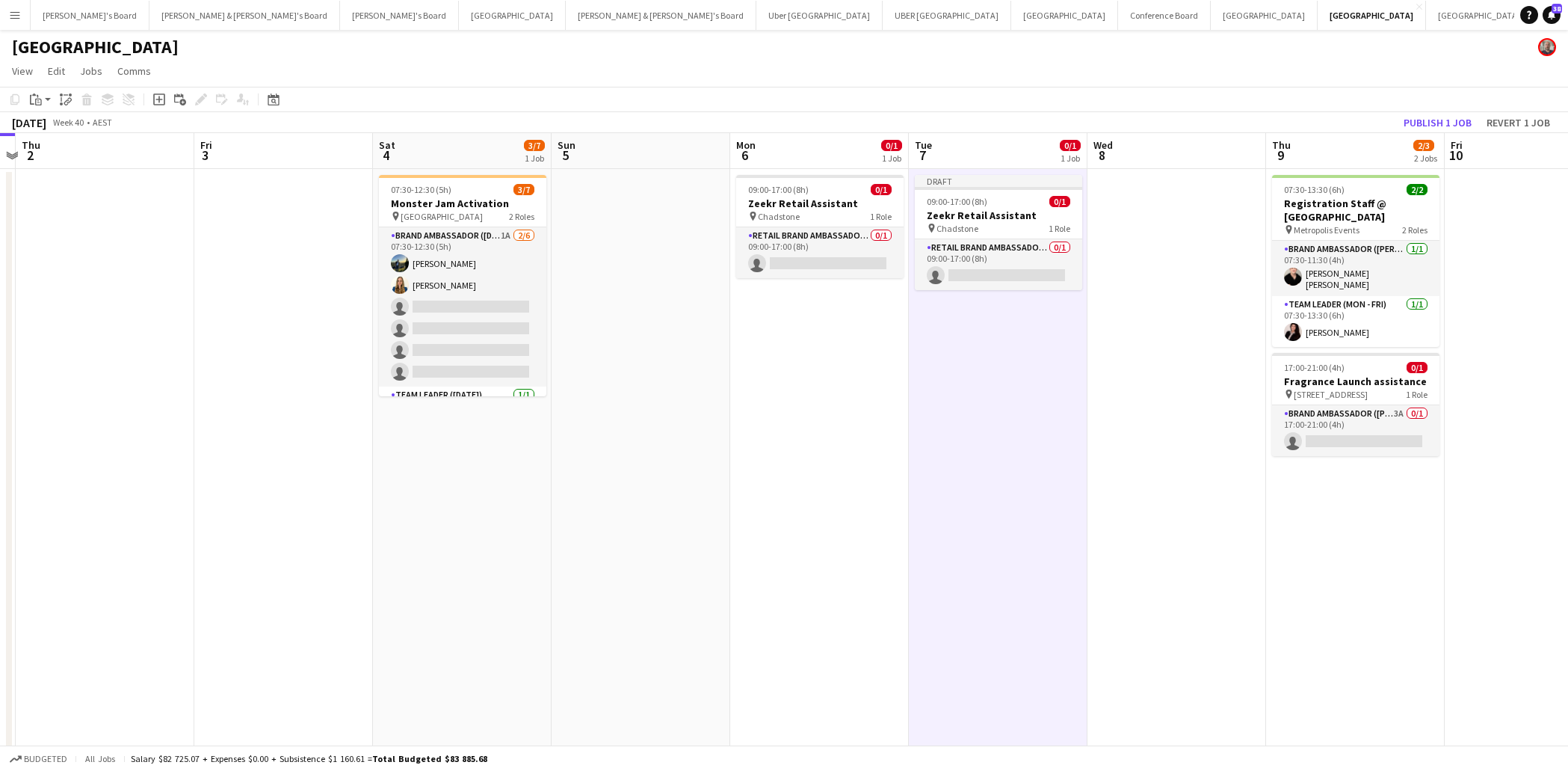
click at [1166, 207] on app-date-cell at bounding box center [1176, 517] width 178 height 697
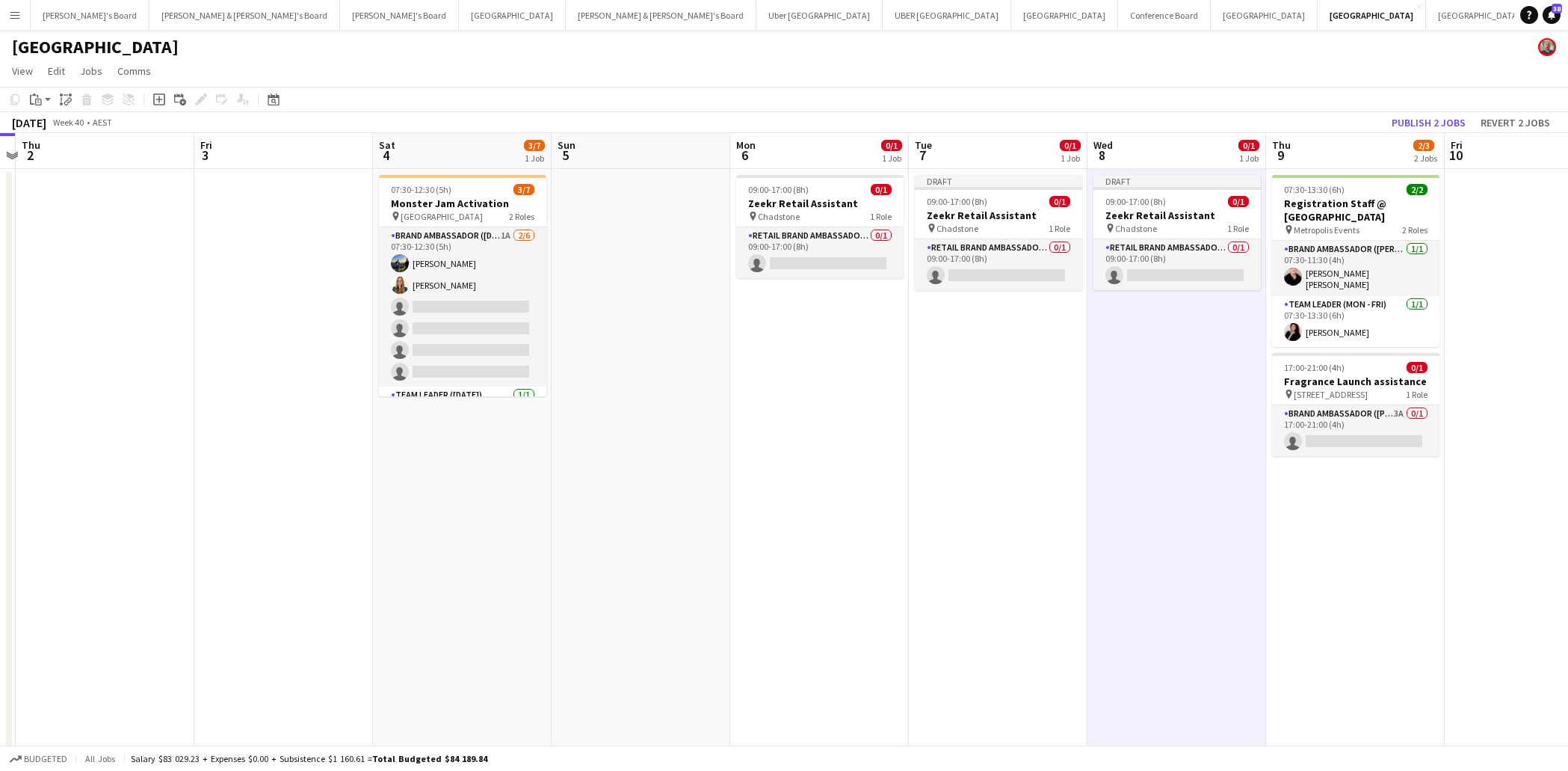
click at [1318, 505] on app-date-cell "07:30-13:30 (6h) 2/2 Registration Staff @ [GEOGRAPHIC_DATA] pin Metropolis Even…" at bounding box center [1355, 517] width 178 height 697
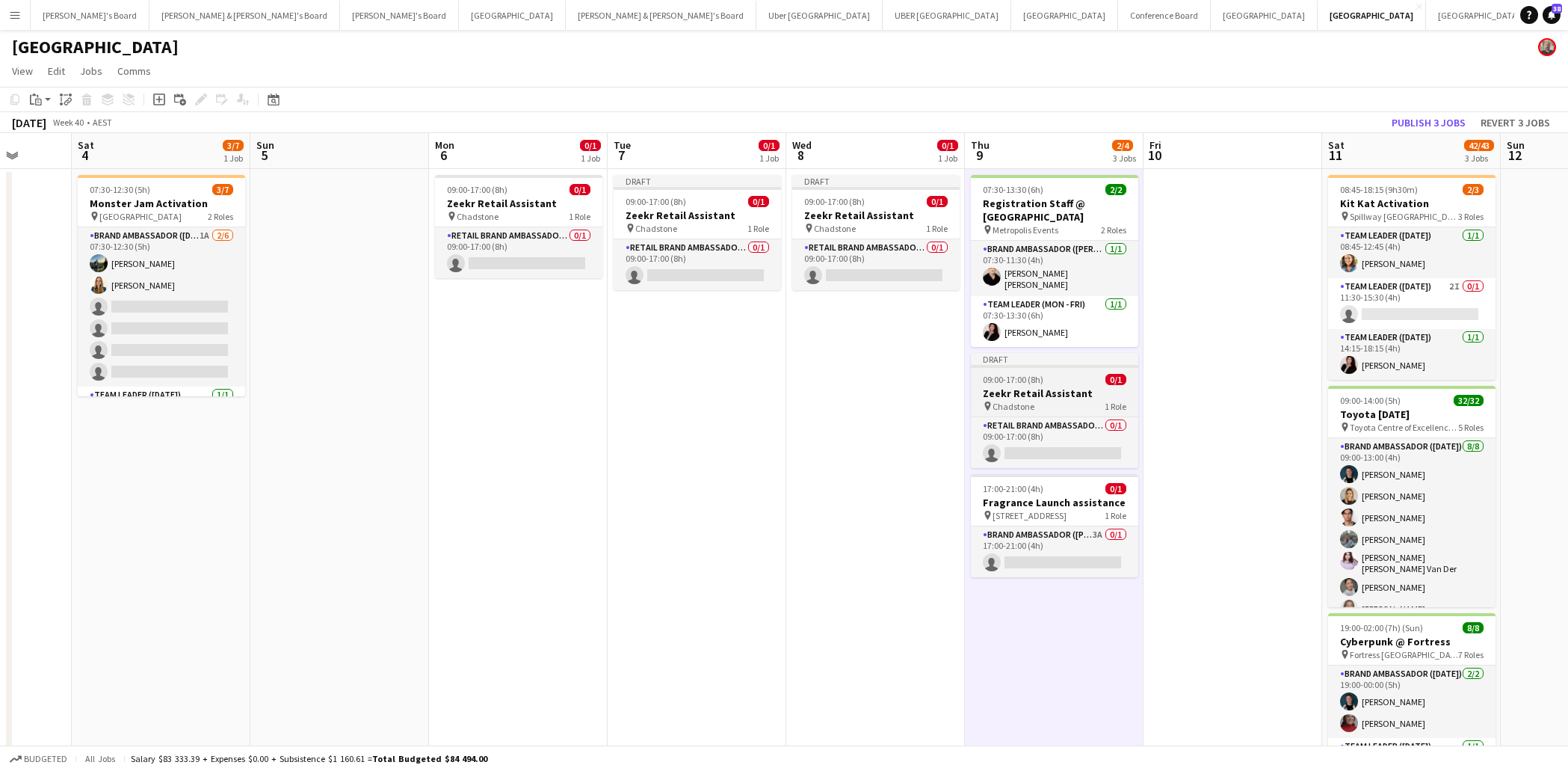
scroll to position [0, 470]
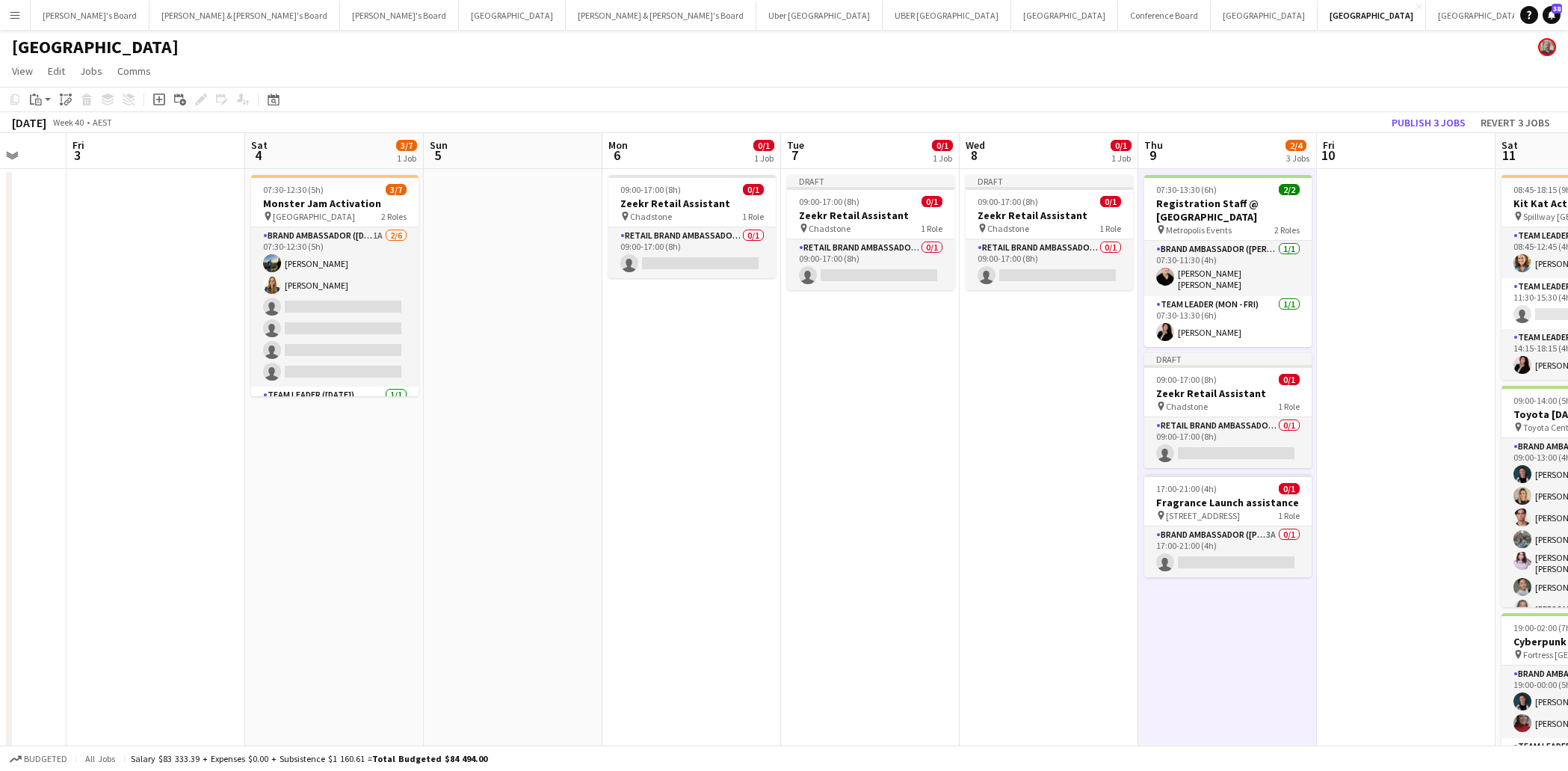
click at [1362, 187] on app-date-cell at bounding box center [1406, 517] width 178 height 697
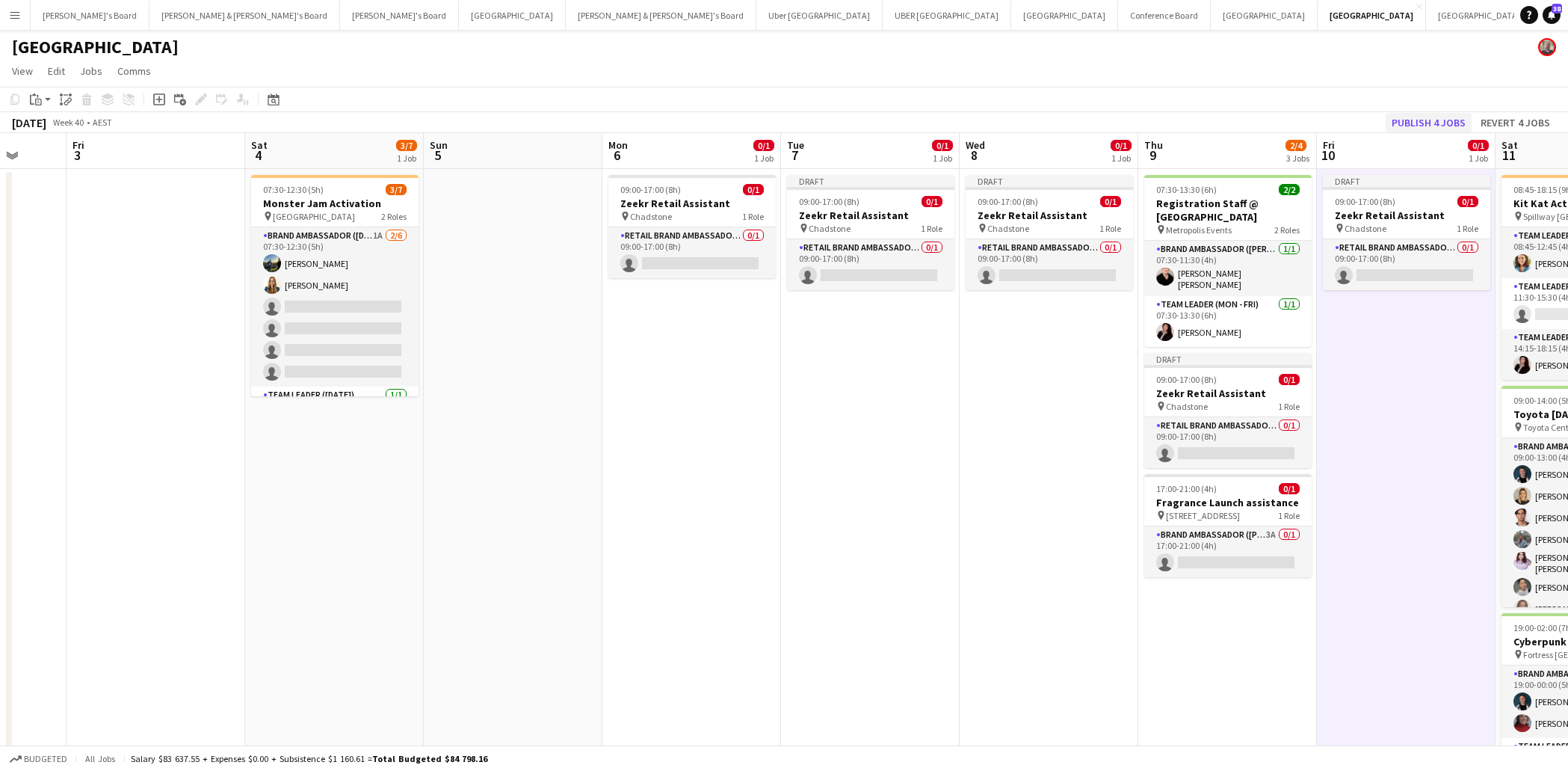
click at [1422, 118] on button "Publish 4 jobs" at bounding box center [1429, 123] width 86 height 20
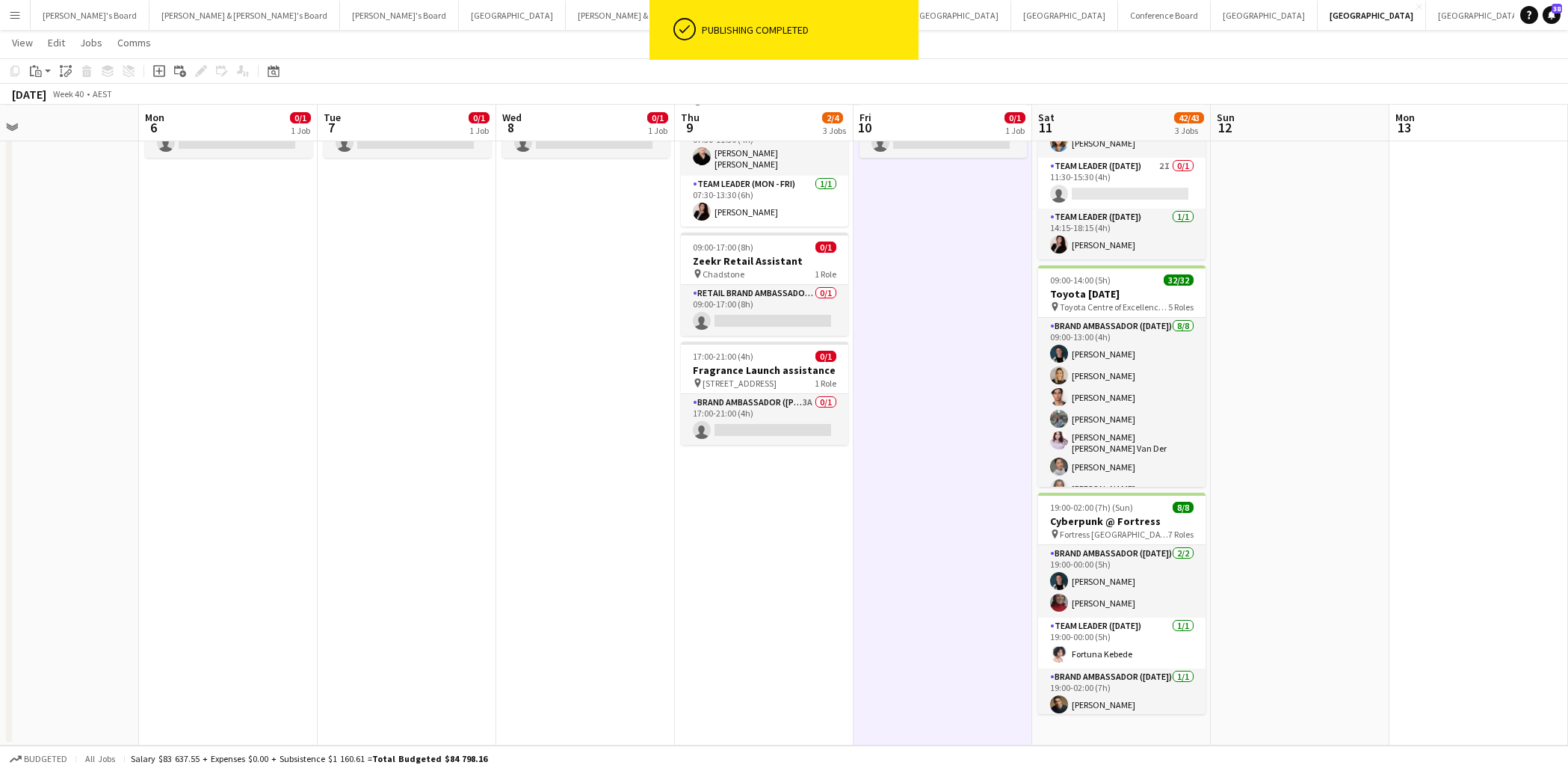
scroll to position [119, 0]
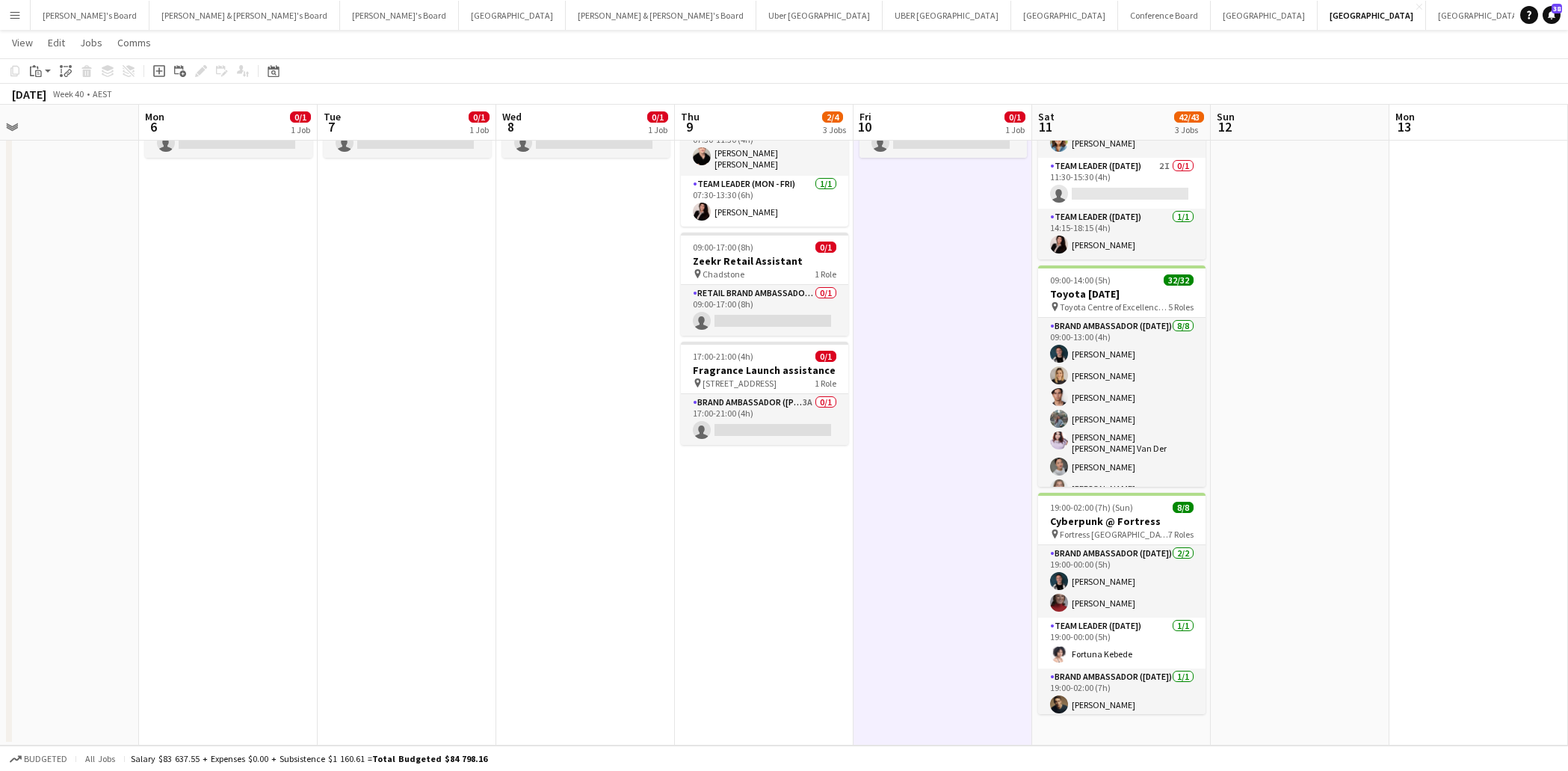
click at [1157, 723] on app-date-cell "08:45-18:15 (9h30m) 2/3 Kit Kat Activation pin Spillway South Bank - VIC 3 Role…" at bounding box center [1121, 396] width 178 height 697
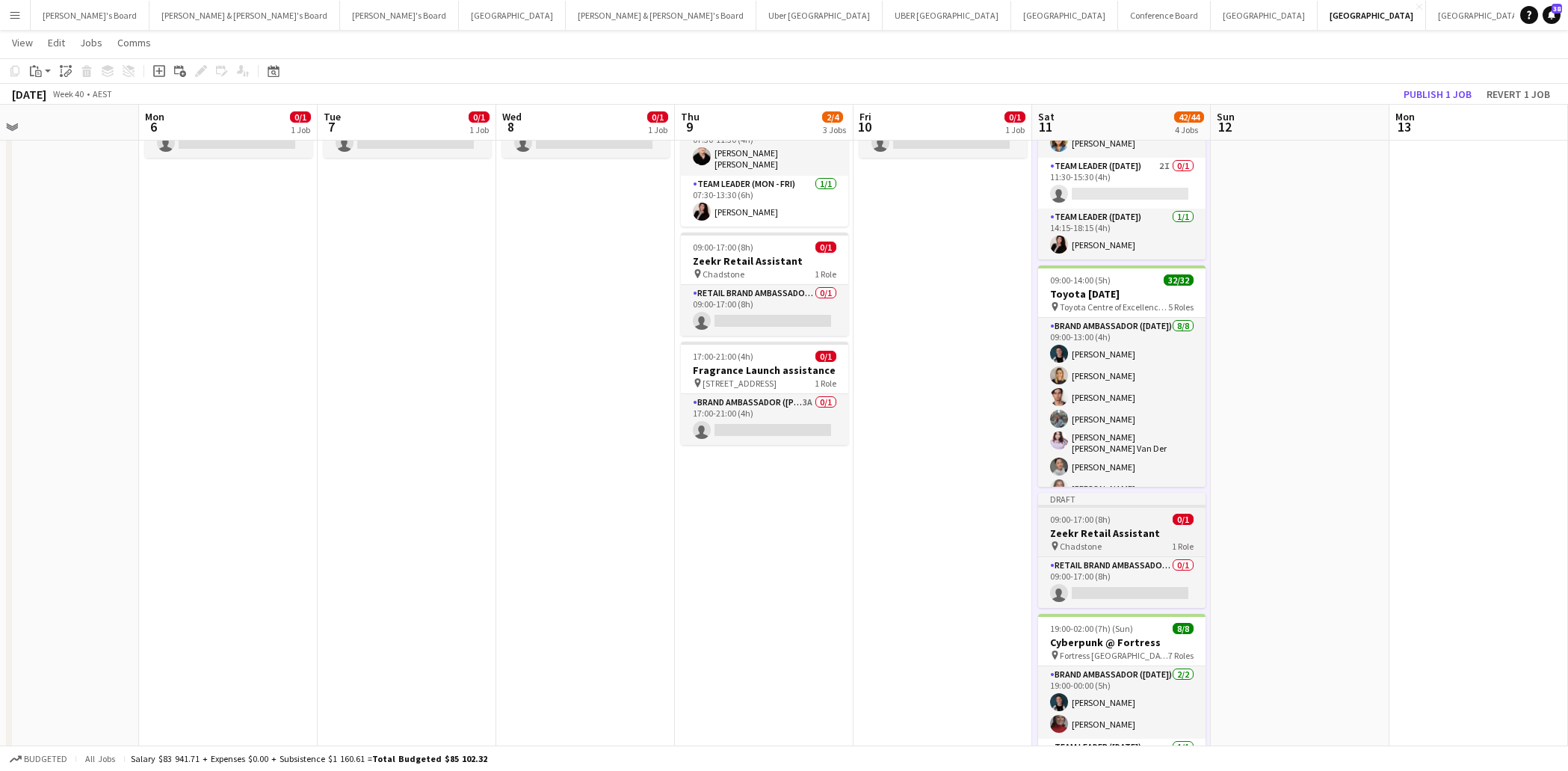
click at [1131, 517] on div "09:00-17:00 (8h) 0/1" at bounding box center [1122, 519] width 168 height 12
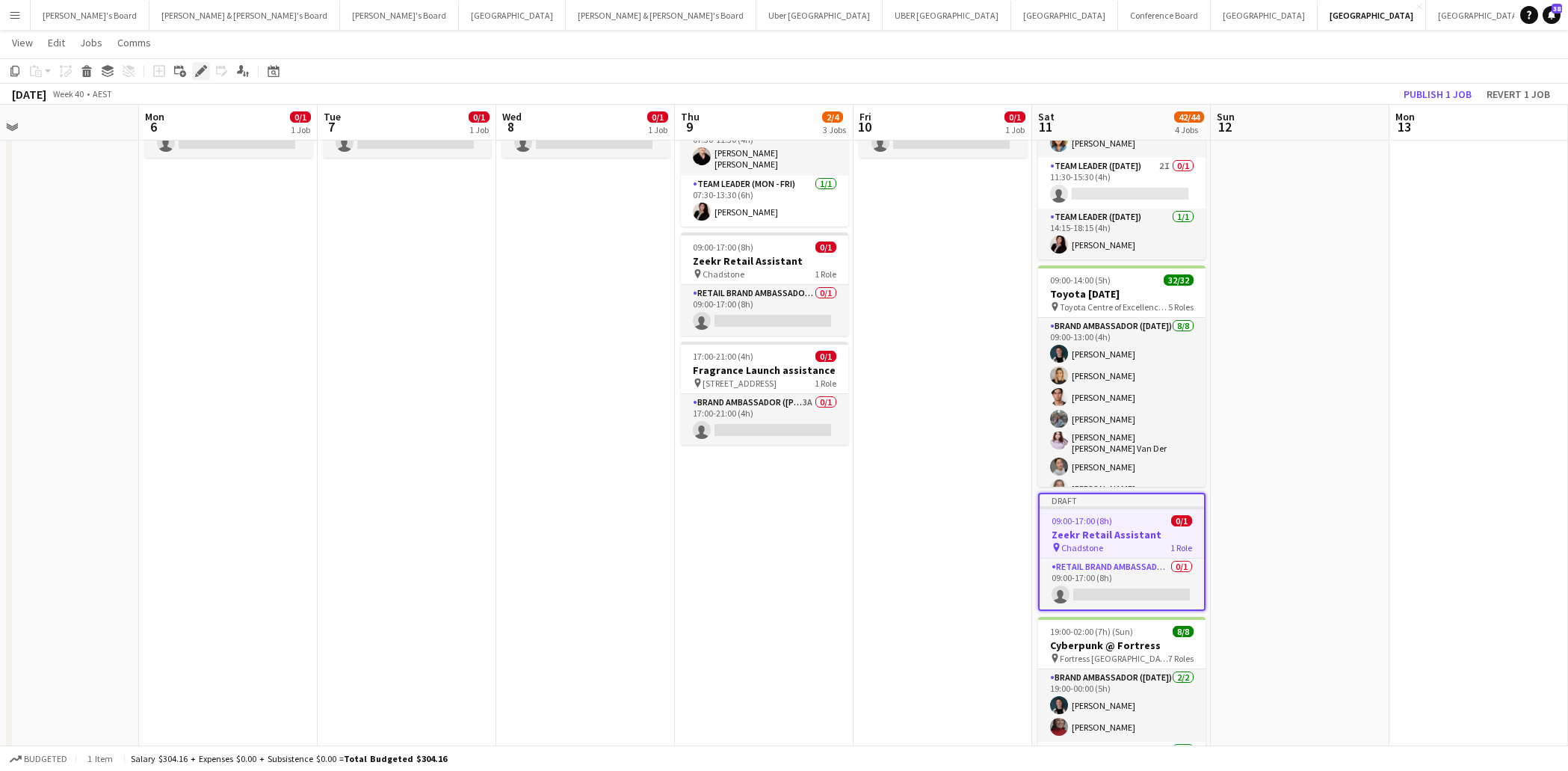
click at [206, 70] on icon "Edit" at bounding box center [201, 71] width 12 height 12
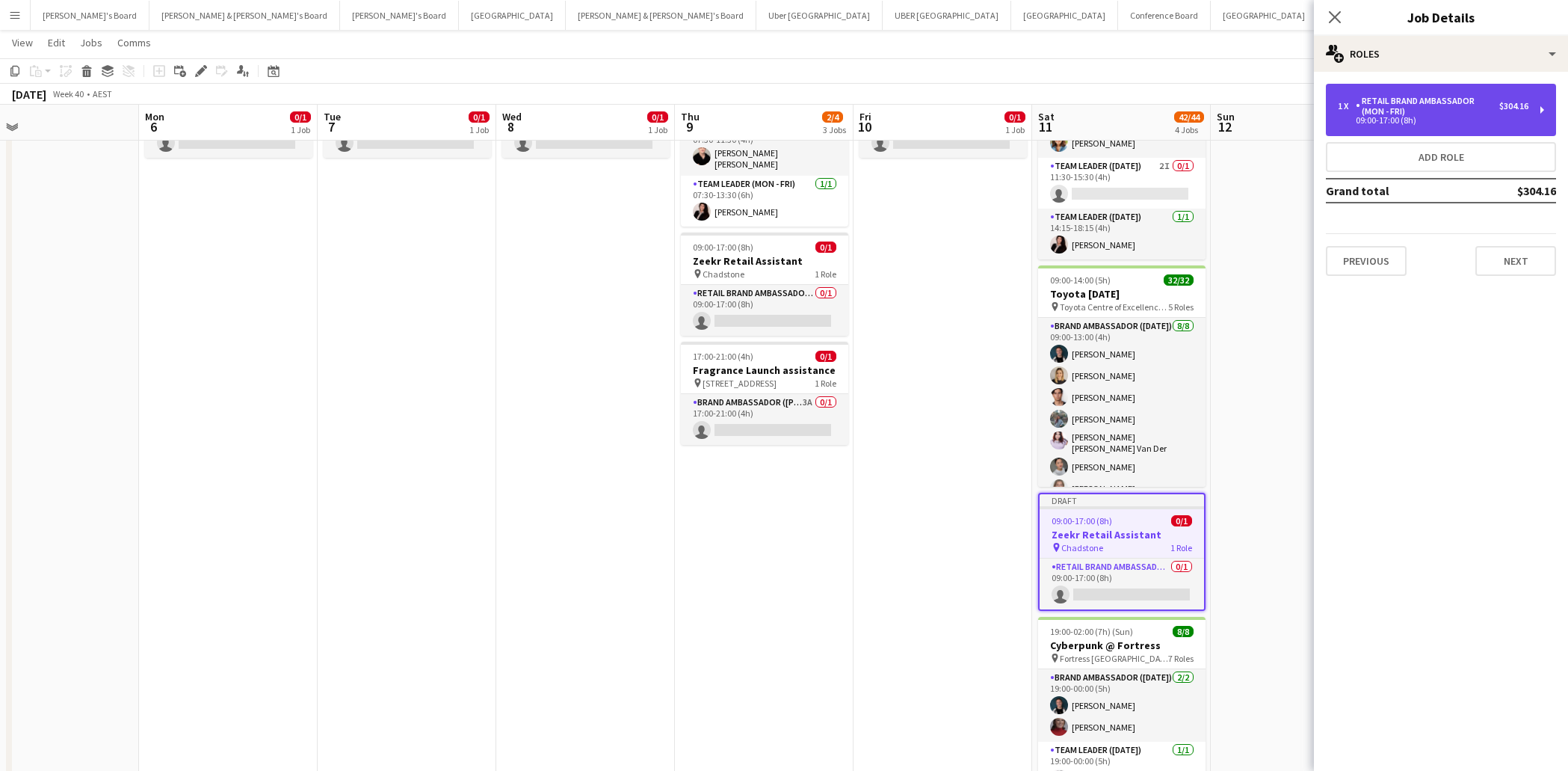
click at [1411, 114] on div "RETAIL Brand Ambassador (Mon - Fri)" at bounding box center [1427, 106] width 143 height 21
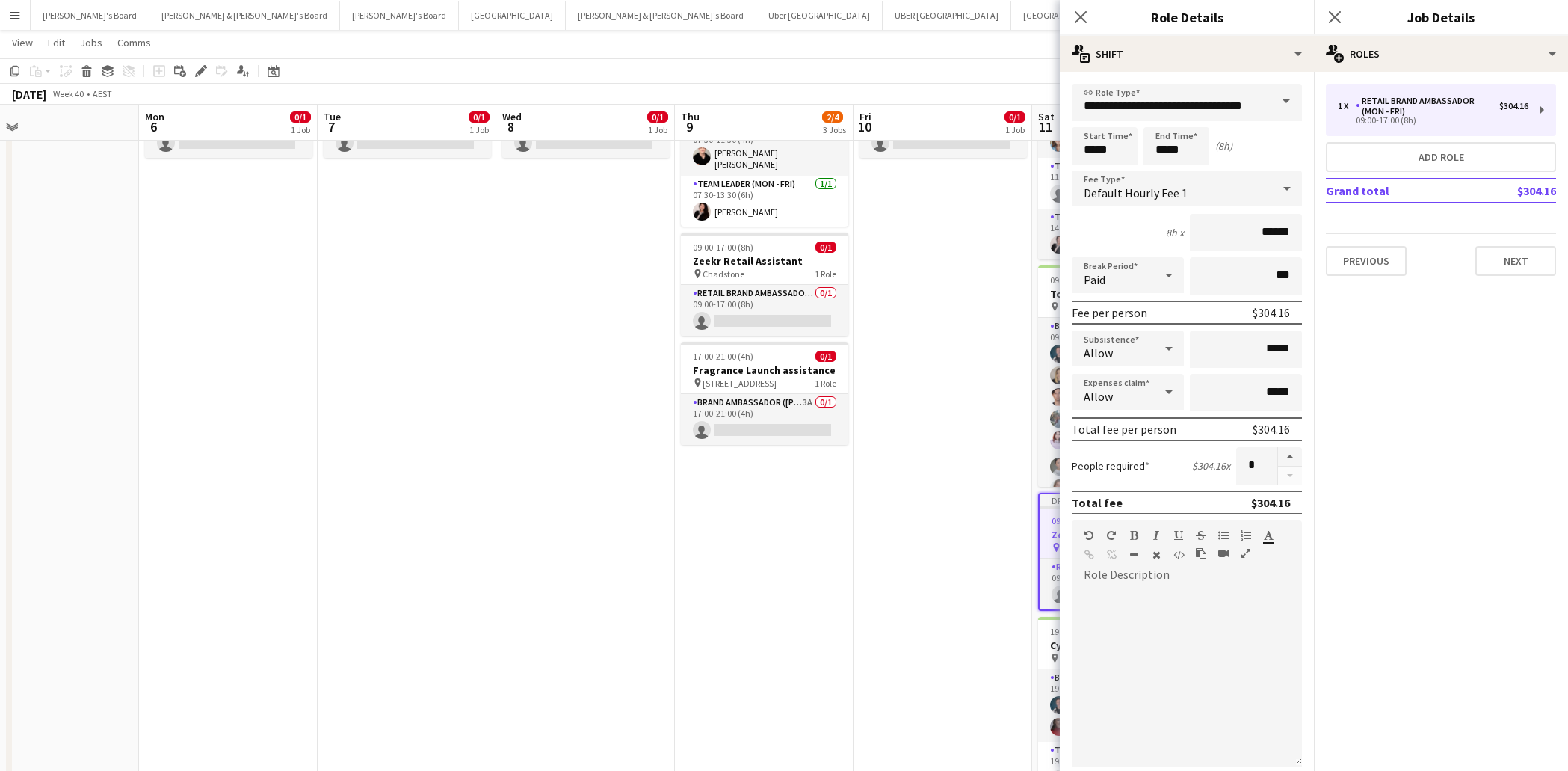
click at [1287, 103] on span at bounding box center [1286, 101] width 31 height 36
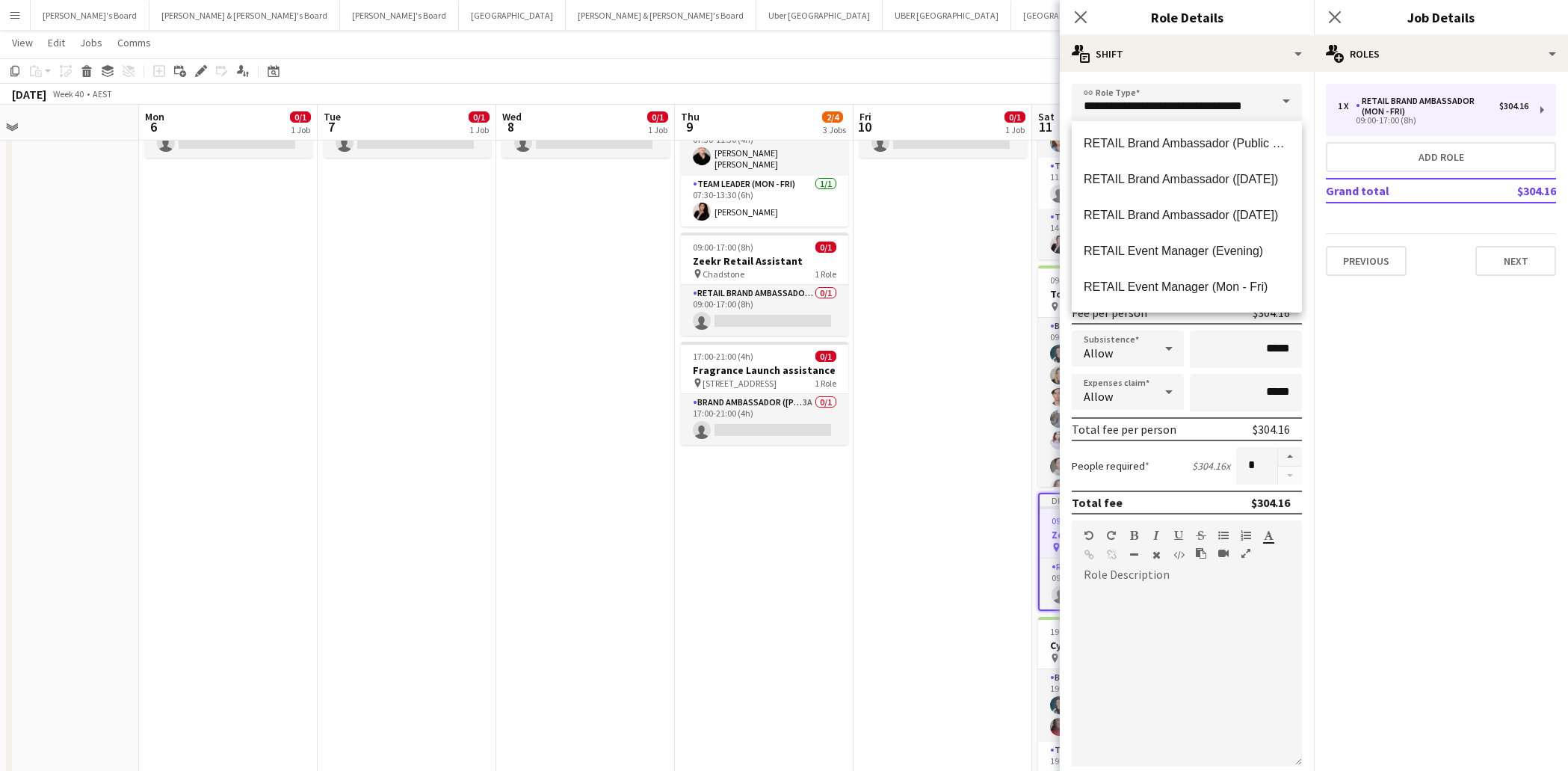
scroll to position [1006, 0]
click at [1215, 176] on span "RETAIL Brand Ambassador ([DATE])" at bounding box center [1187, 180] width 206 height 14
type input "**********"
type input "******"
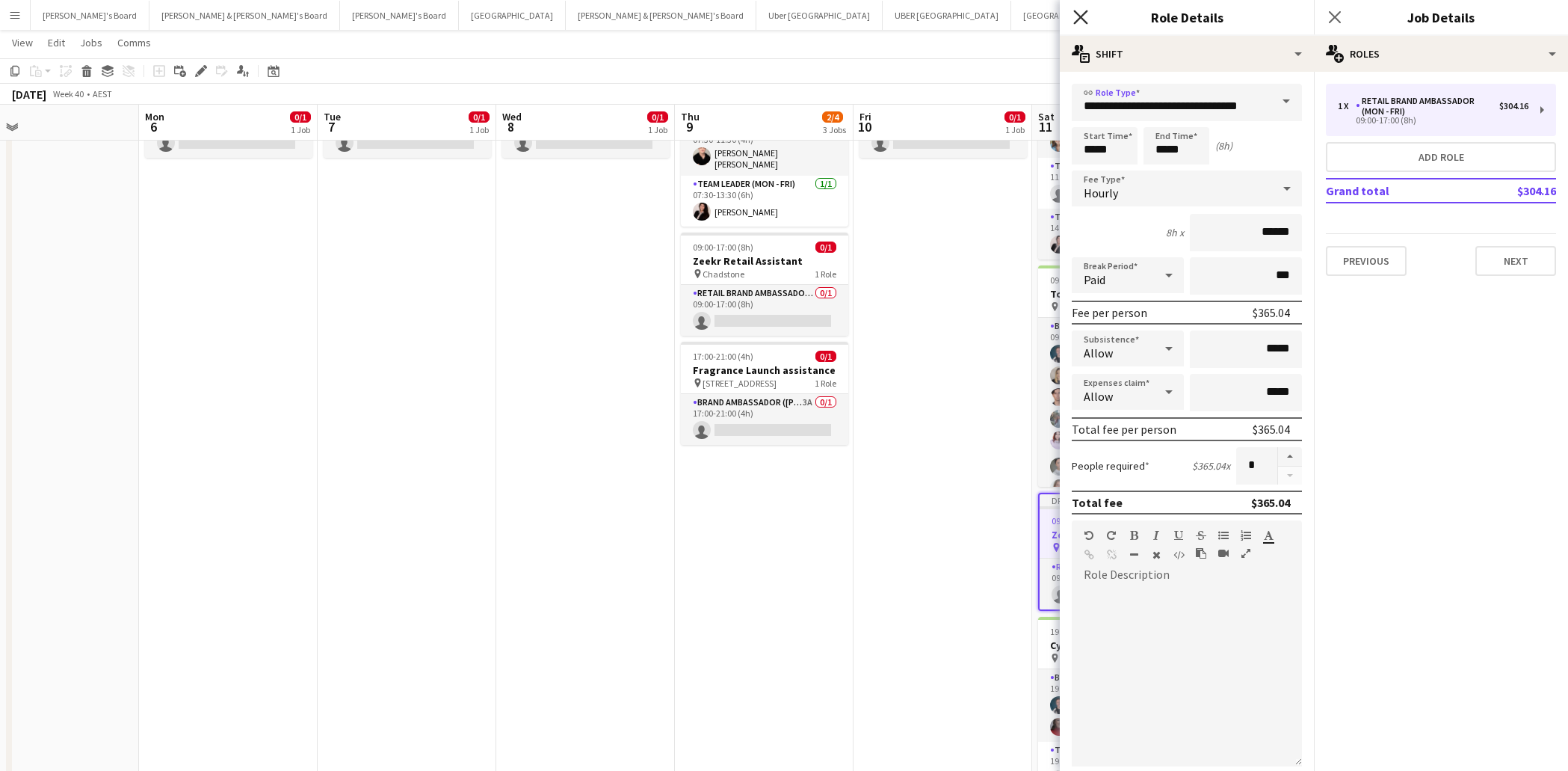
click at [1081, 16] on icon at bounding box center [1081, 17] width 14 height 14
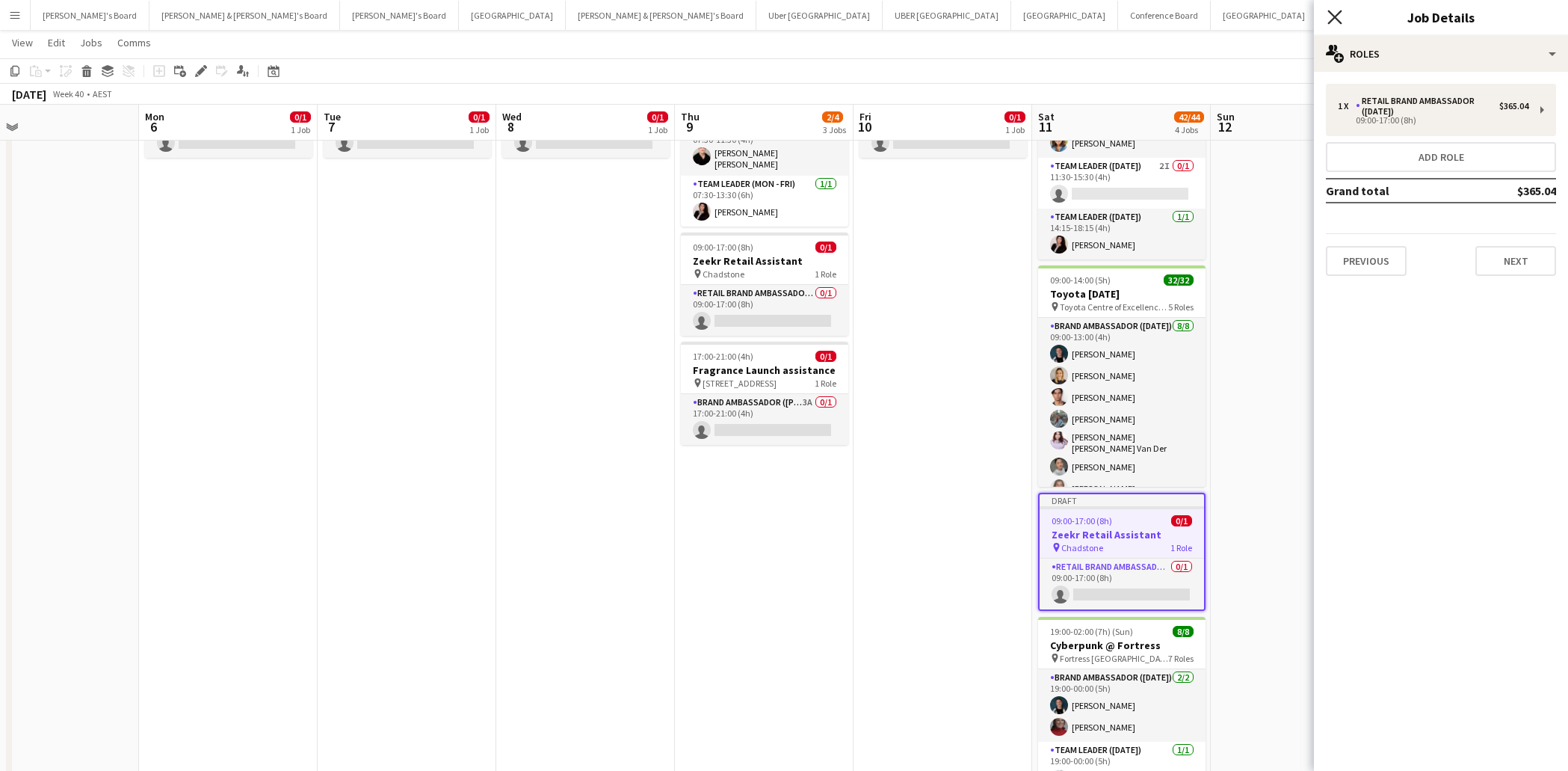
click at [1337, 16] on icon at bounding box center [1335, 17] width 14 height 14
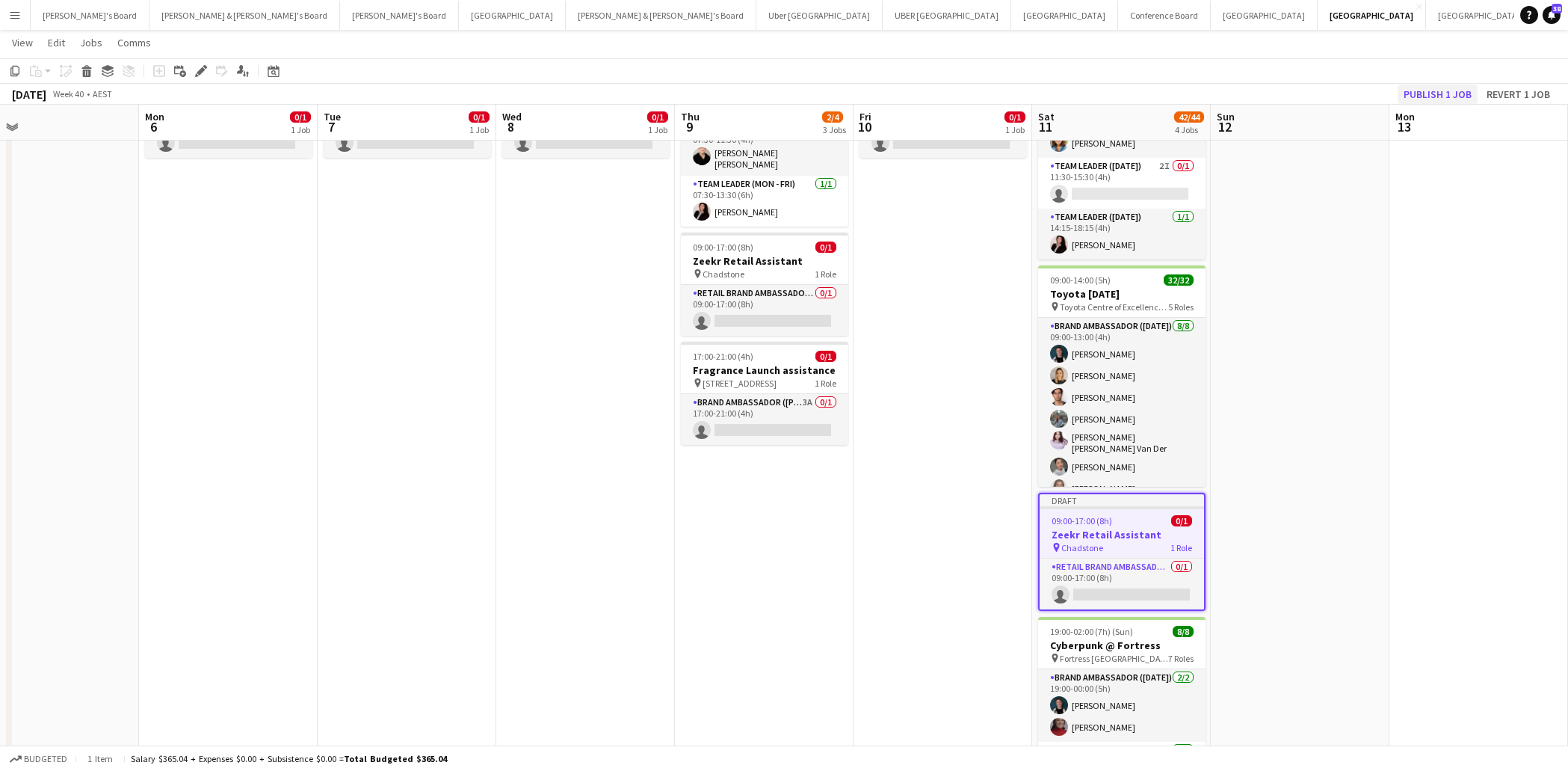
click at [1426, 94] on button "Publish 1 job" at bounding box center [1437, 94] width 80 height 20
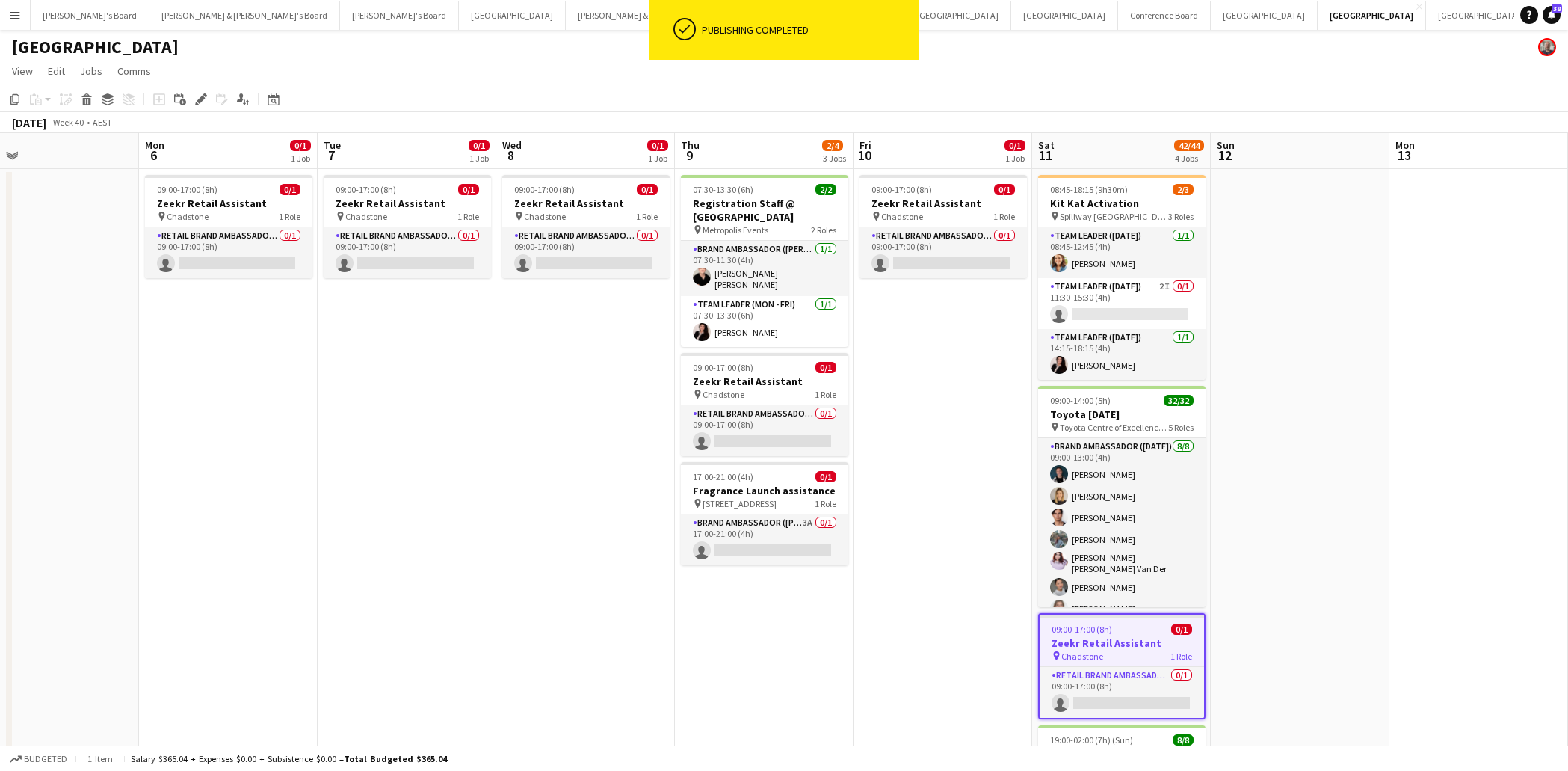
scroll to position [0, 0]
click at [253, 206] on h3 "Zeekr Retail Assistant" at bounding box center [228, 203] width 168 height 13
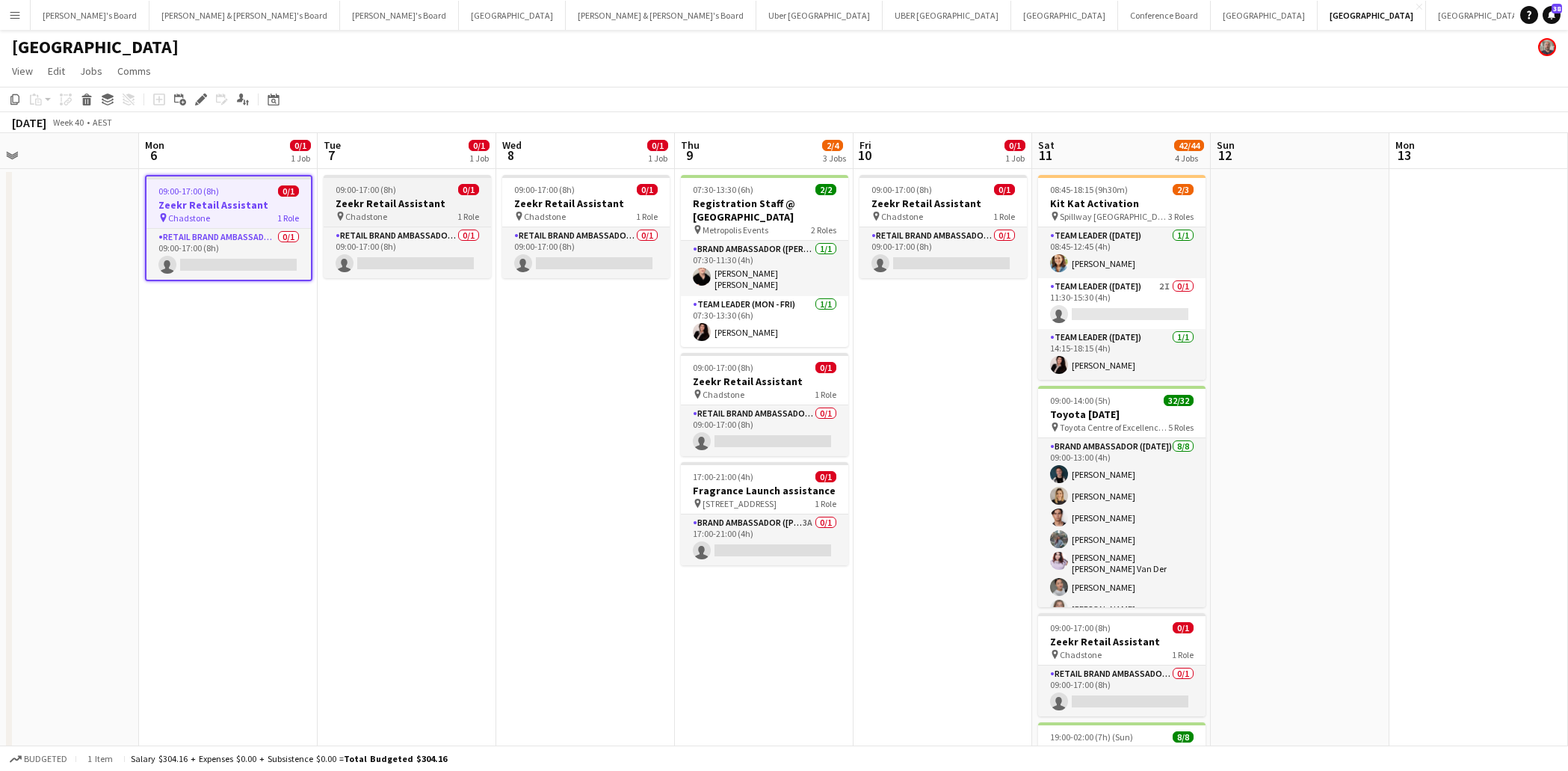
click at [434, 196] on h3 "Zeekr Retail Assistant" at bounding box center [407, 203] width 168 height 13
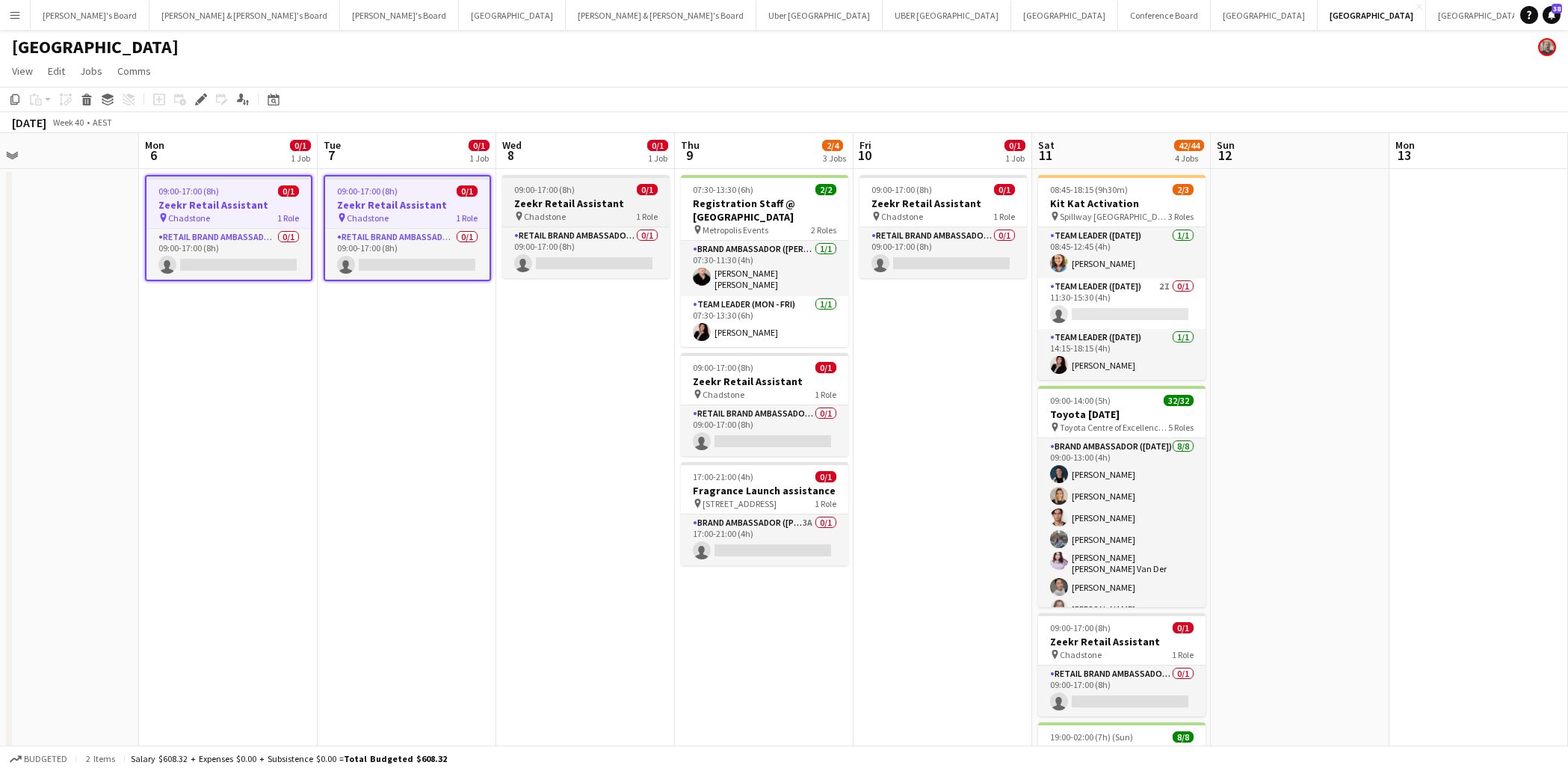
click at [549, 206] on h3 "Zeekr Retail Assistant" at bounding box center [586, 203] width 168 height 13
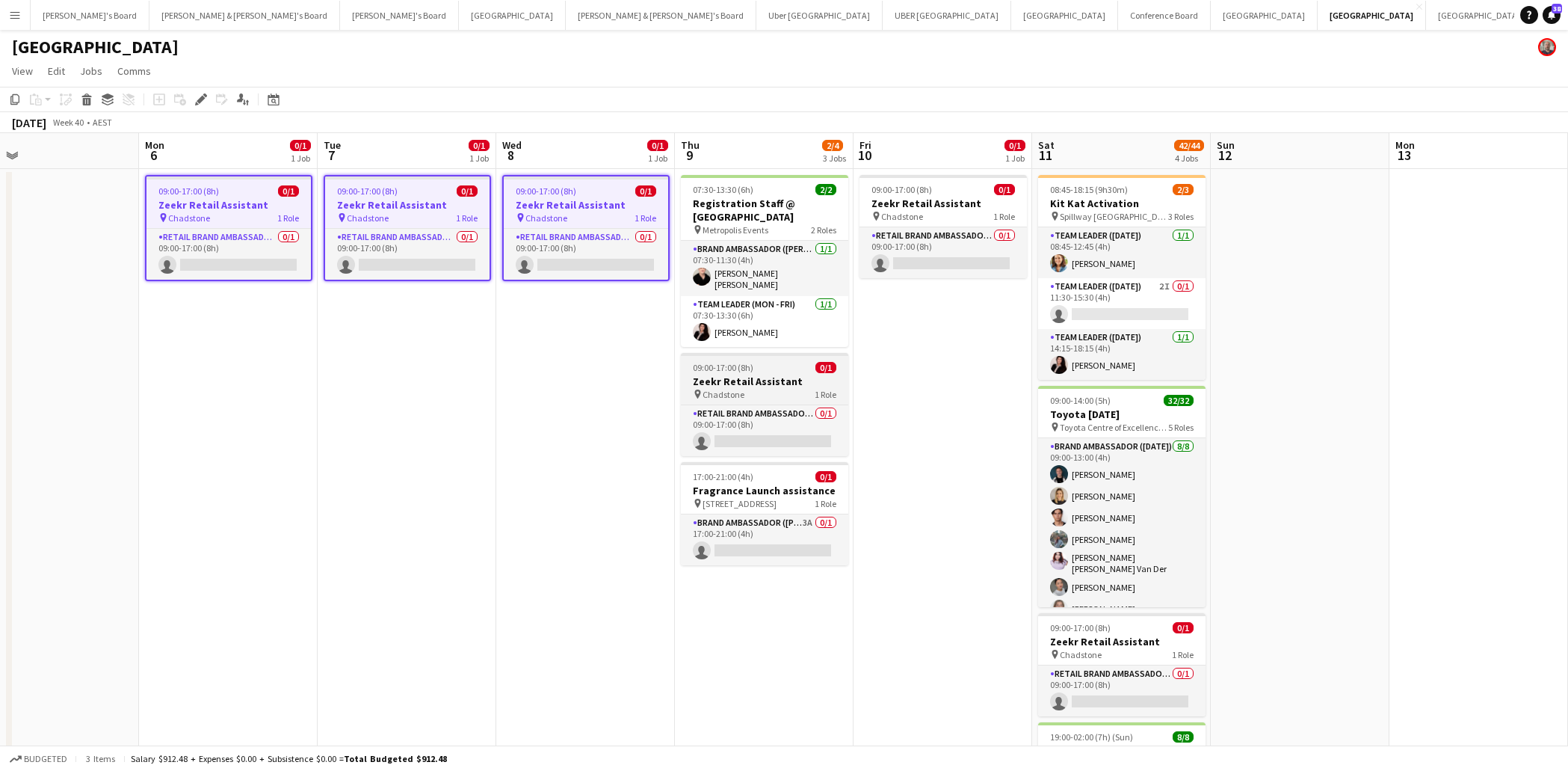
click at [762, 375] on h3 "Zeekr Retail Assistant" at bounding box center [764, 381] width 168 height 13
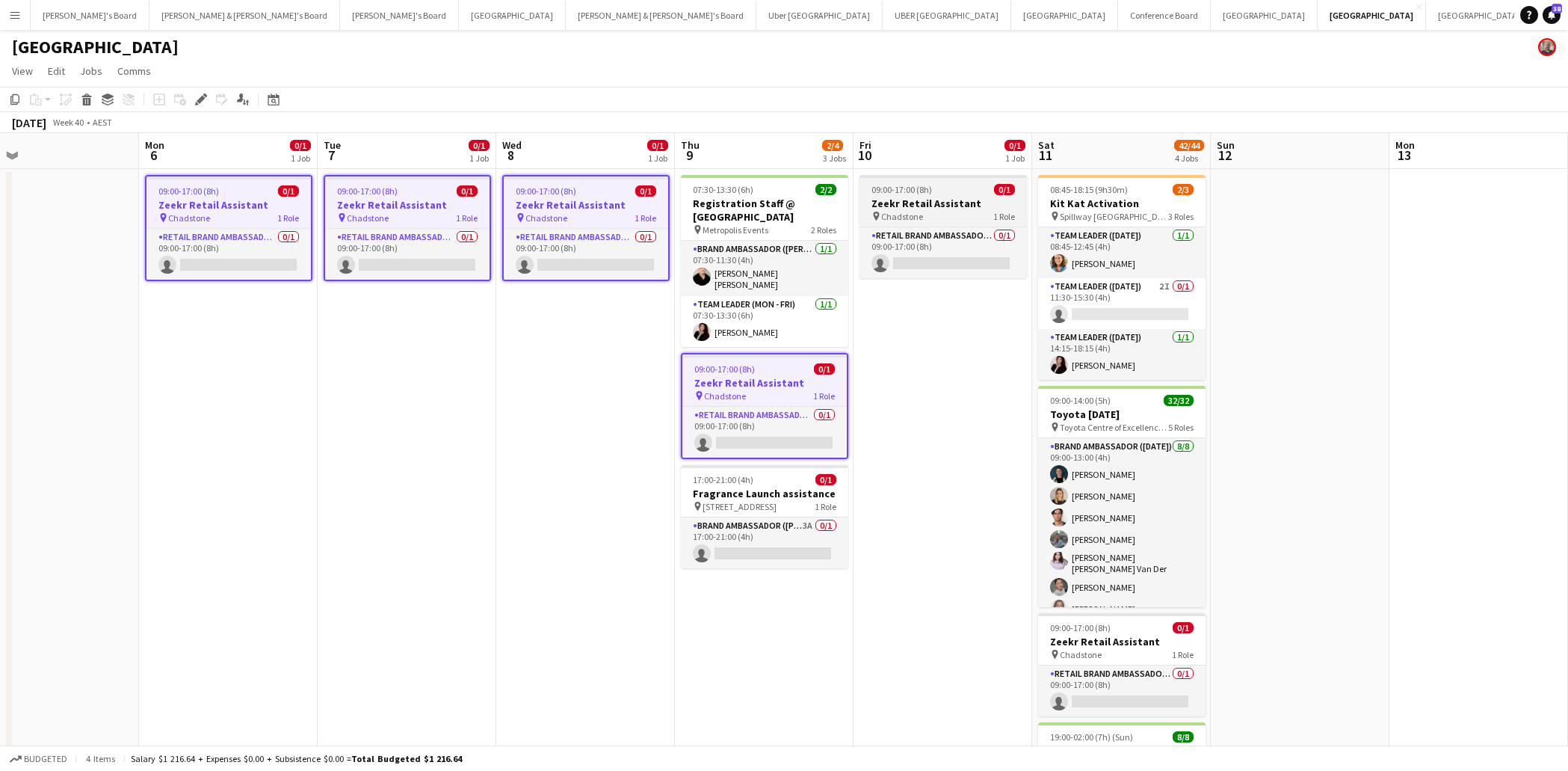
click at [935, 209] on h3 "Zeekr Retail Assistant" at bounding box center [943, 203] width 168 height 13
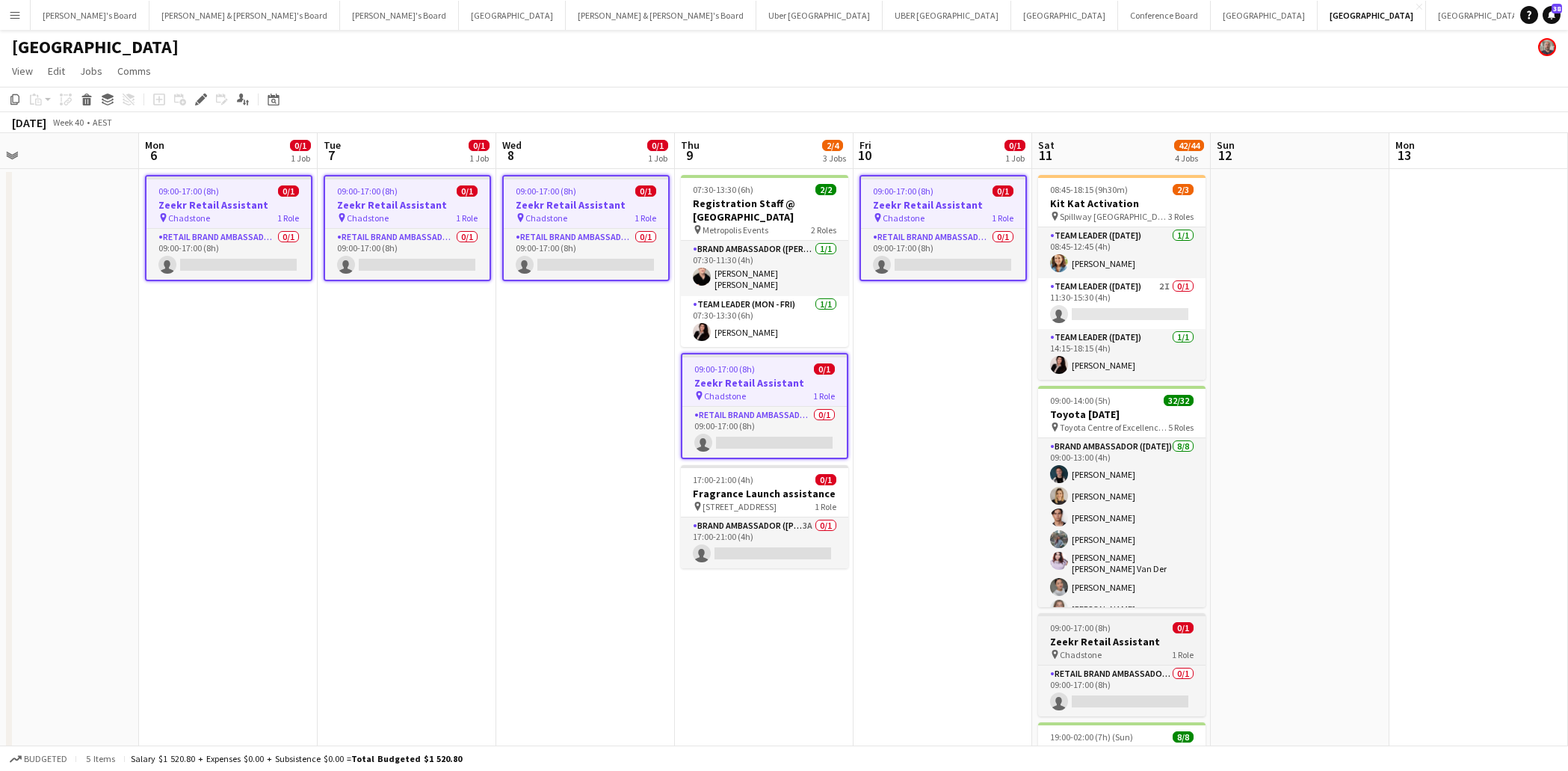
click at [1130, 643] on h3 "Zeekr Retail Assistant" at bounding box center [1122, 641] width 168 height 13
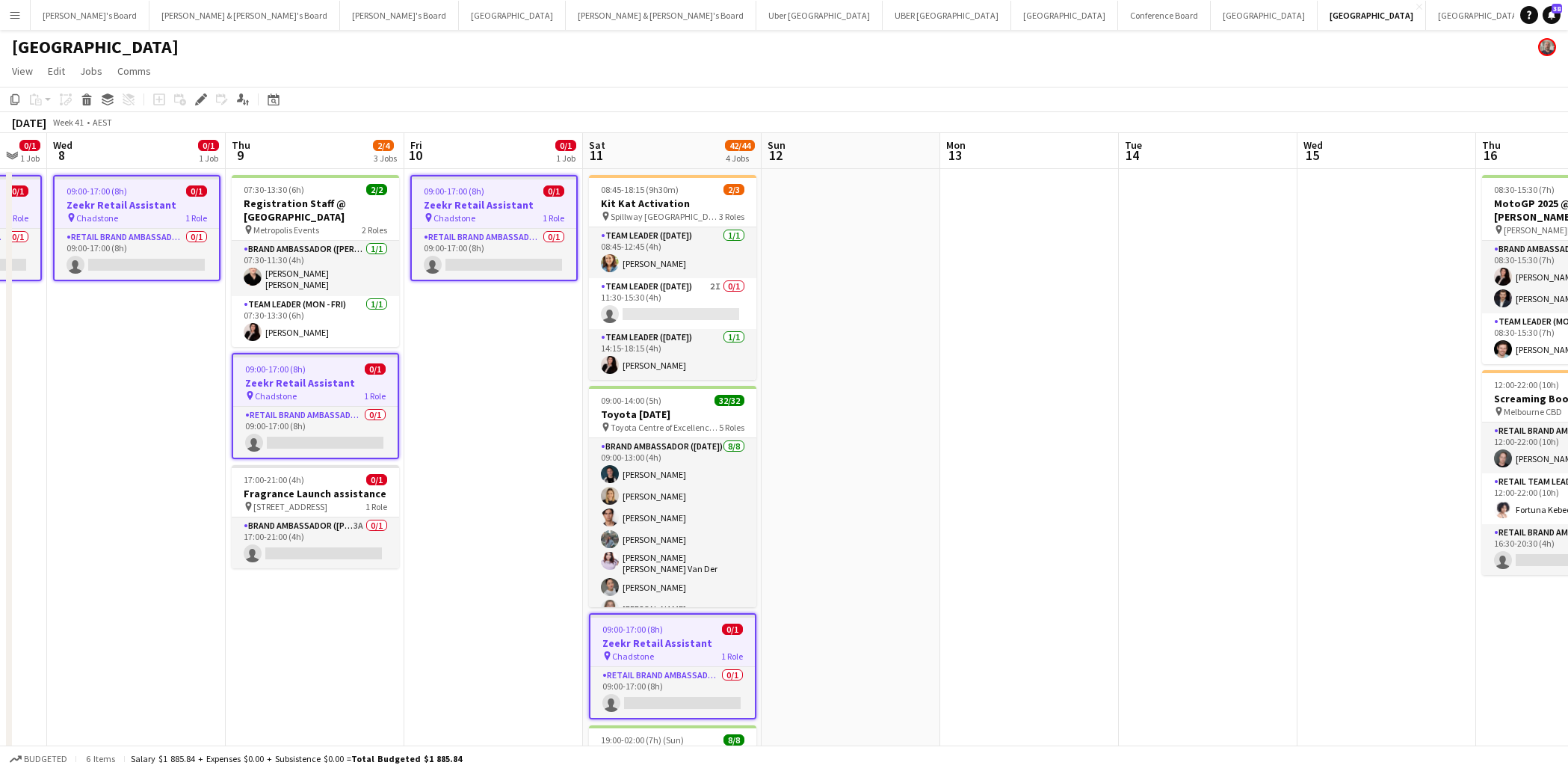
scroll to position [0, 491]
click at [994, 222] on app-date-cell at bounding box center [1027, 579] width 178 height 820
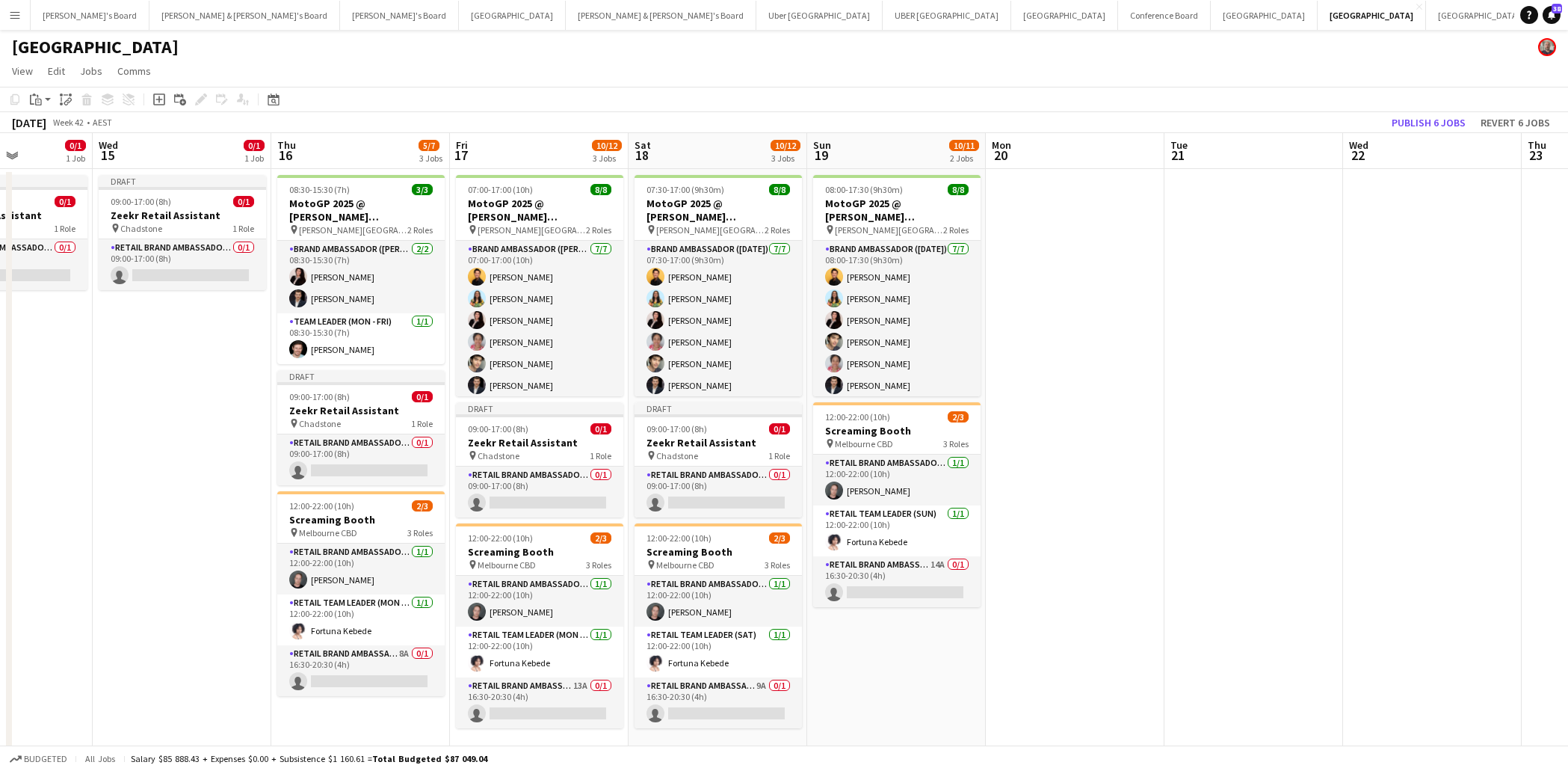
scroll to position [0, 465]
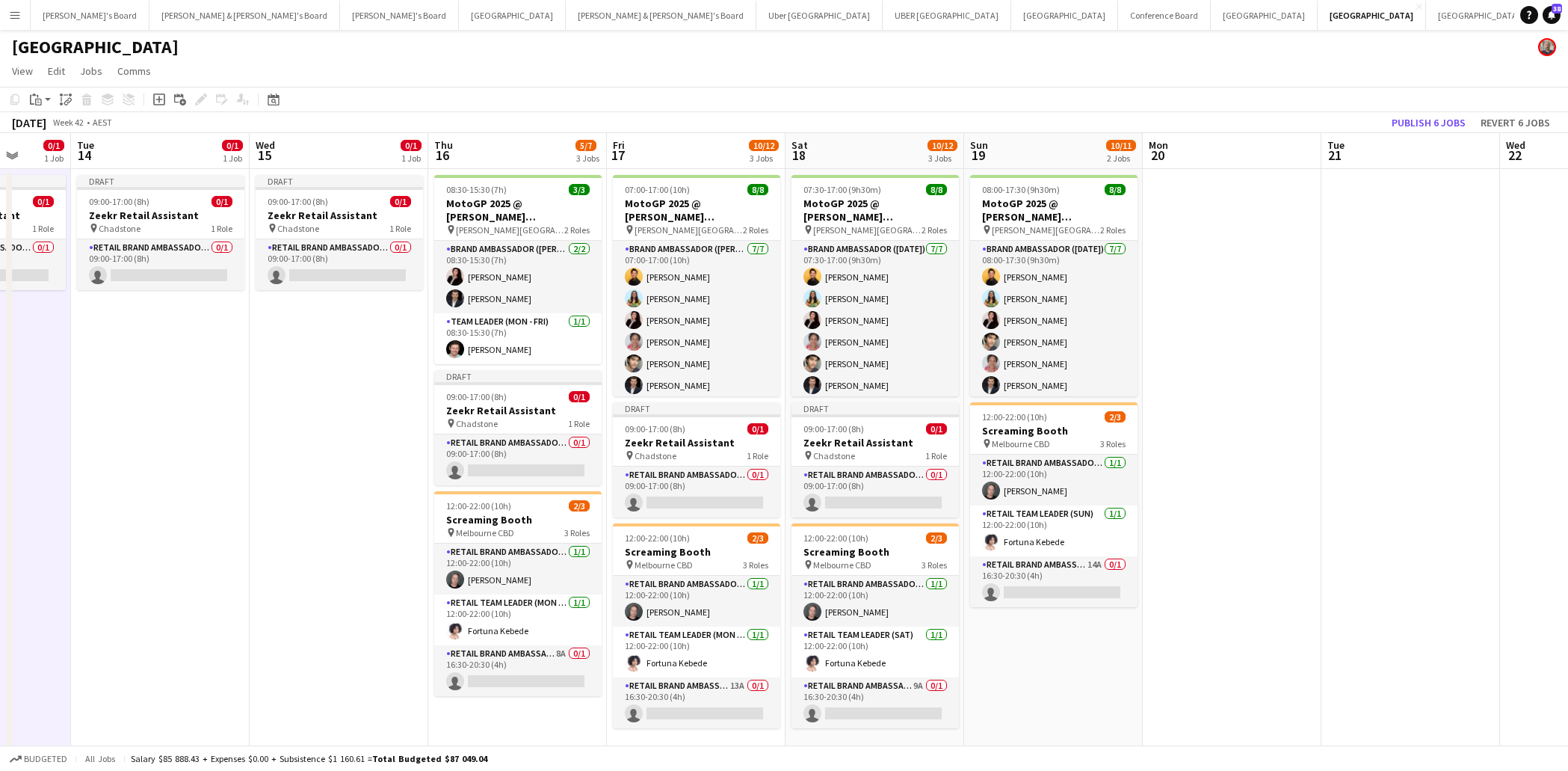
click at [1219, 178] on app-date-cell at bounding box center [1232, 579] width 178 height 820
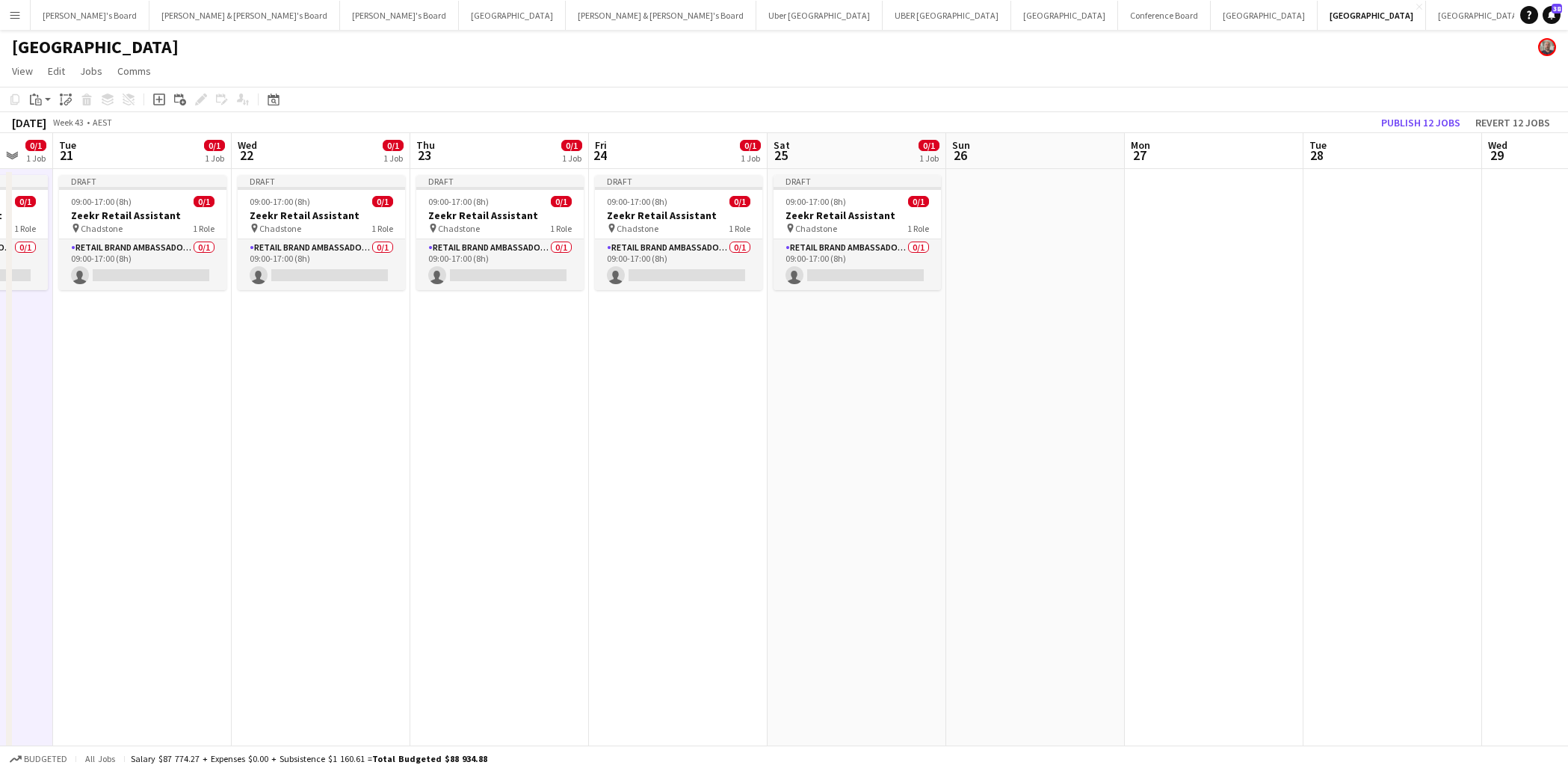
scroll to position [0, 488]
click at [1205, 210] on app-date-cell at bounding box center [1209, 579] width 178 height 820
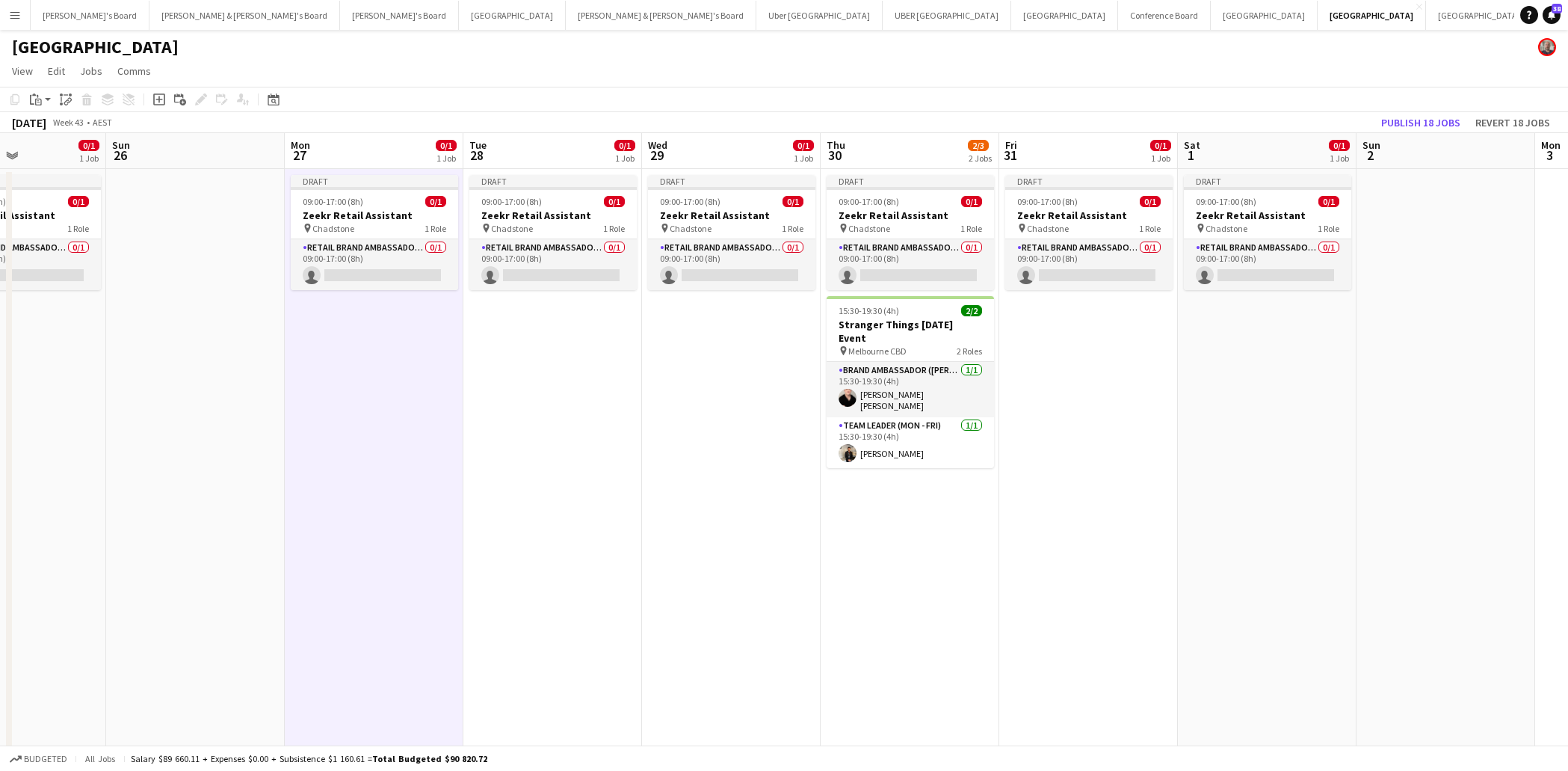
scroll to position [0, 611]
click at [1412, 115] on button "Publish 18 jobs" at bounding box center [1421, 123] width 91 height 20
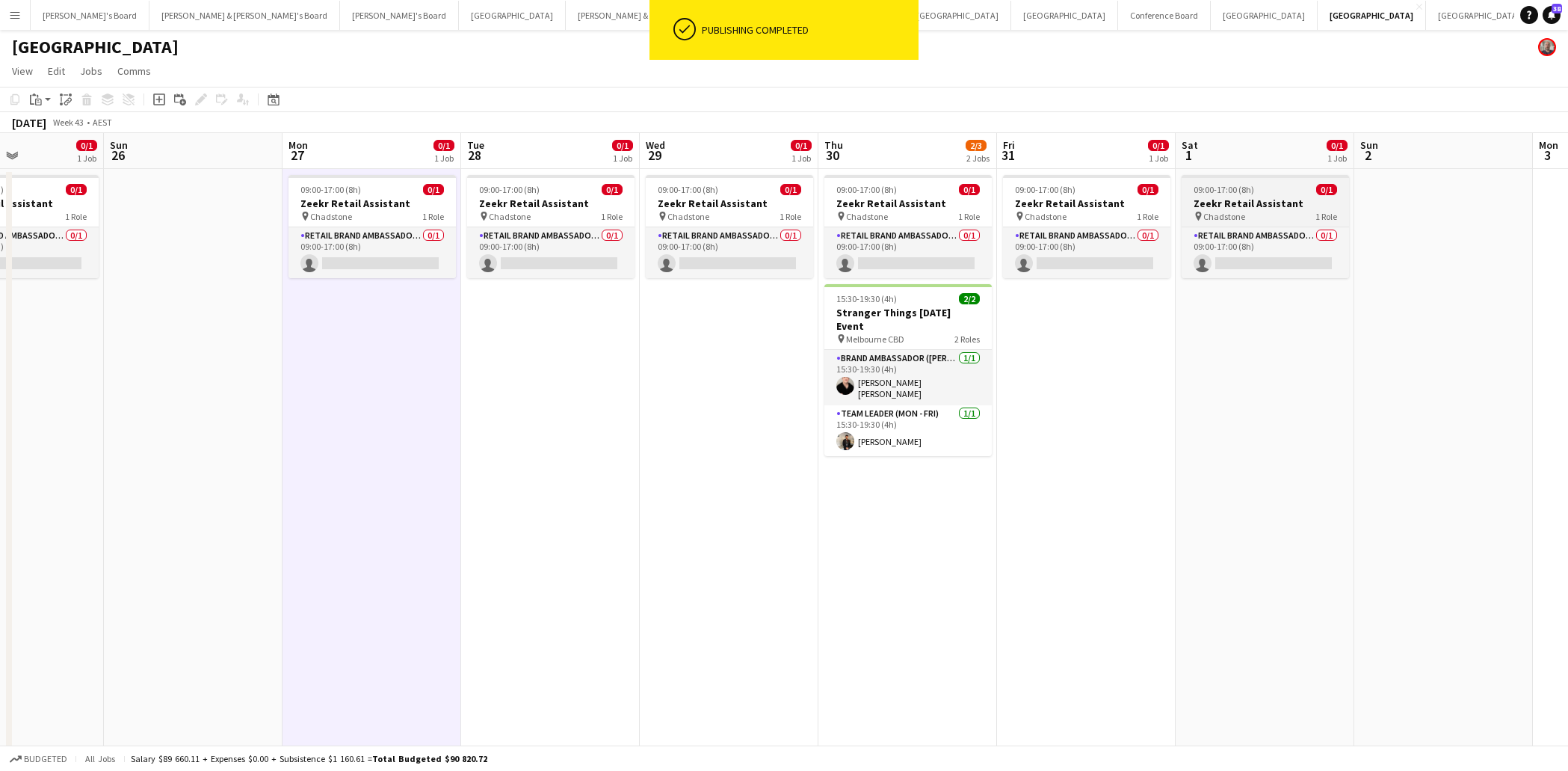
click at [1233, 189] on span "09:00-17:00 (8h)" at bounding box center [1224, 189] width 61 height 12
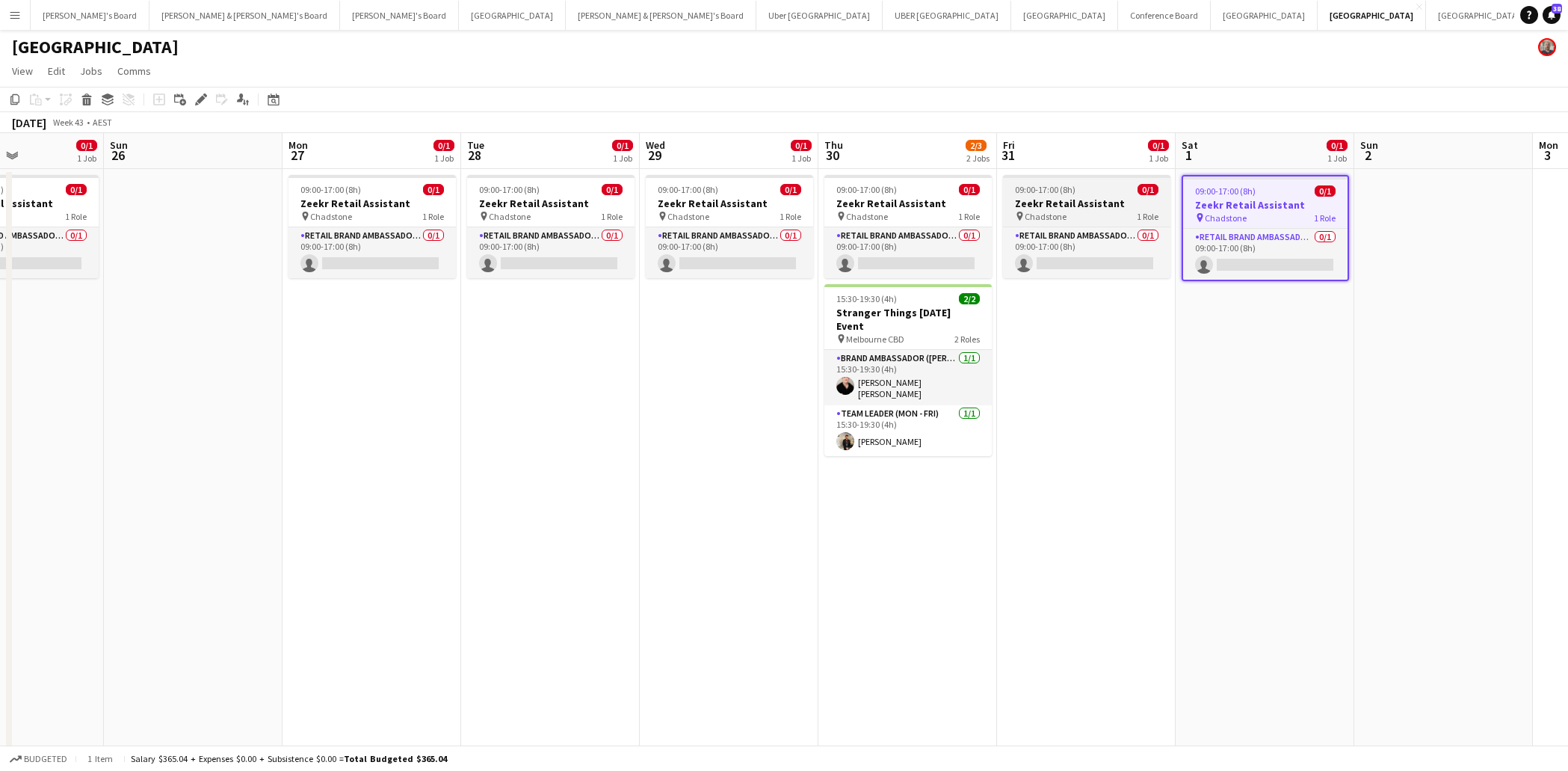
click at [1062, 201] on h3 "Zeekr Retail Assistant" at bounding box center [1087, 203] width 168 height 13
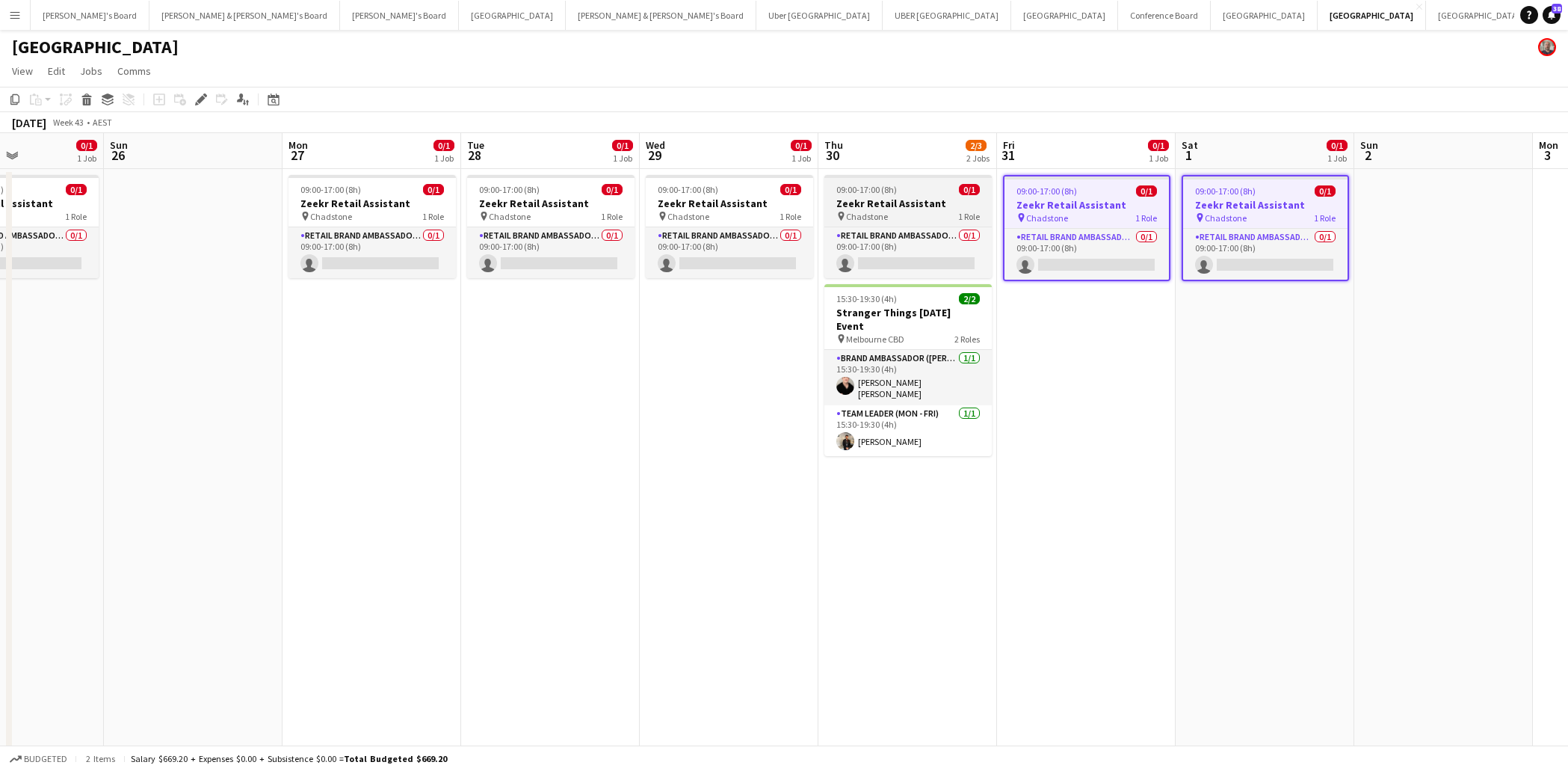
click at [872, 200] on h3 "Zeekr Retail Assistant" at bounding box center [908, 203] width 168 height 13
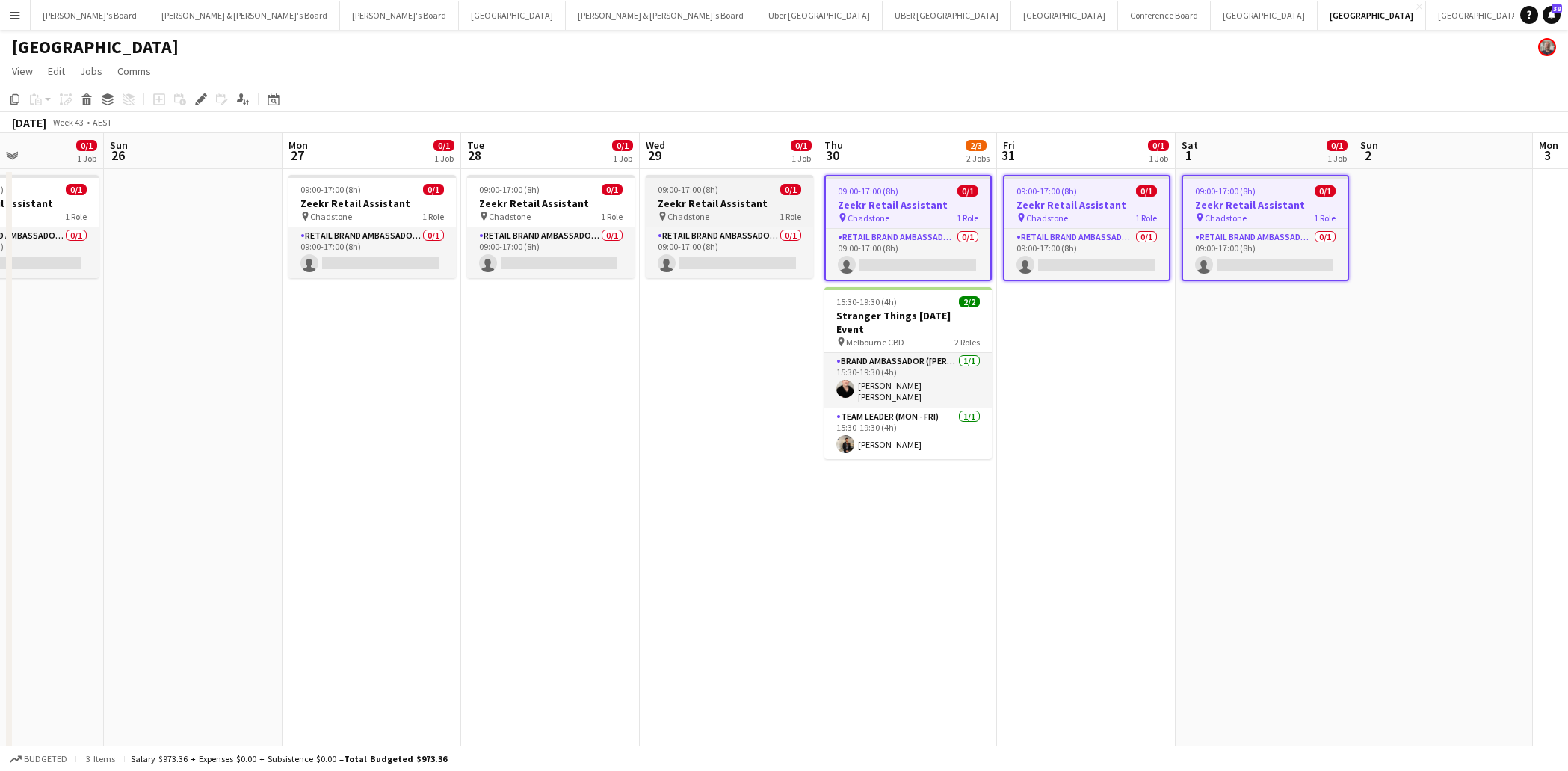
click at [721, 201] on h3 "Zeekr Retail Assistant" at bounding box center [729, 203] width 168 height 13
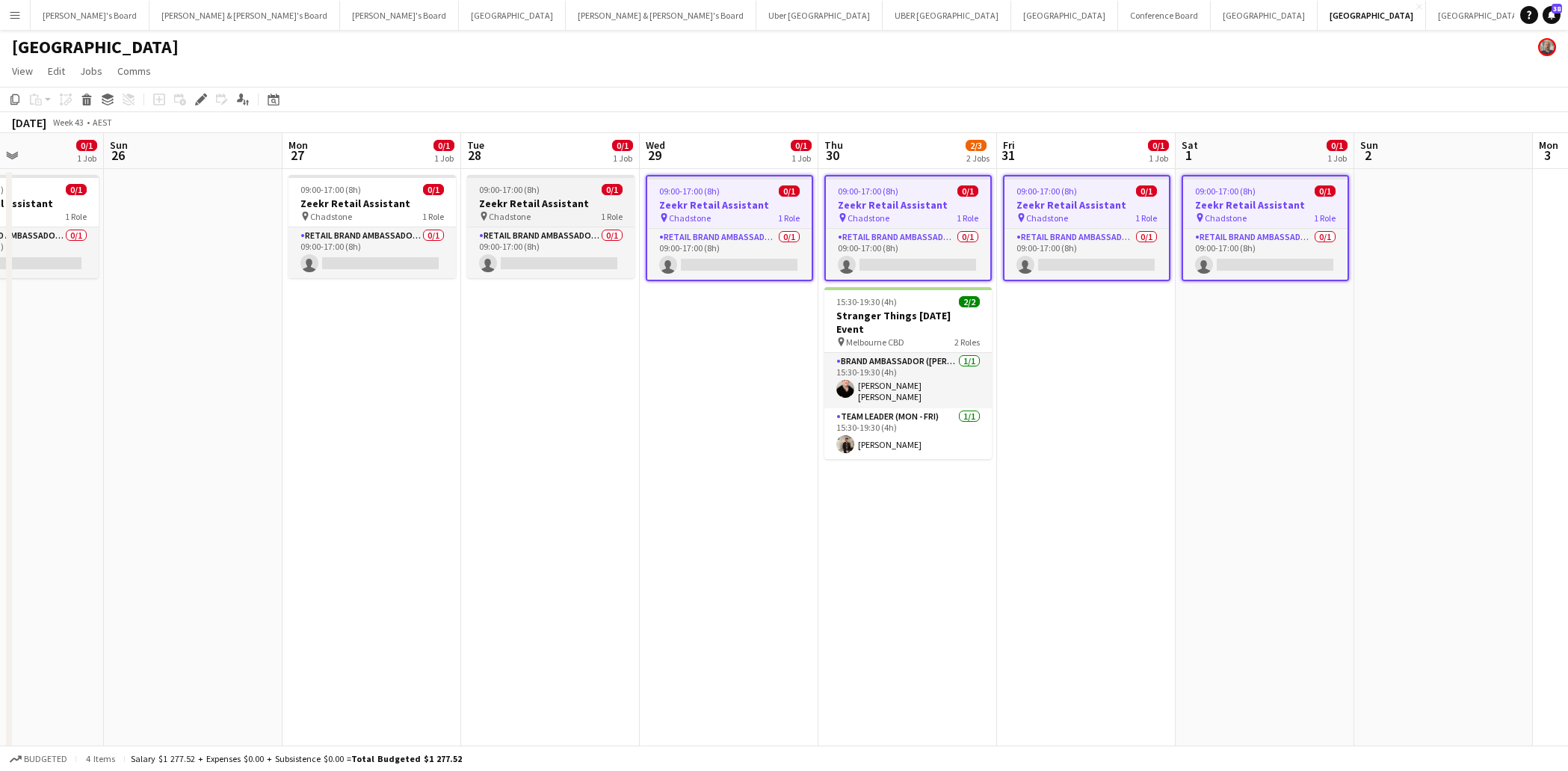
click at [521, 196] on app-job-card "09:00-17:00 (8h) 0/1 Zeekr Retail Assistant pin Chadstone 1 Role RETAIL Brand A…" at bounding box center [550, 226] width 168 height 103
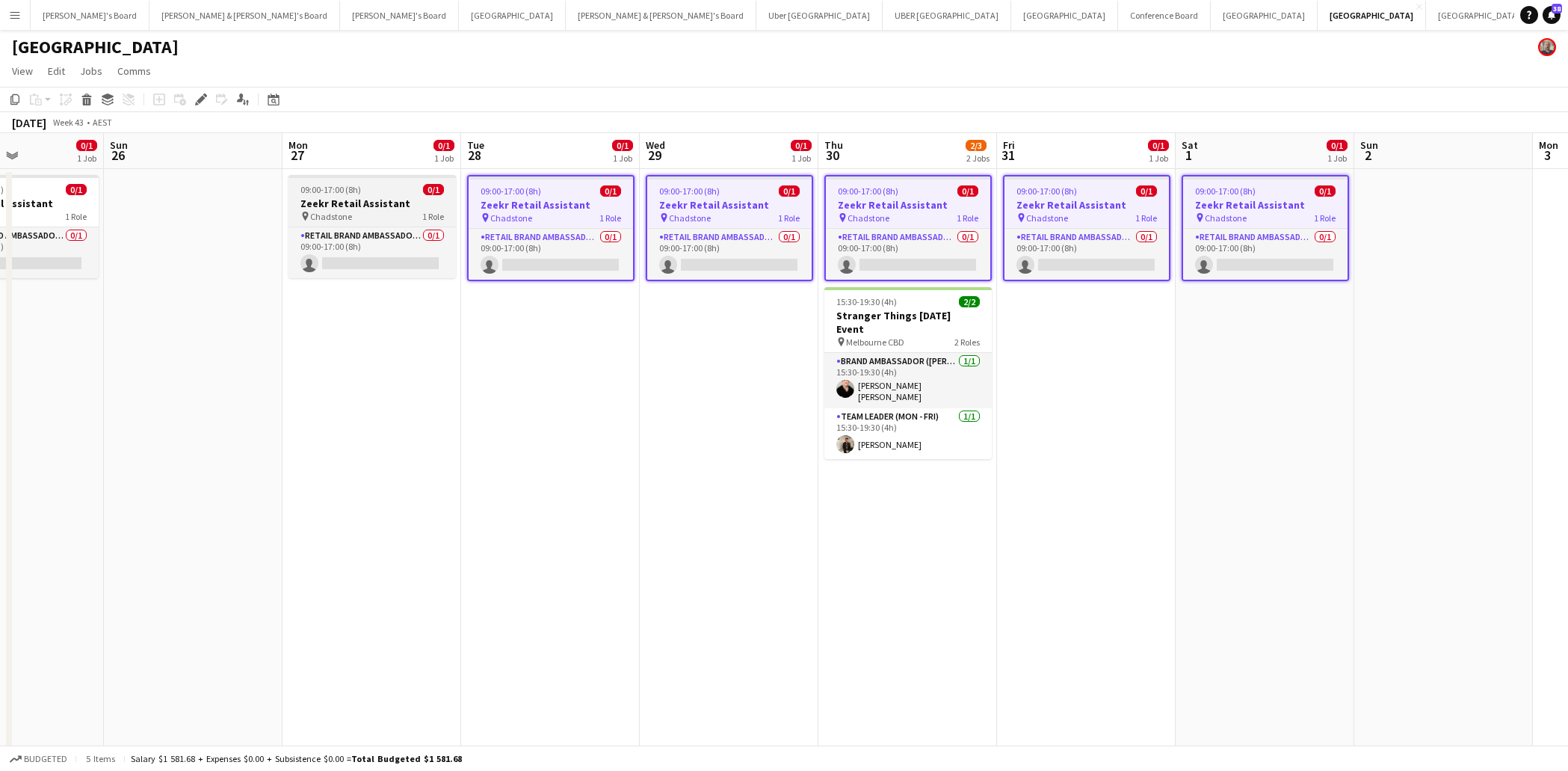
click at [382, 201] on h3 "Zeekr Retail Assistant" at bounding box center [372, 203] width 168 height 13
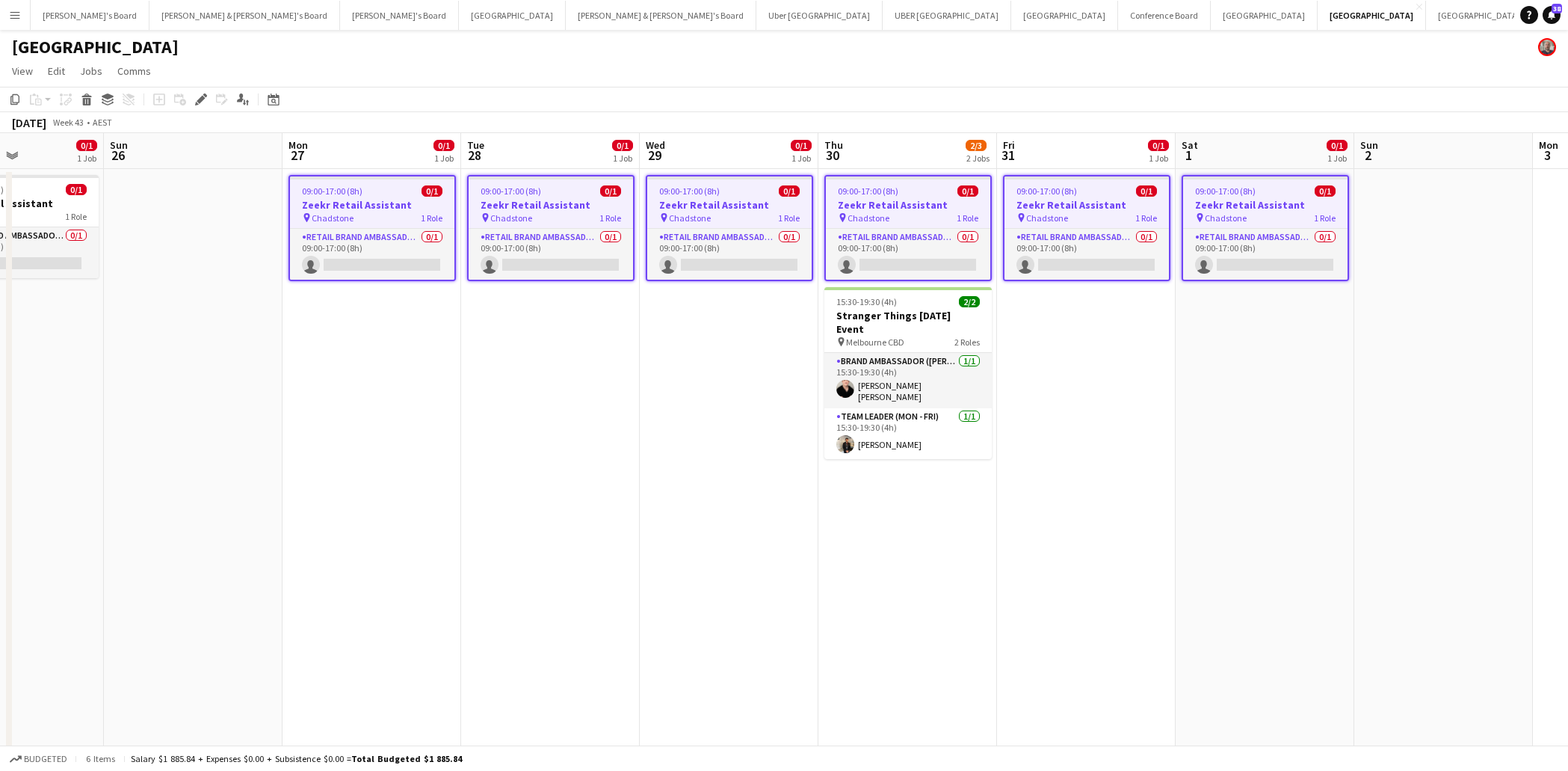
click at [1090, 466] on app-date-cell "09:00-17:00 (8h) 0/1 Zeekr Retail Assistant pin Chadstone 1 Role RETAIL Brand A…" at bounding box center [1086, 579] width 178 height 820
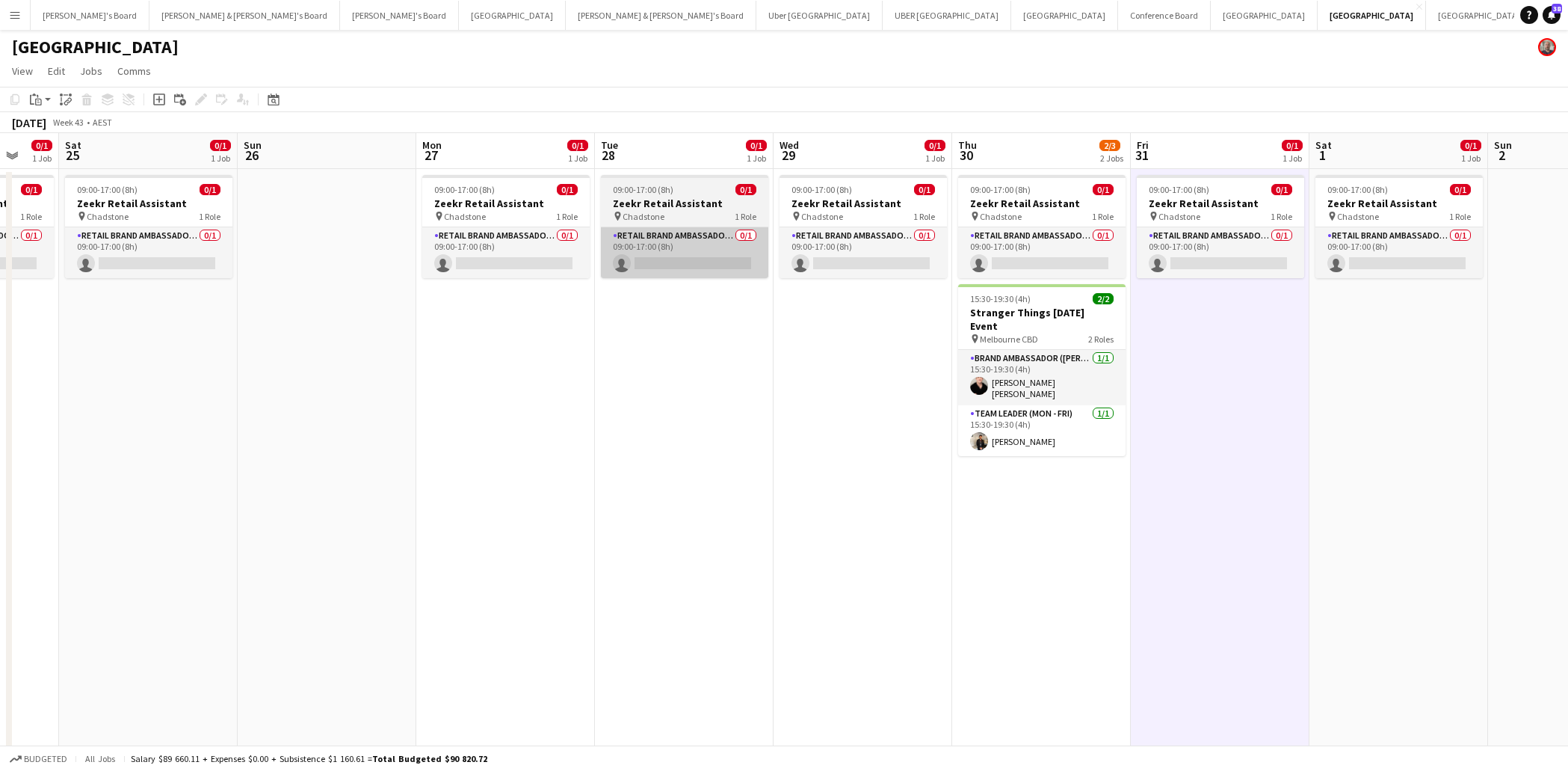
scroll to position [0, 476]
click at [673, 219] on div "pin Chadstone 1 Role" at bounding box center [685, 215] width 168 height 12
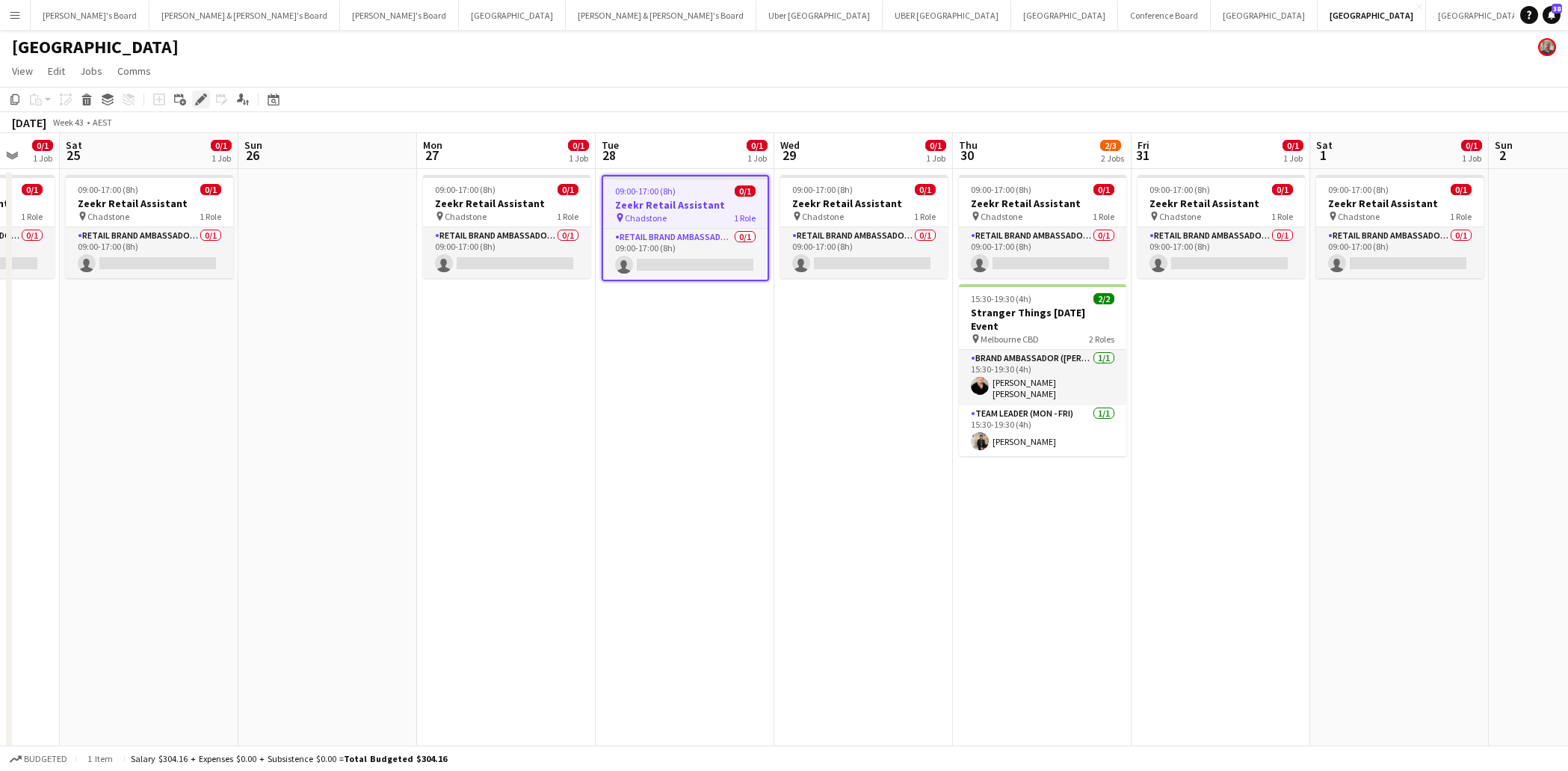
click at [205, 98] on icon "Edit" at bounding box center [201, 99] width 12 height 12
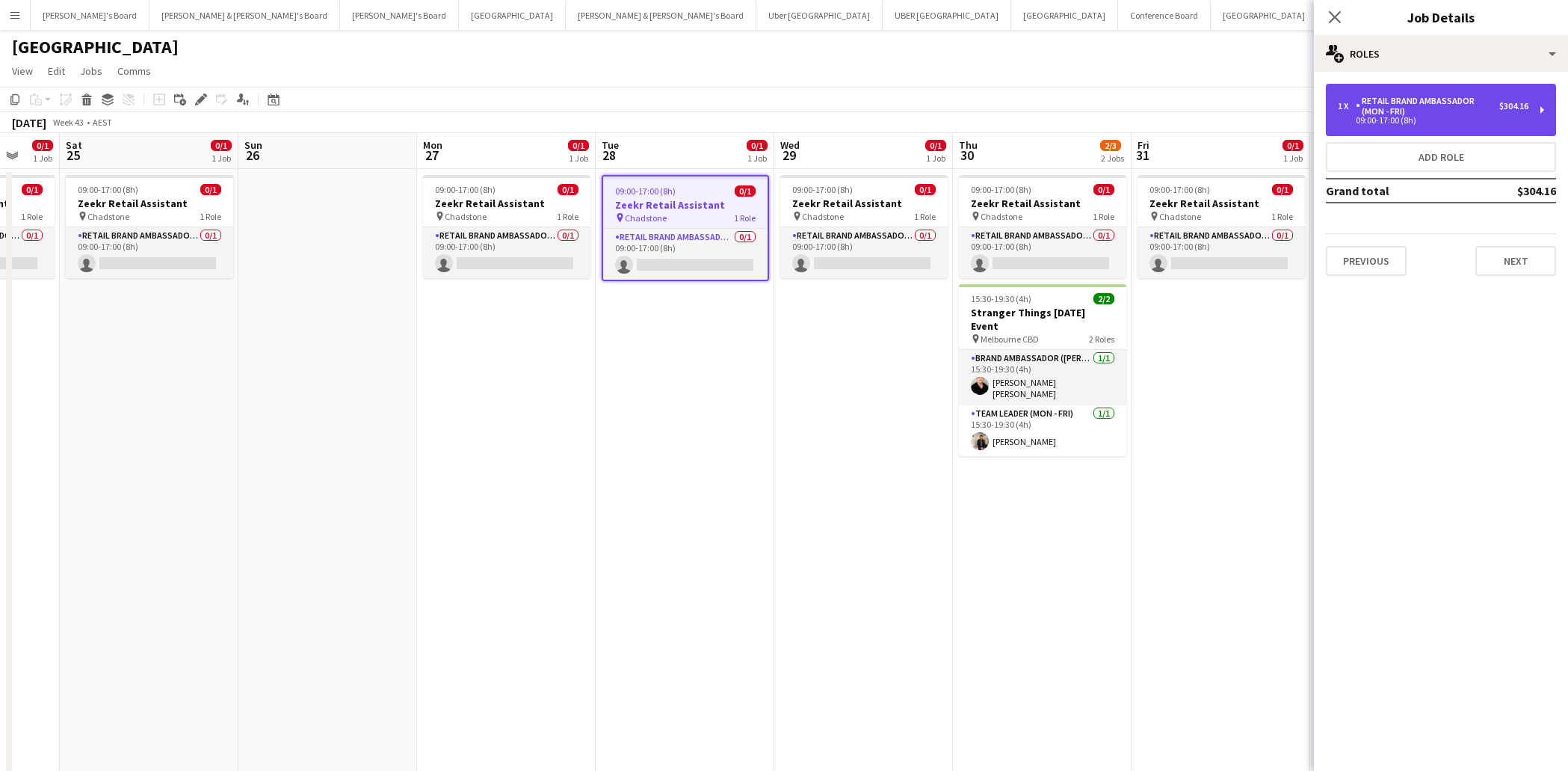
click at [1412, 124] on div "09:00-17:00 (8h)" at bounding box center [1433, 120] width 191 height 7
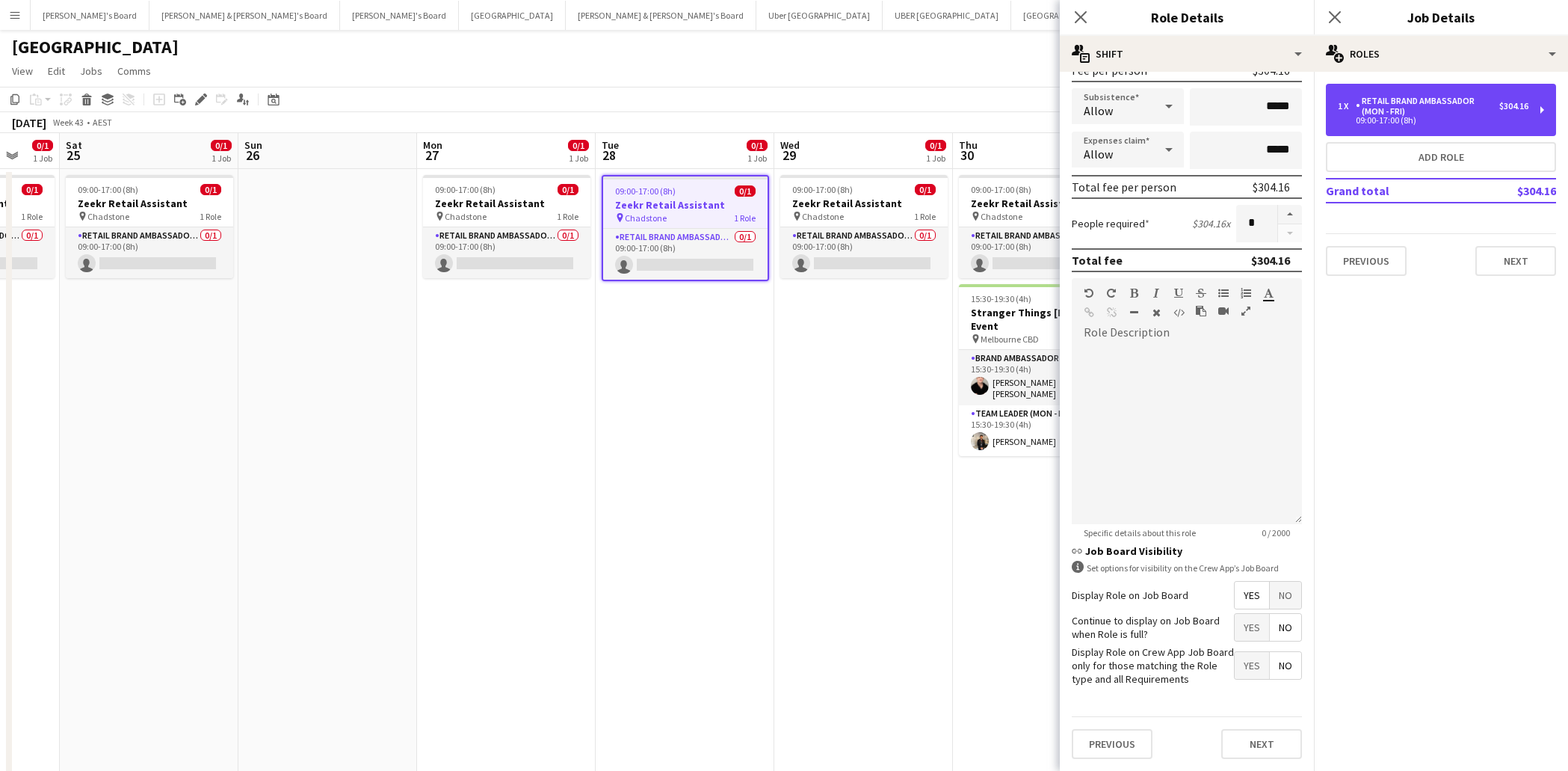
scroll to position [241, 0]
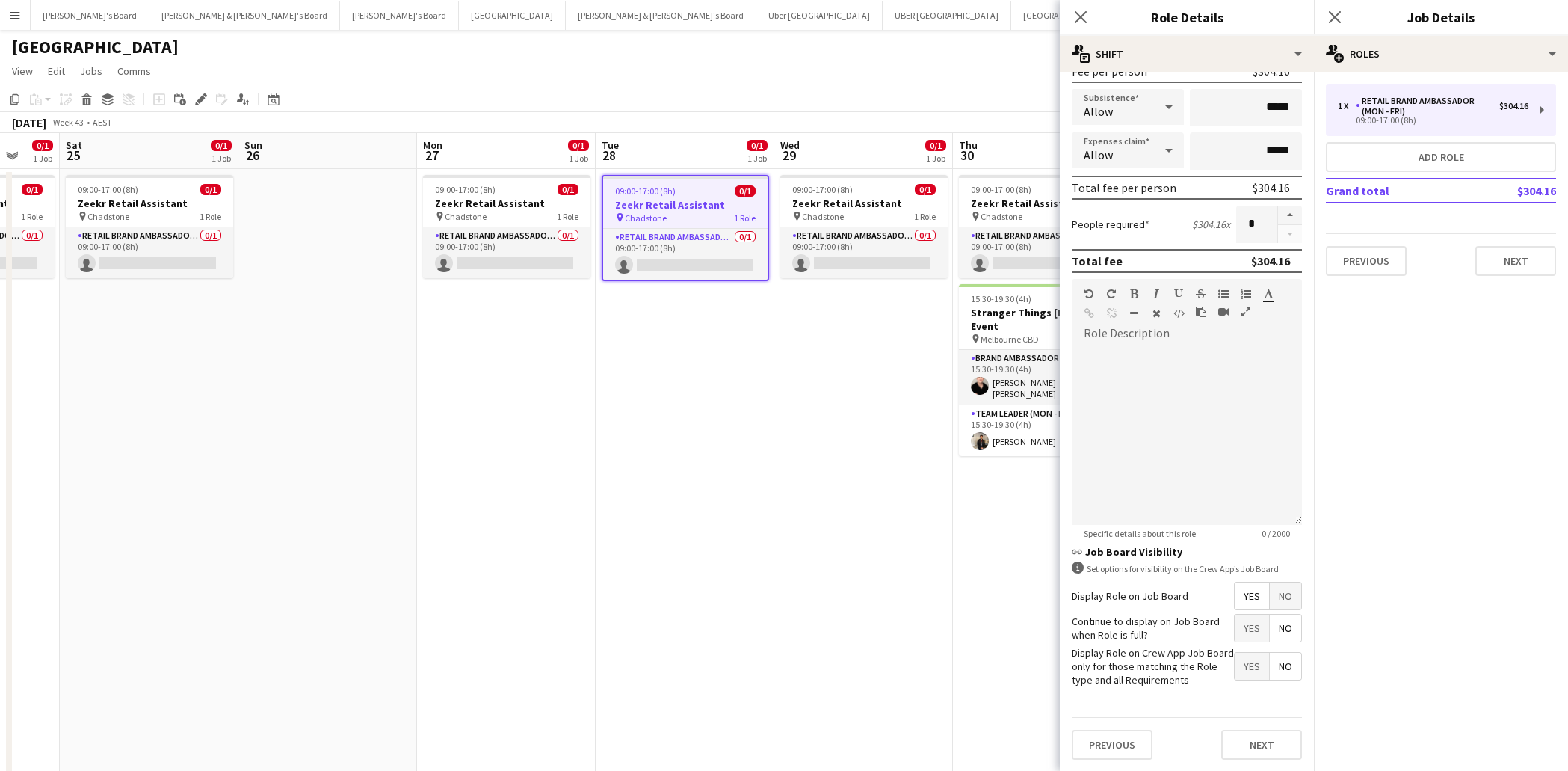
drag, startPoint x: 1081, startPoint y: 18, endPoint x: 1098, endPoint y: 16, distance: 17.1
click at [1081, 18] on icon at bounding box center [1081, 17] width 12 height 12
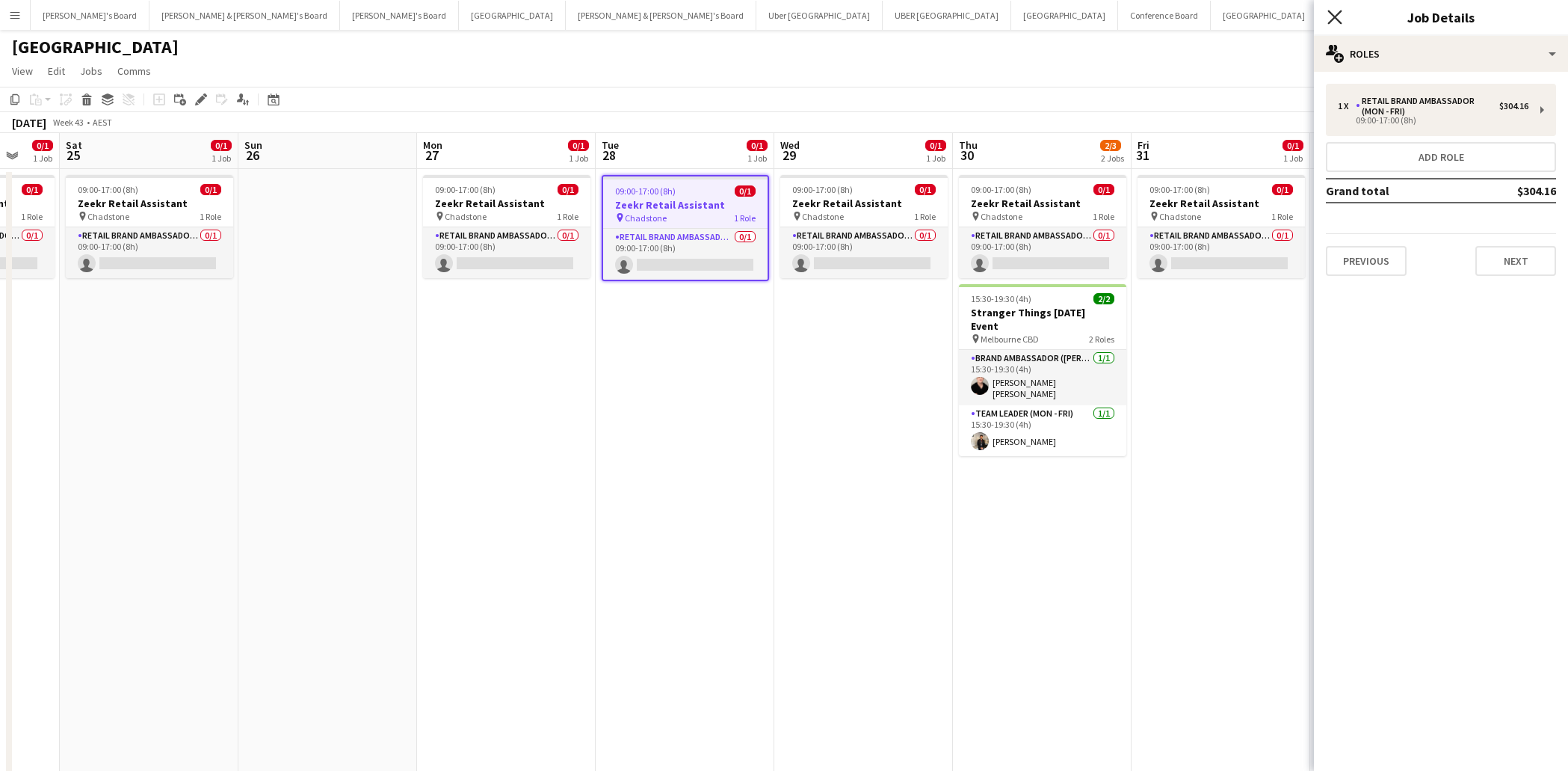
click at [1337, 16] on icon "Close pop-in" at bounding box center [1335, 17] width 14 height 14
